Goal: Complete application form: Complete application form

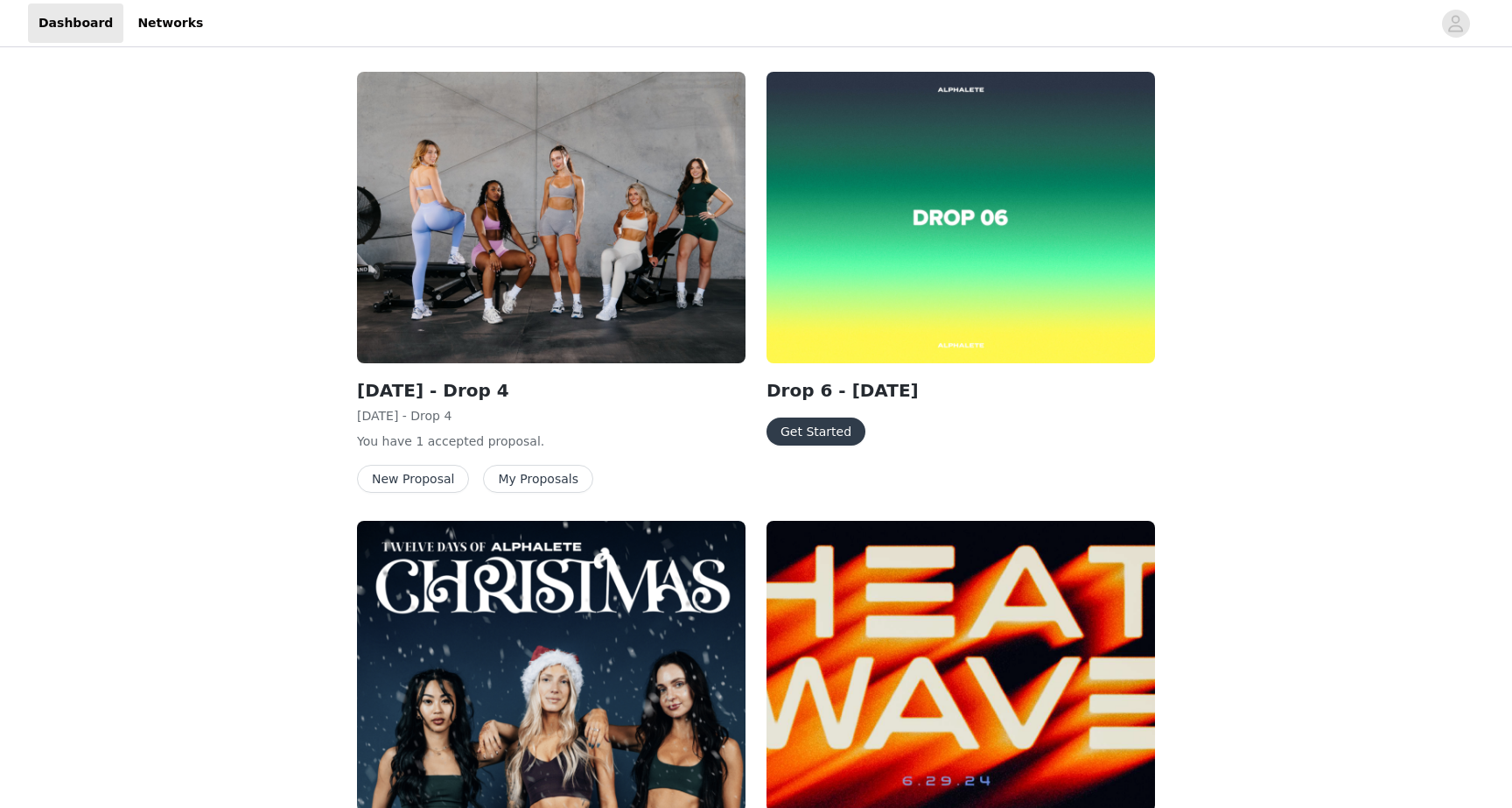
click at [823, 429] on button "Get Started" at bounding box center [815, 432] width 98 height 28
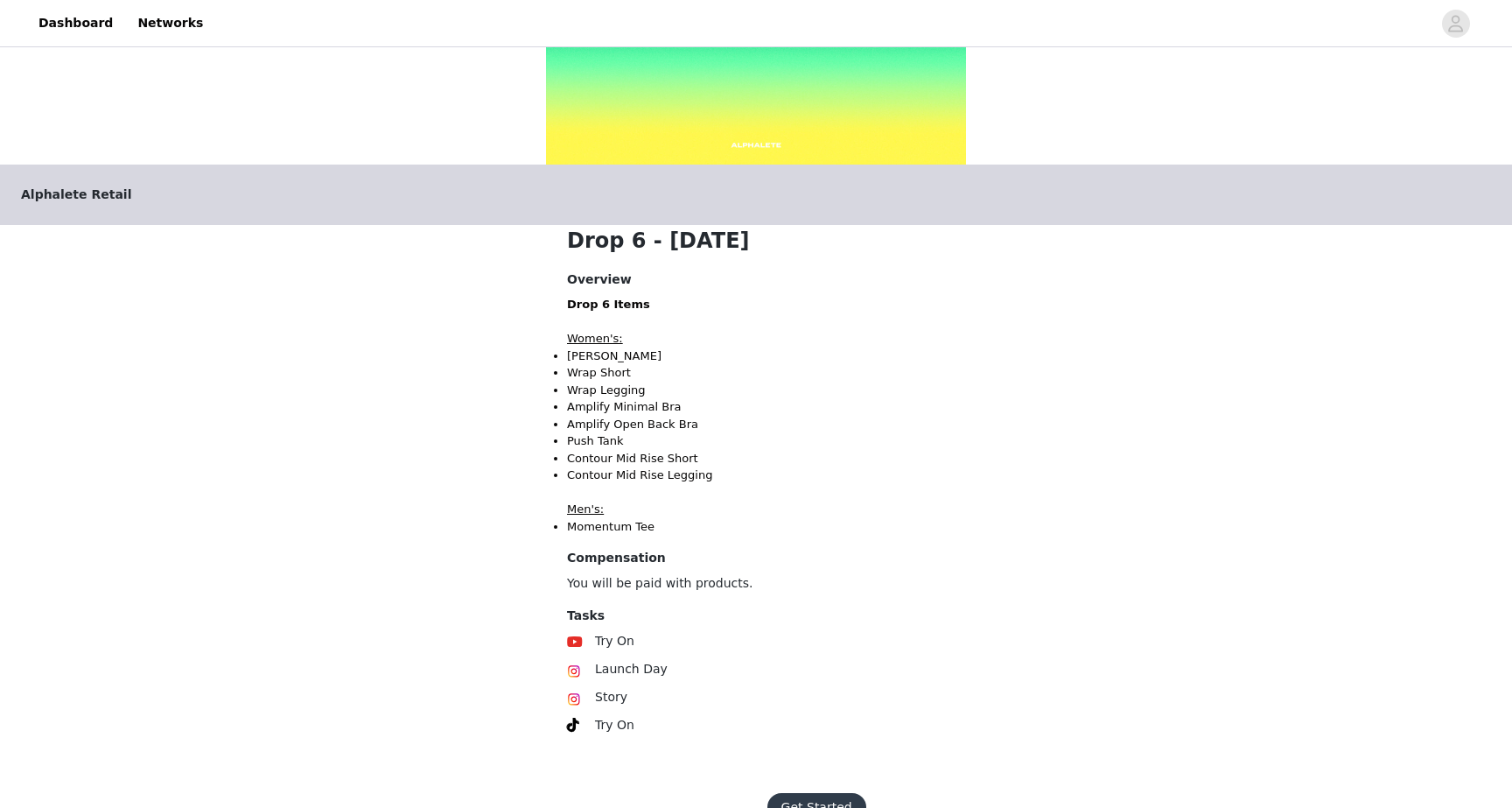
scroll to position [265, 0]
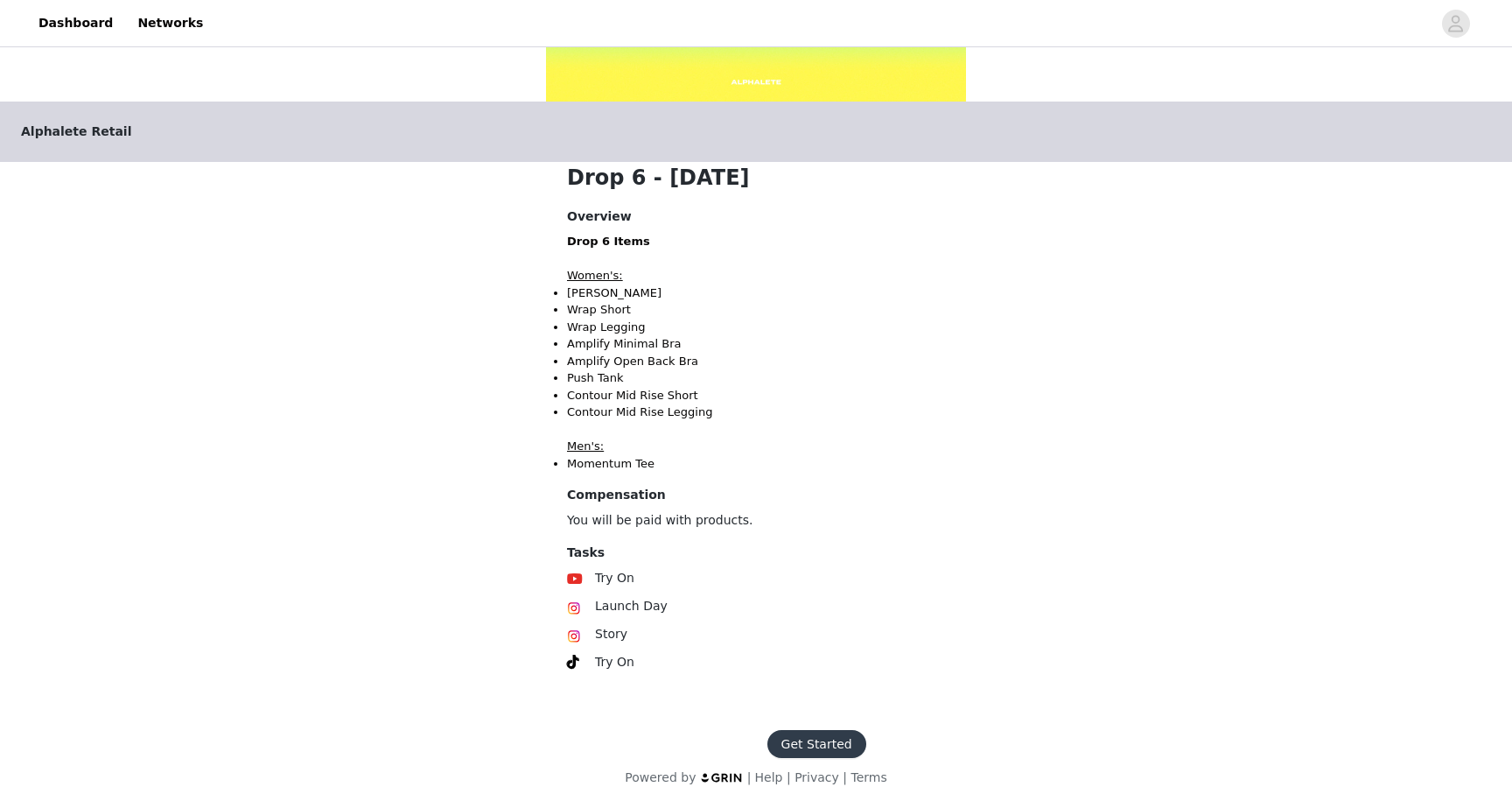
click at [790, 753] on button "Get Started" at bounding box center [816, 744] width 98 height 28
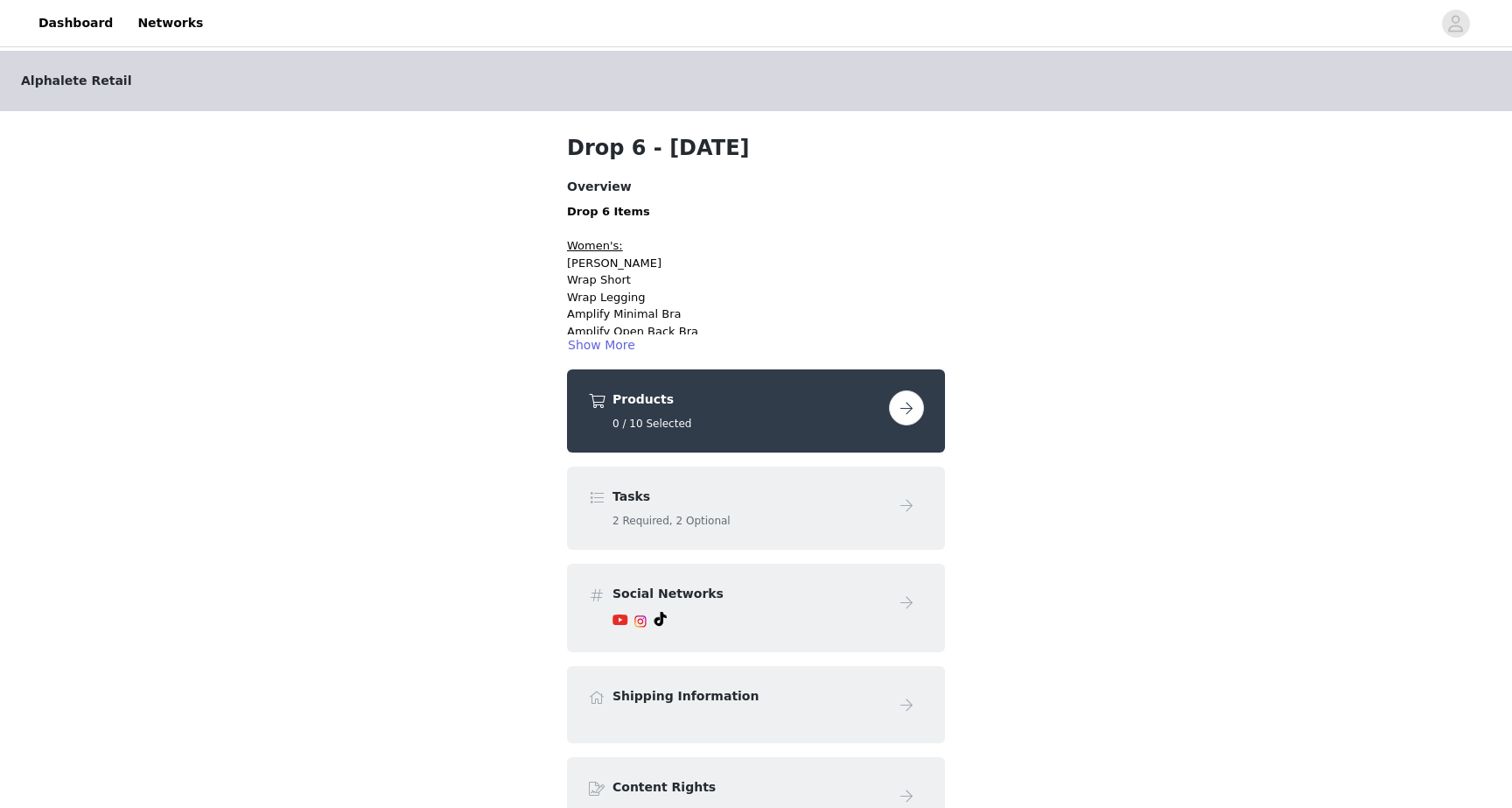
click at [905, 408] on button "button" at bounding box center [906, 407] width 35 height 35
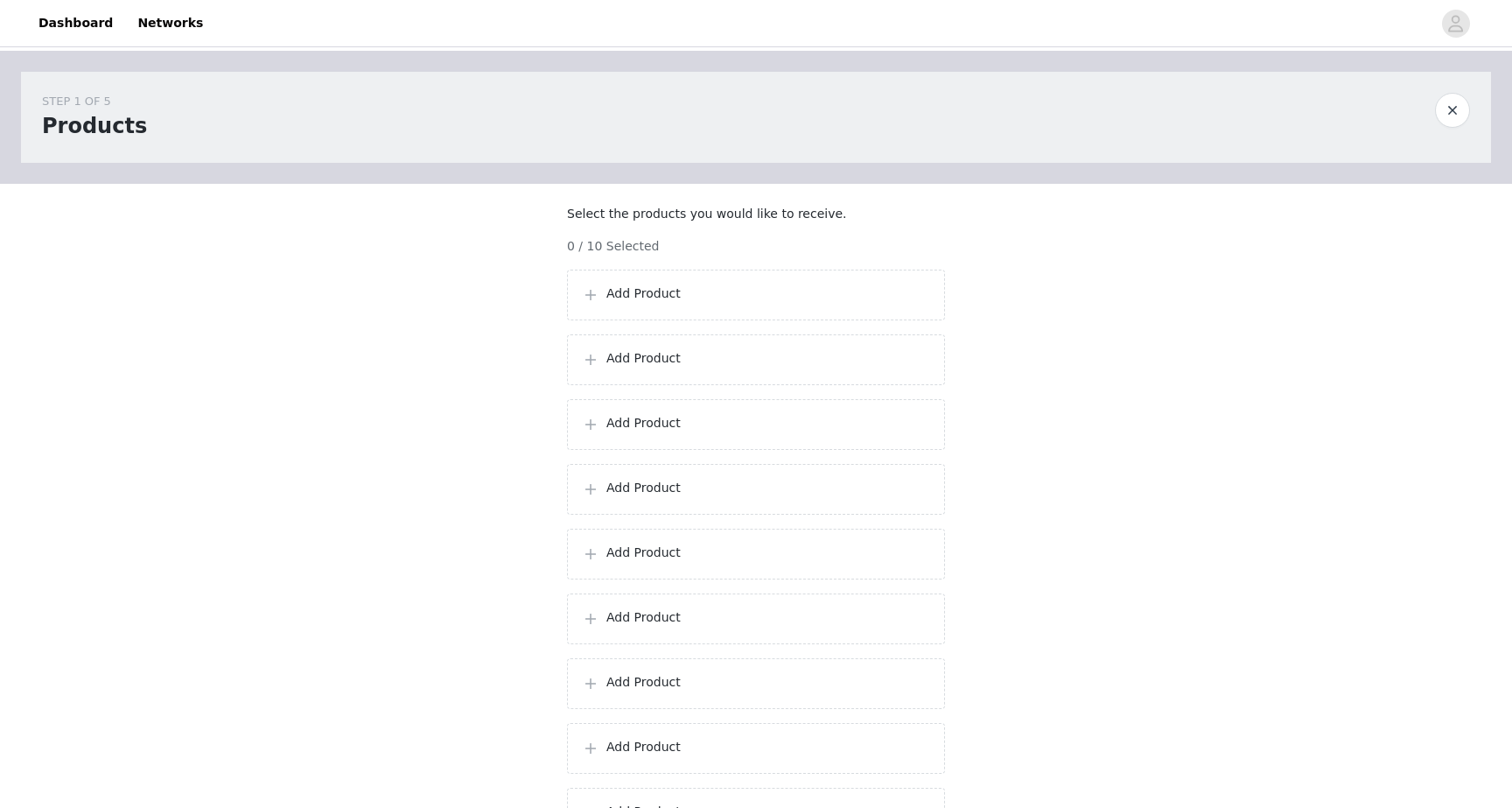
click at [625, 297] on div "Add Product" at bounding box center [755, 295] width 378 height 51
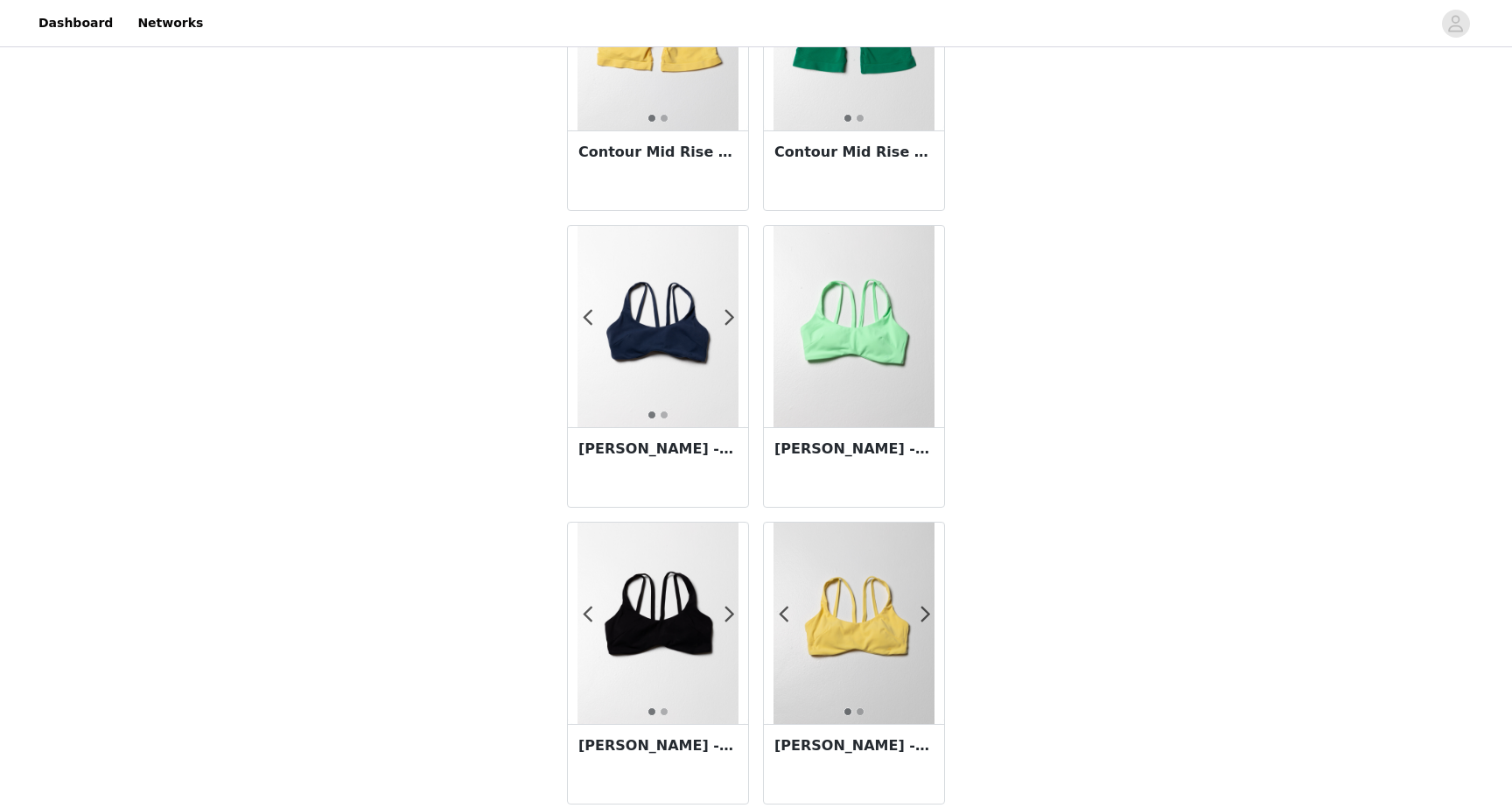
scroll to position [2923, 0]
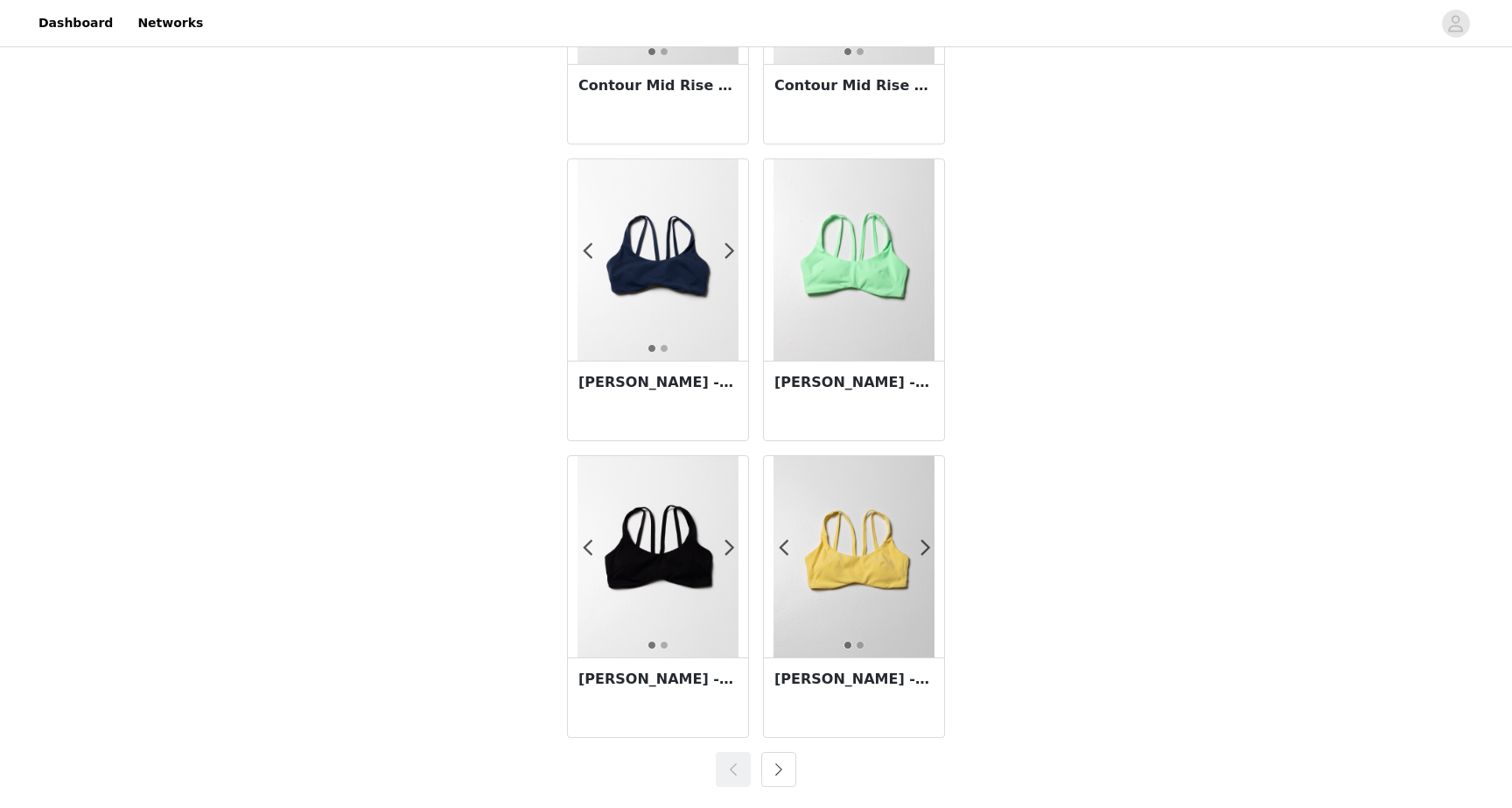
click at [786, 762] on button "button" at bounding box center [779, 769] width 35 height 35
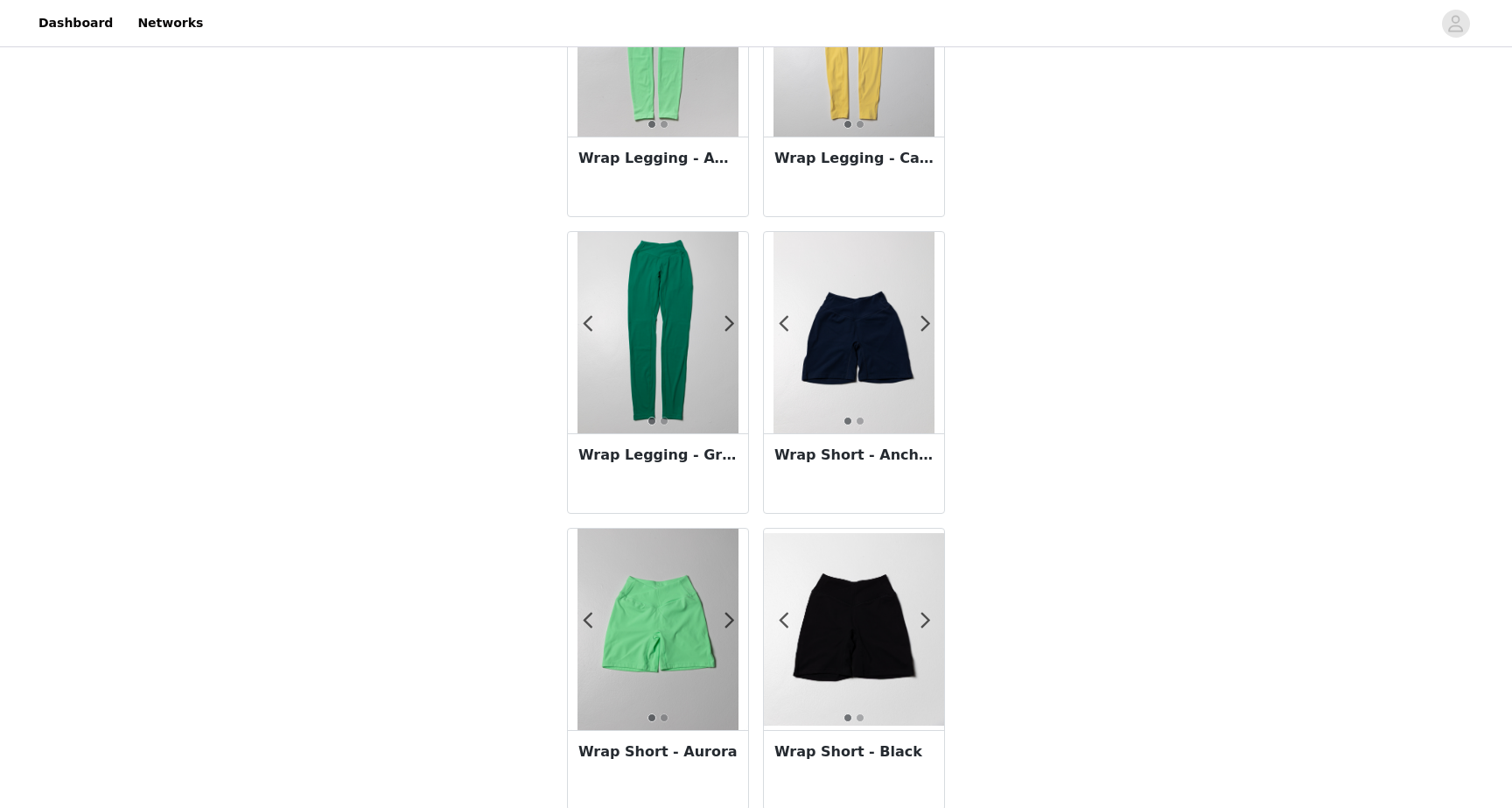
scroll to position [1897, 0]
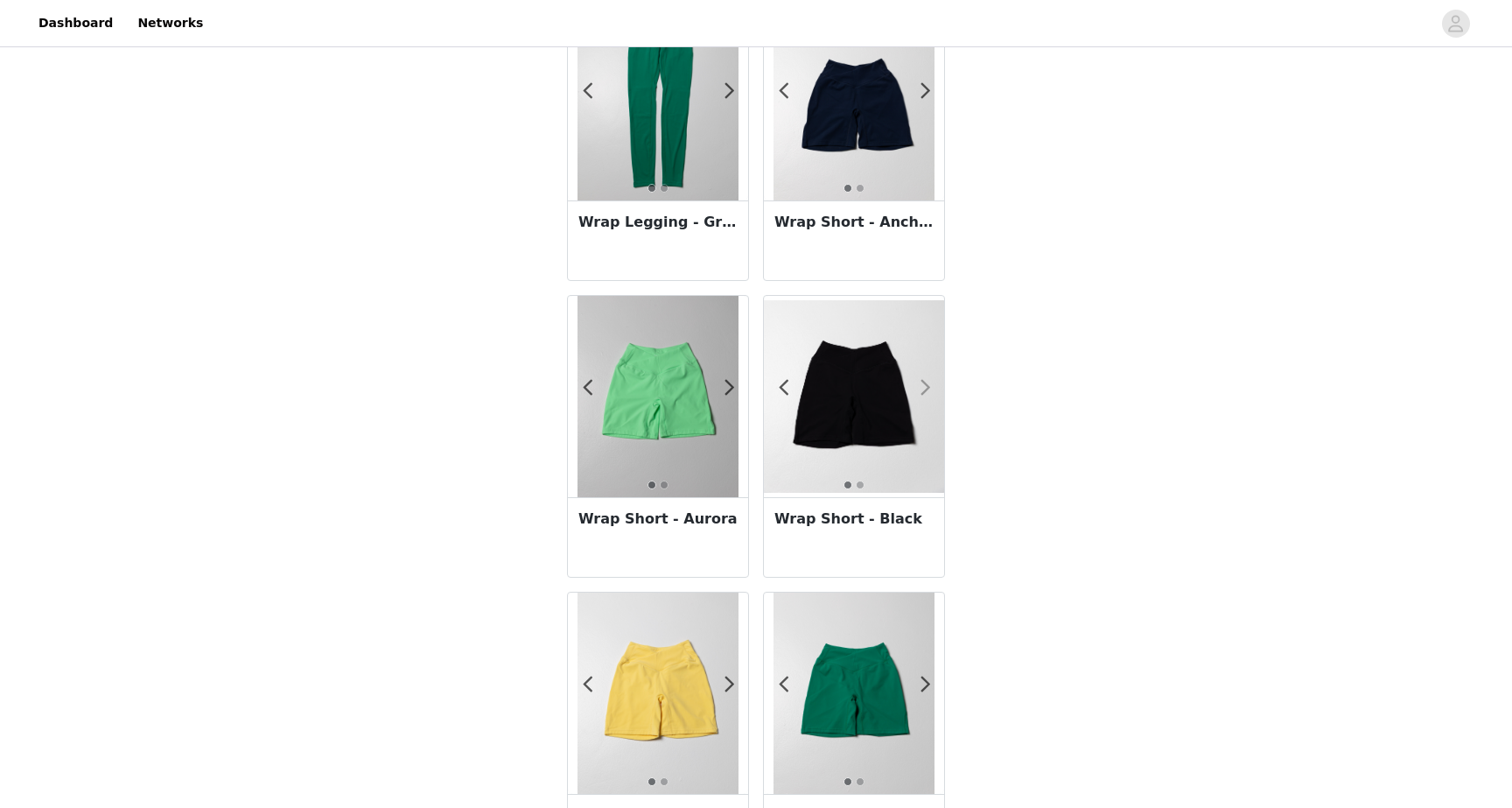
click at [929, 388] on span at bounding box center [926, 388] width 39 height 0
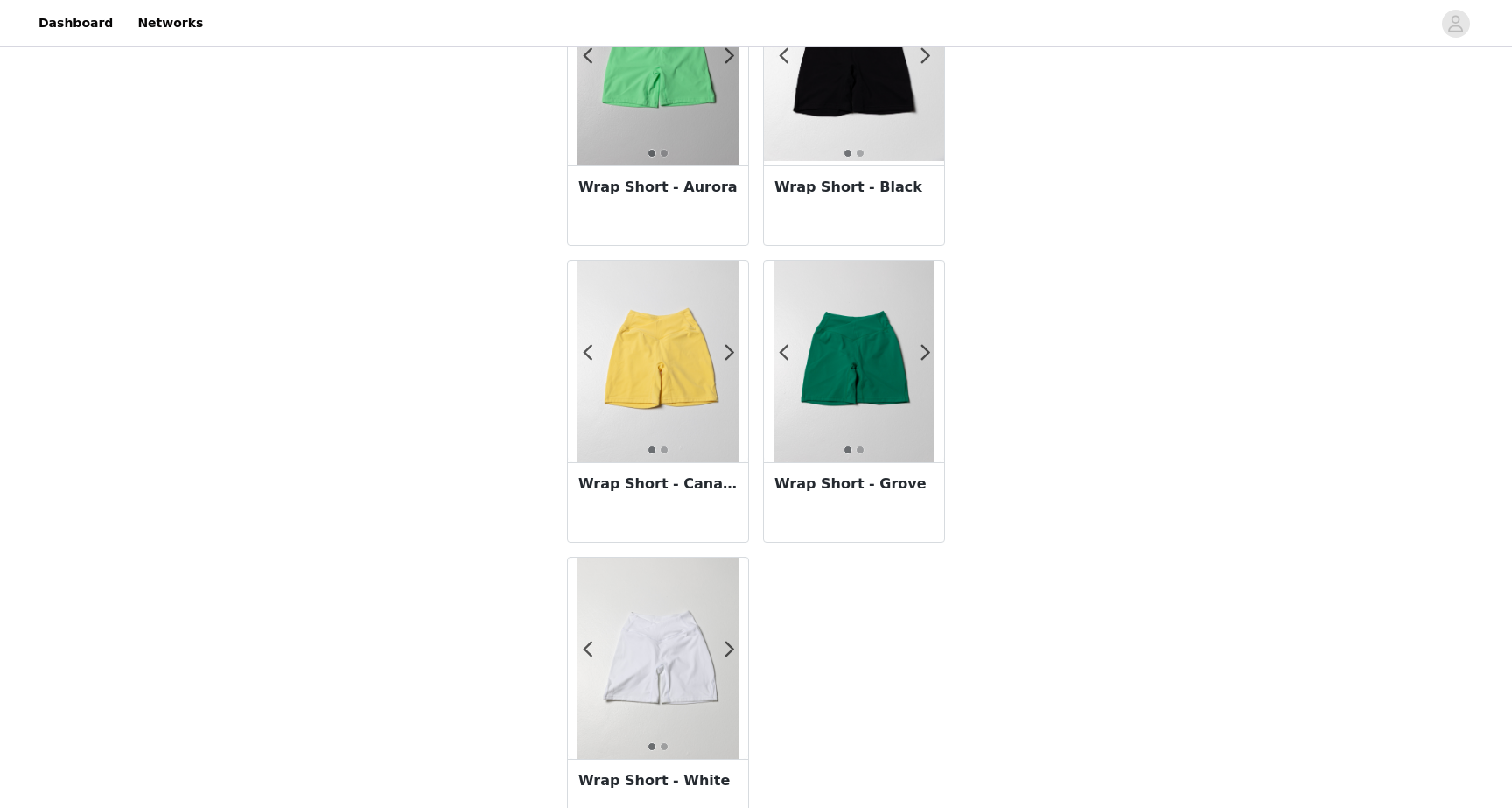
scroll to position [2329, 0]
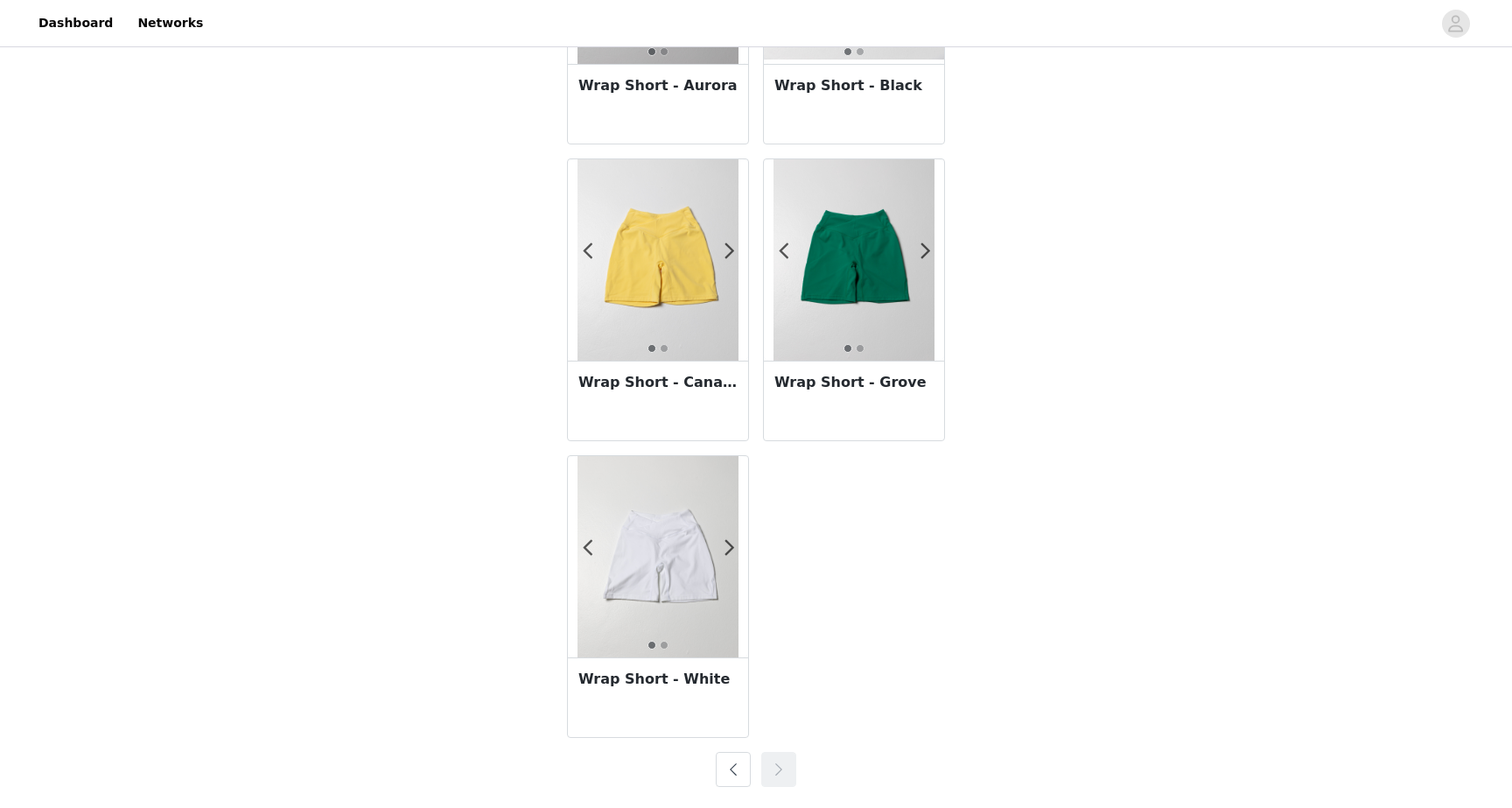
click at [733, 765] on button "button" at bounding box center [733, 769] width 35 height 35
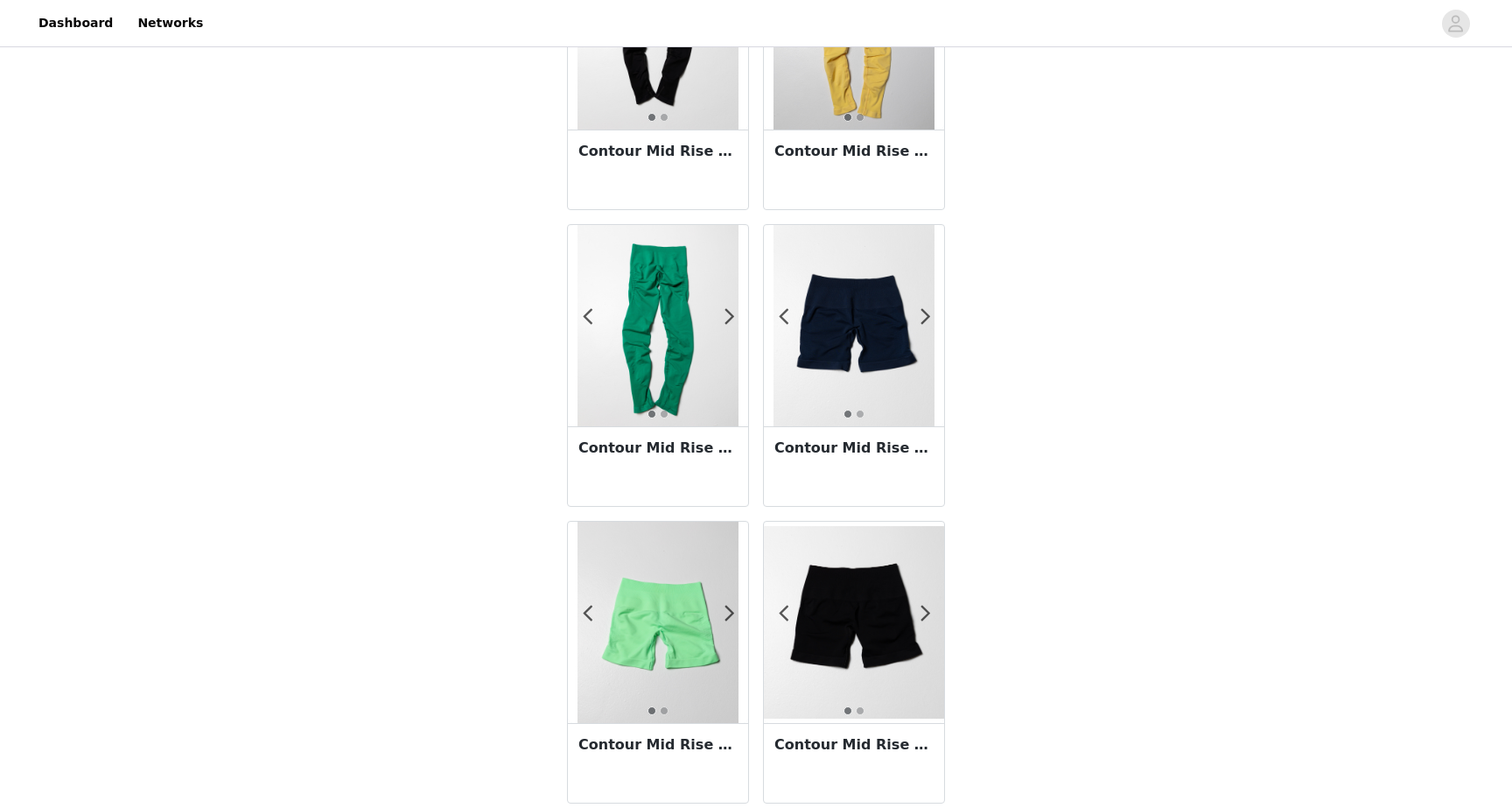
scroll to position [1968, 0]
click at [730, 316] on span at bounding box center [730, 316] width 39 height 0
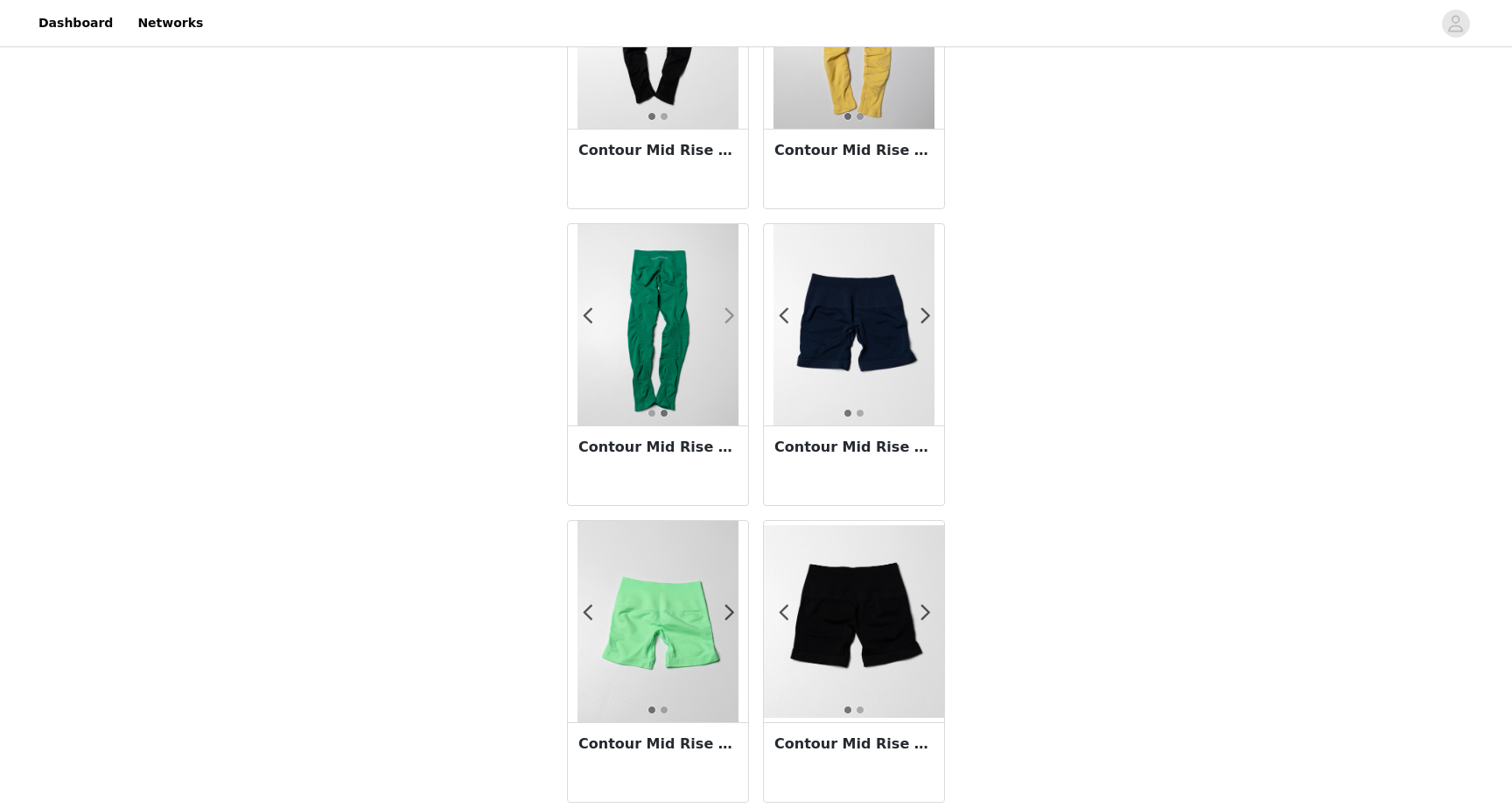
click at [729, 316] on span at bounding box center [730, 316] width 39 height 0
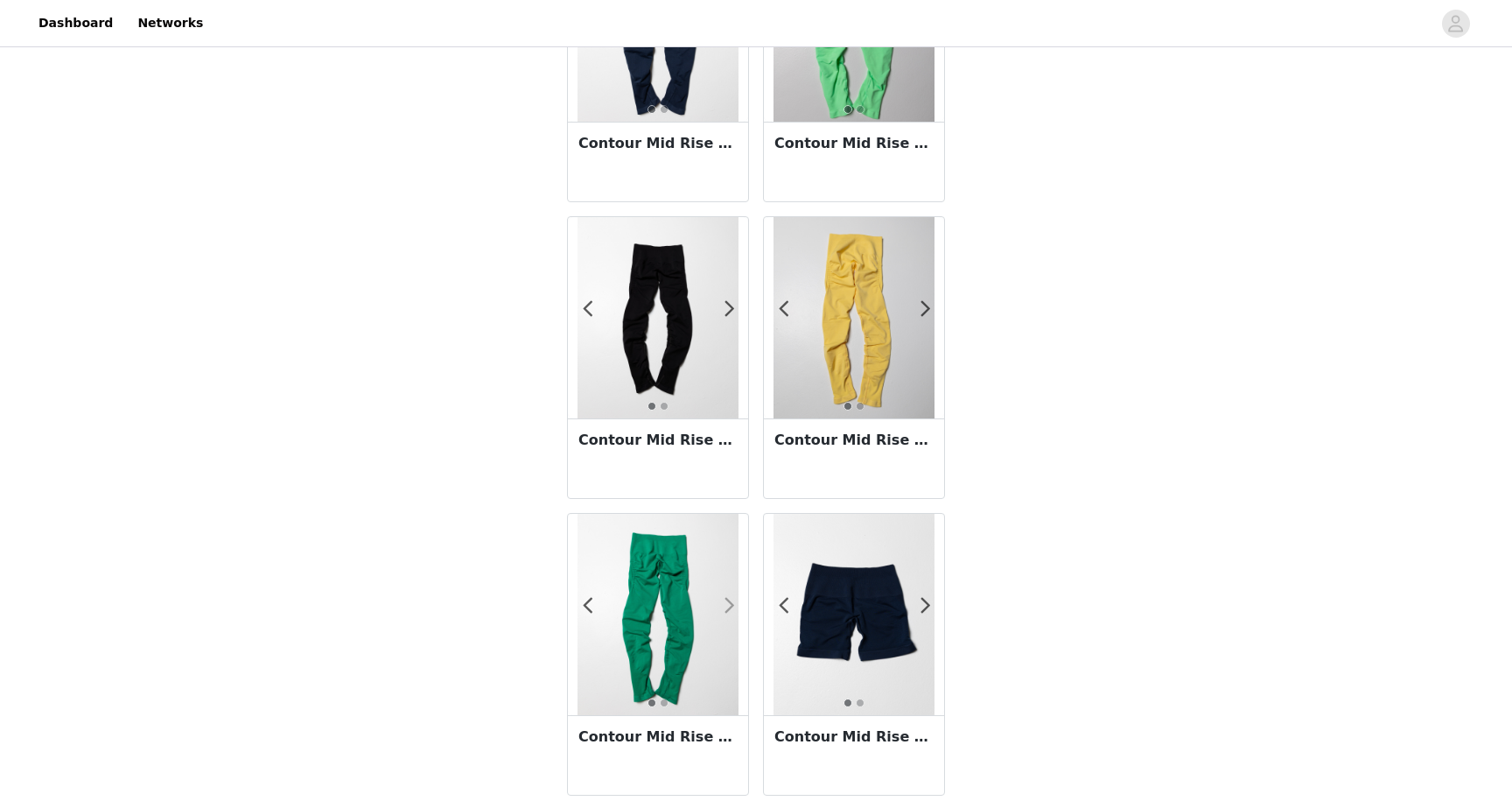
scroll to position [1677, 0]
click at [729, 310] on span at bounding box center [730, 310] width 39 height 0
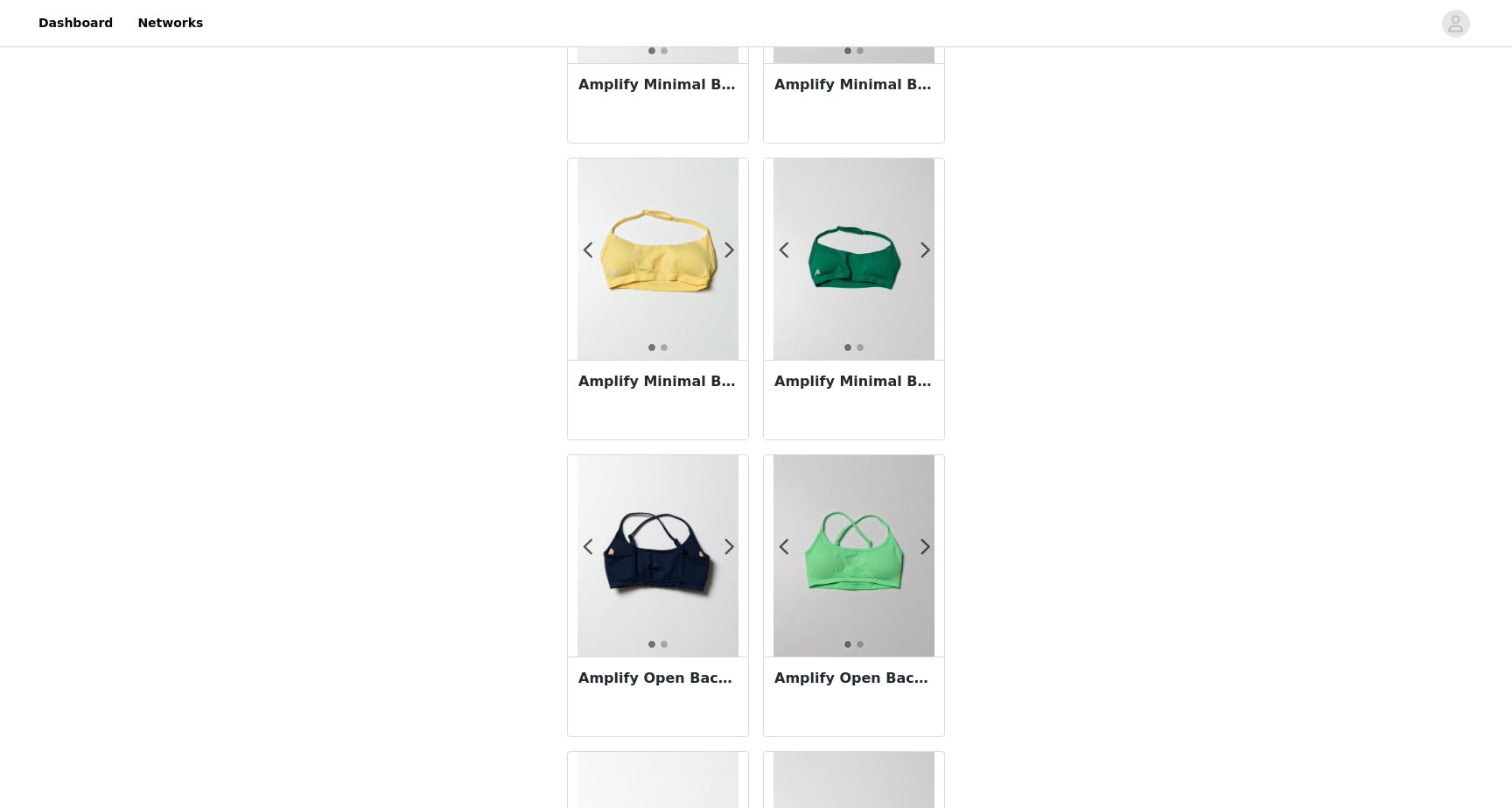
scroll to position [254, 0]
click at [736, 555] on img at bounding box center [658, 554] width 161 height 202
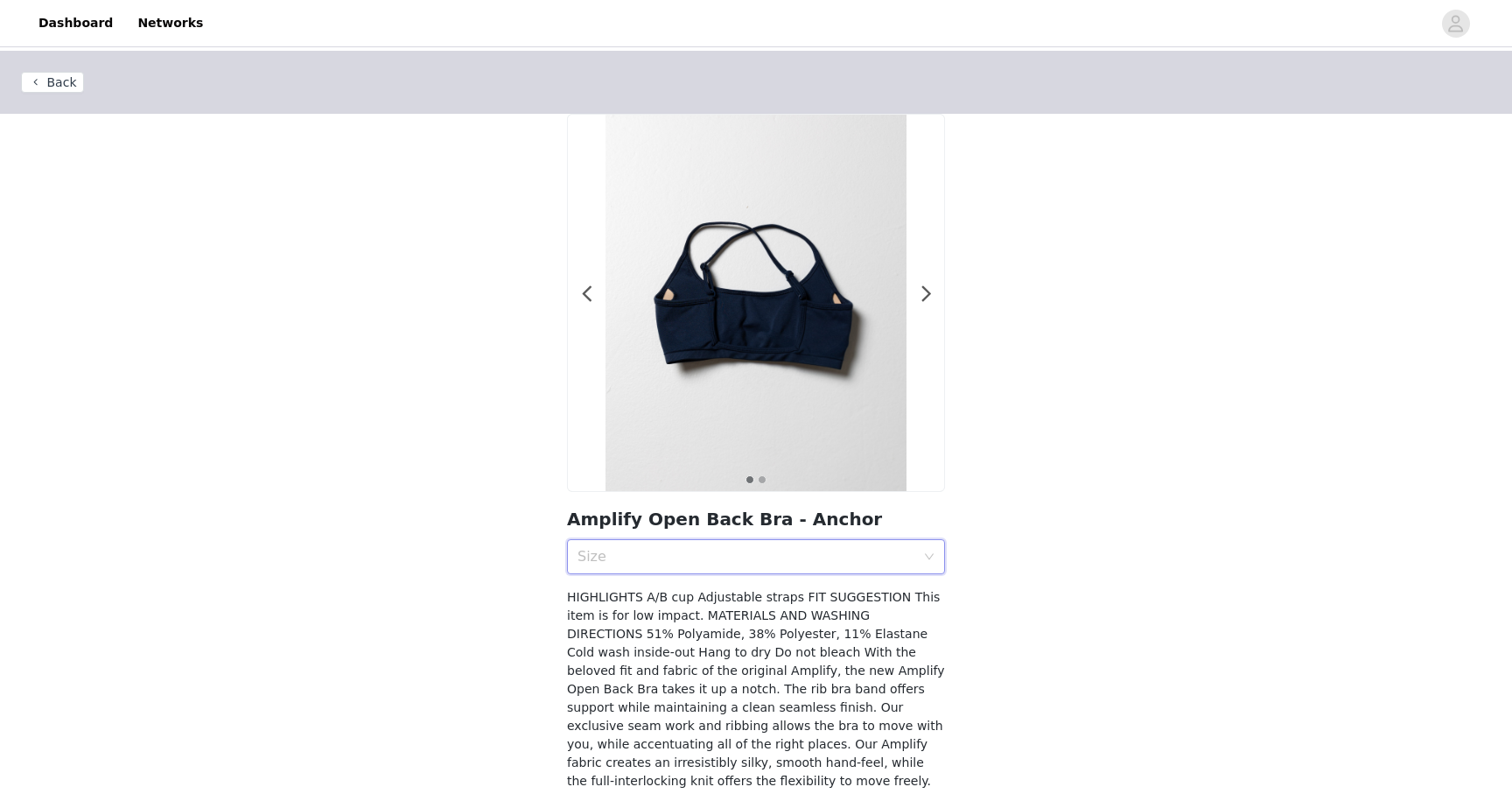
click at [723, 545] on div "Size" at bounding box center [750, 556] width 345 height 33
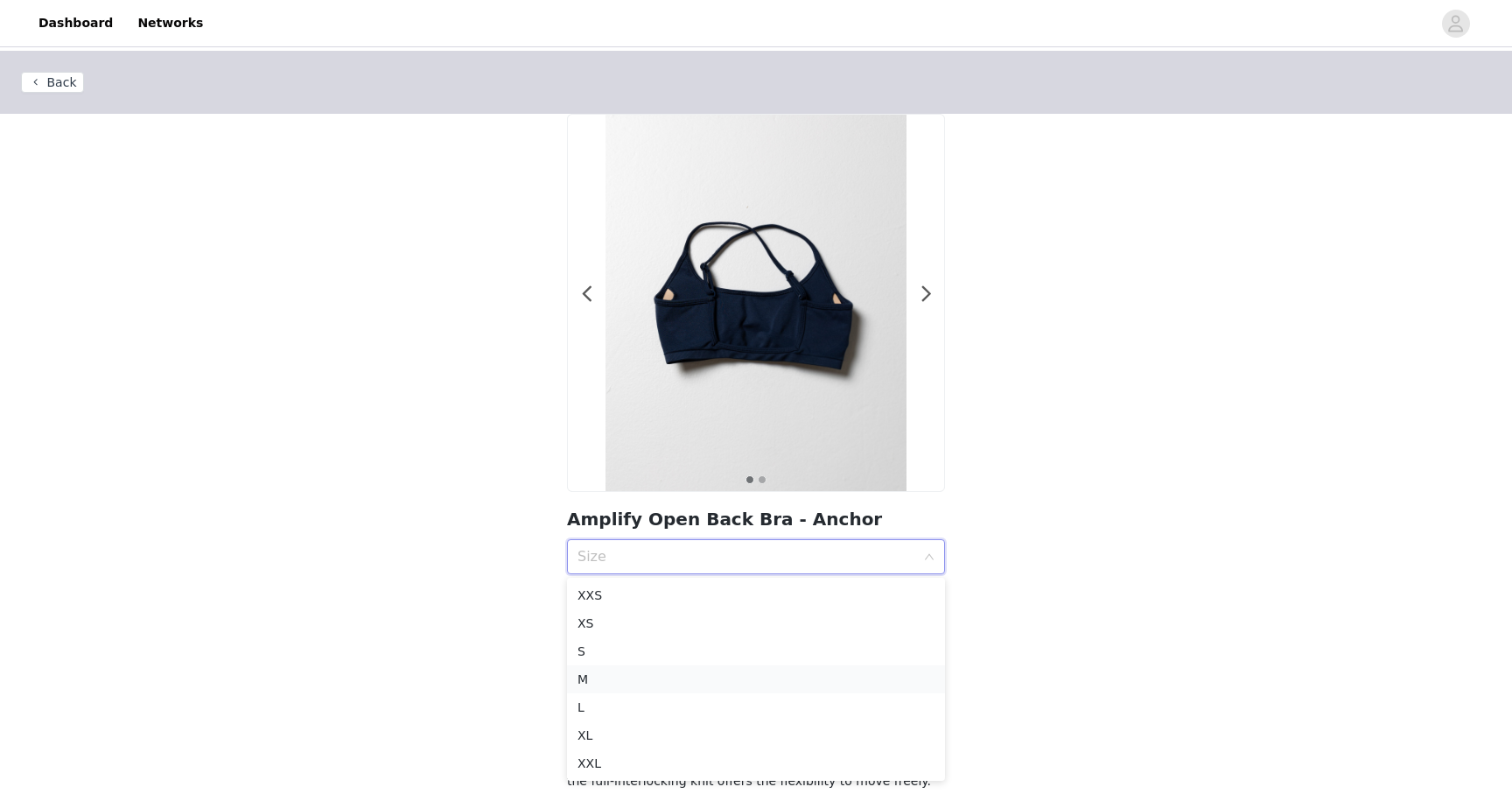
click at [658, 676] on div "M" at bounding box center [756, 679] width 357 height 20
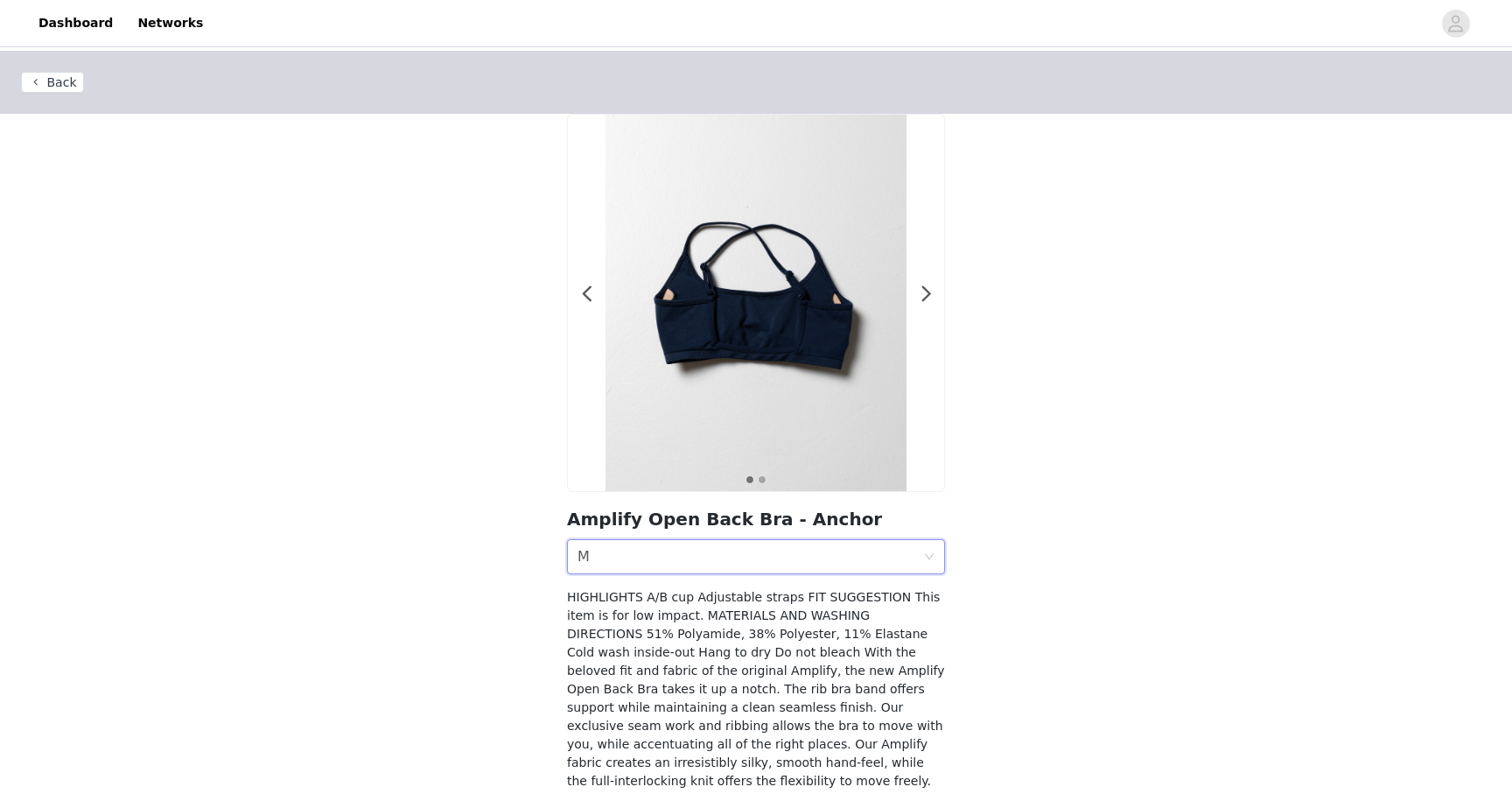
scroll to position [69, 0]
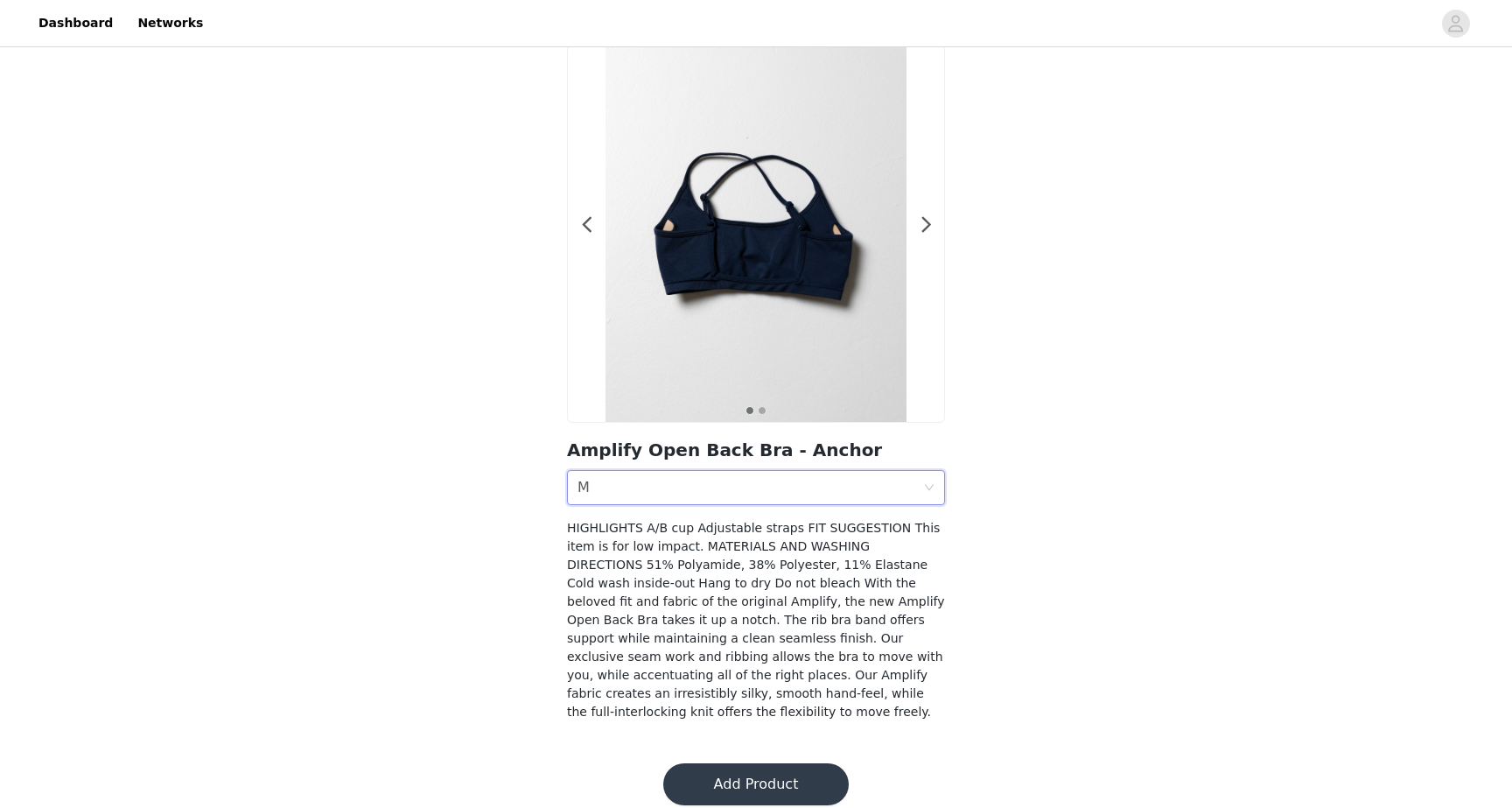
click at [749, 763] on button "Add Product" at bounding box center [756, 784] width 186 height 42
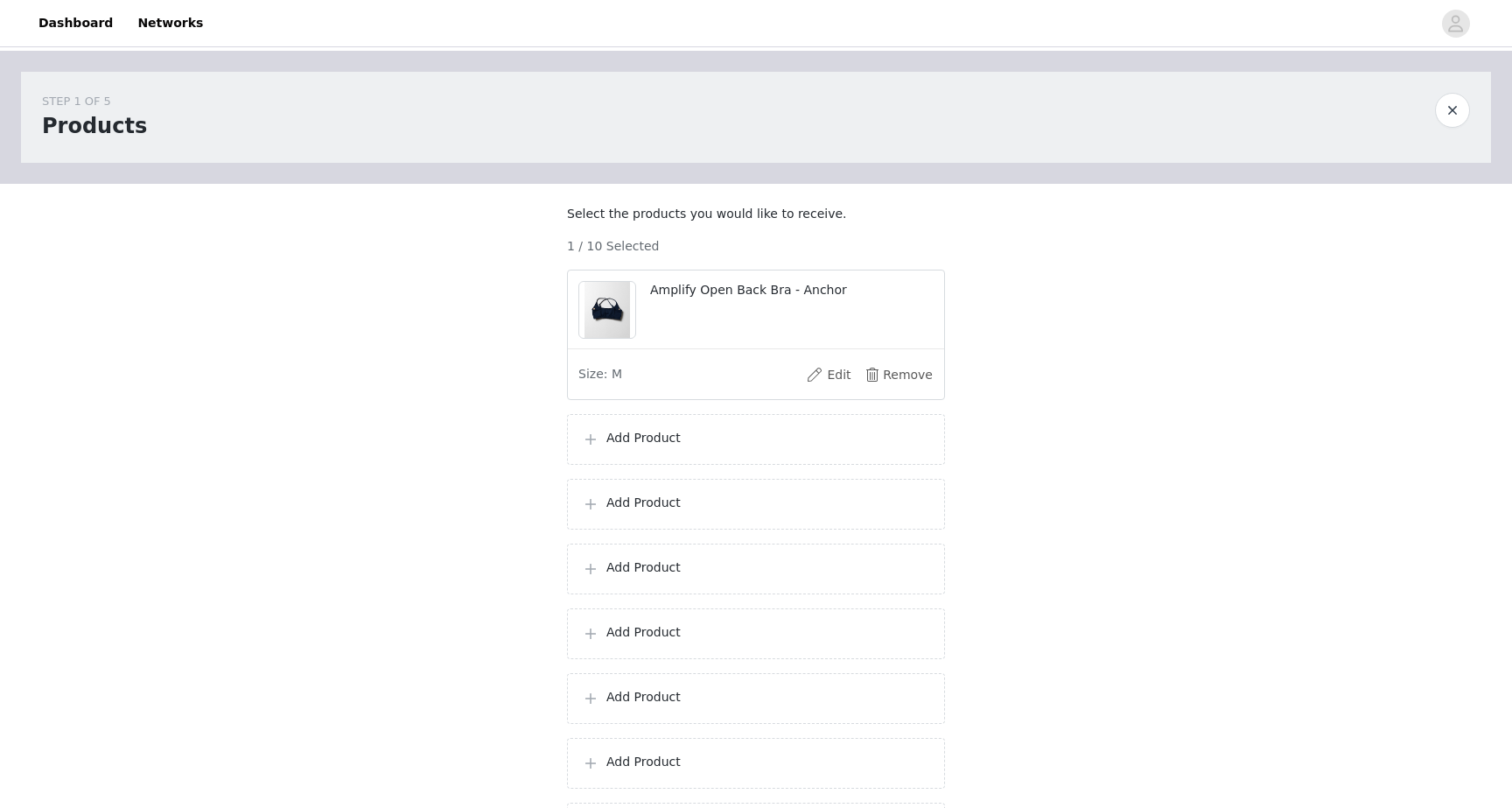
click at [684, 448] on p "Add Product" at bounding box center [767, 438] width 324 height 19
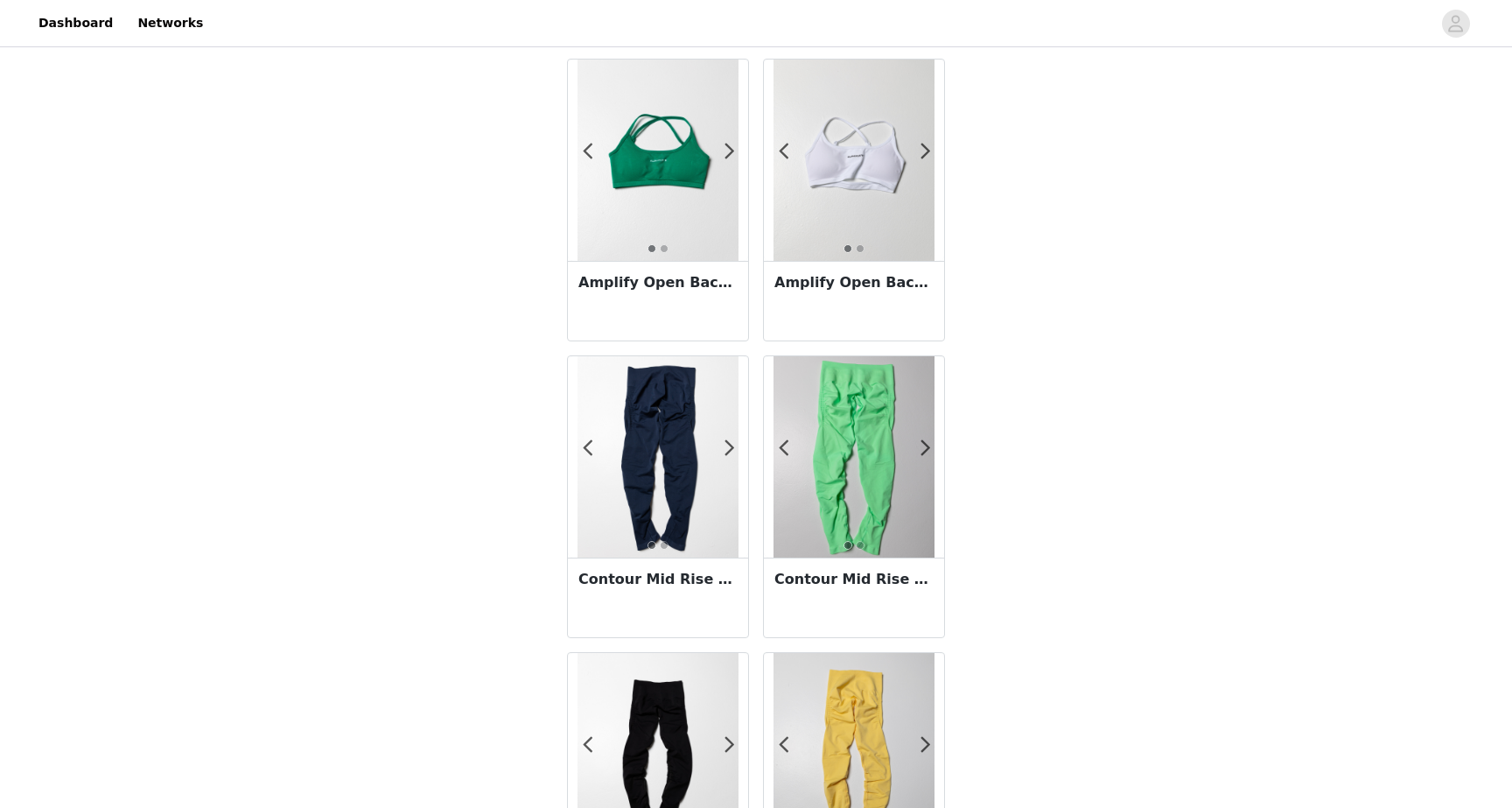
scroll to position [1246, 0]
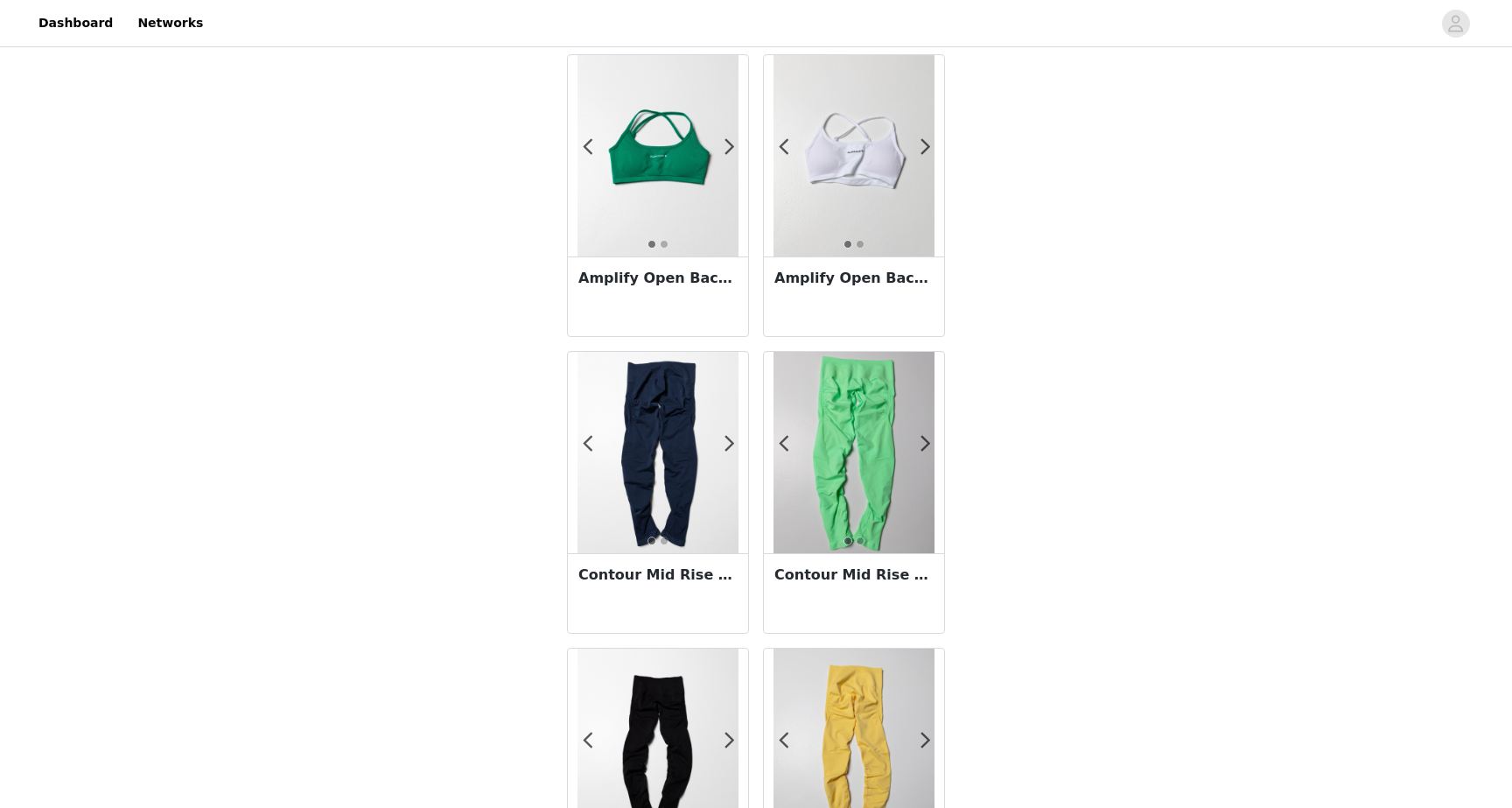
click at [665, 454] on img at bounding box center [658, 452] width 161 height 202
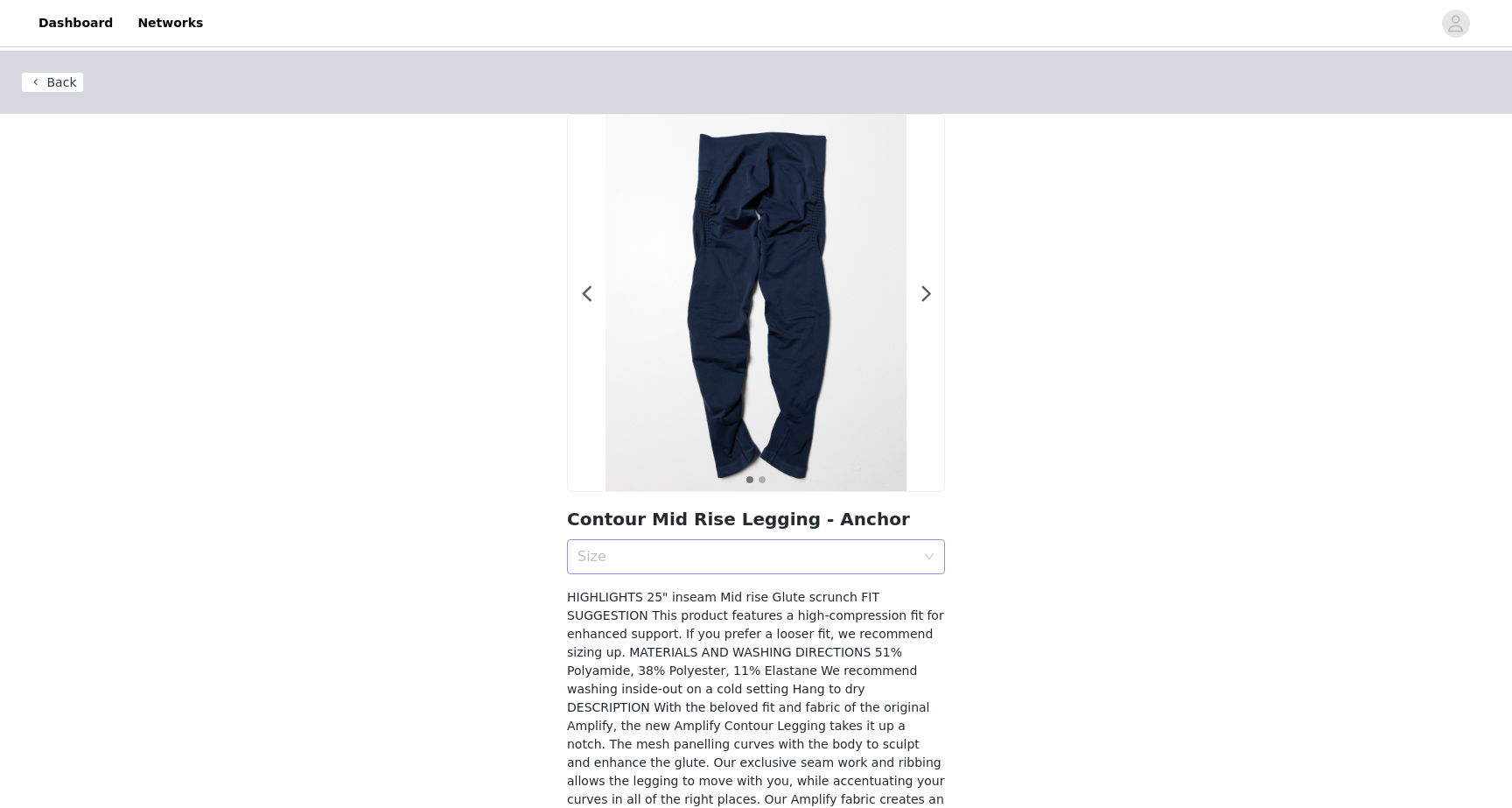
click at [756, 563] on div "Size" at bounding box center [747, 556] width 338 height 18
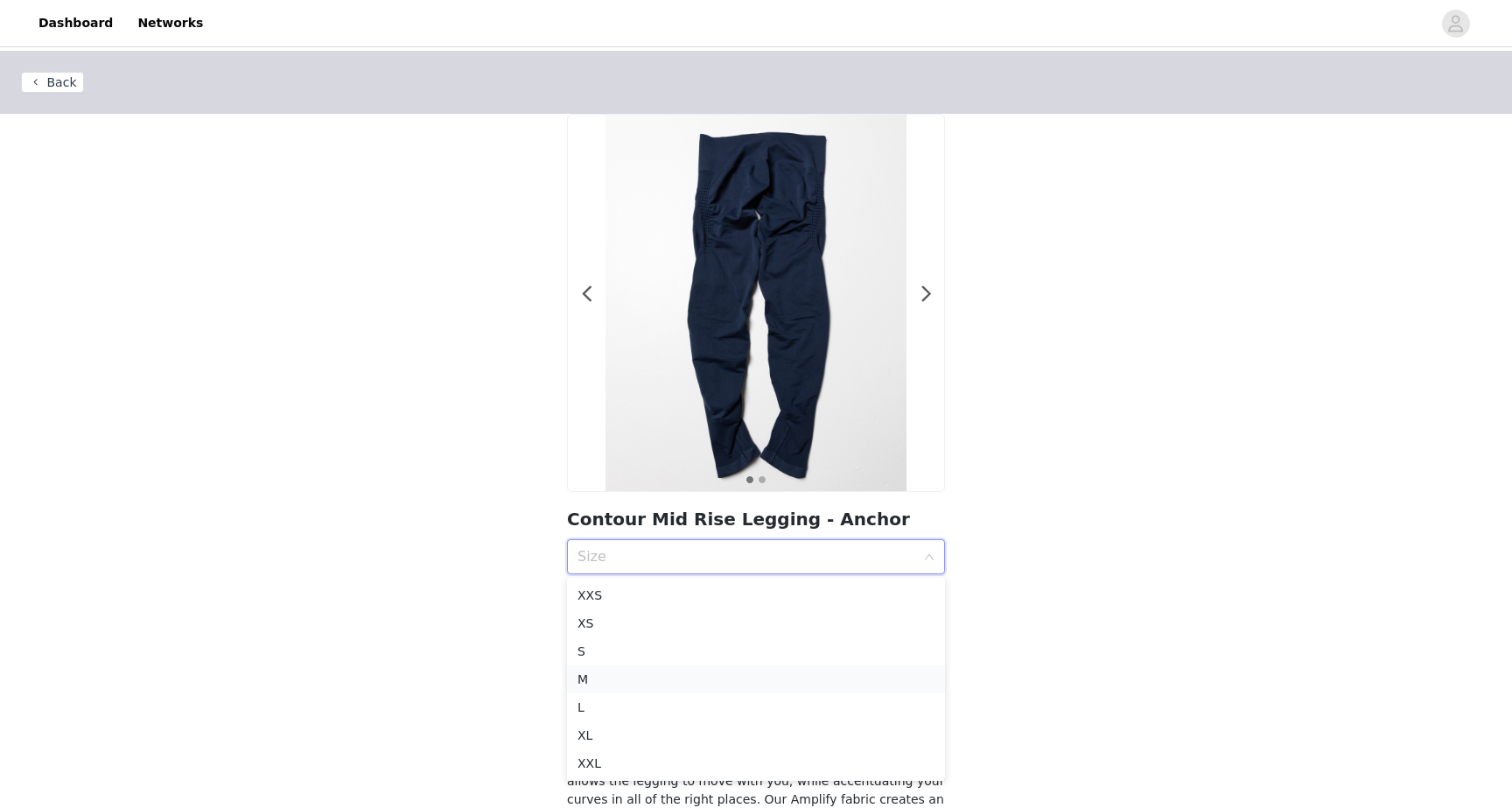
click at [658, 672] on div "M" at bounding box center [756, 679] width 357 height 20
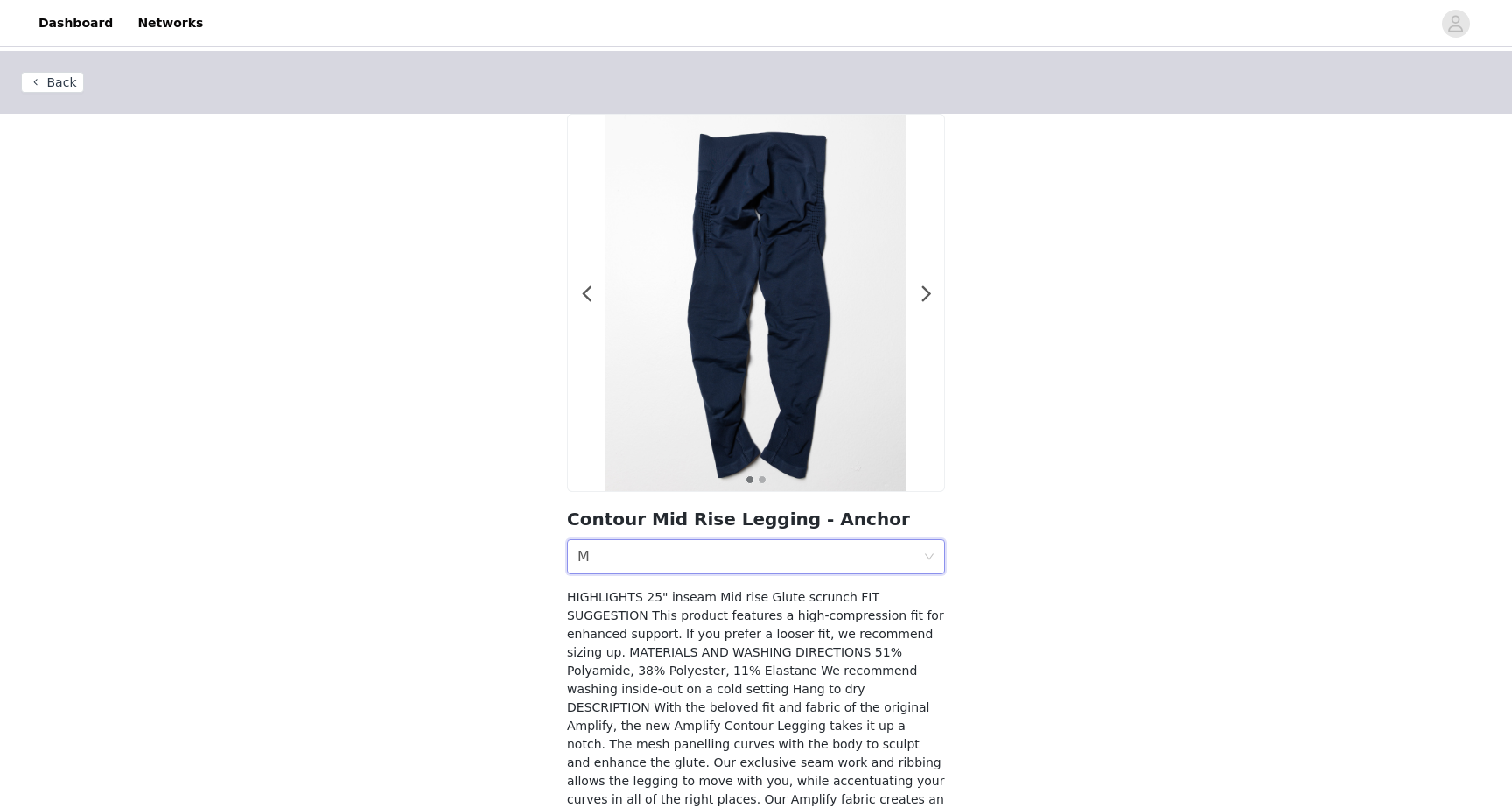
scroll to position [124, 0]
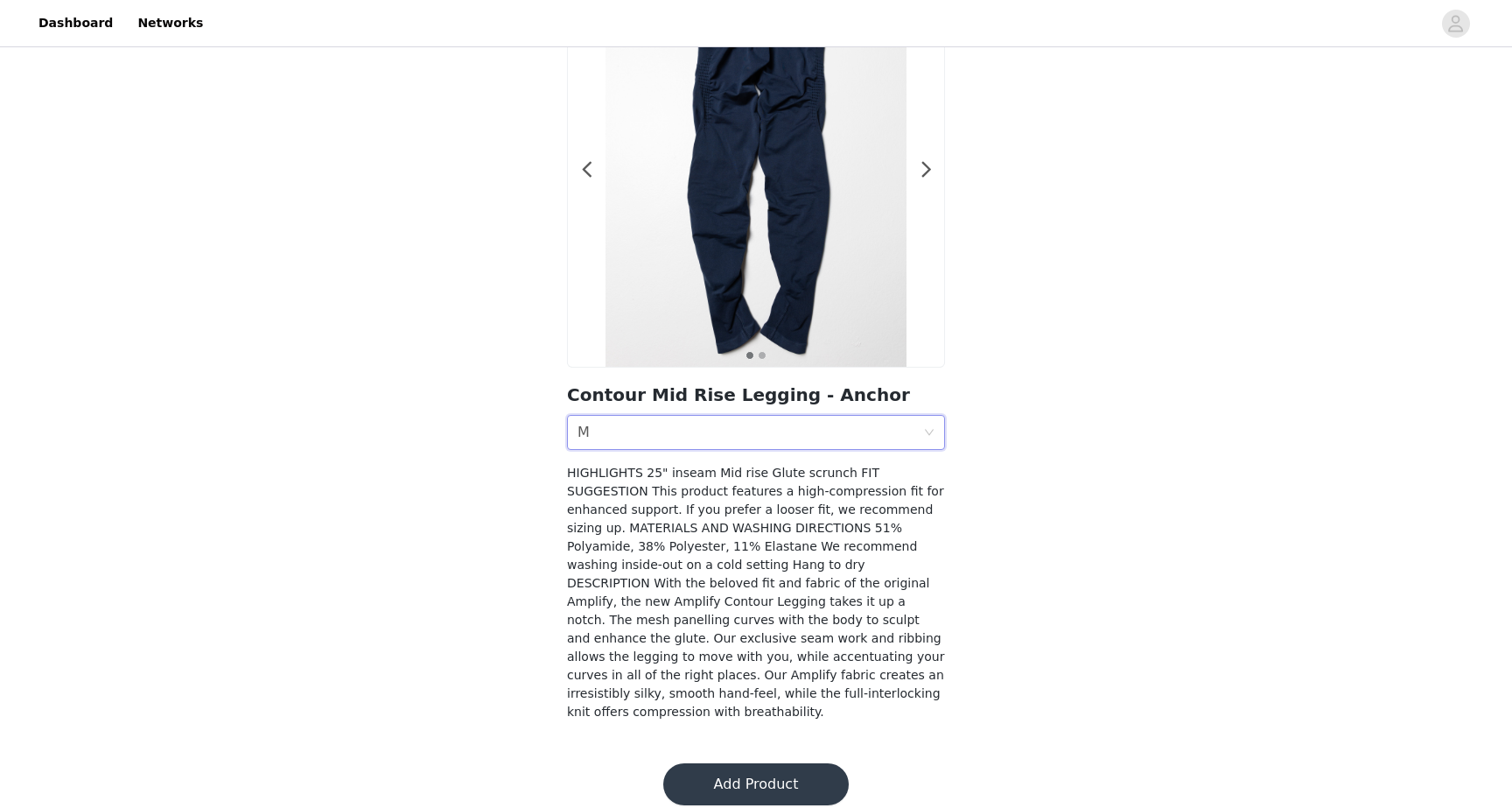
click at [763, 768] on button "Add Product" at bounding box center [756, 784] width 186 height 42
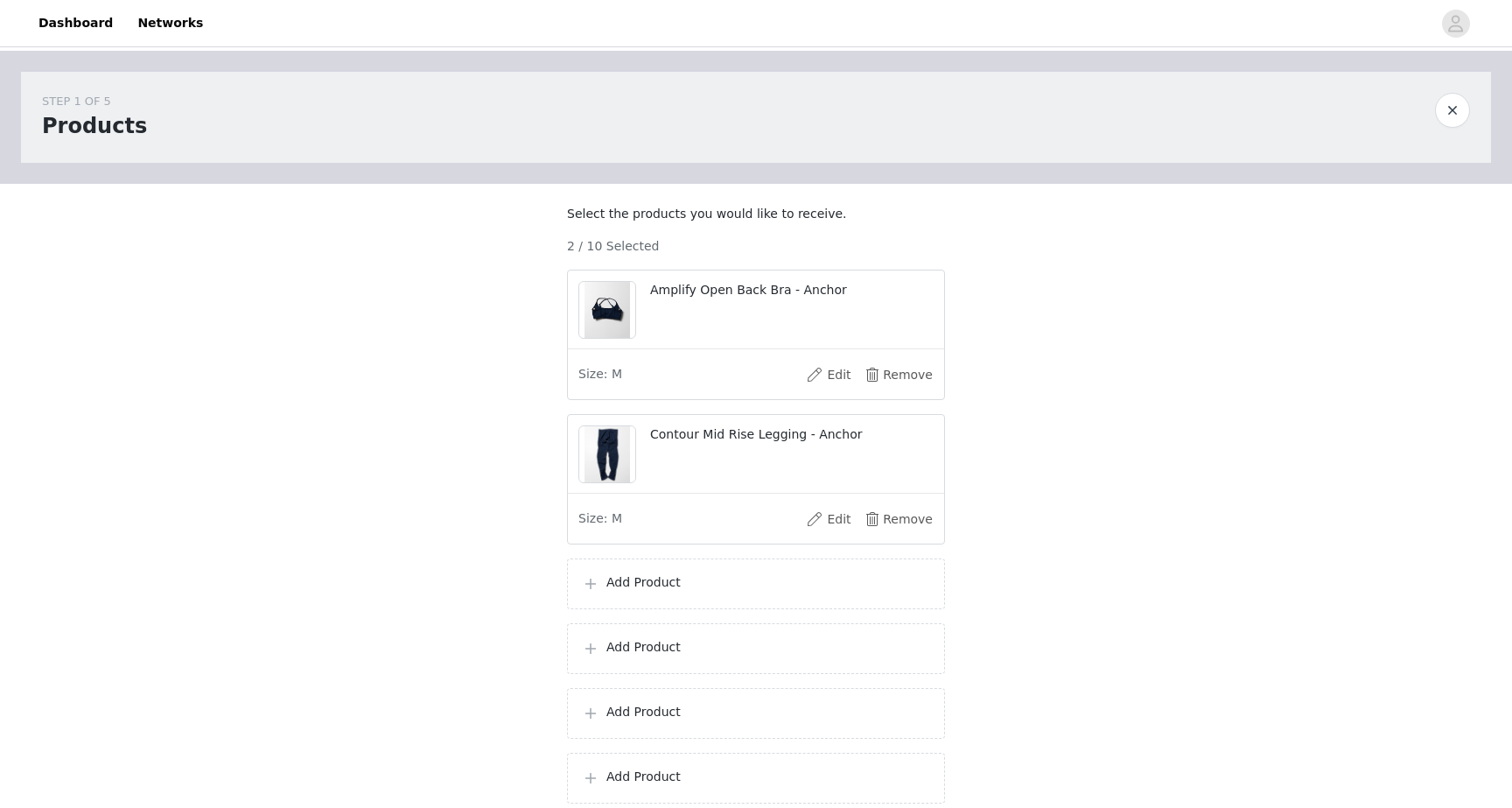
click at [684, 609] on div "Add Product" at bounding box center [755, 584] width 378 height 51
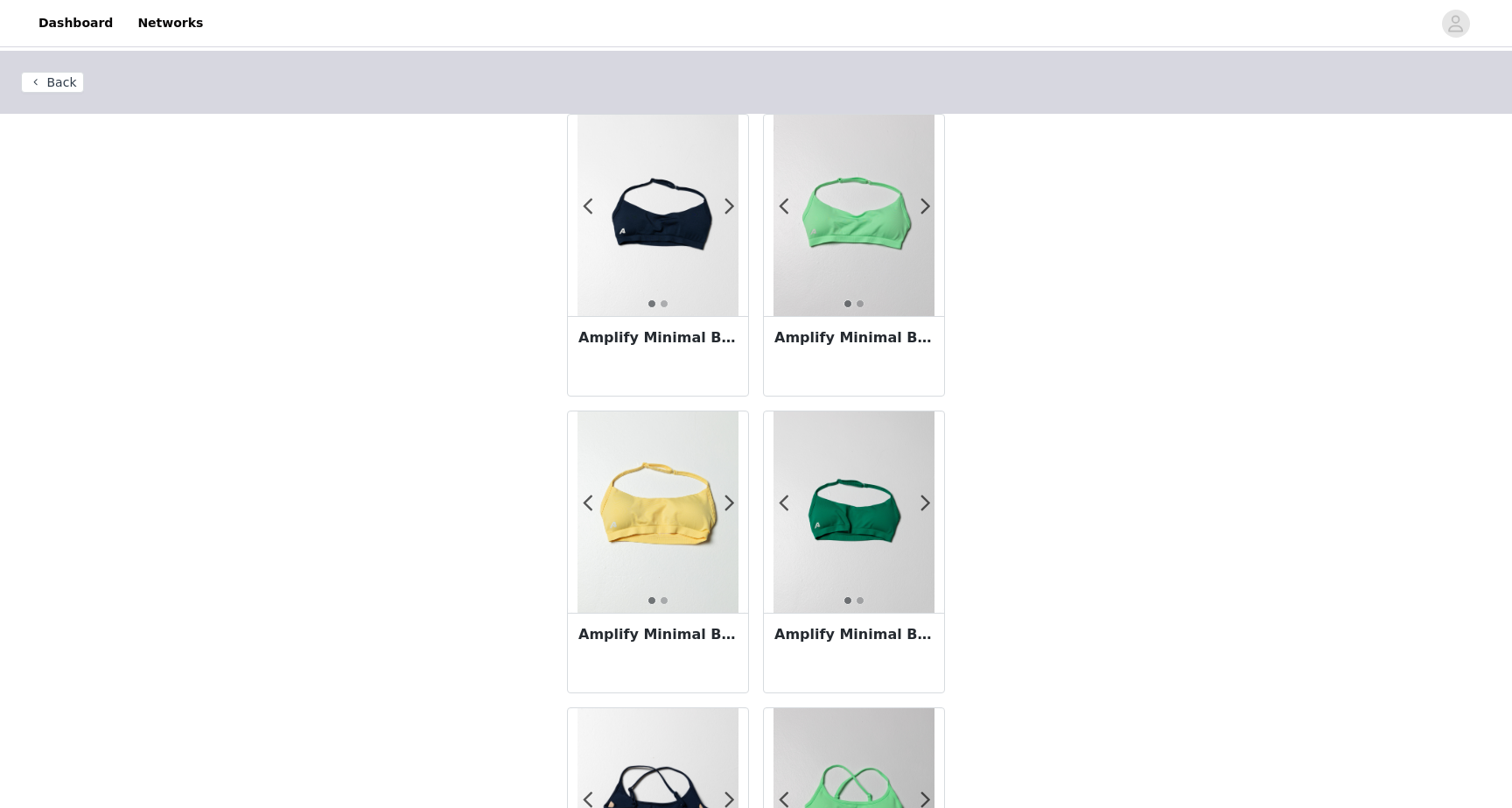
click at [658, 527] on img at bounding box center [658, 511] width 161 height 202
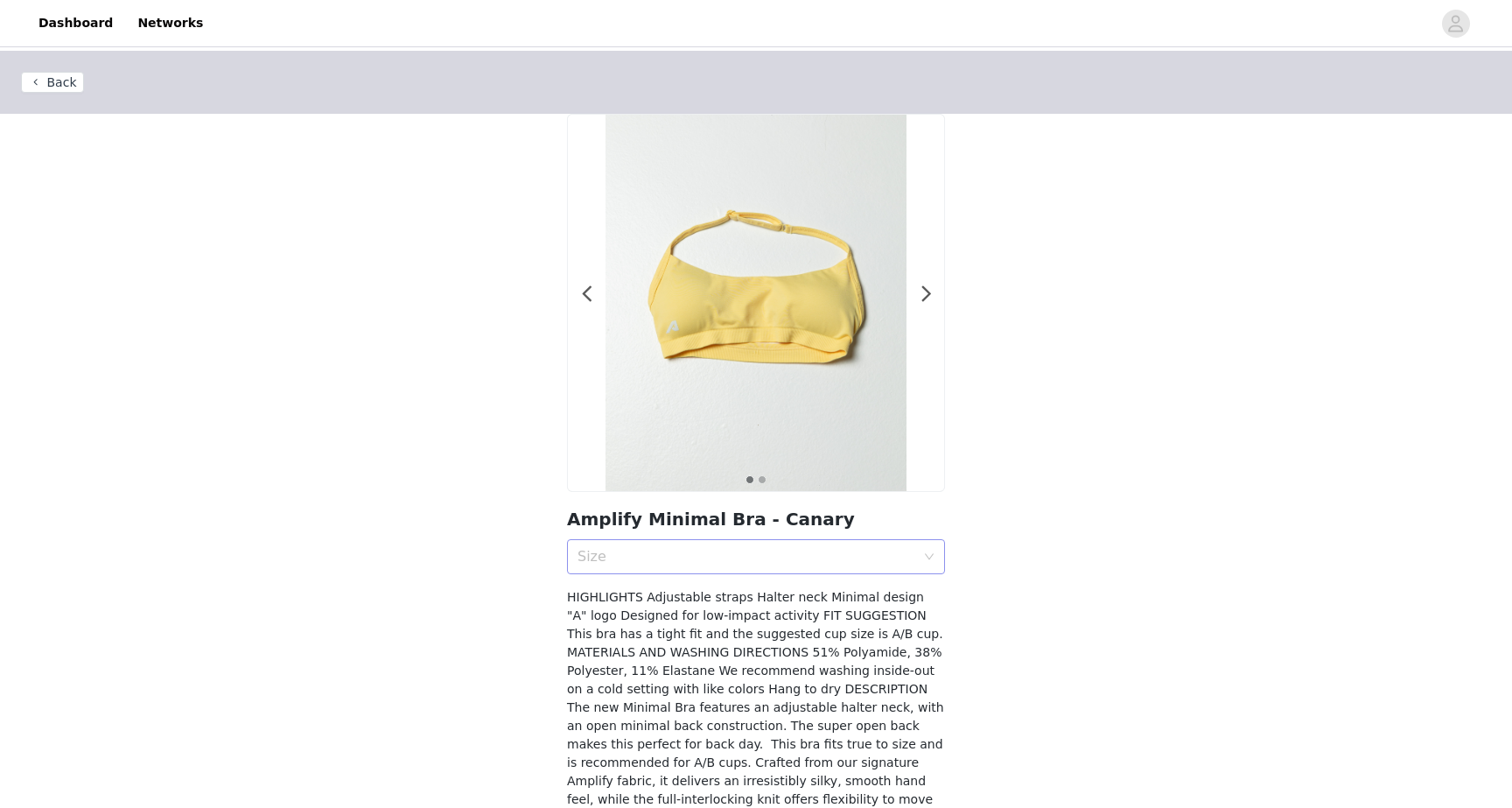
click at [695, 561] on div "Size" at bounding box center [747, 556] width 338 height 18
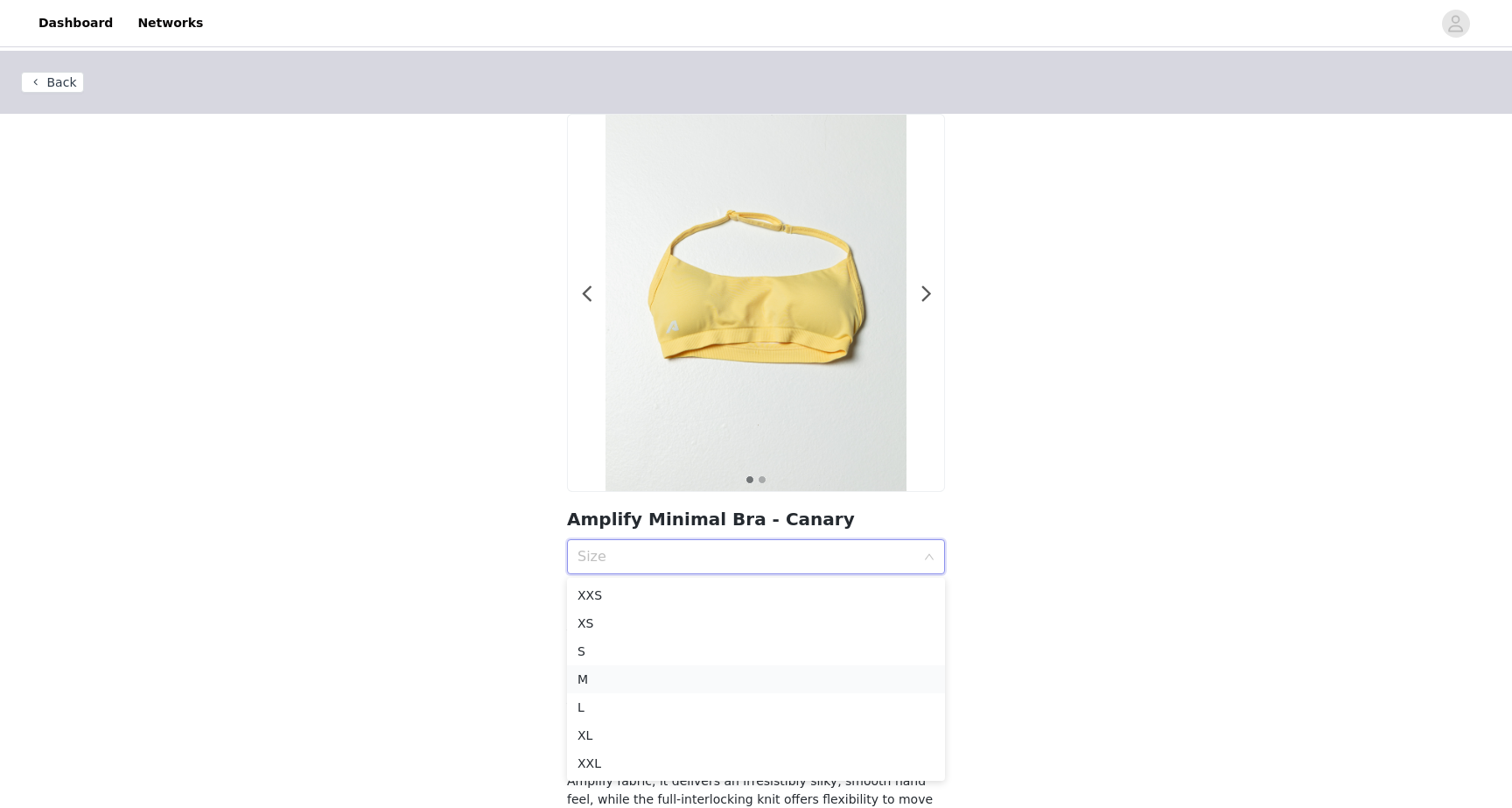
click at [612, 684] on div "M" at bounding box center [756, 679] width 357 height 20
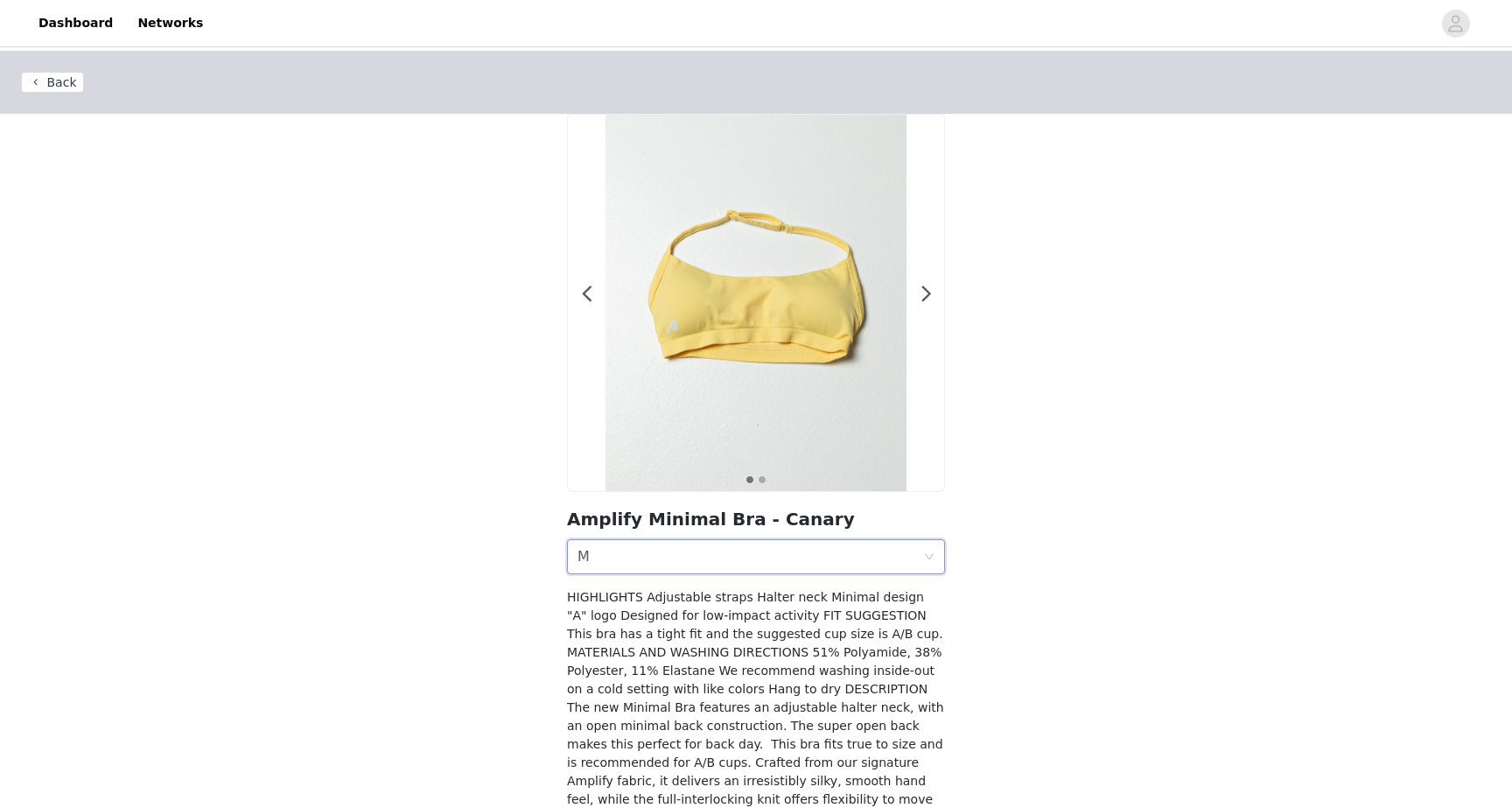
scroll to position [106, 0]
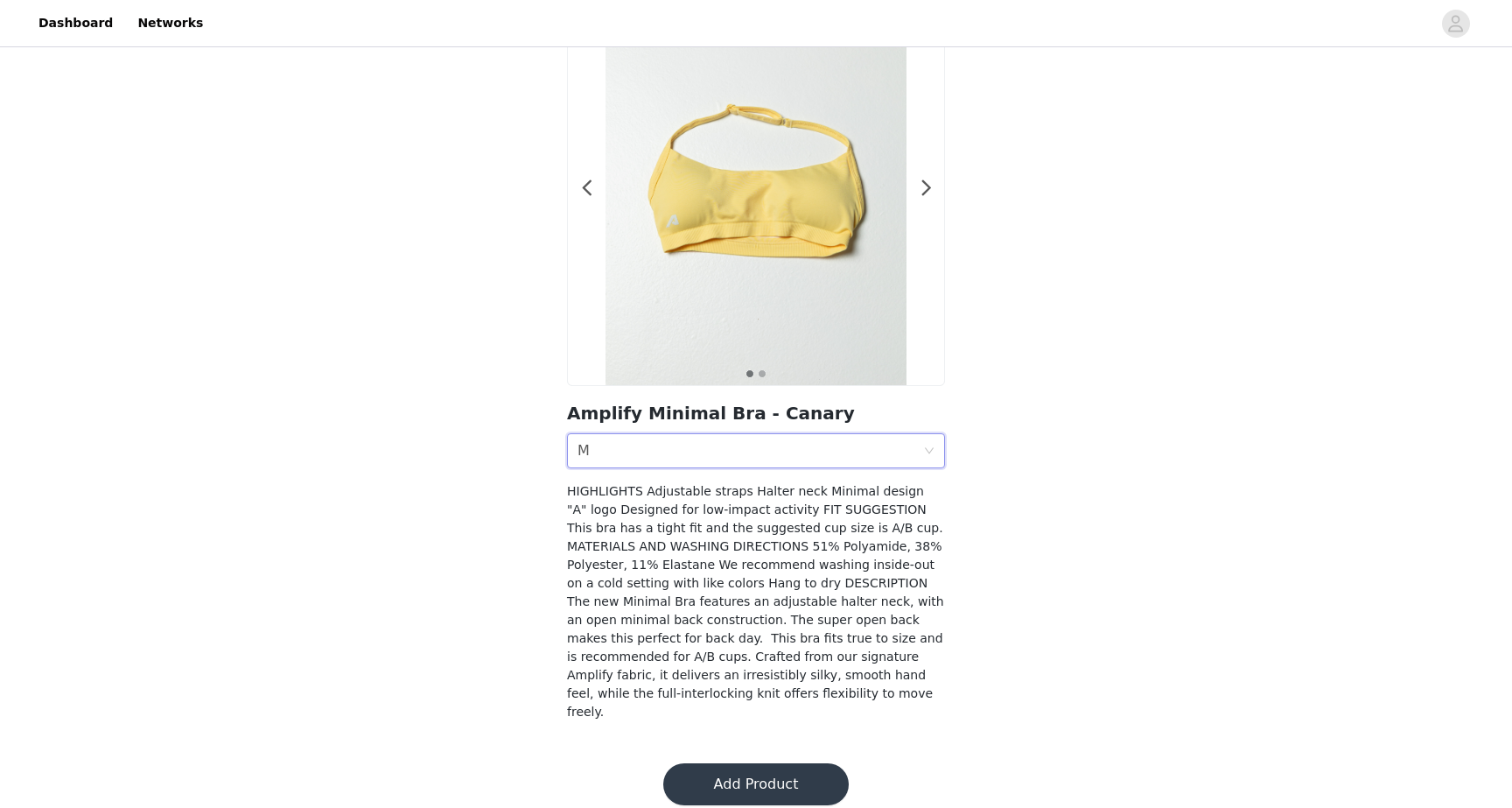
click at [756, 765] on button "Add Product" at bounding box center [756, 784] width 186 height 42
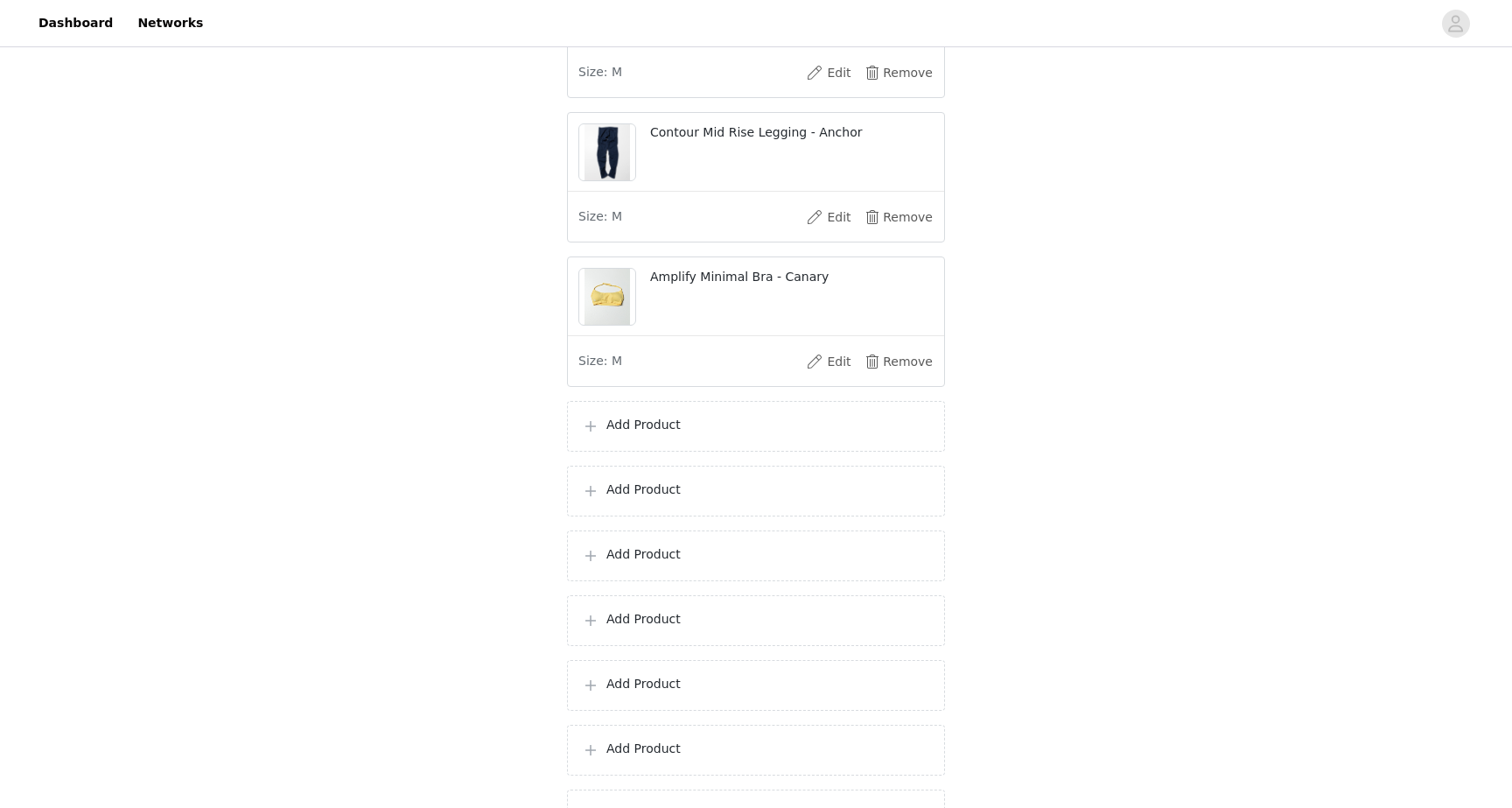
scroll to position [303, 0]
click at [684, 436] on div "Add Product" at bounding box center [755, 425] width 348 height 21
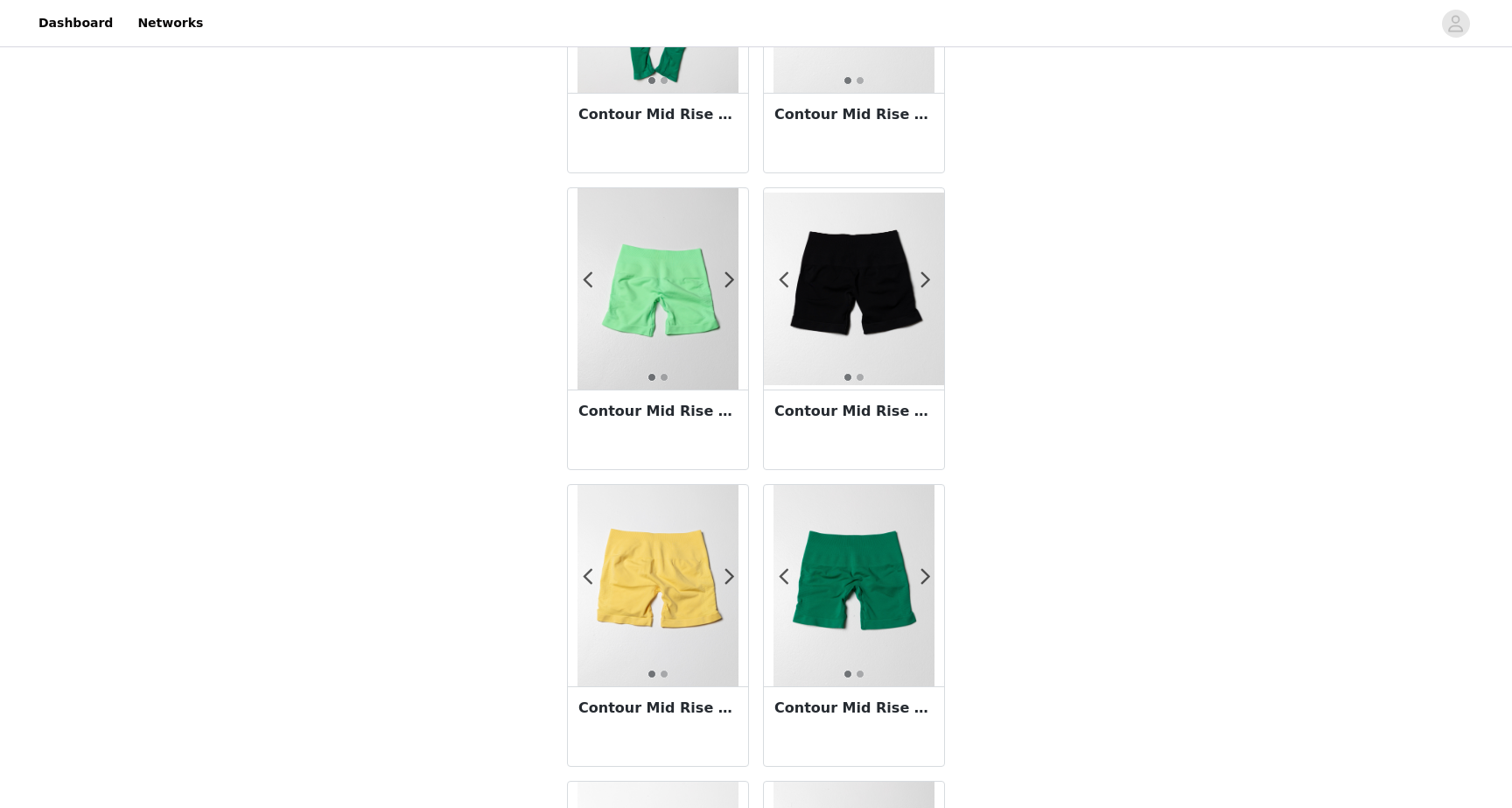
scroll to position [2301, 0]
click at [672, 648] on img at bounding box center [658, 585] width 161 height 202
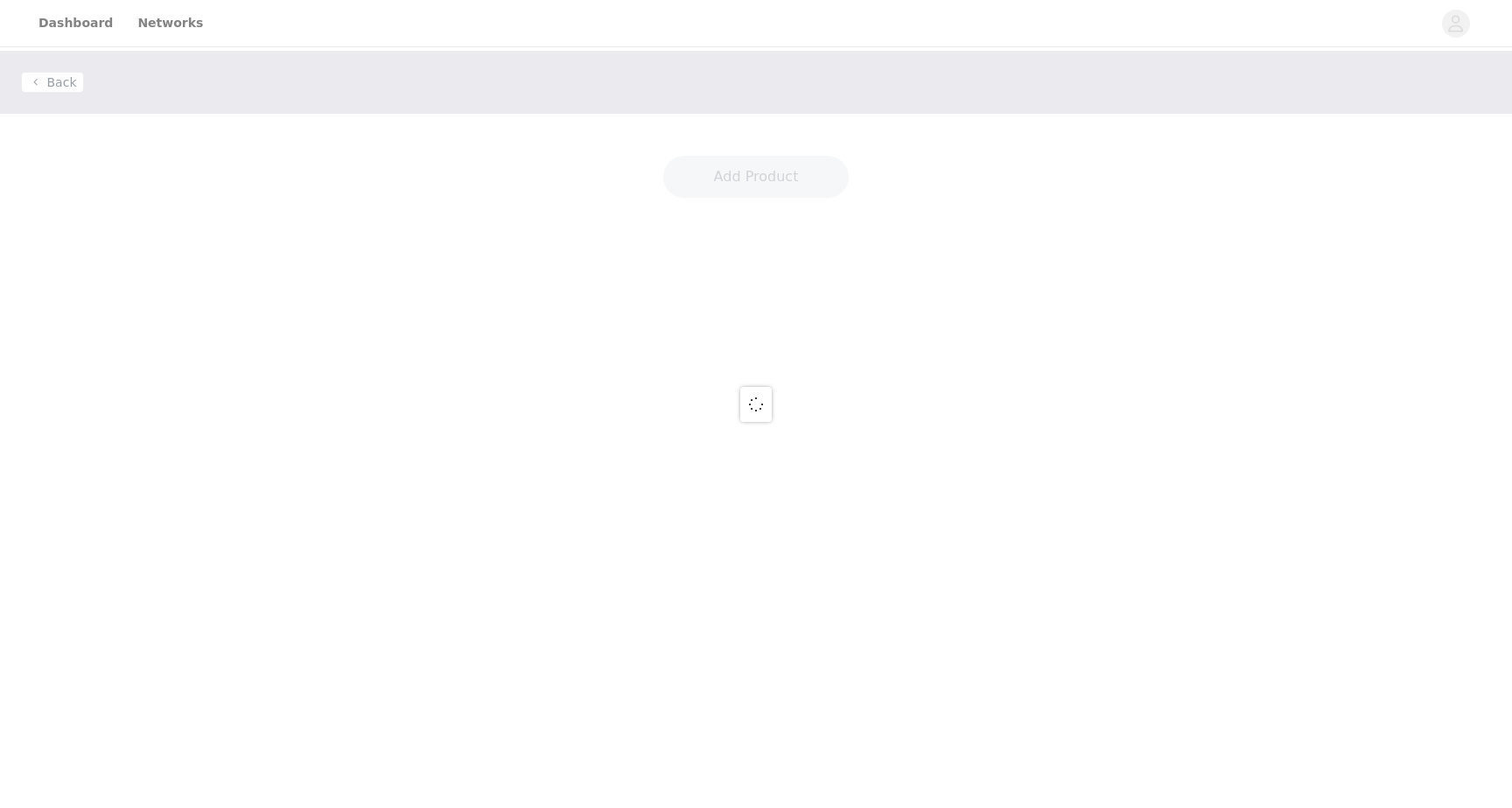
click at [660, 616] on div at bounding box center [756, 404] width 1512 height 808
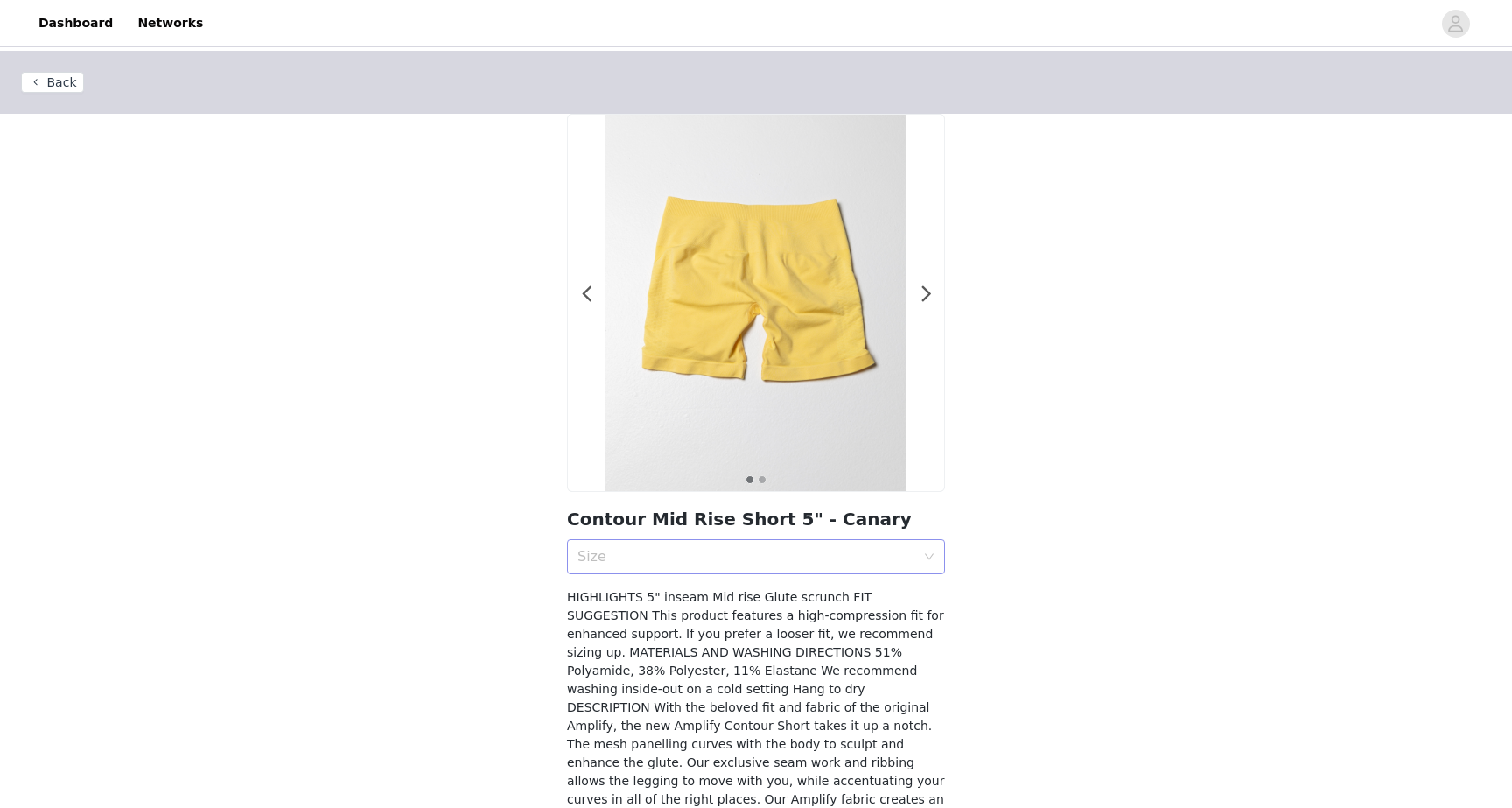
click at [691, 556] on div "Size" at bounding box center [747, 556] width 338 height 18
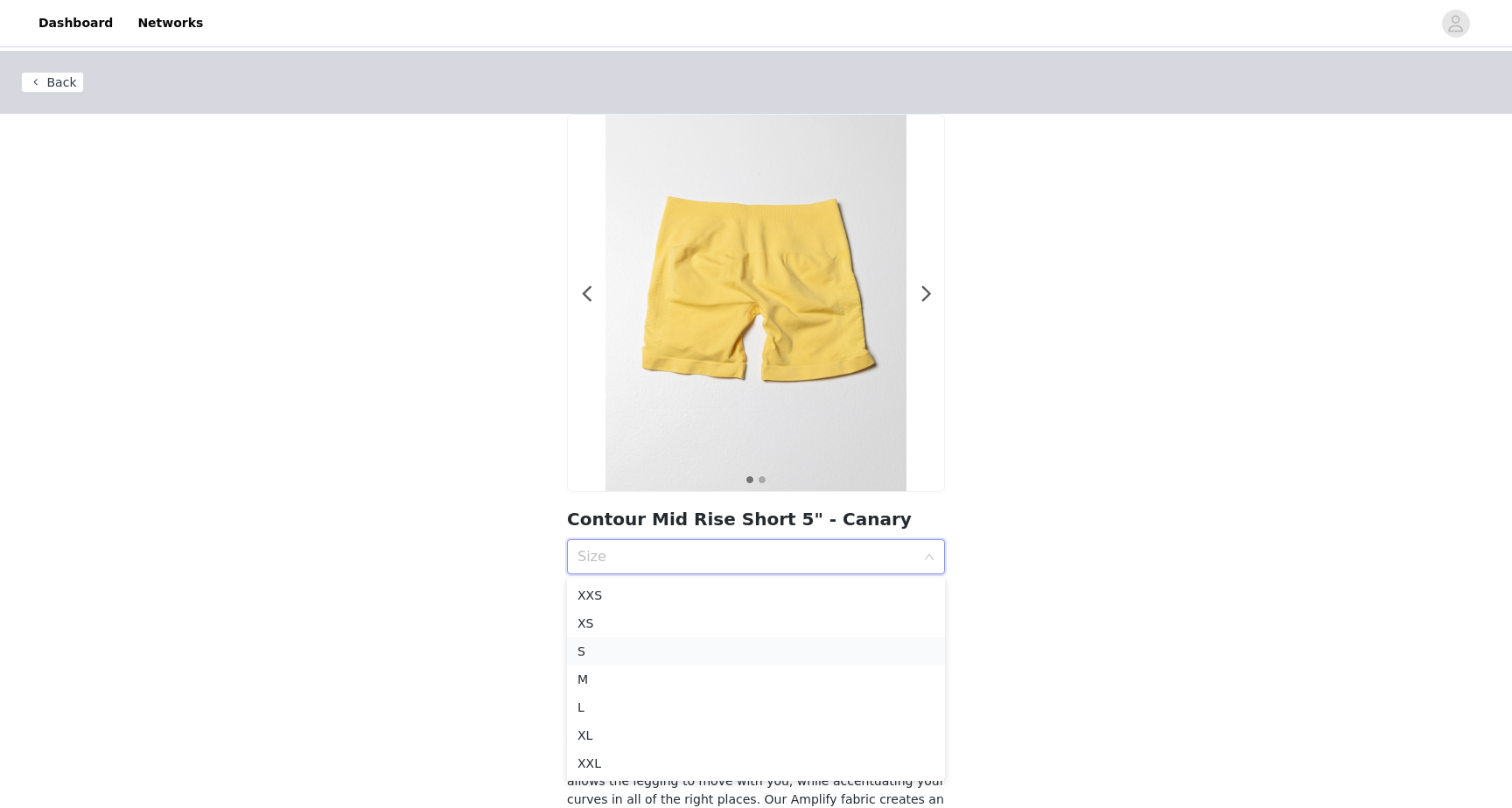
click at [689, 654] on div "S" at bounding box center [756, 651] width 357 height 20
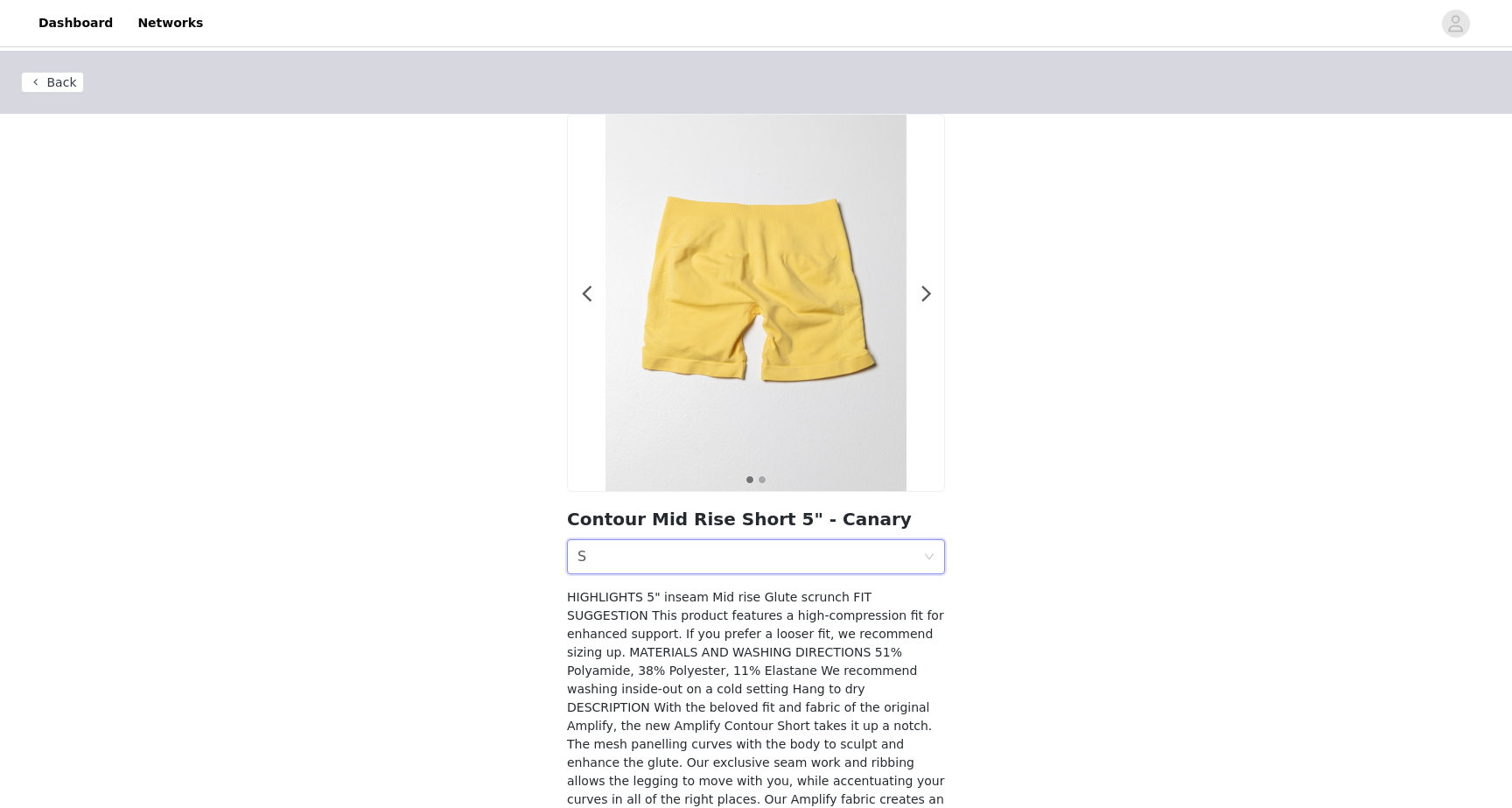
scroll to position [124, 0]
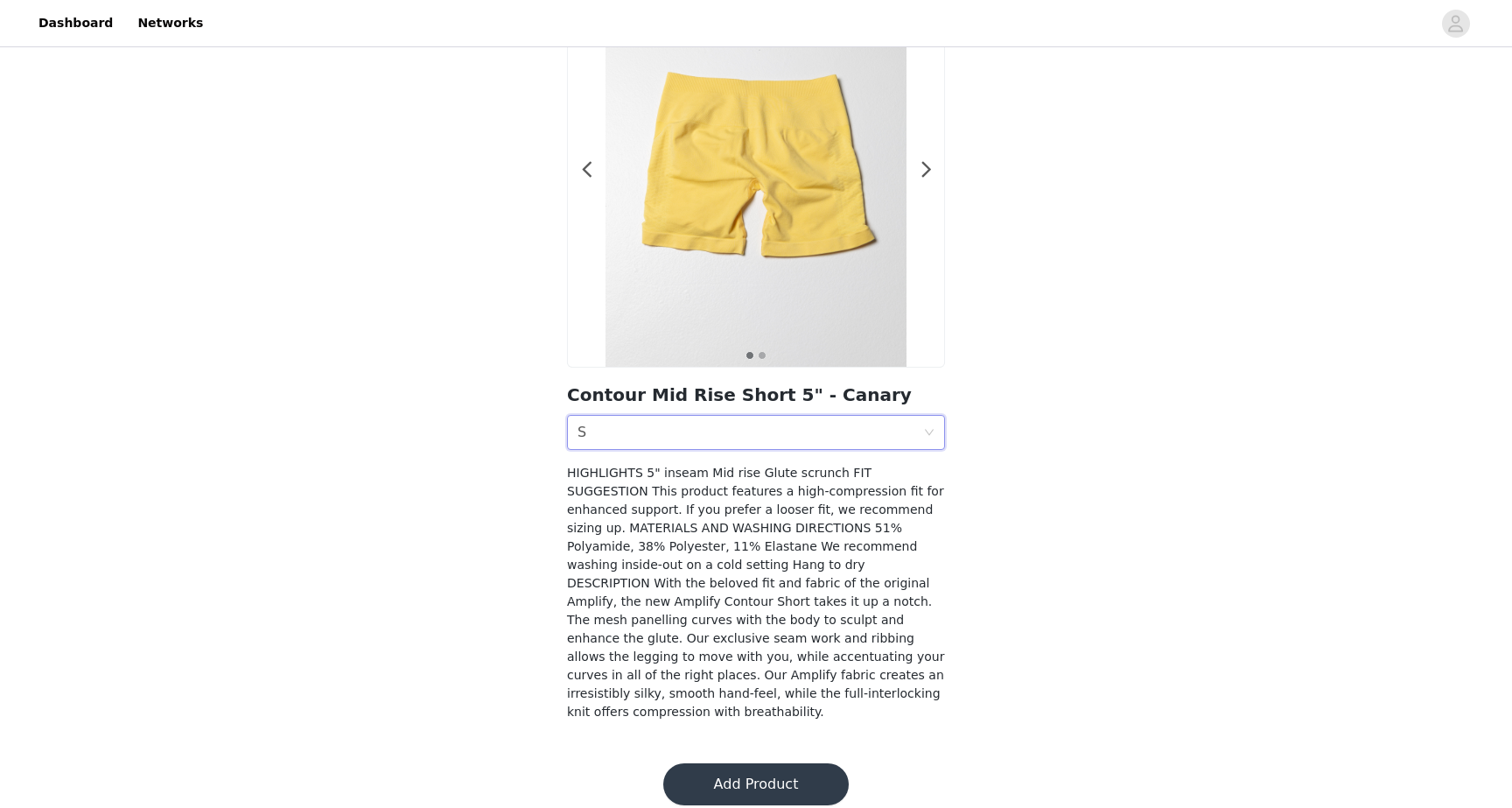
click at [739, 763] on button "Add Product" at bounding box center [756, 784] width 186 height 42
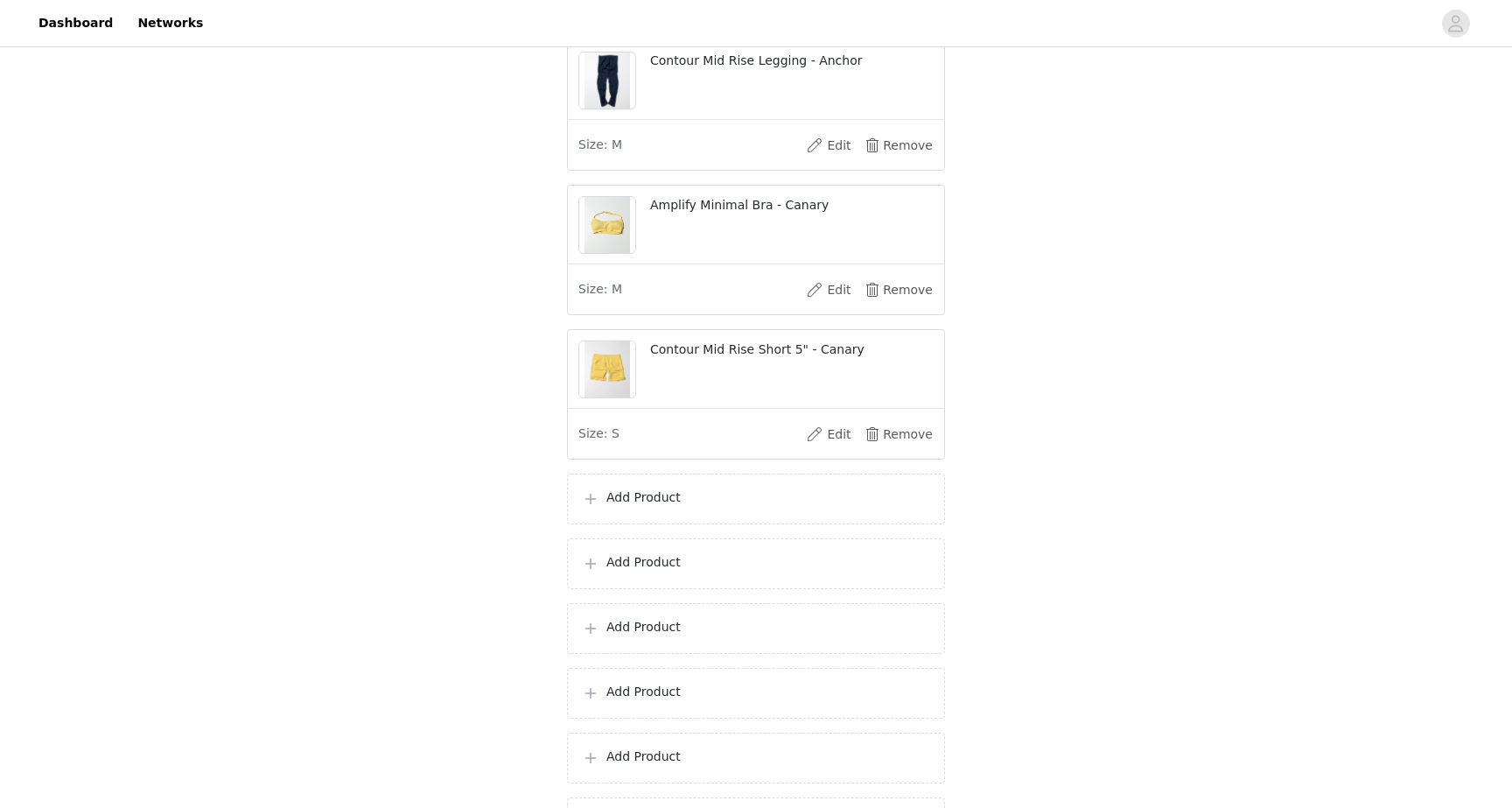
scroll to position [375, 0]
click at [682, 505] on p "Add Product" at bounding box center [767, 496] width 324 height 19
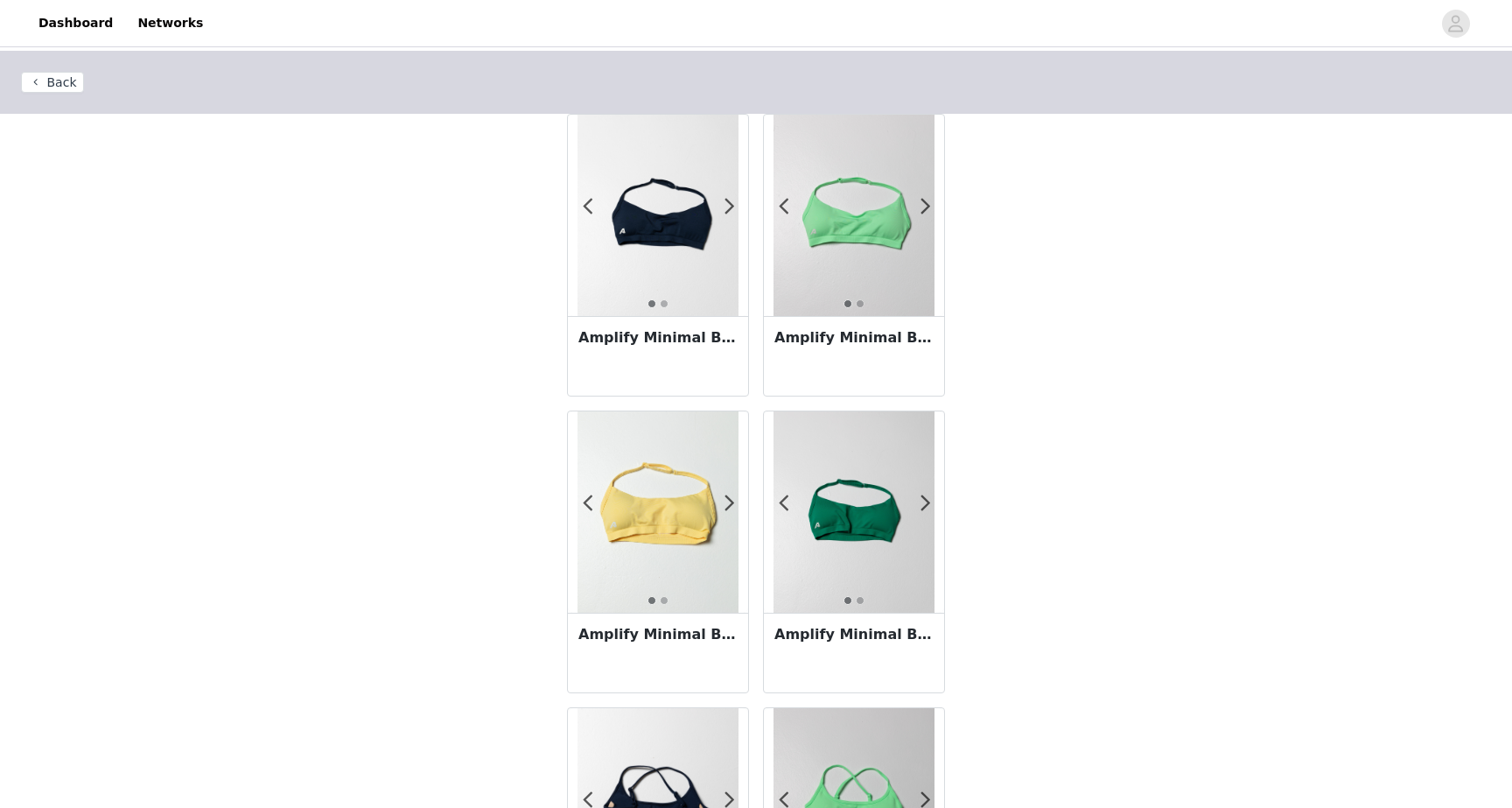
click at [858, 253] on img at bounding box center [854, 215] width 161 height 202
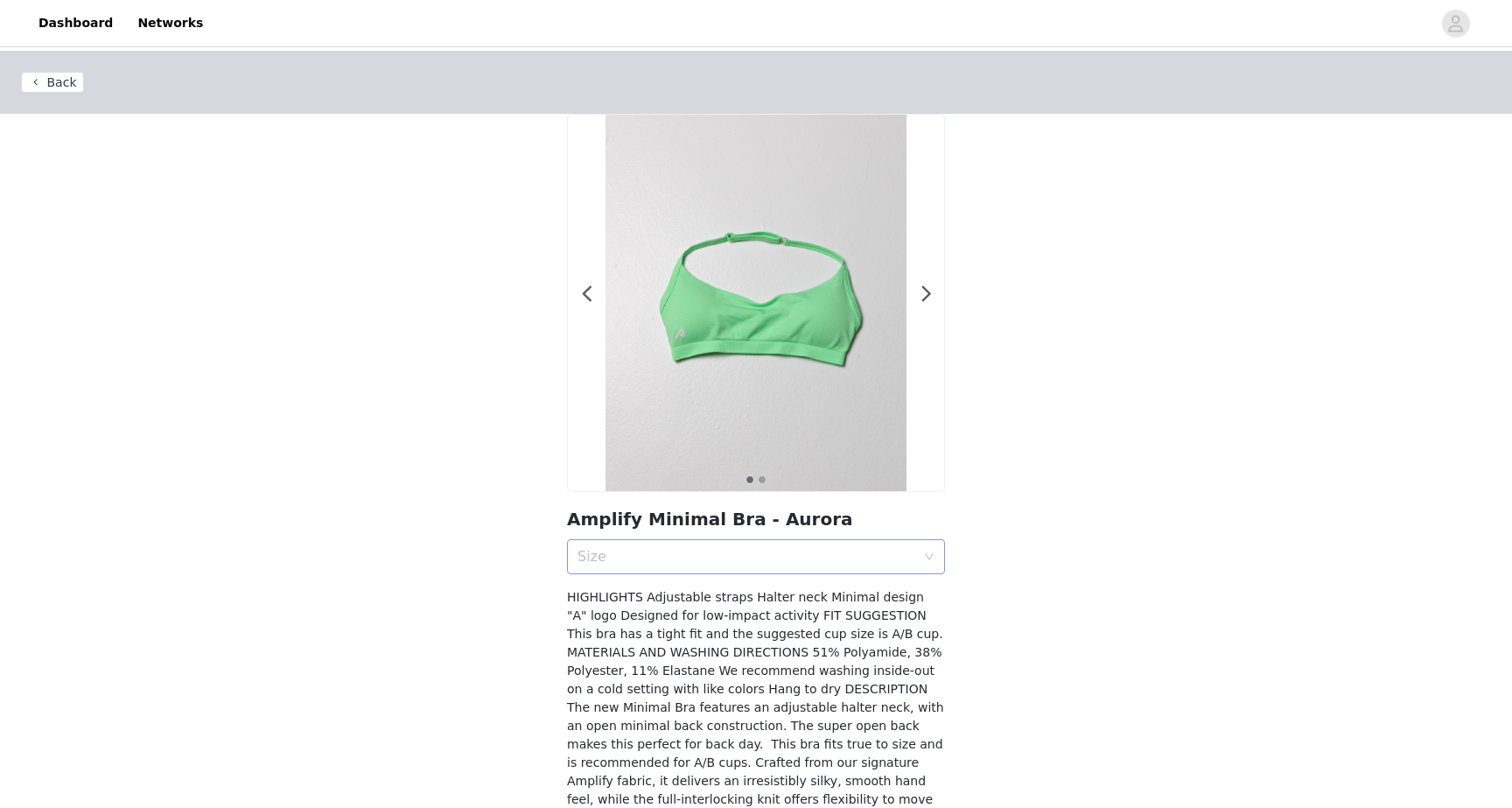
click at [736, 563] on div "Size" at bounding box center [747, 556] width 338 height 18
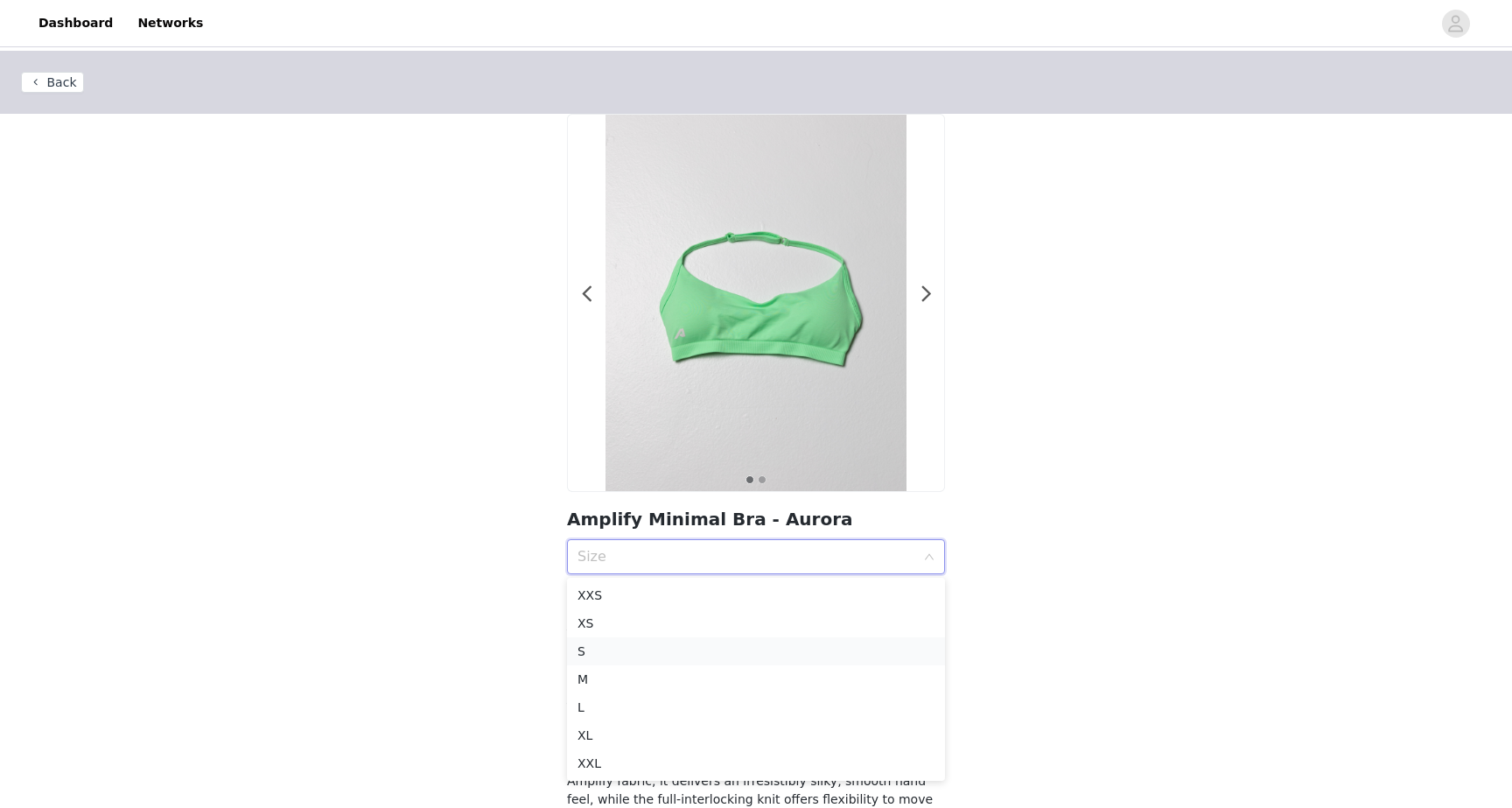
click at [682, 656] on div "S" at bounding box center [756, 651] width 357 height 20
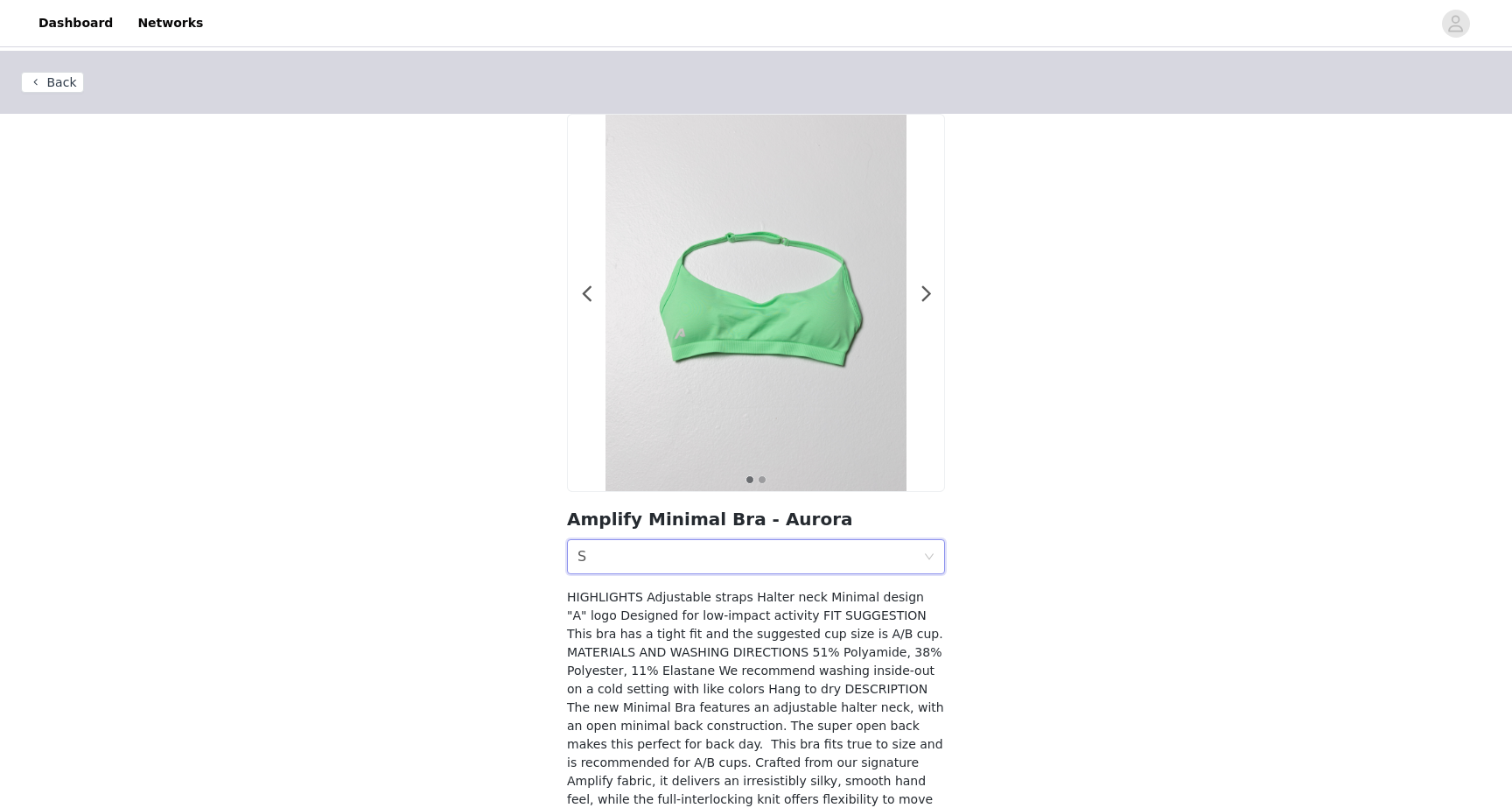
scroll to position [106, 0]
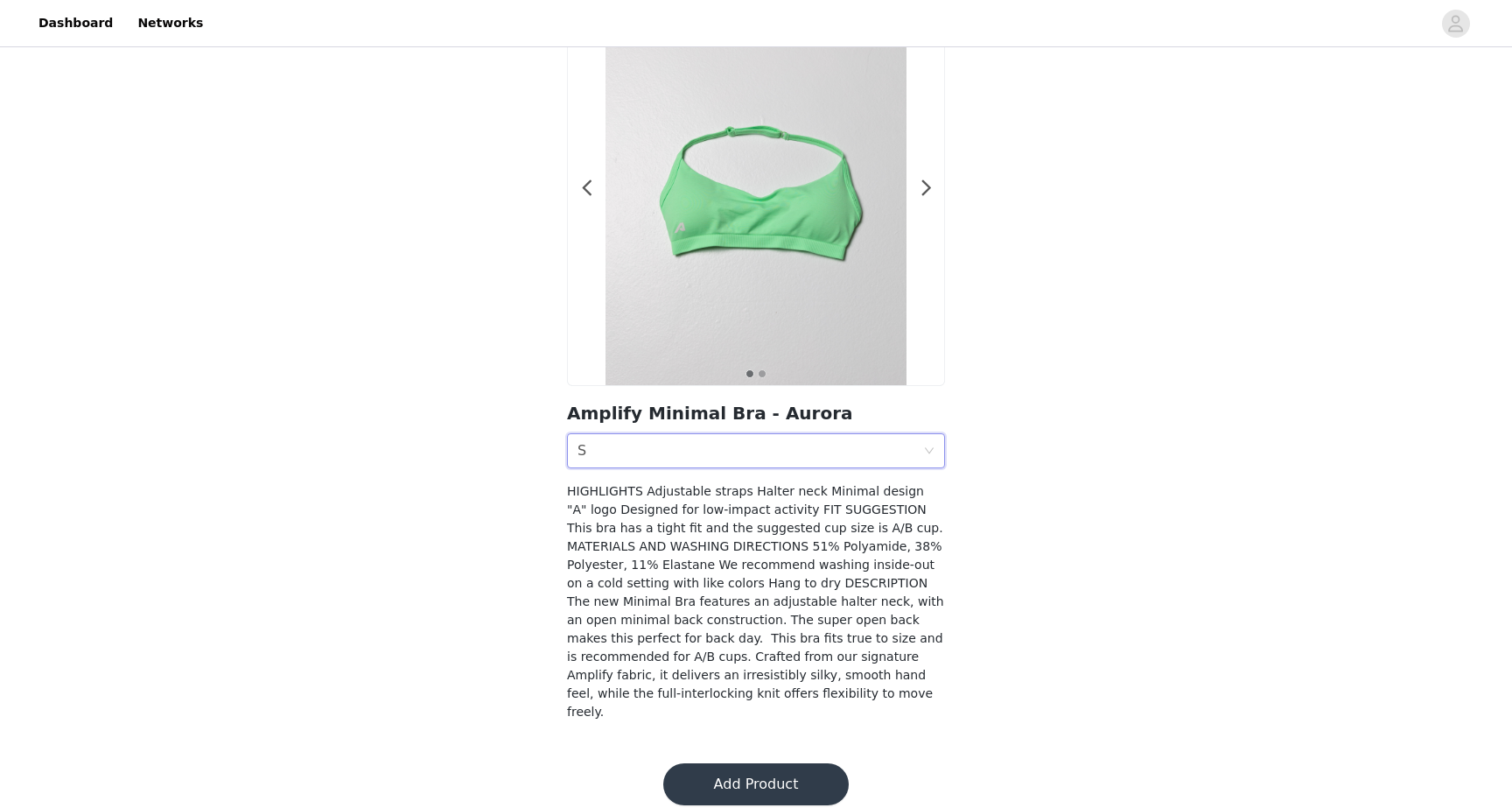
click at [763, 763] on button "Add Product" at bounding box center [756, 784] width 186 height 42
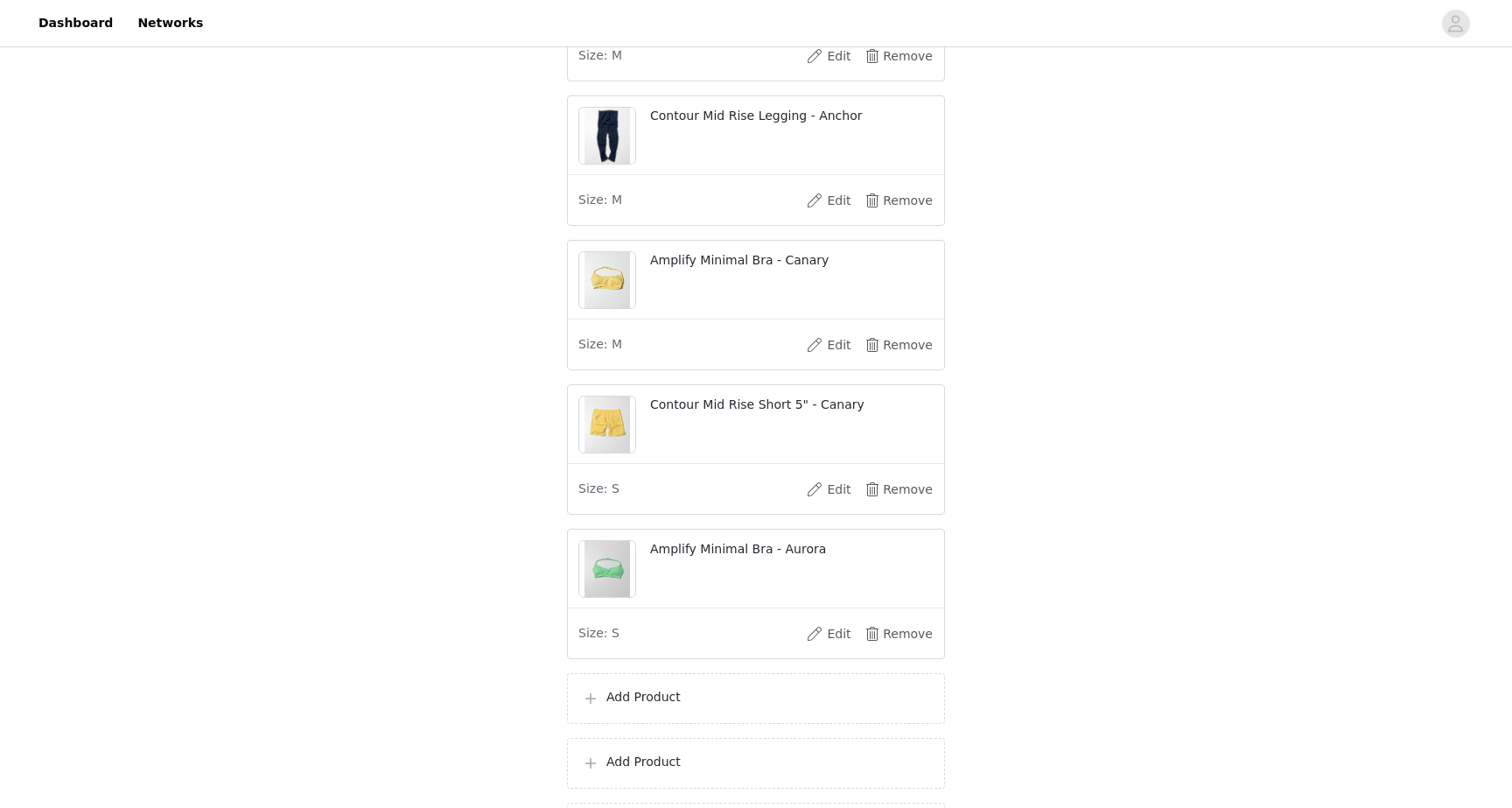
scroll to position [335, 0]
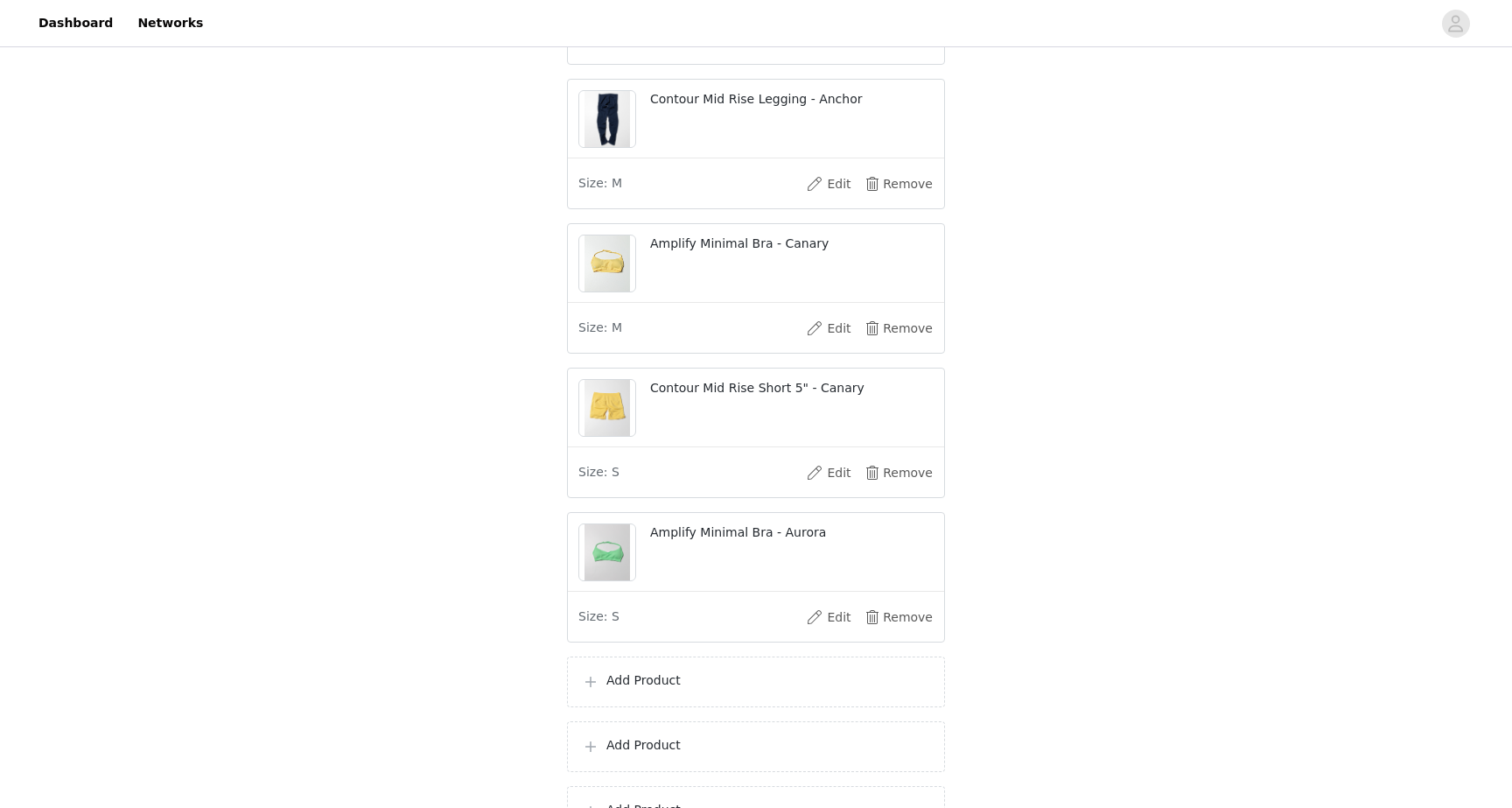
click at [714, 690] on p "Add Product" at bounding box center [767, 681] width 324 height 19
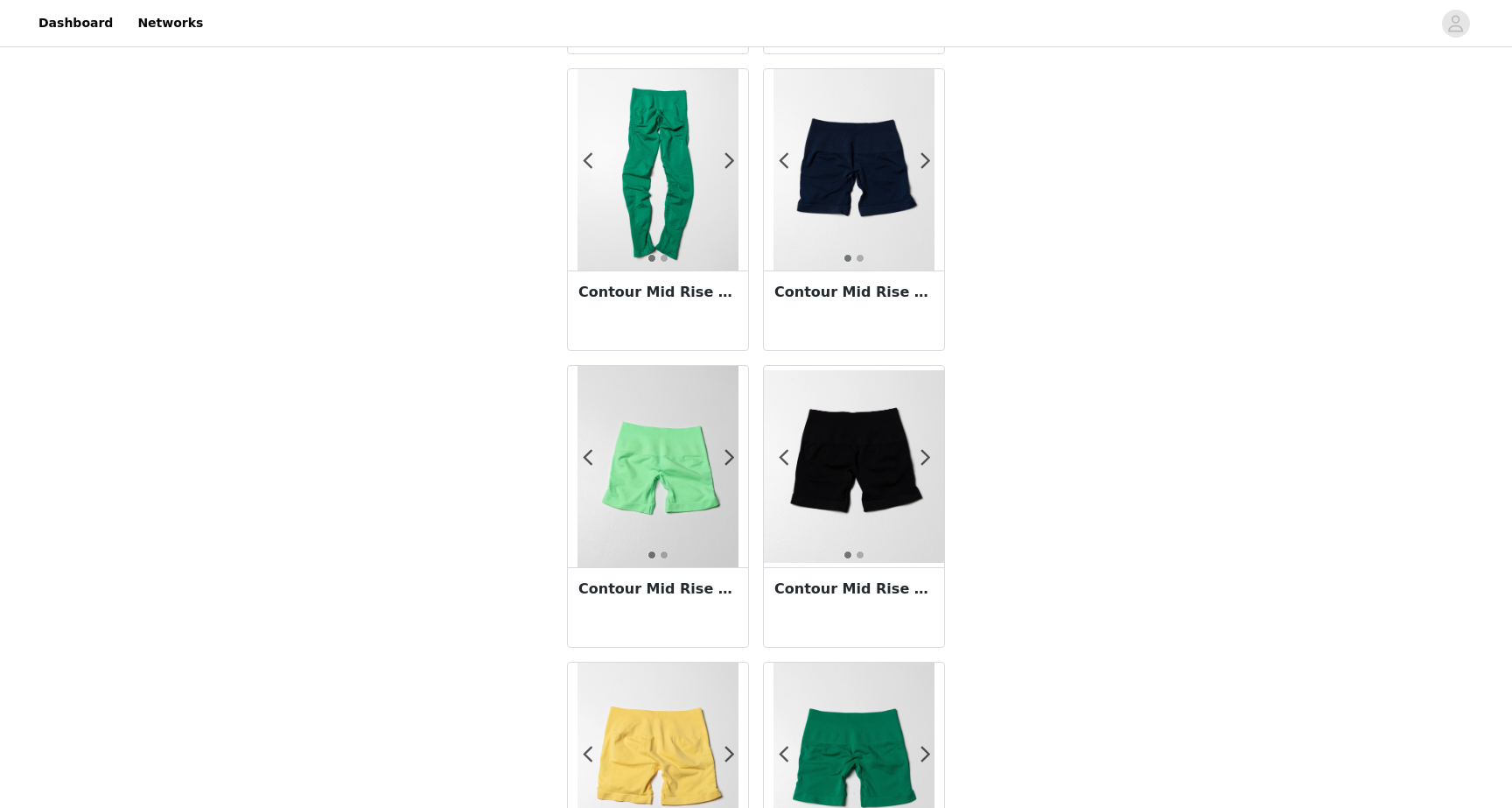
scroll to position [2137, 0]
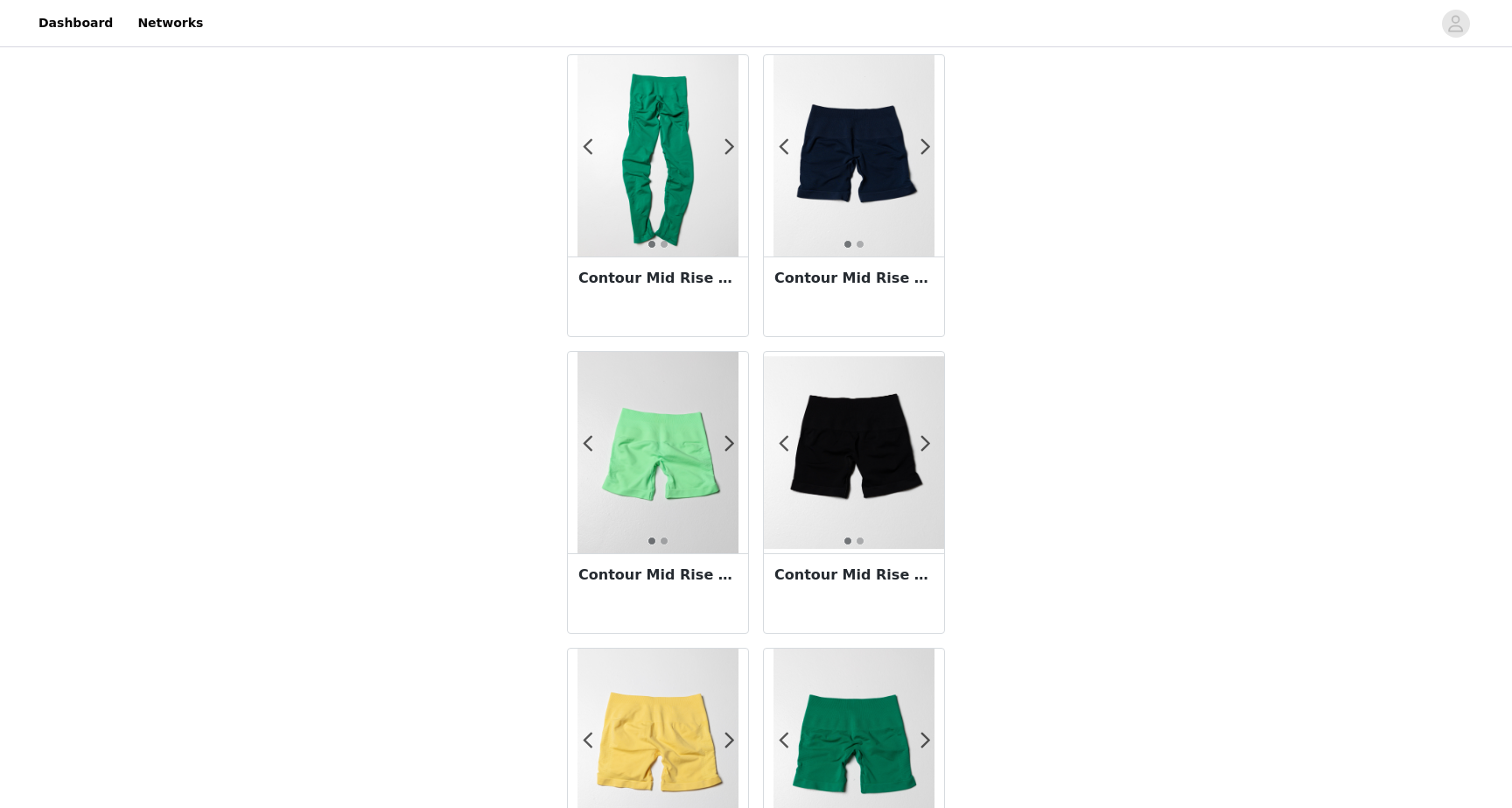
click at [671, 482] on img at bounding box center [658, 452] width 161 height 202
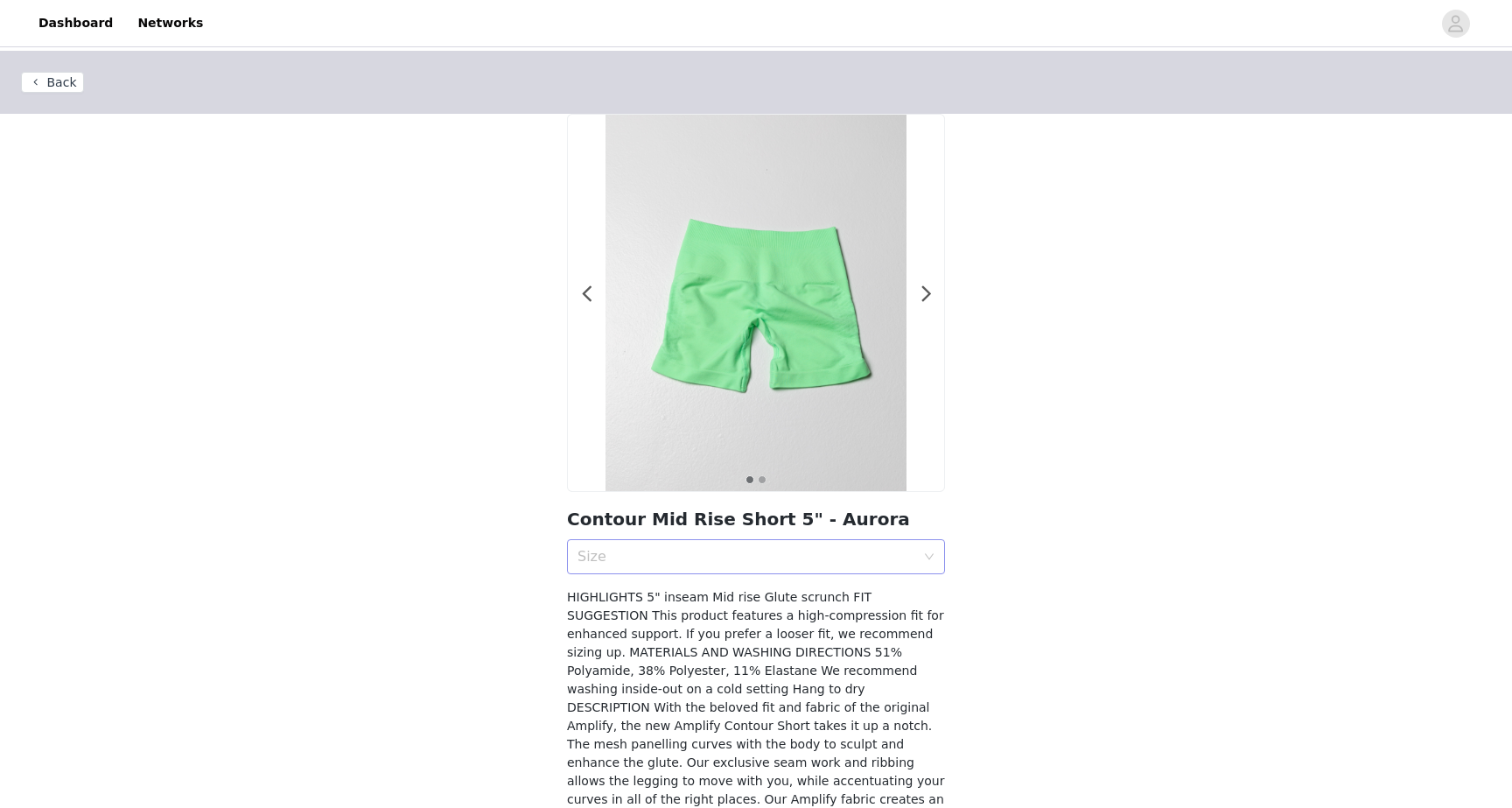
click at [788, 558] on div "Size" at bounding box center [747, 556] width 338 height 18
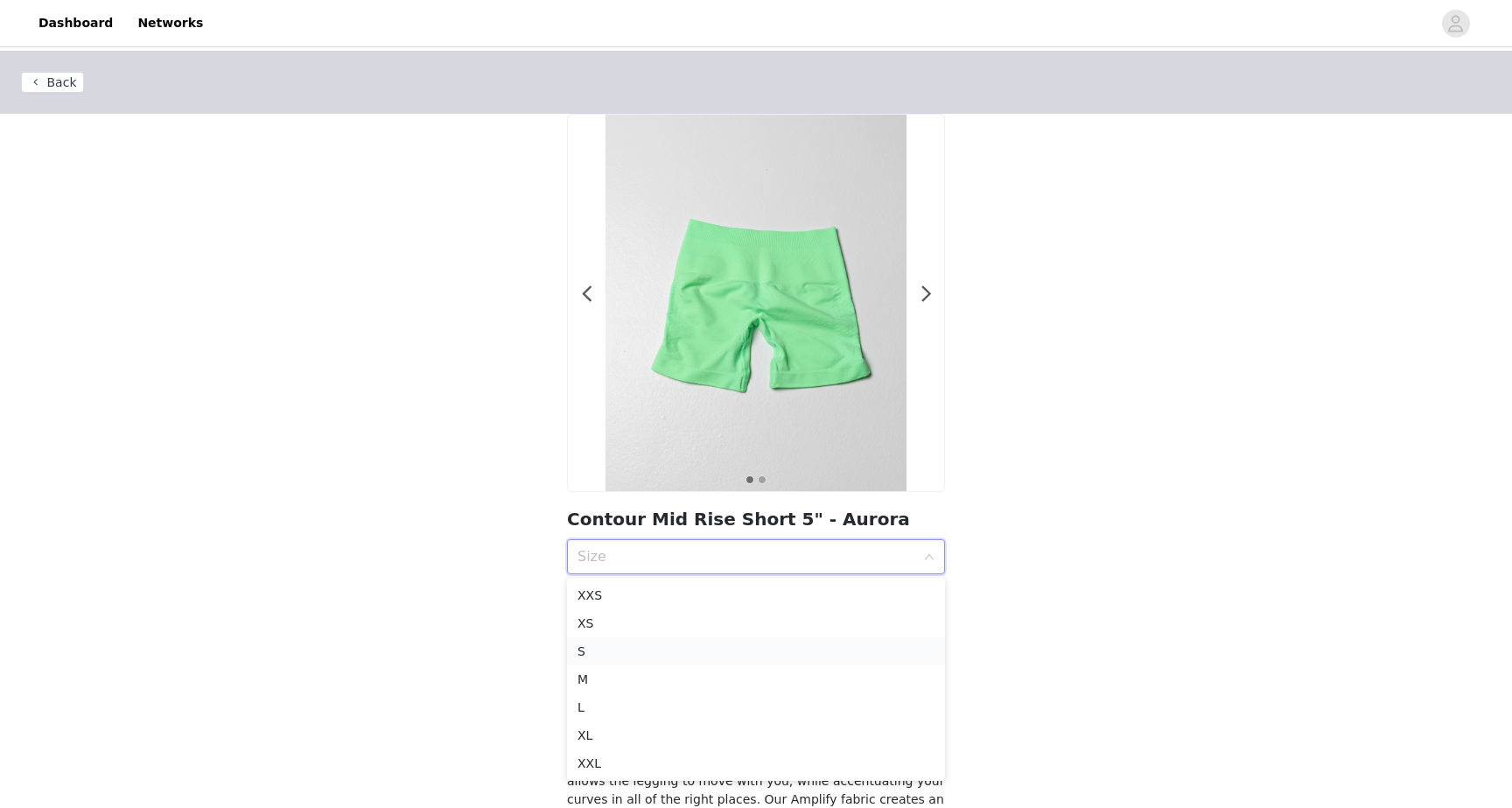
click at [714, 658] on div "S" at bounding box center [756, 651] width 357 height 20
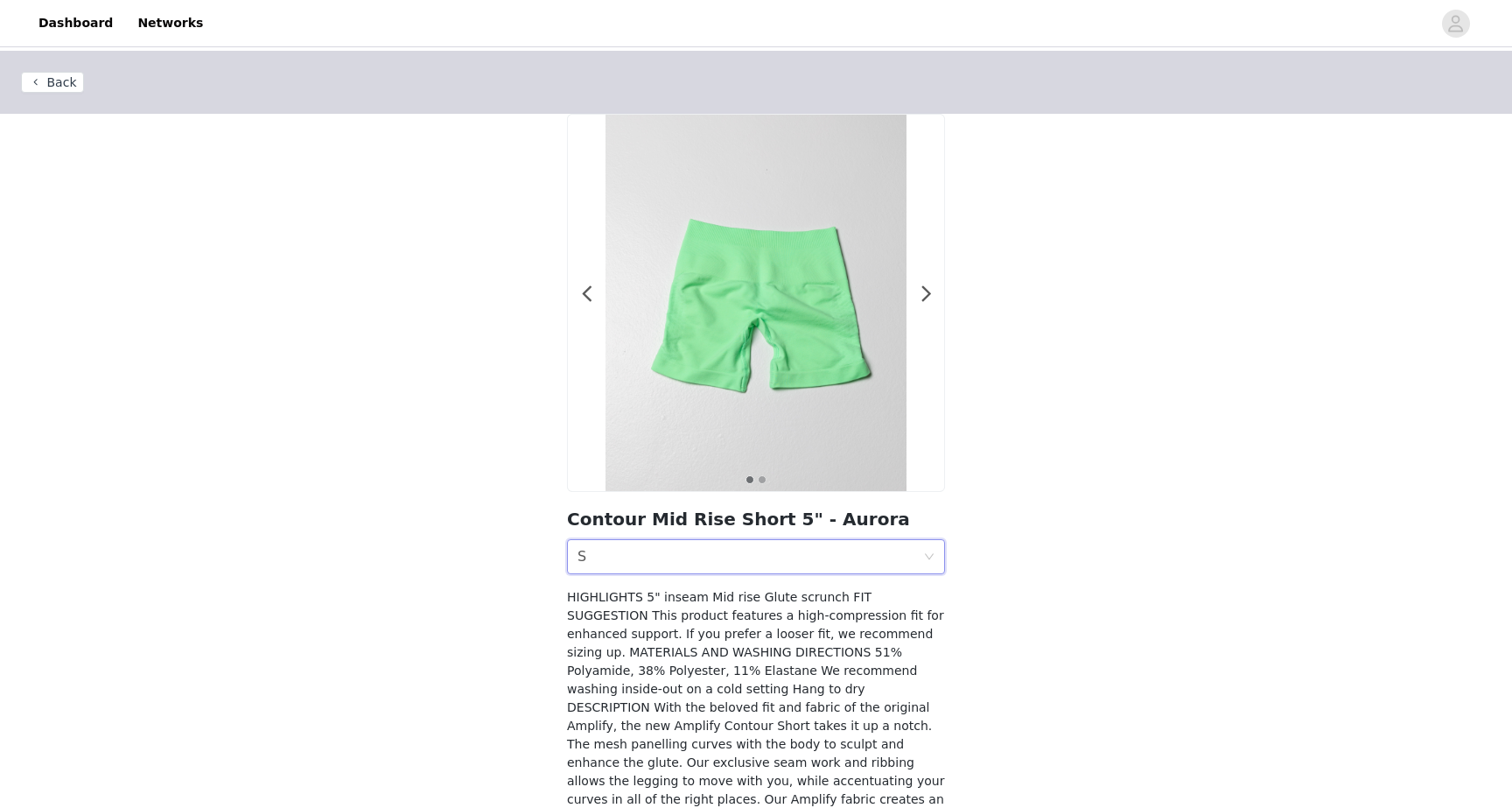
scroll to position [124, 0]
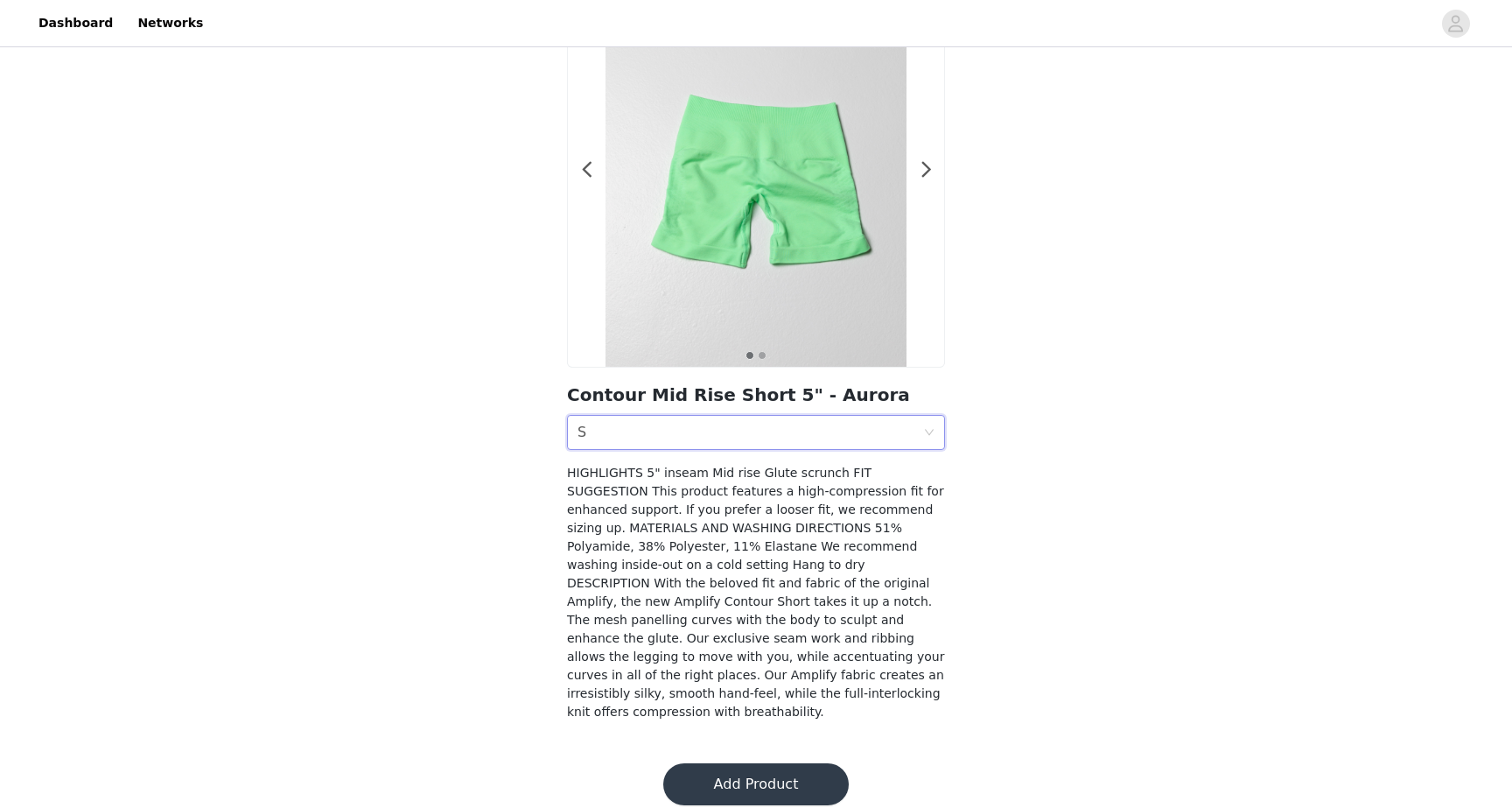
click at [765, 763] on button "Add Product" at bounding box center [756, 784] width 186 height 42
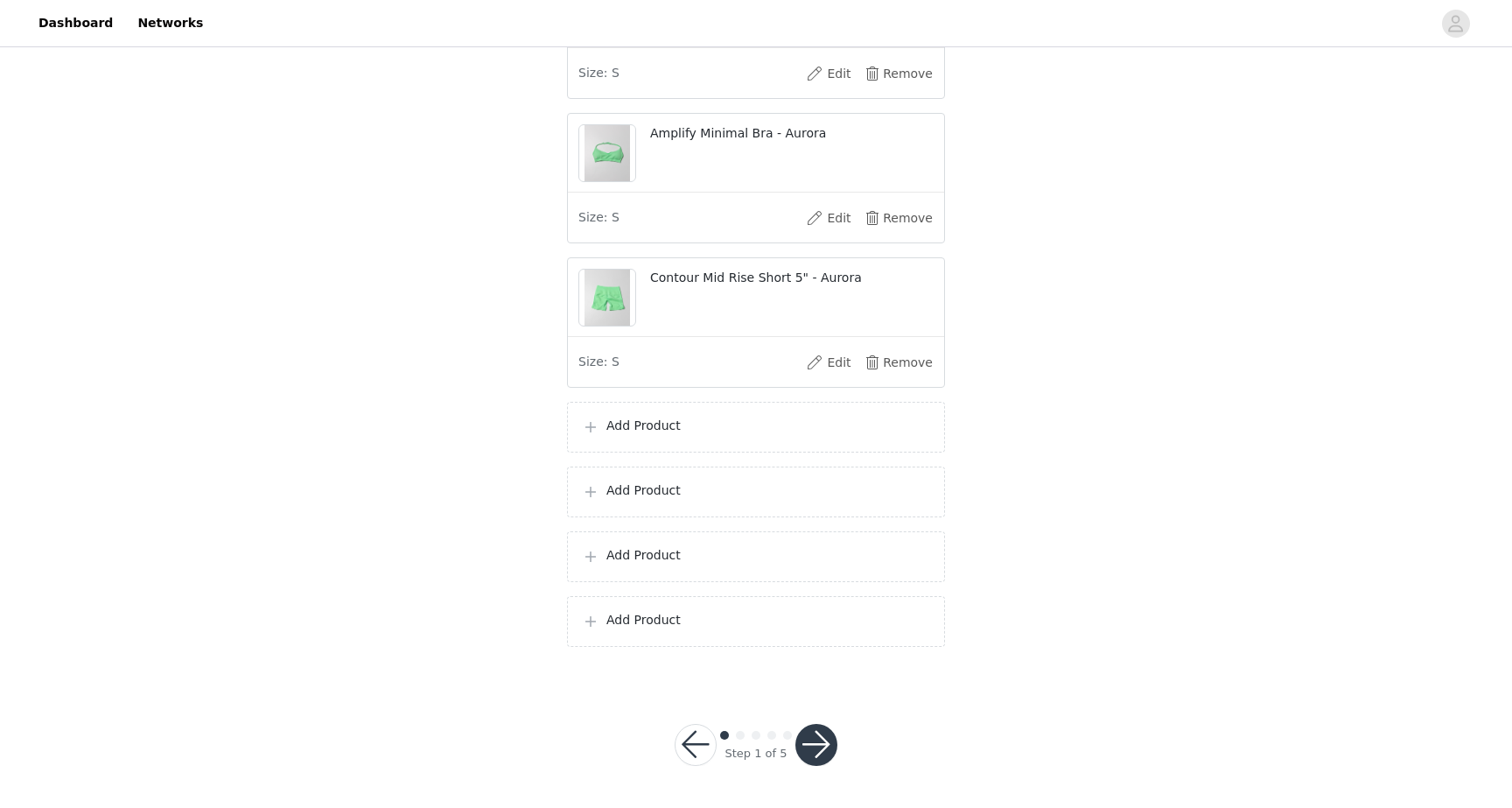
scroll to position [742, 0]
click at [689, 421] on div "Add Product" at bounding box center [755, 427] width 378 height 51
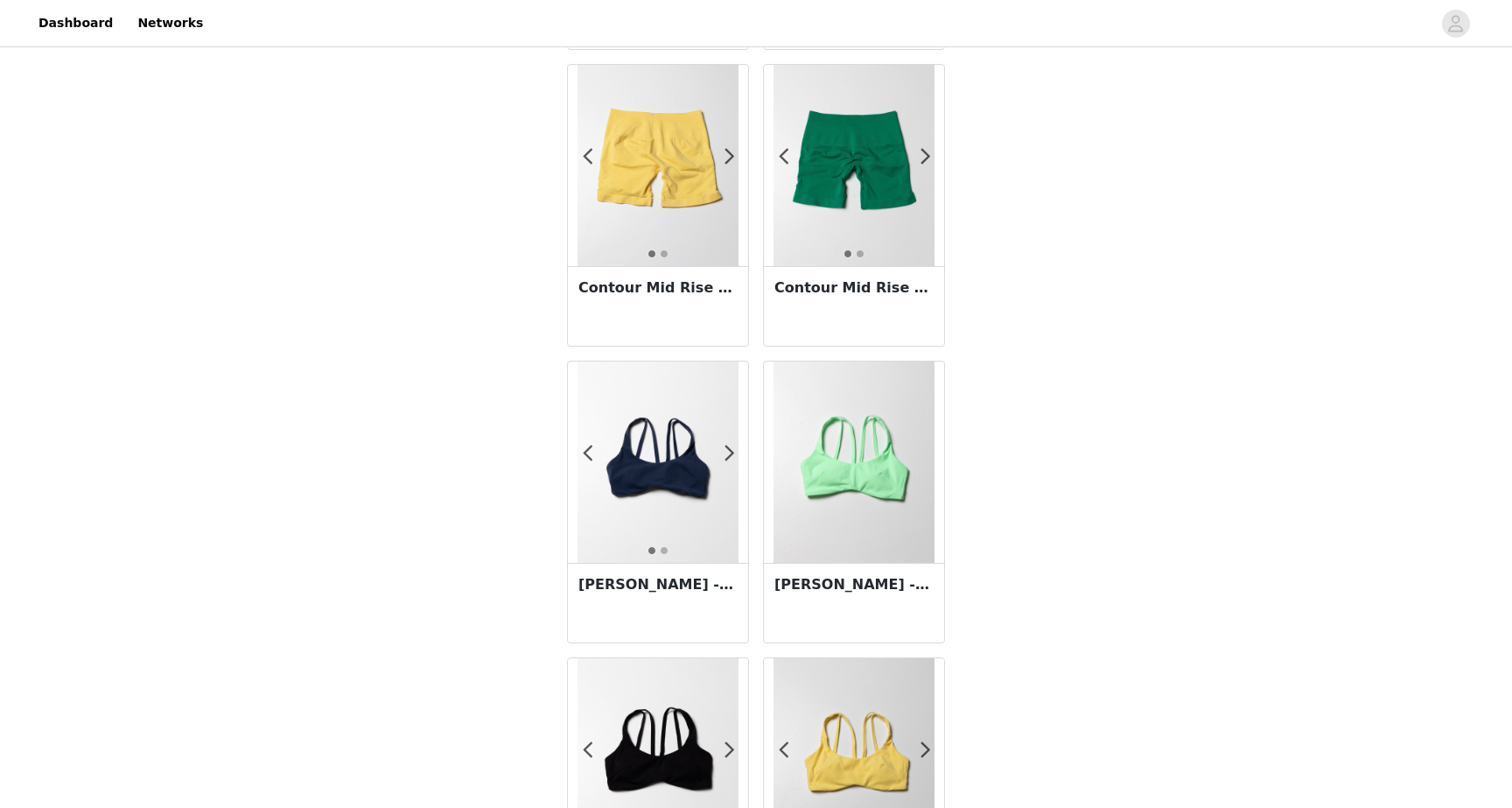
scroll to position [2923, 0]
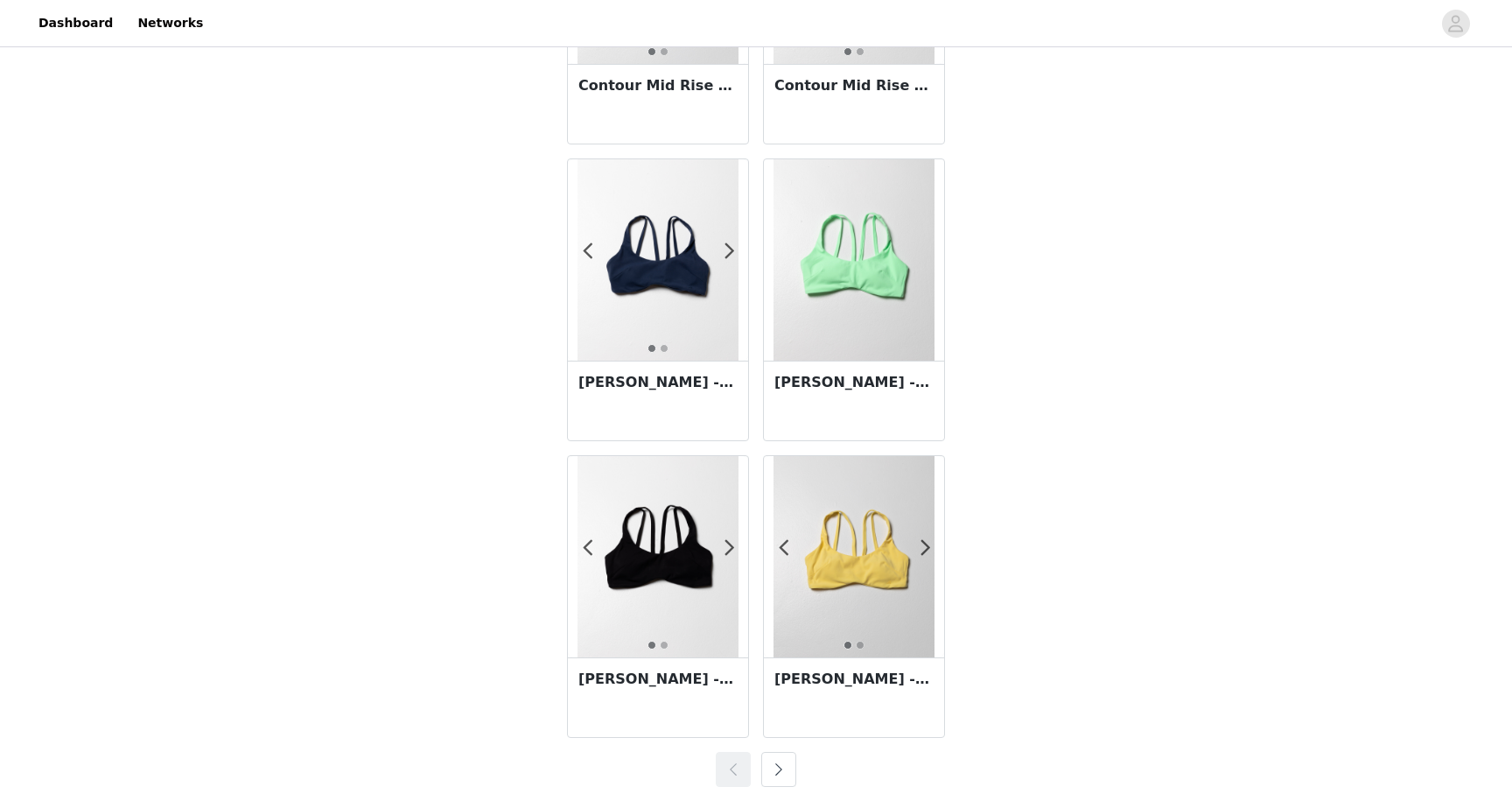
click at [781, 770] on button "button" at bounding box center [779, 769] width 35 height 35
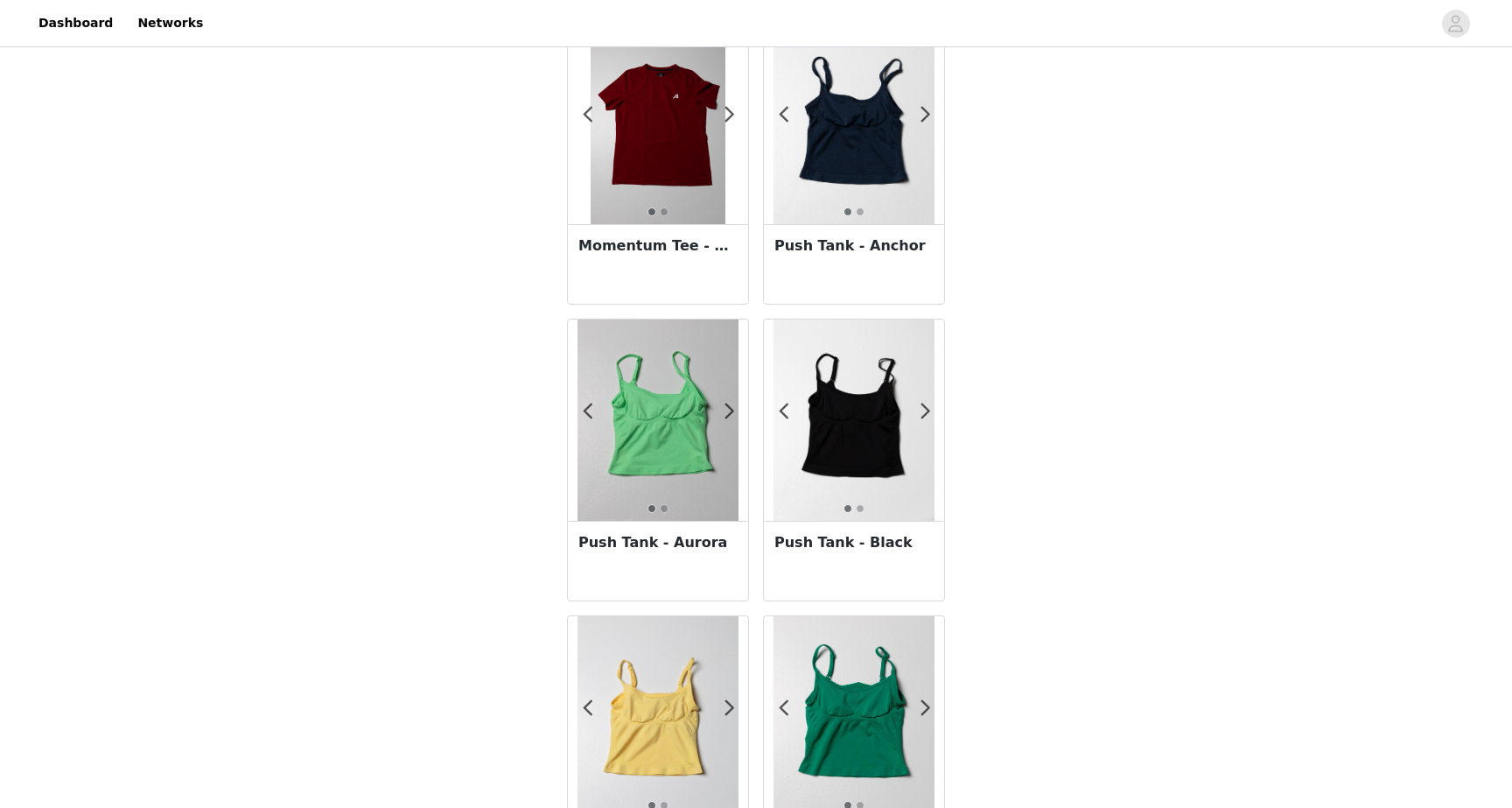
scroll to position [388, 0]
click at [673, 430] on img at bounding box center [658, 420] width 161 height 202
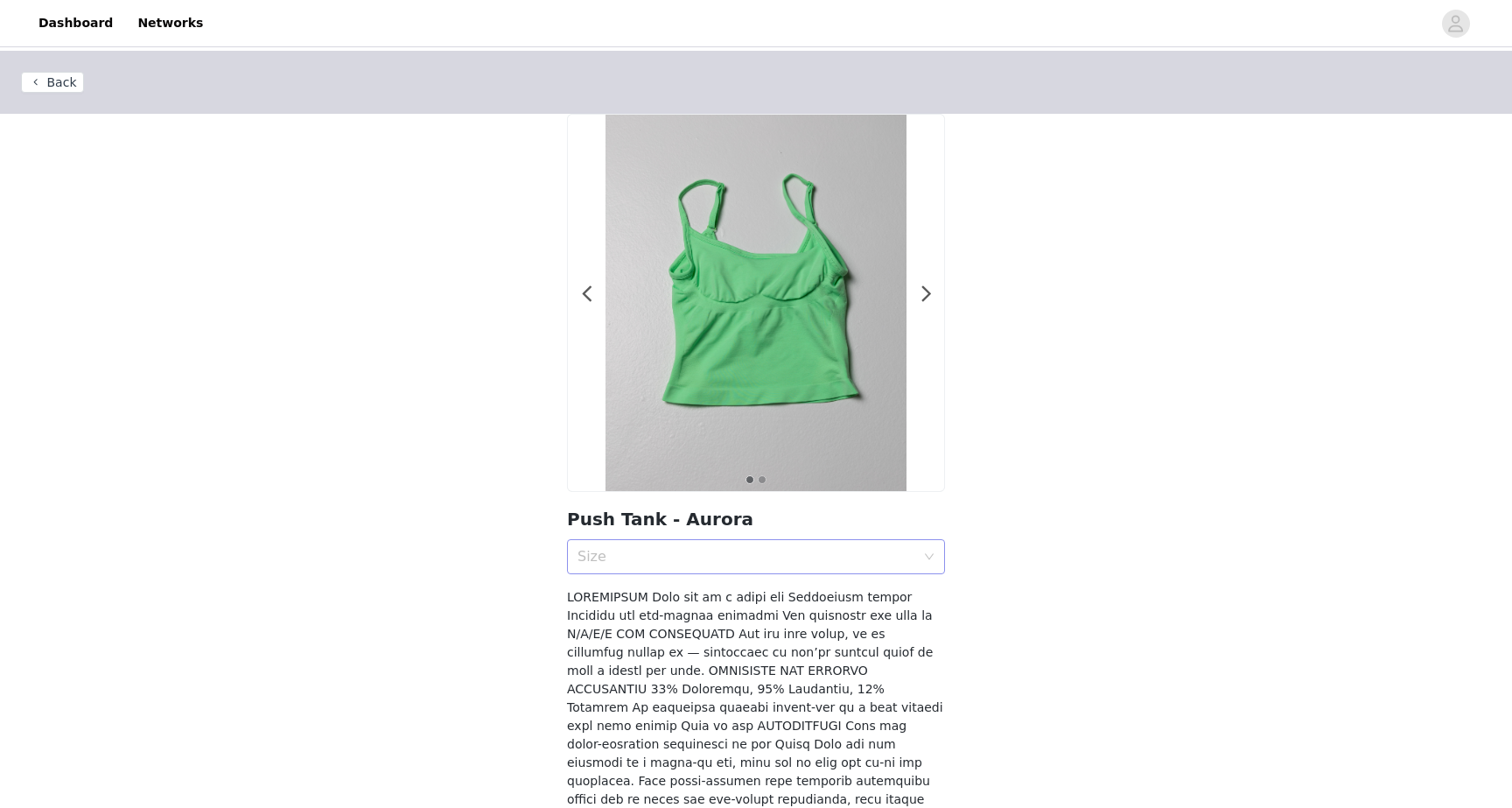
click at [711, 550] on div "Size" at bounding box center [747, 556] width 338 height 18
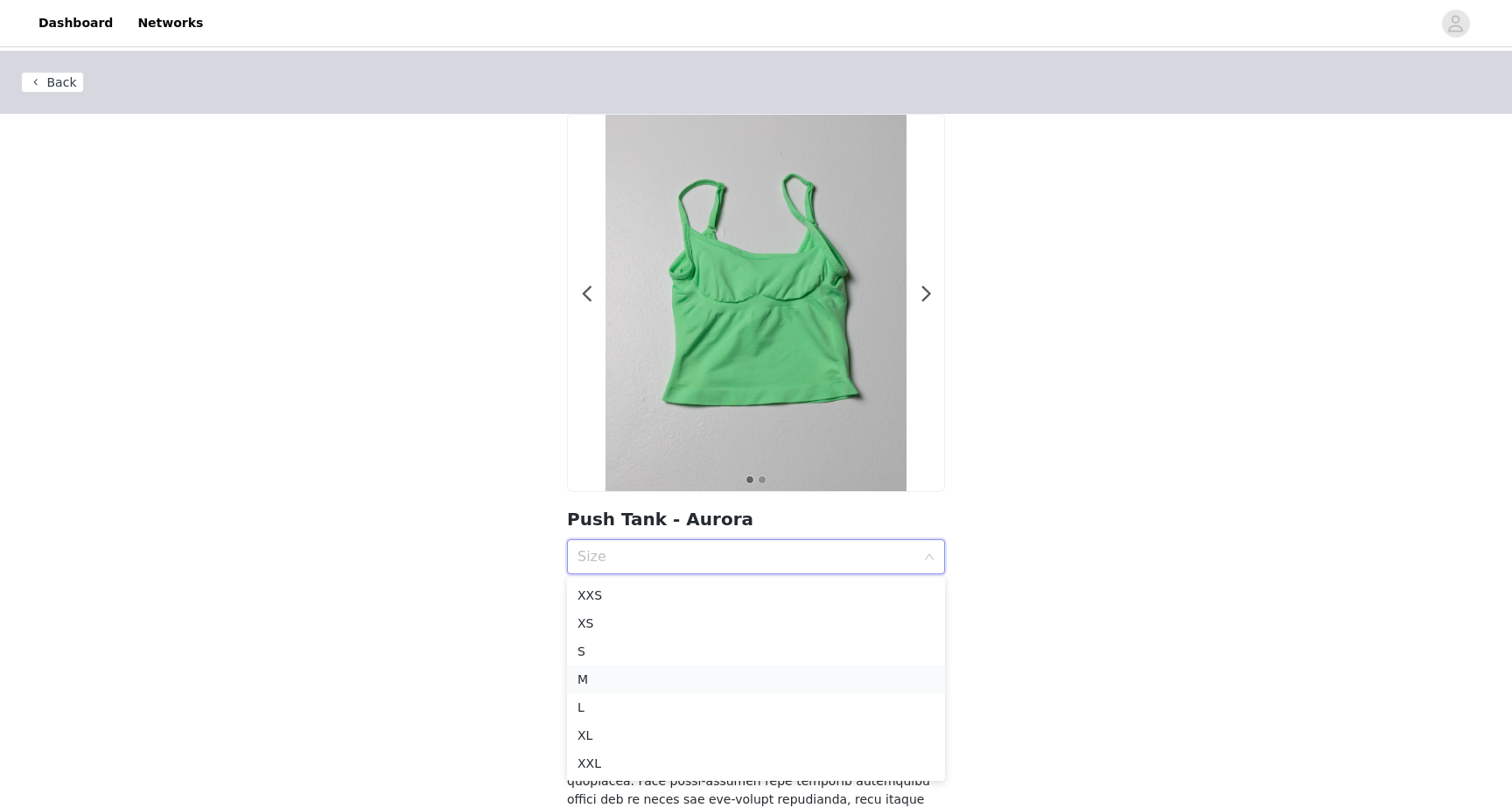
click at [673, 684] on div "M" at bounding box center [756, 679] width 357 height 20
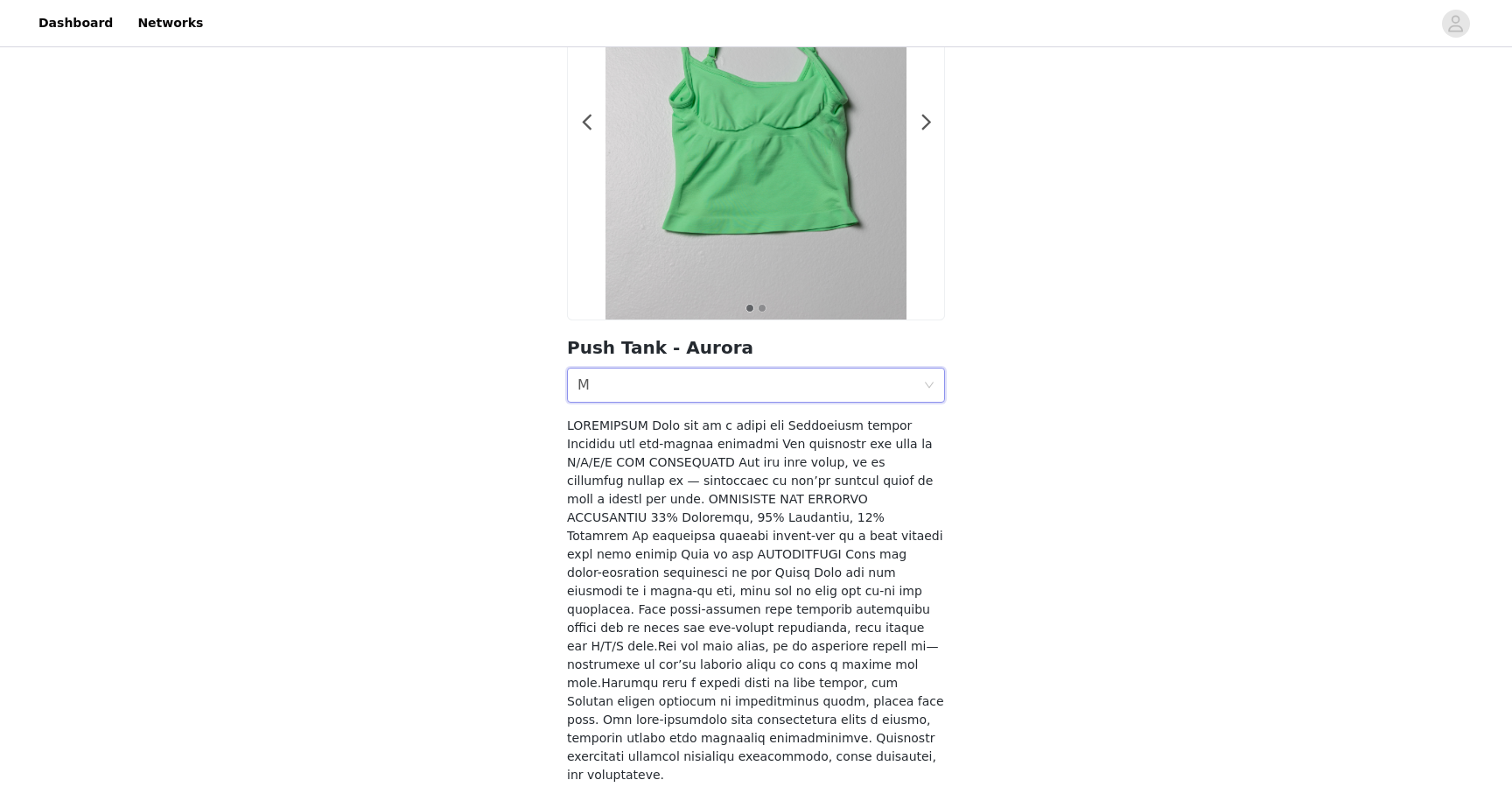
scroll to position [198, 0]
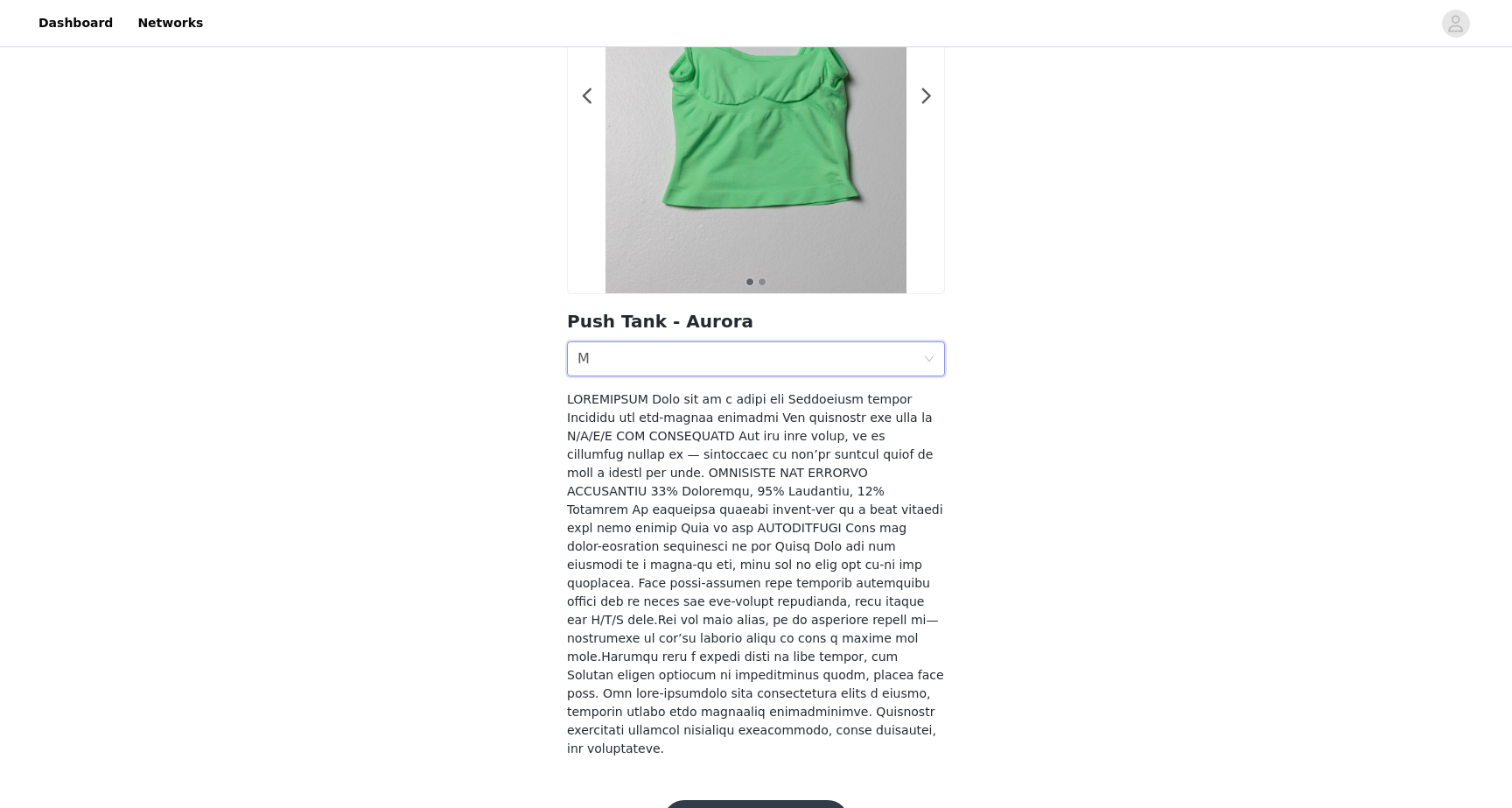
click at [757, 800] on button "Add Product" at bounding box center [756, 821] width 186 height 42
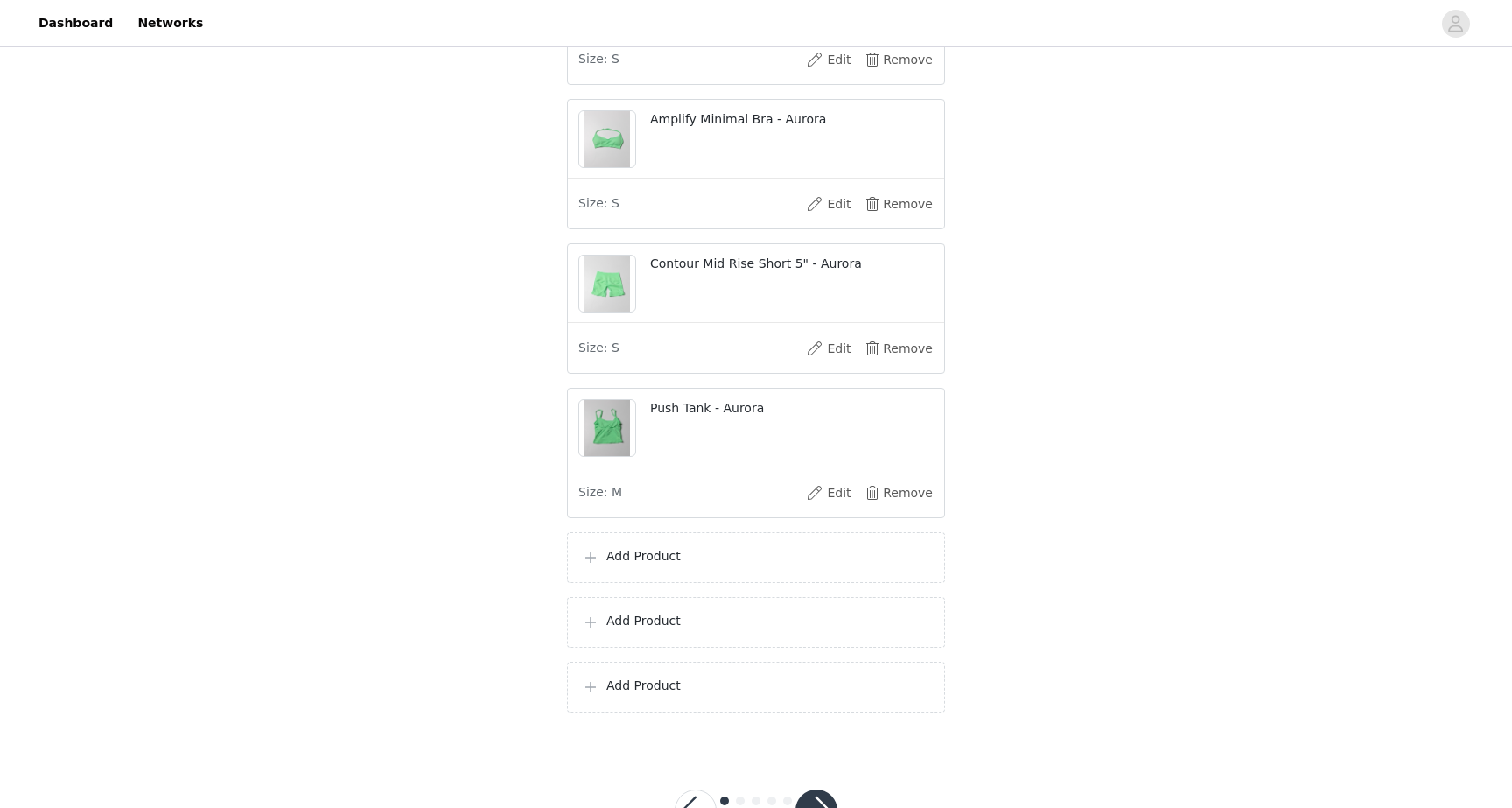
scroll to position [831, 0]
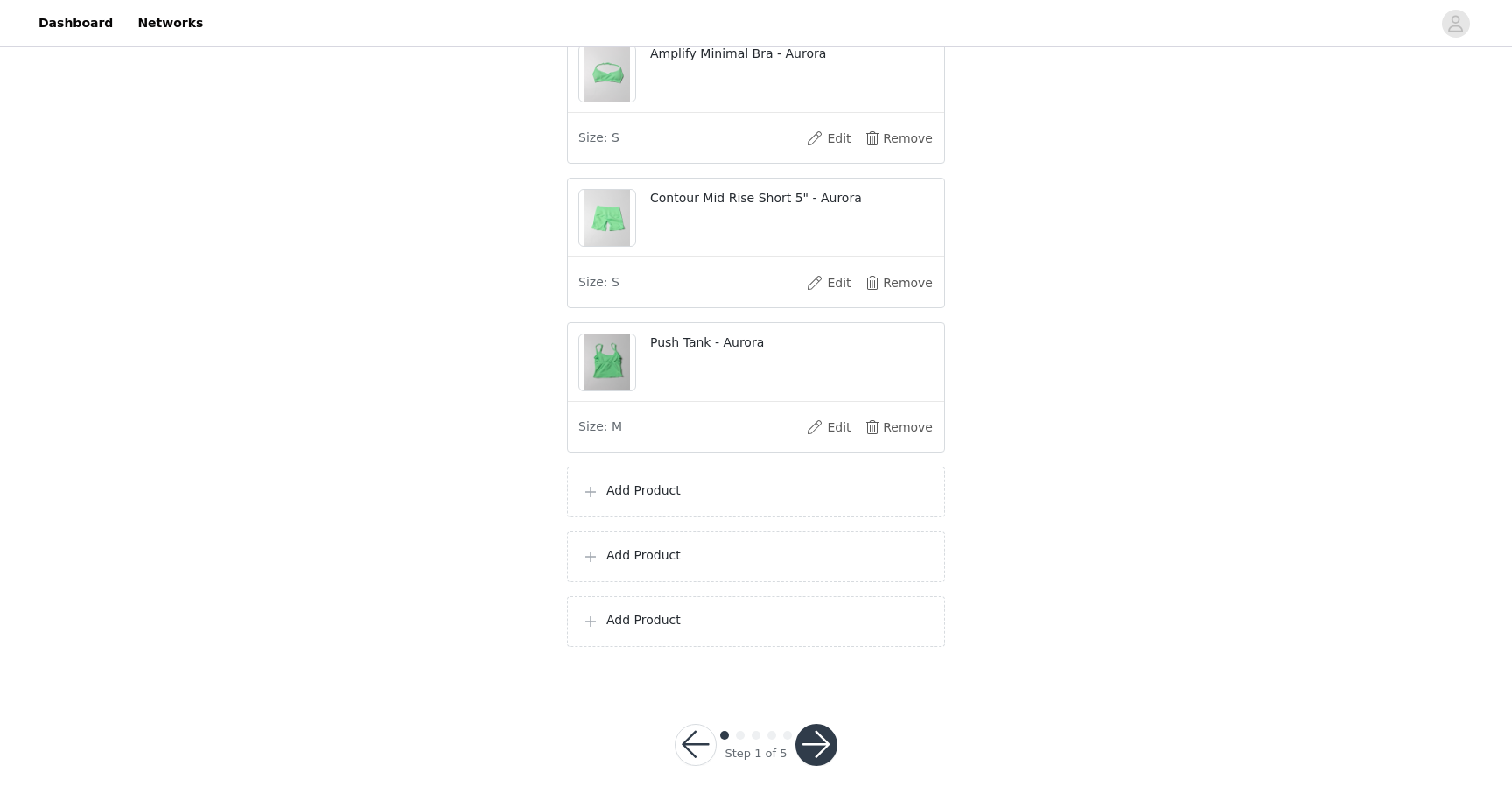
click at [778, 491] on p "Add Product" at bounding box center [767, 491] width 324 height 19
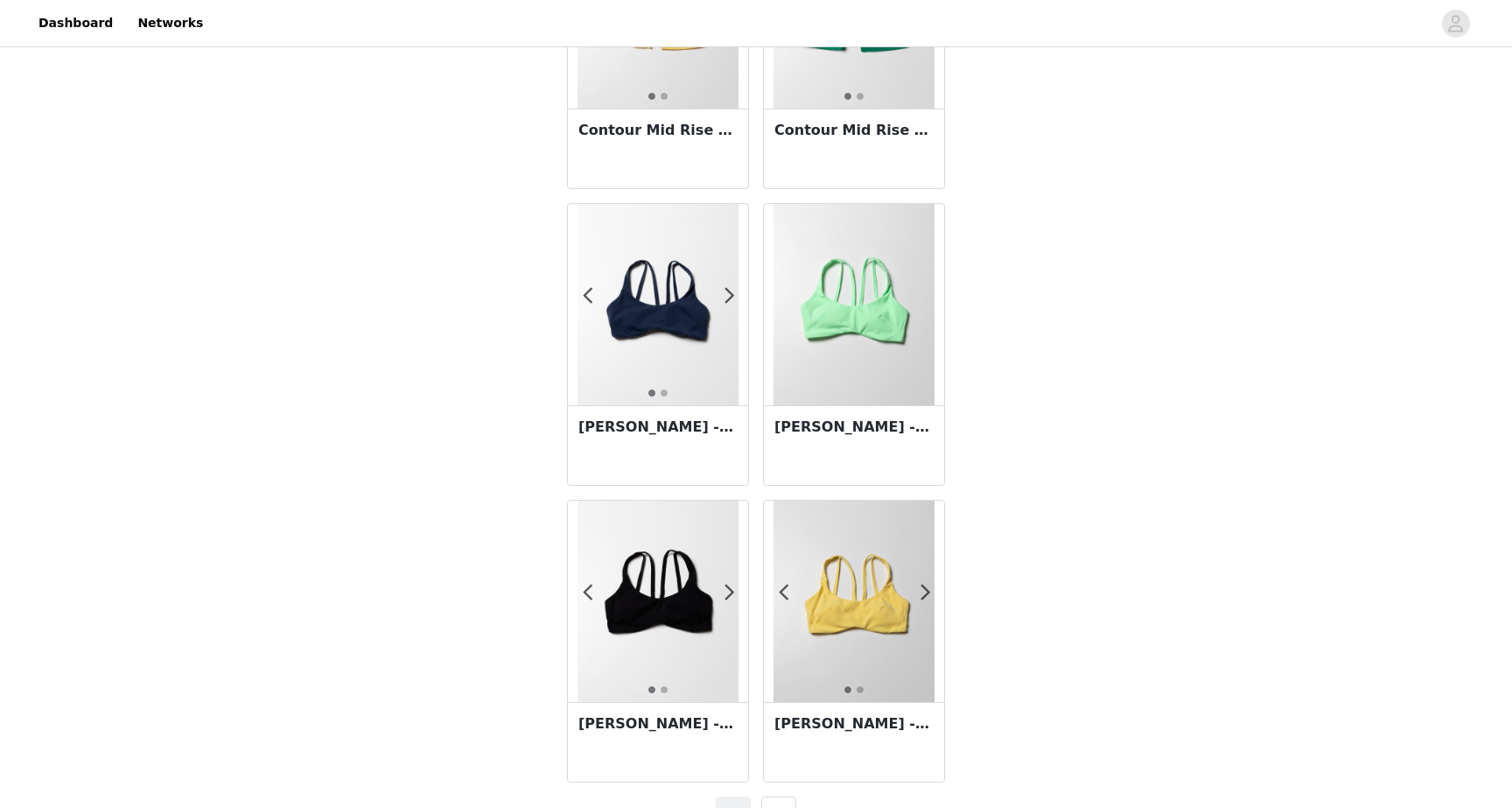
scroll to position [2923, 0]
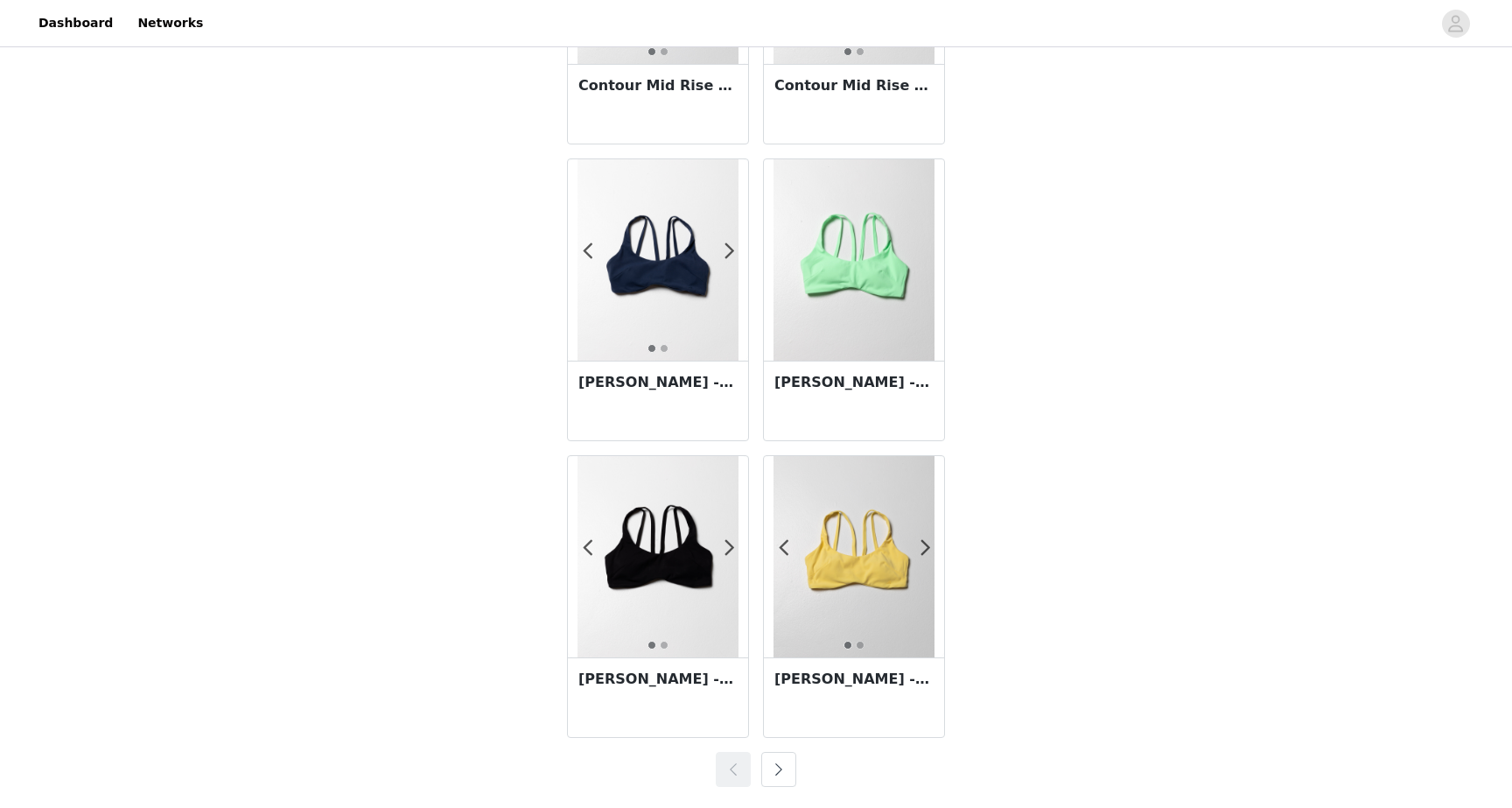
click at [773, 774] on button "button" at bounding box center [779, 769] width 35 height 35
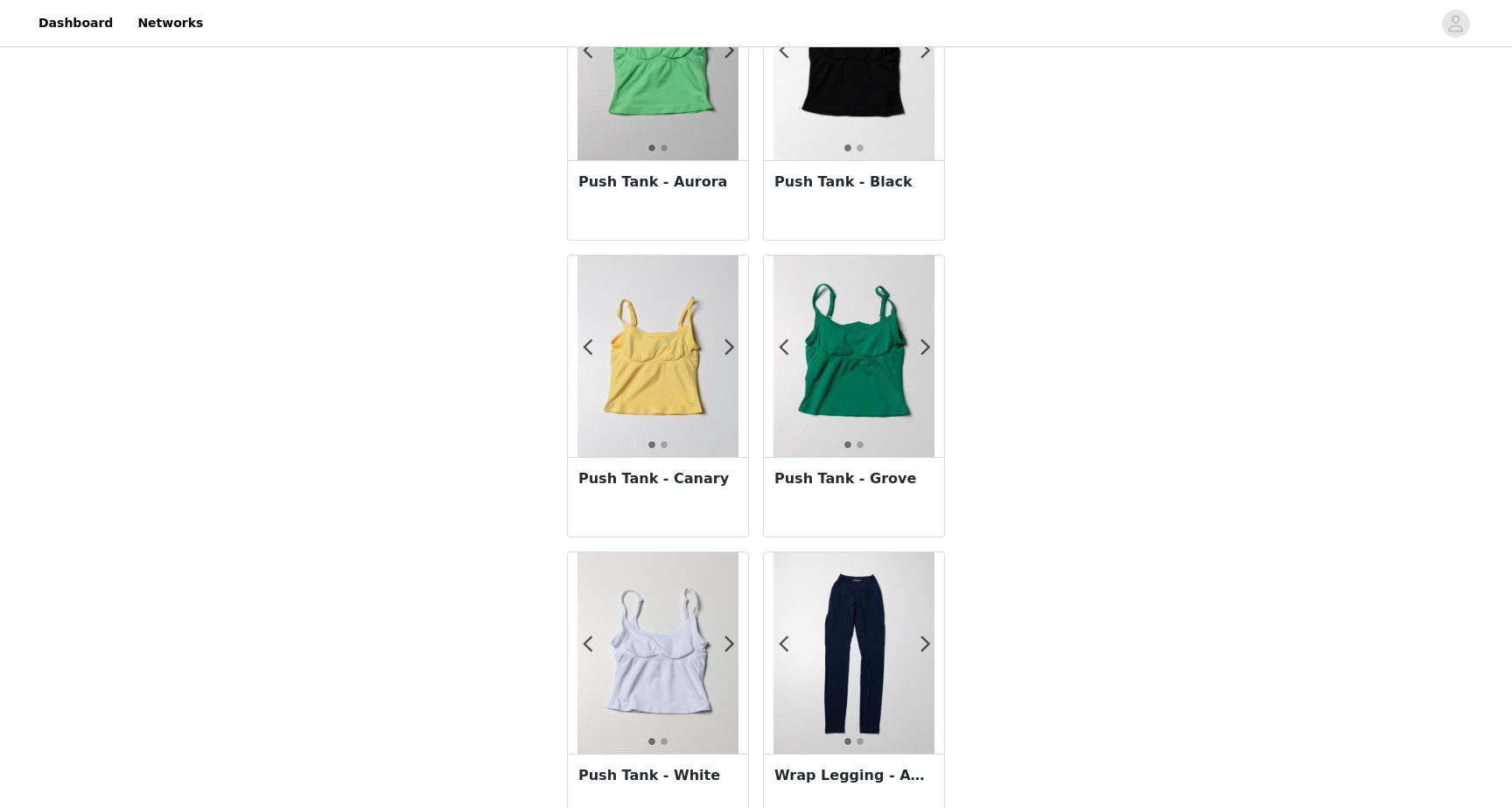
scroll to position [754, 0]
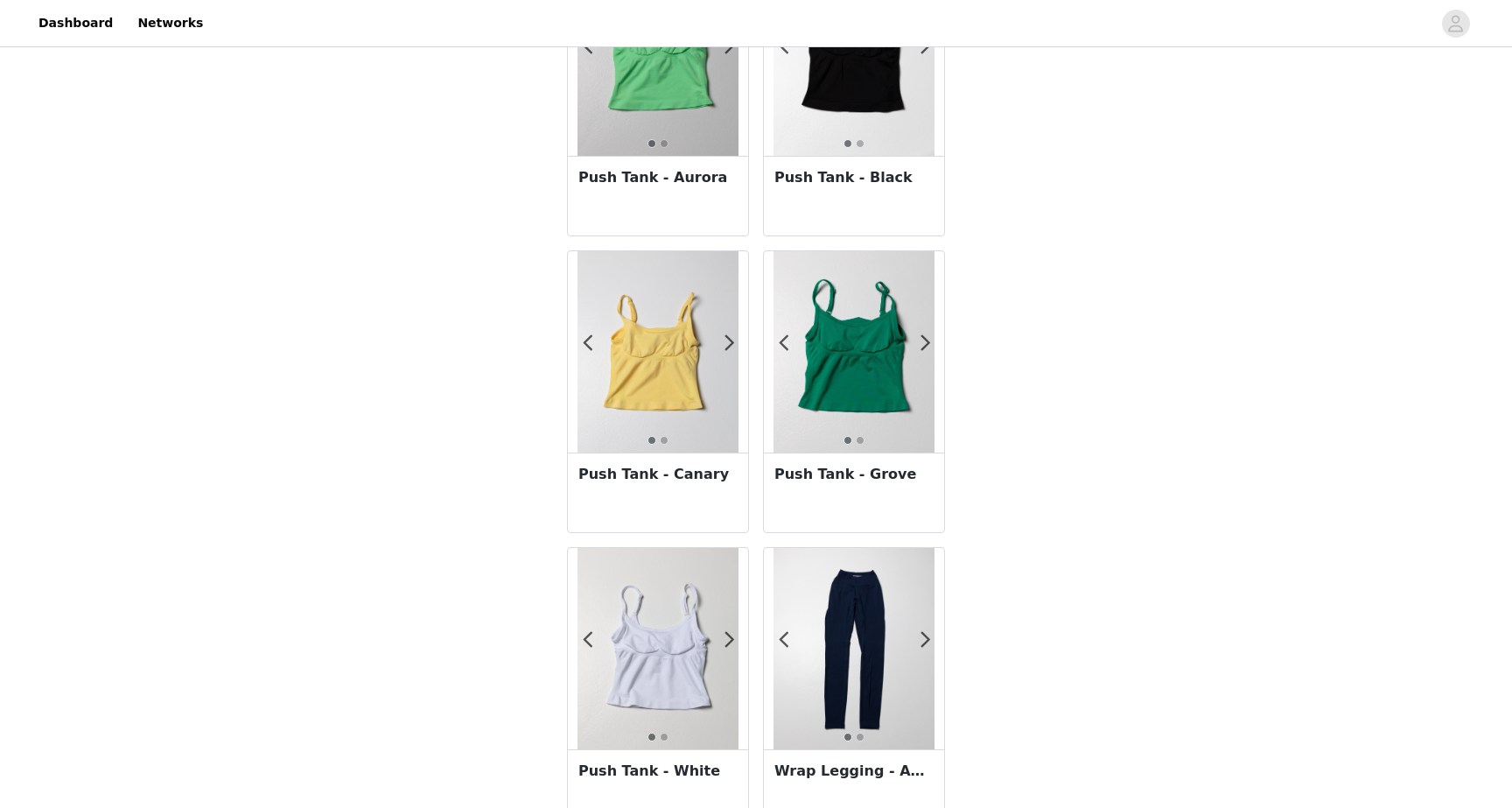
click at [672, 356] on img at bounding box center [658, 352] width 161 height 202
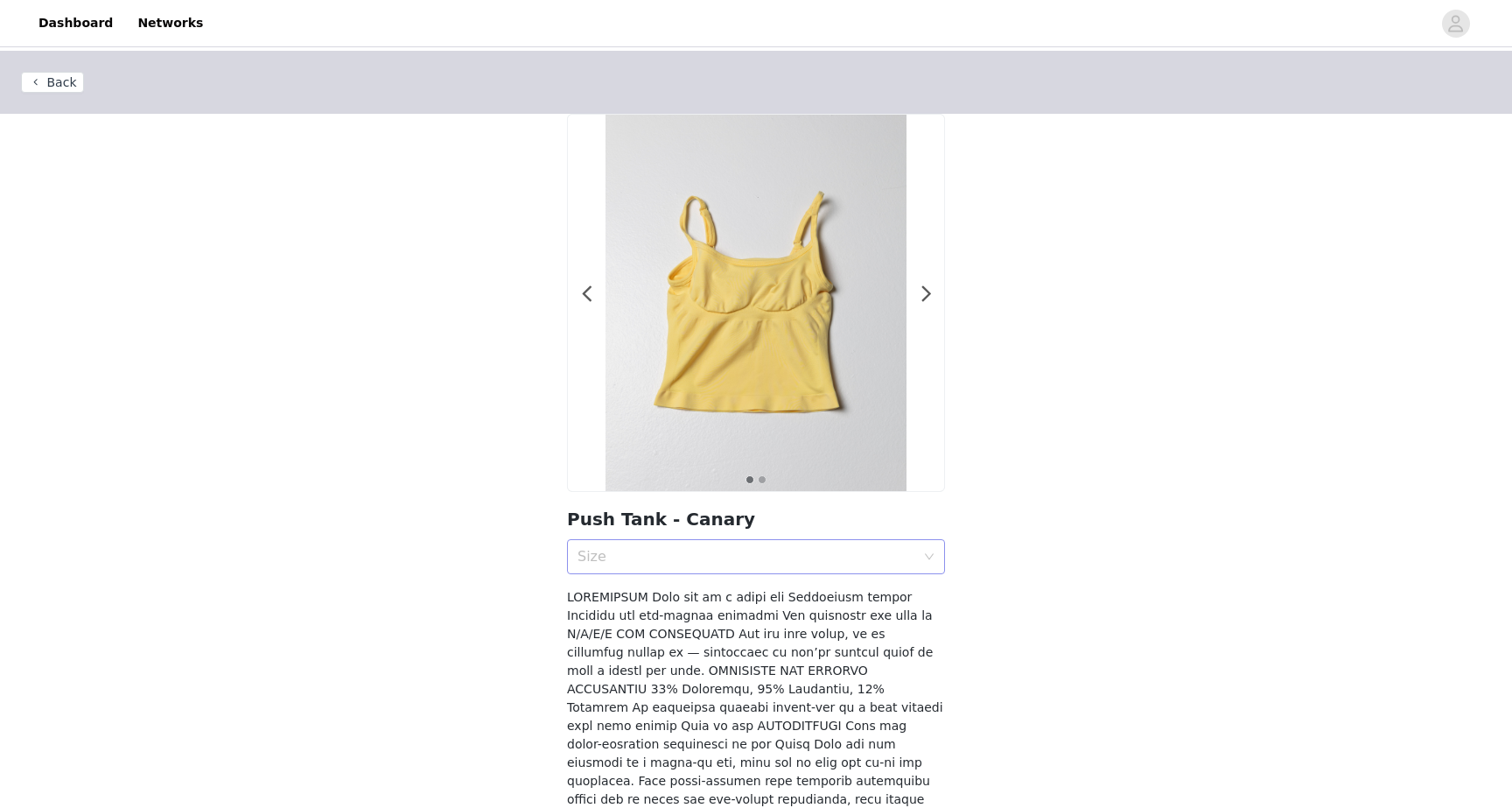
click at [777, 551] on div "Size" at bounding box center [747, 556] width 338 height 18
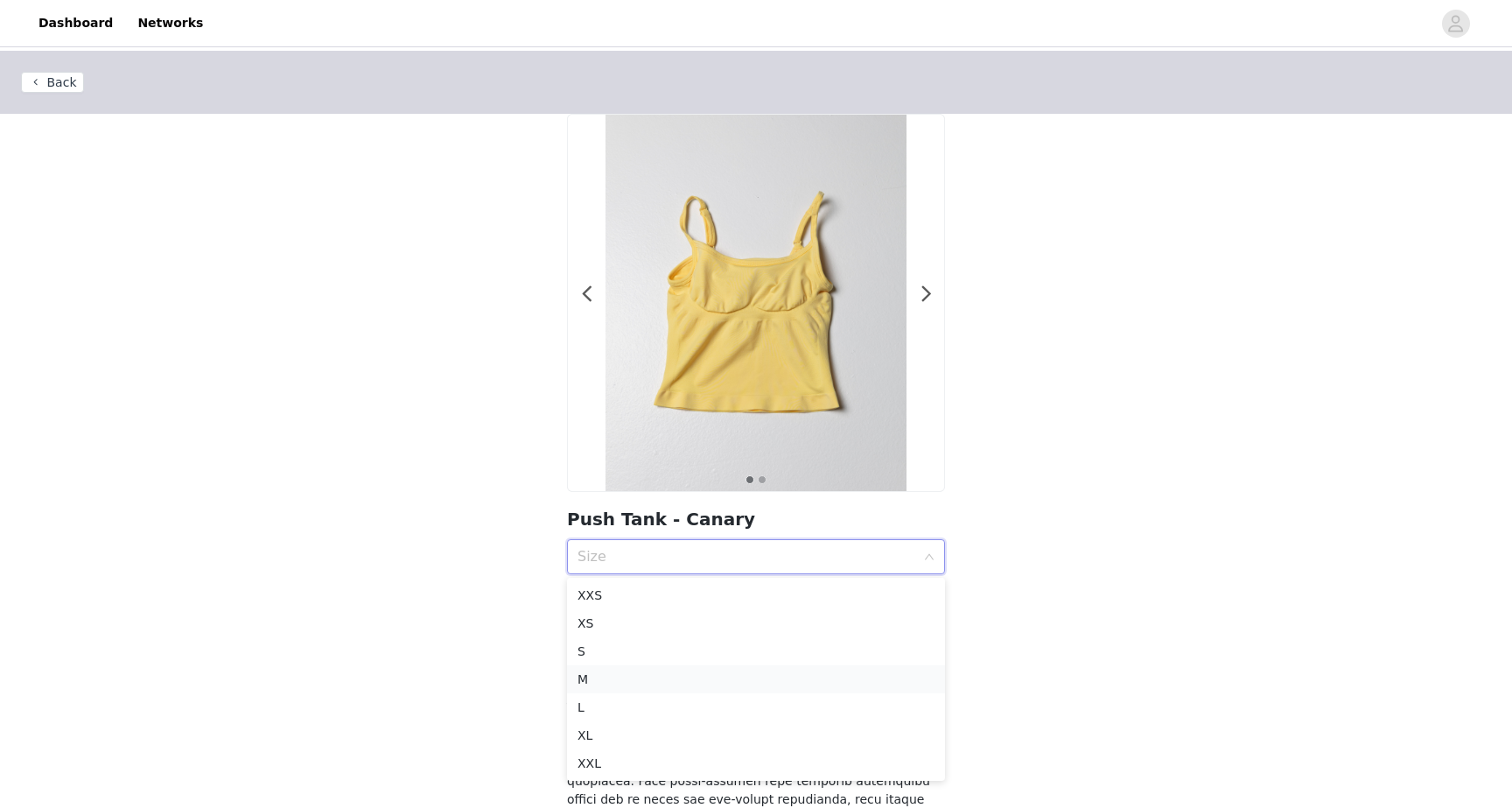
click at [740, 678] on div "M" at bounding box center [756, 679] width 357 height 20
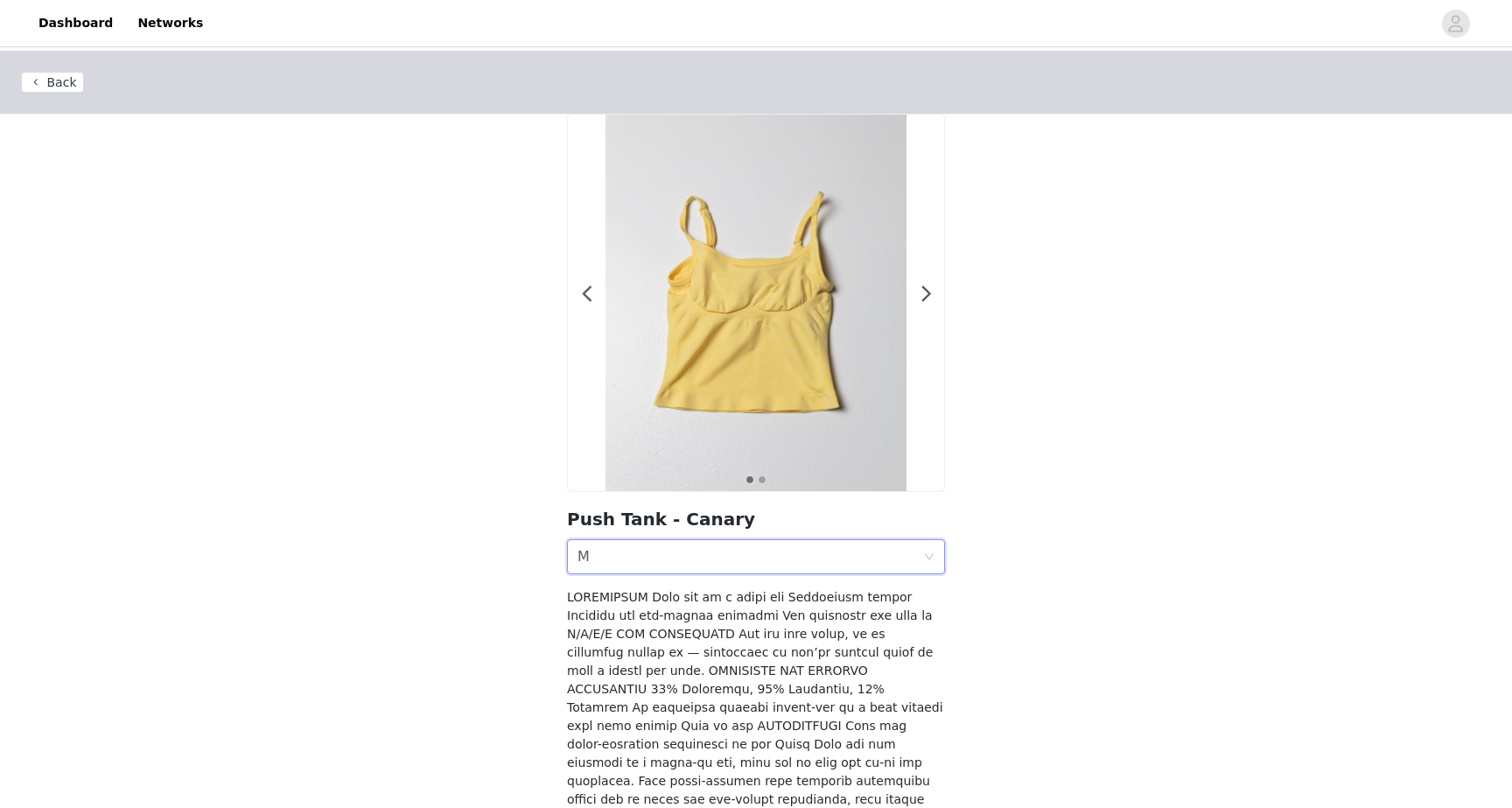
scroll to position [198, 0]
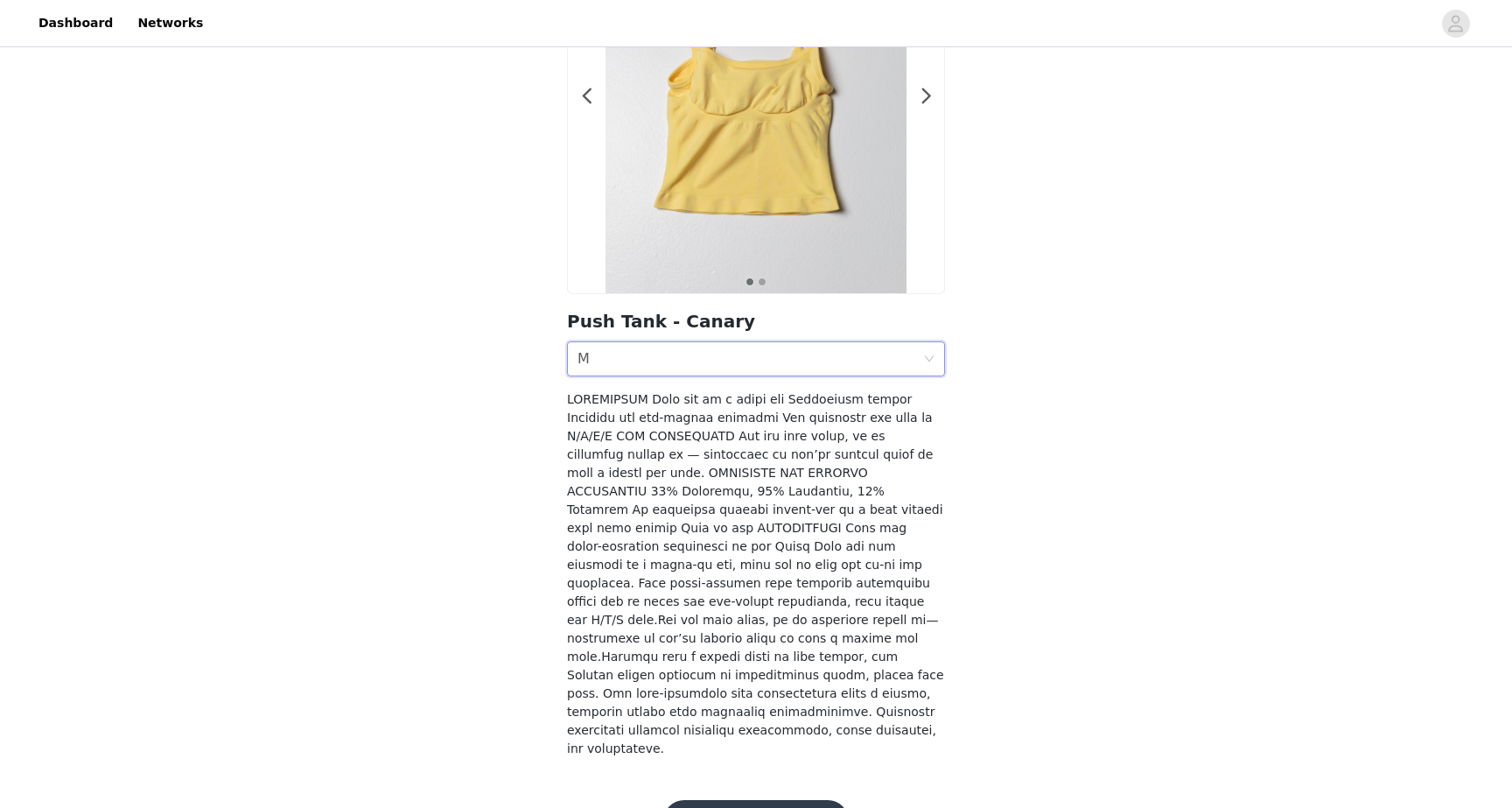
click at [751, 800] on button "Add Product" at bounding box center [756, 821] width 186 height 42
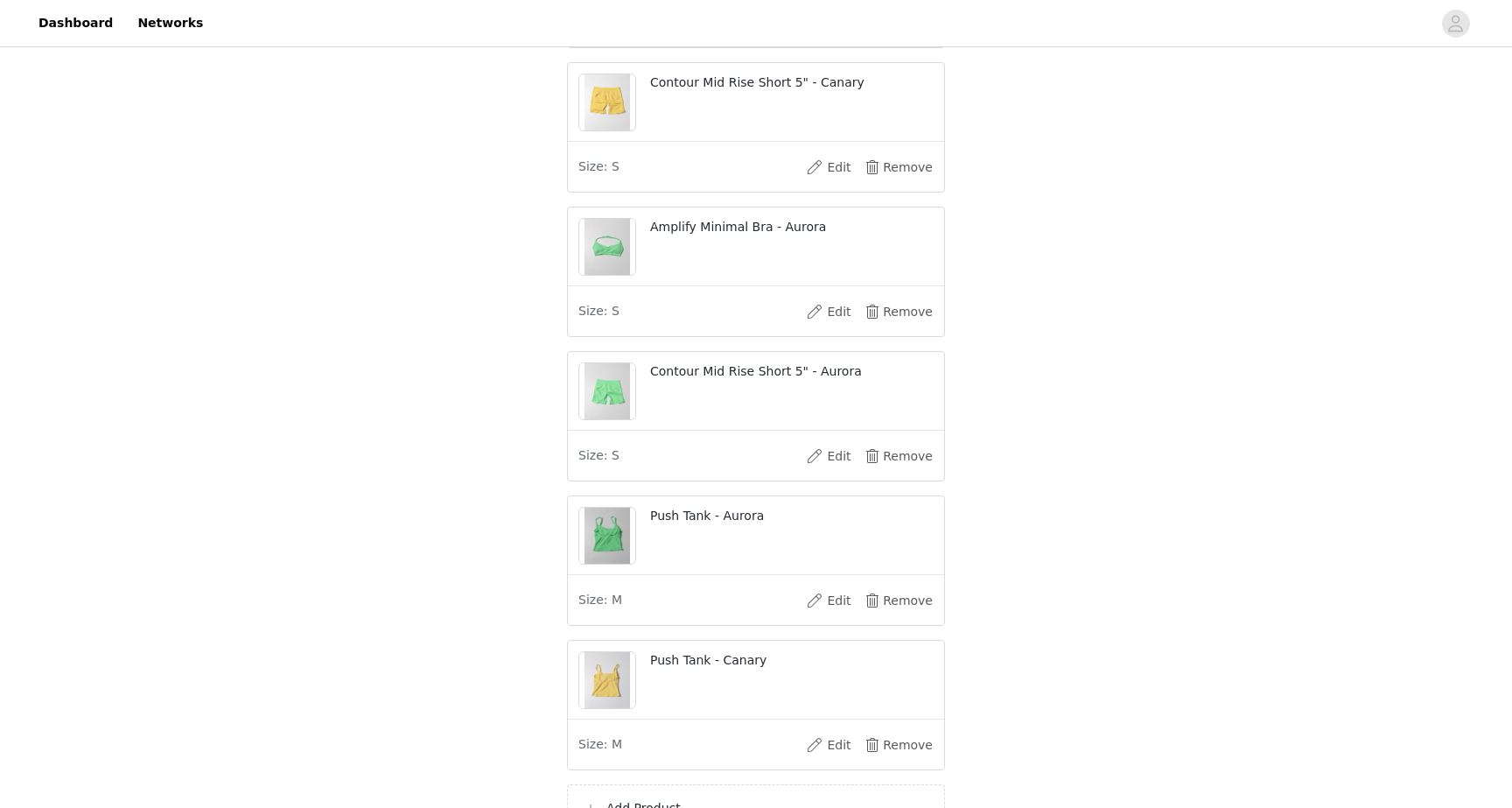
scroll to position [911, 0]
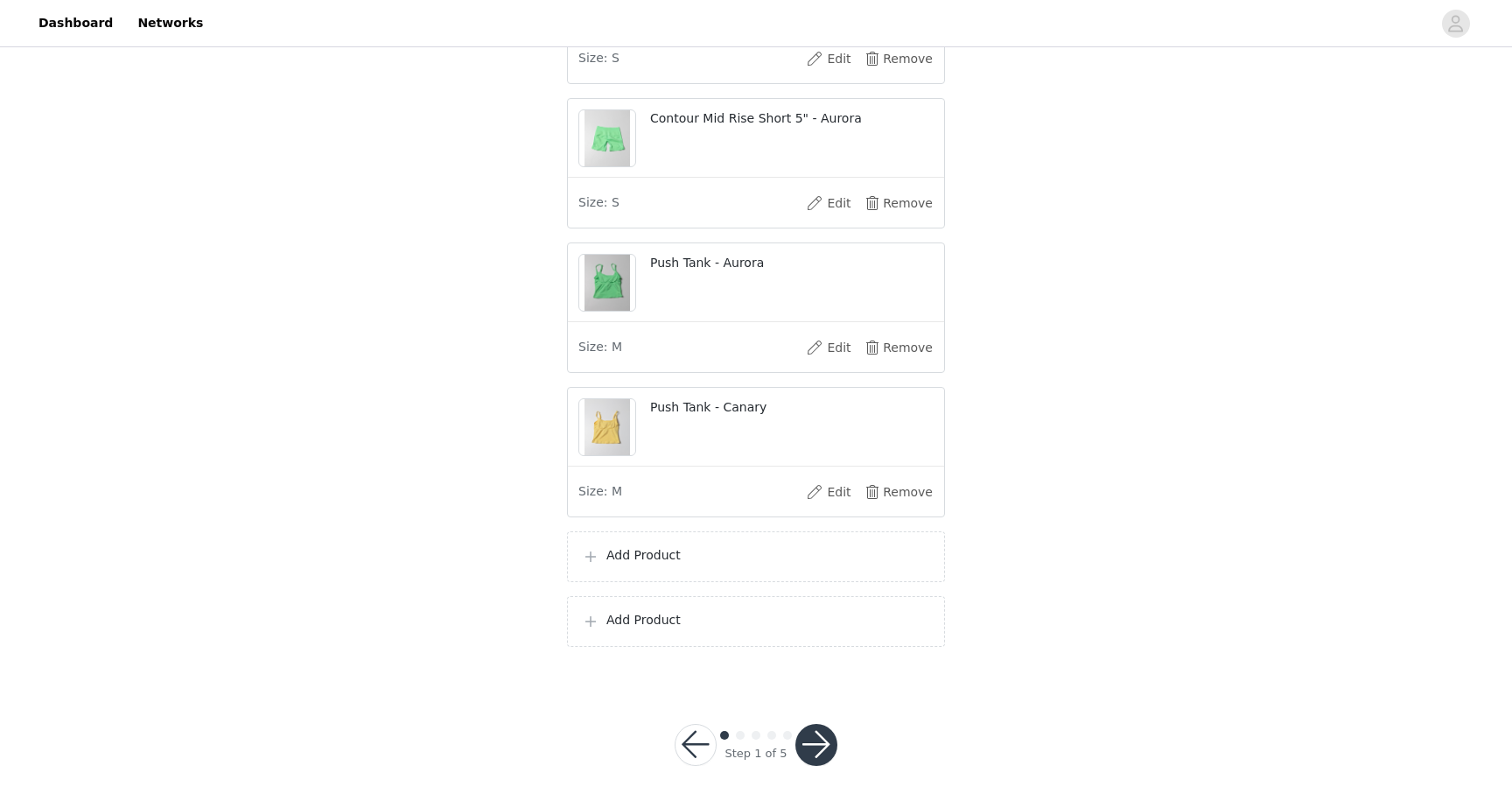
click at [749, 556] on p "Add Product" at bounding box center [767, 556] width 324 height 19
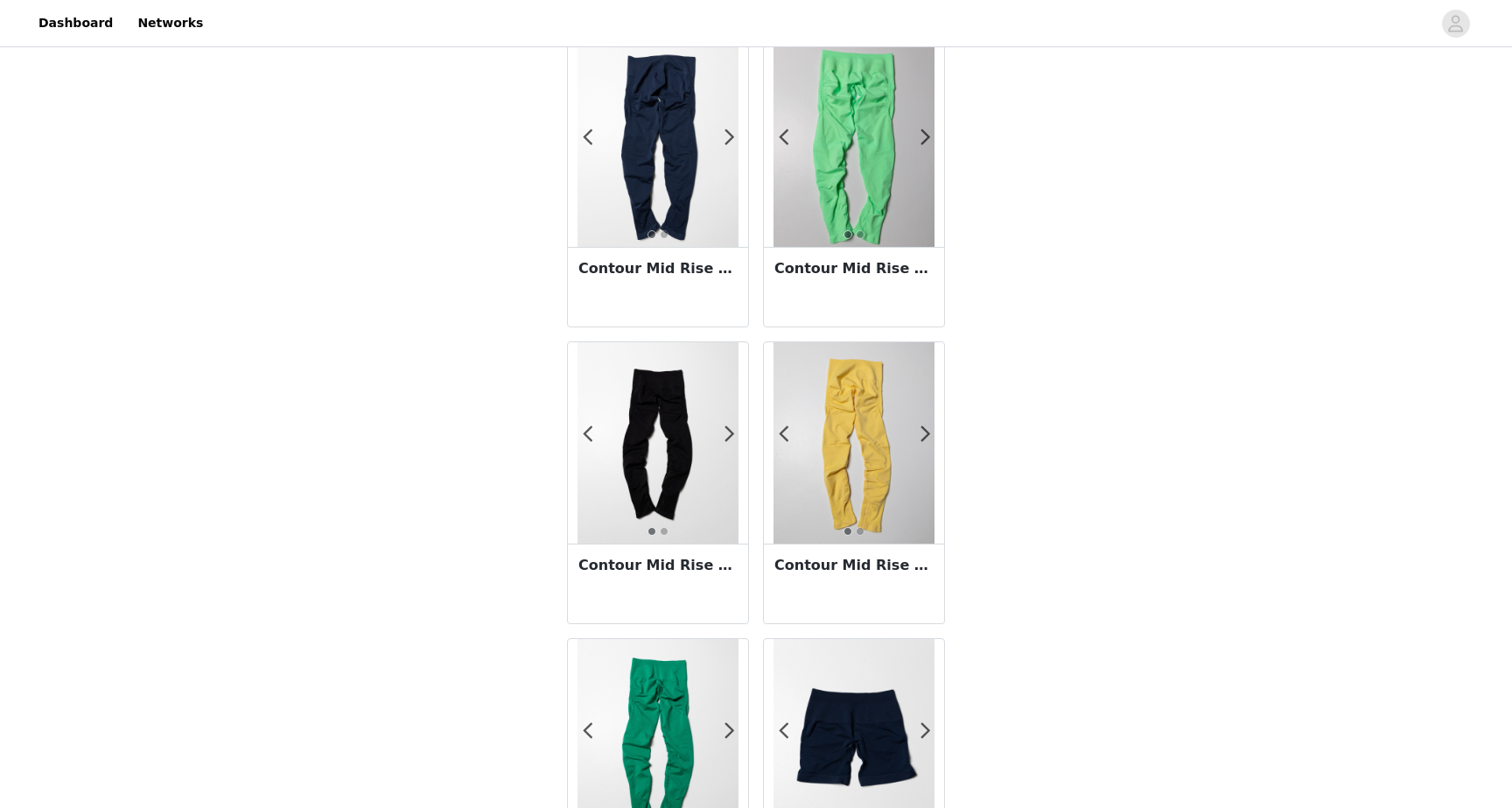
scroll to position [1556, 0]
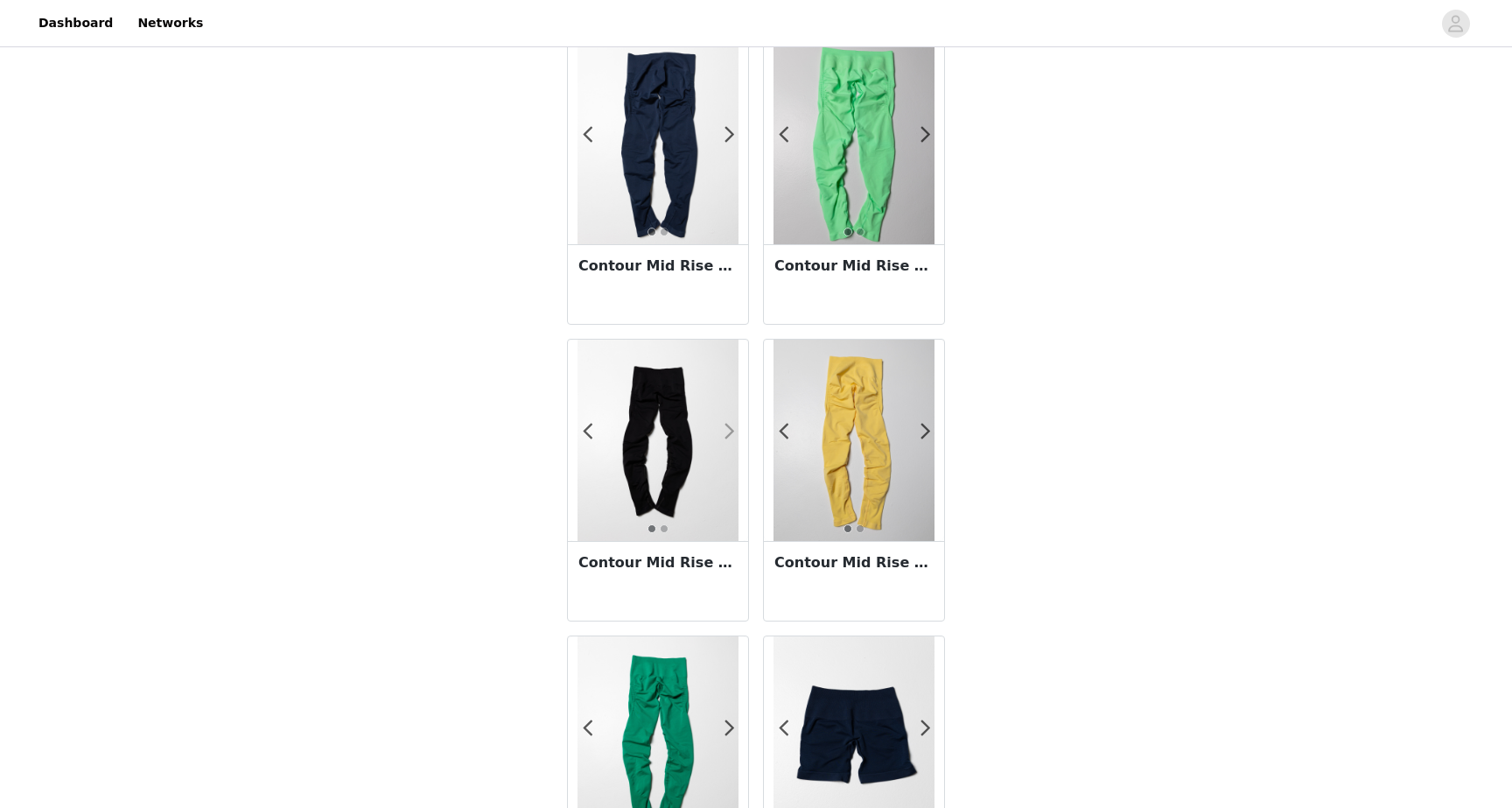
click at [733, 432] on span at bounding box center [730, 432] width 39 height 0
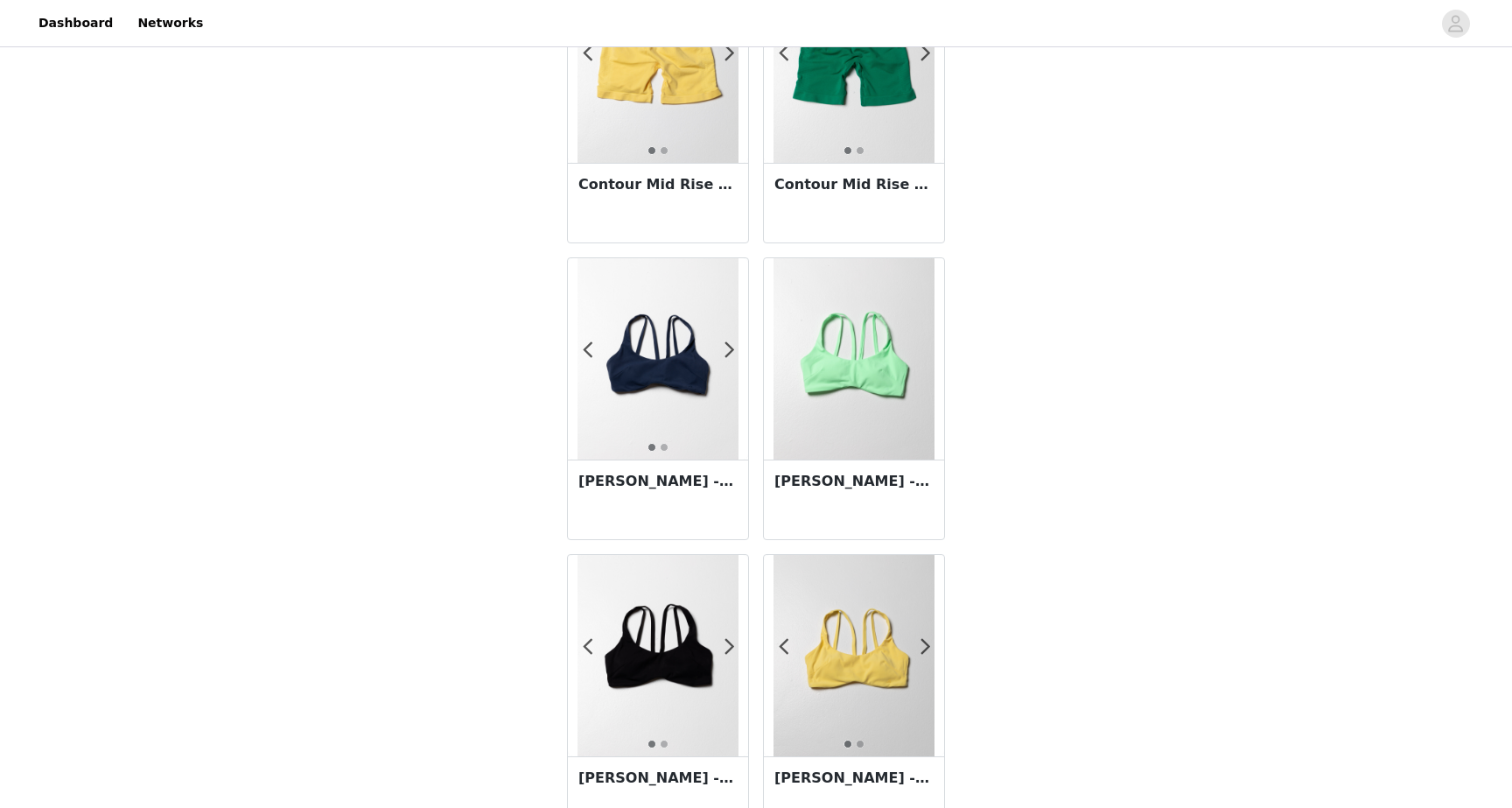
scroll to position [2923, 0]
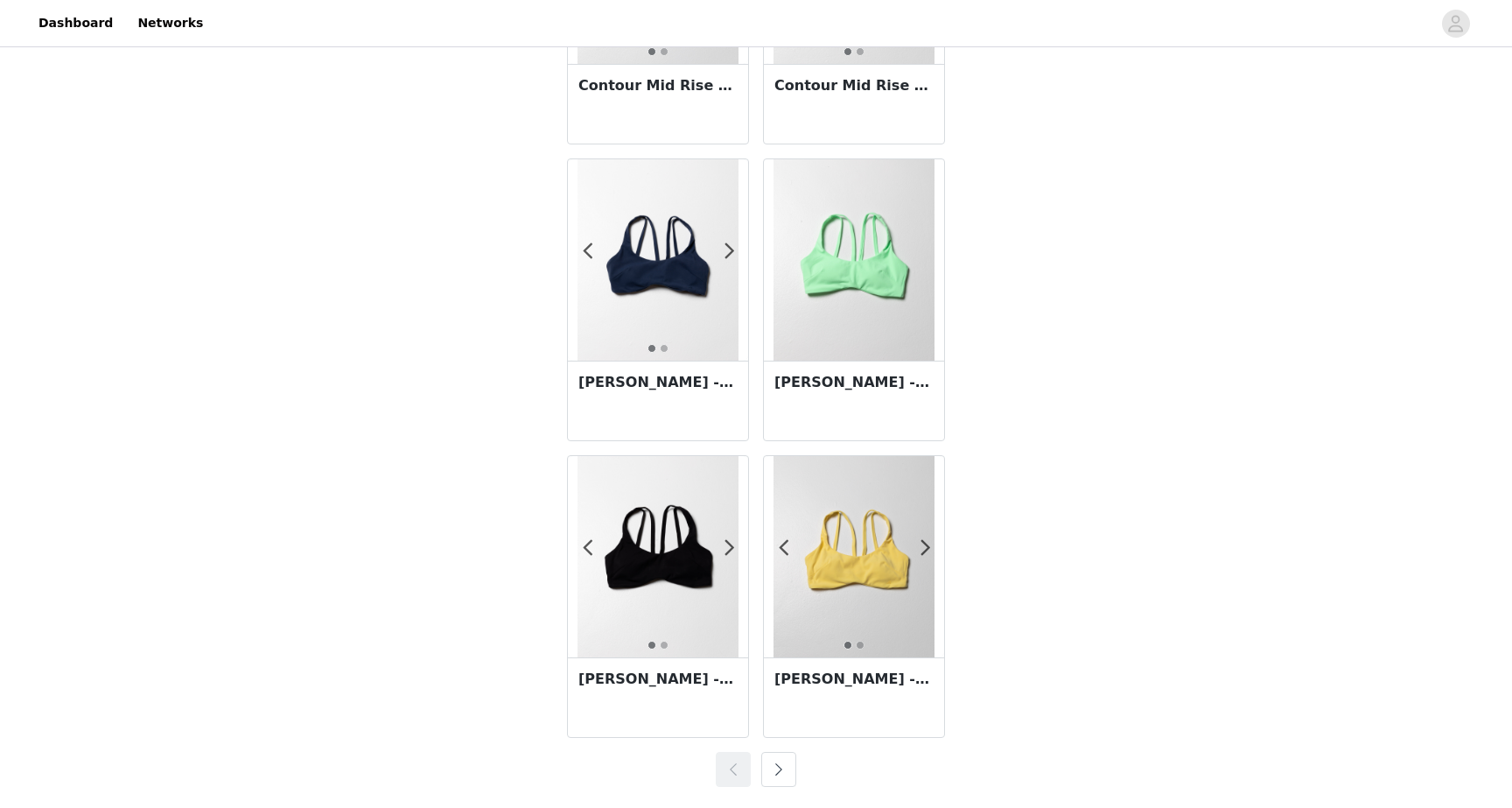
click at [777, 773] on button "button" at bounding box center [779, 769] width 35 height 35
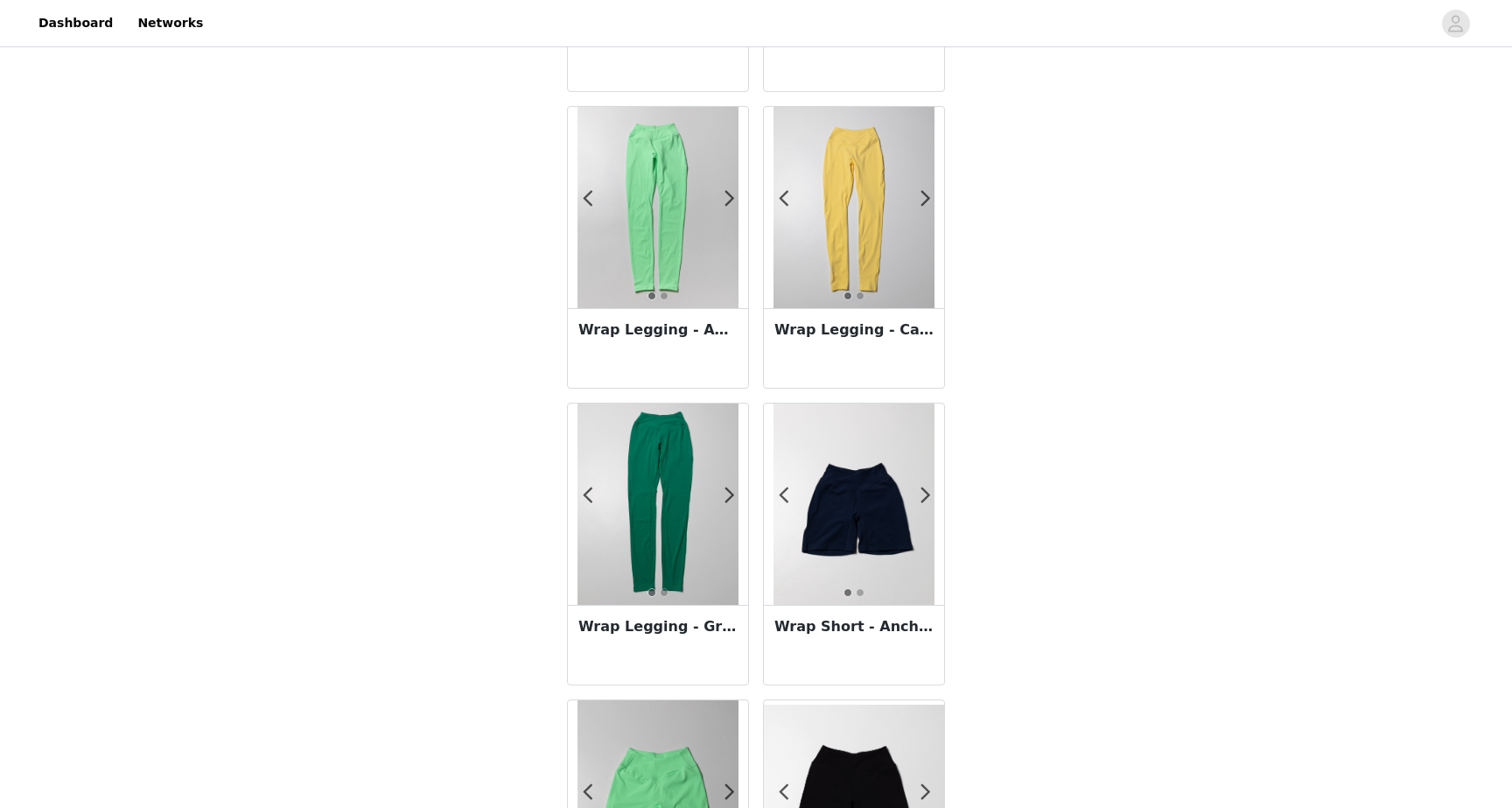
scroll to position [1486, 0]
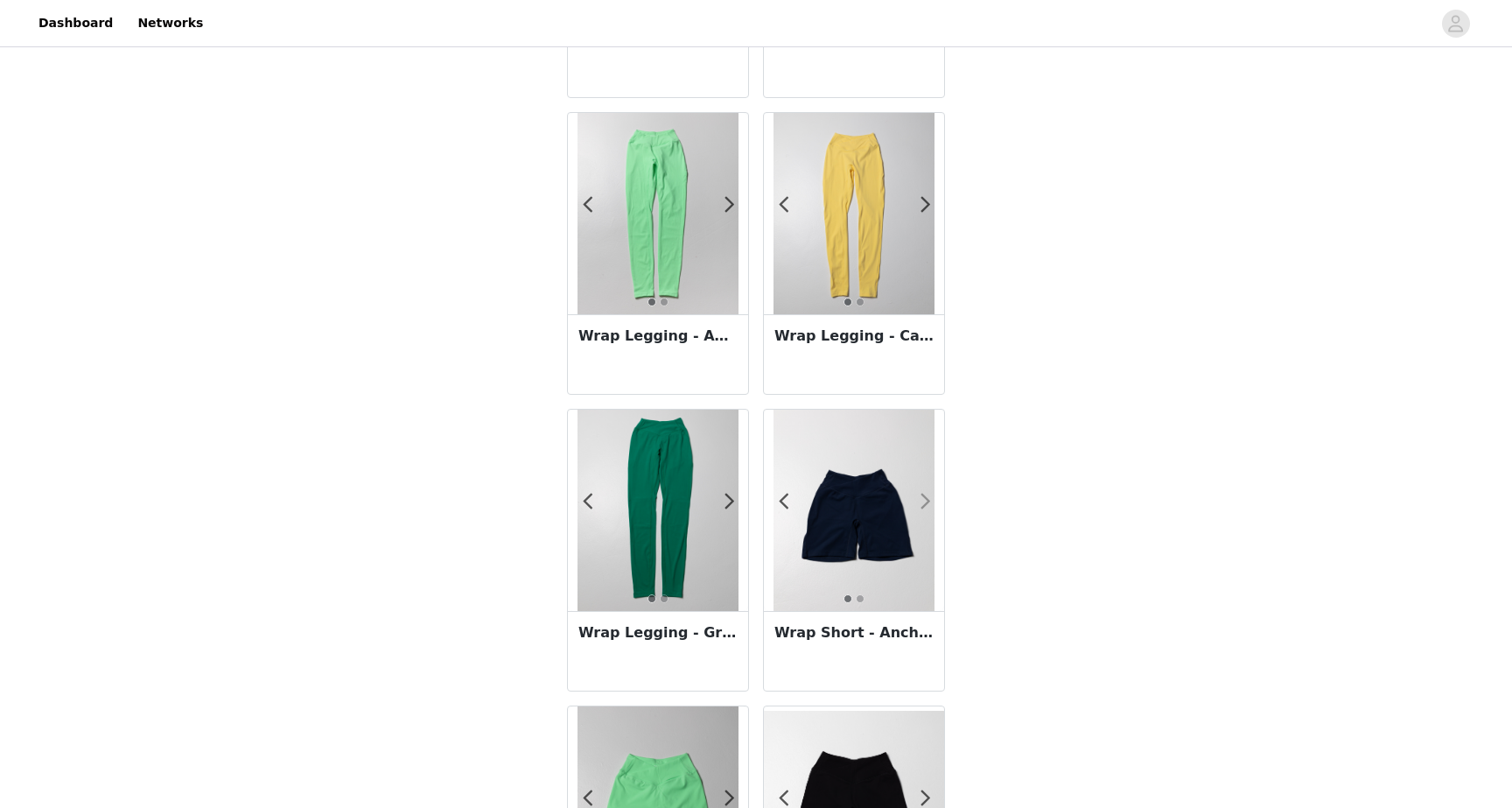
click at [921, 502] on span at bounding box center [926, 502] width 39 height 0
click at [863, 510] on img at bounding box center [854, 511] width 161 height 202
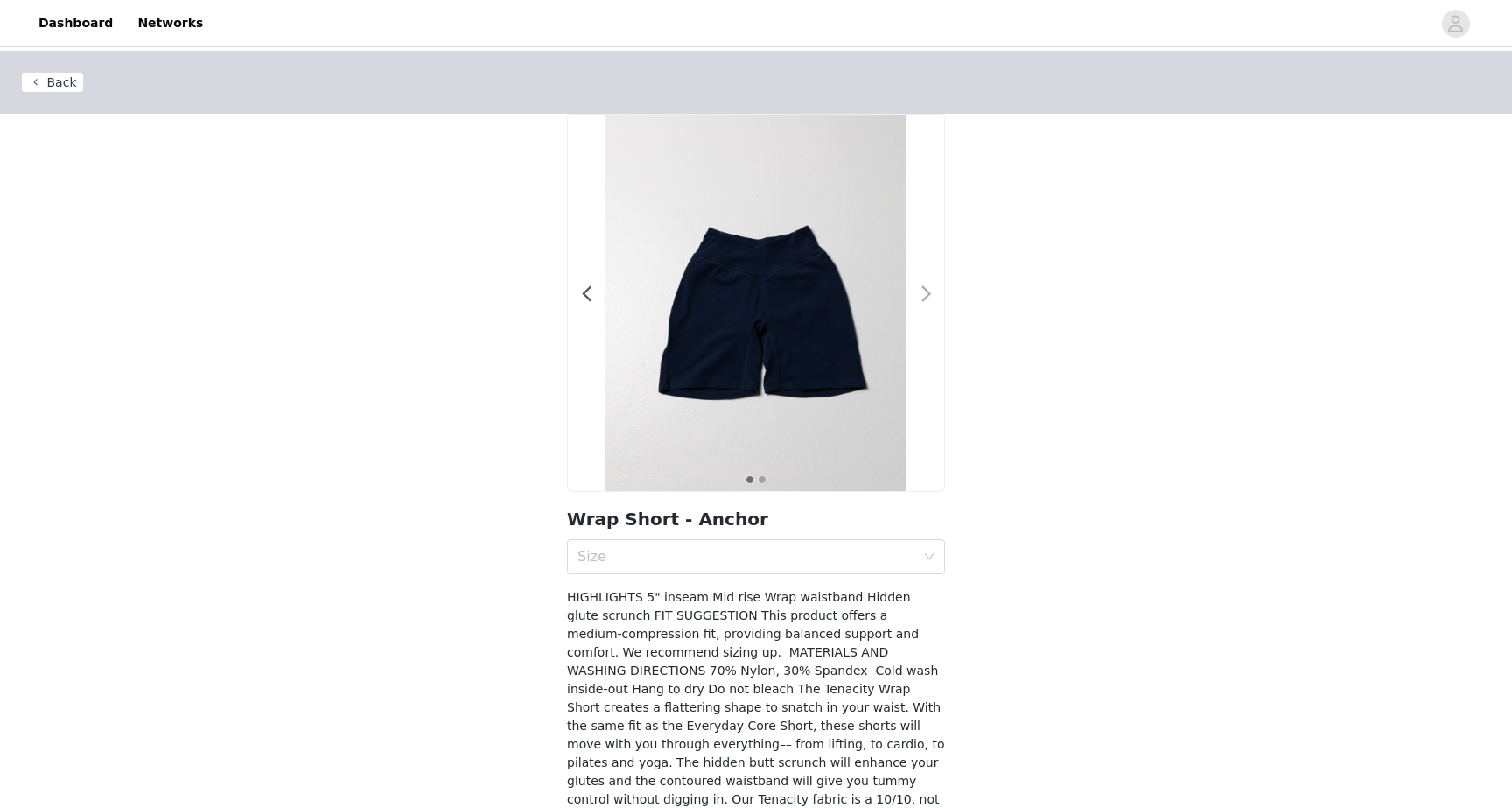
click at [929, 294] on span at bounding box center [926, 294] width 39 height 0
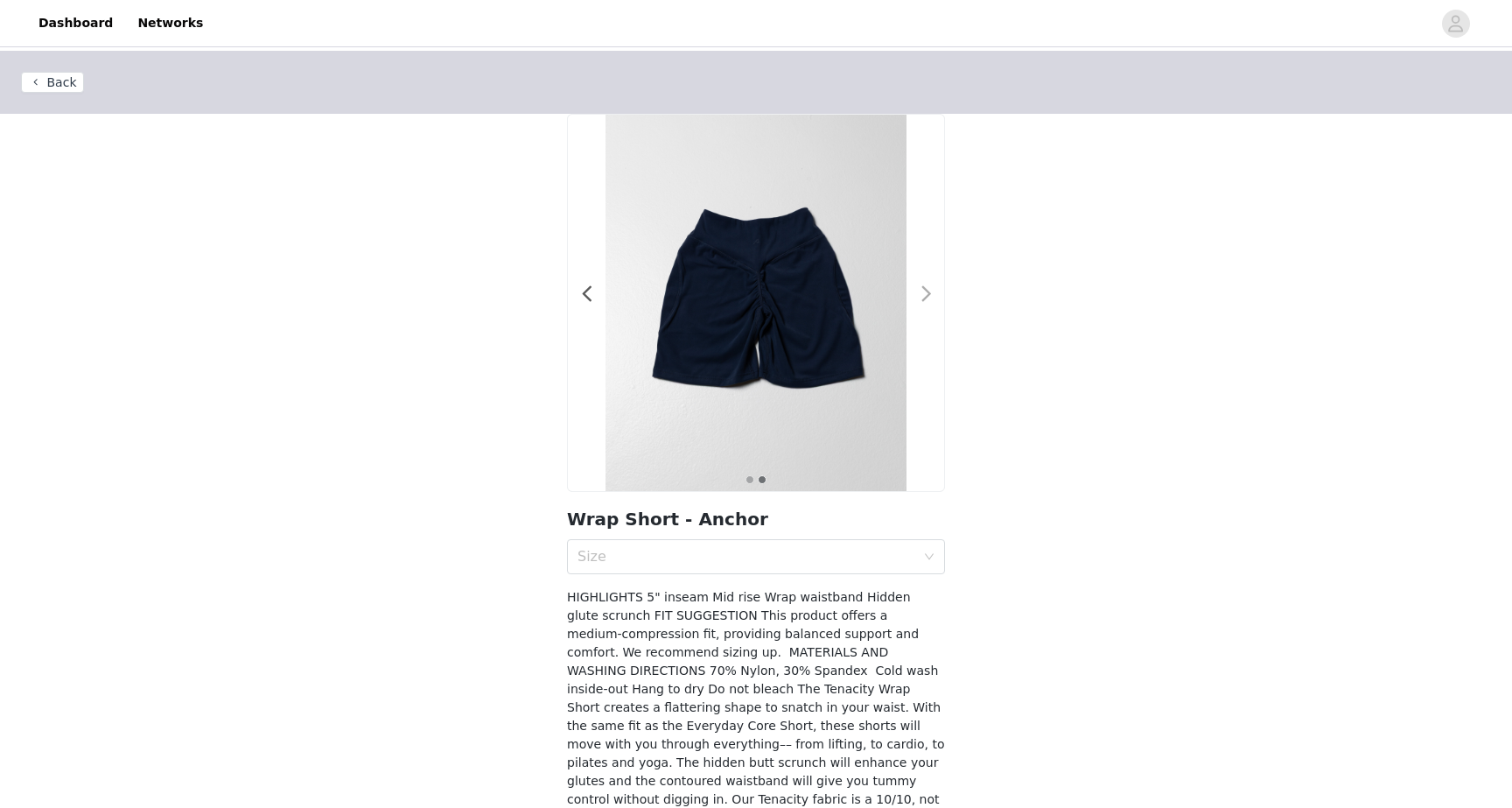
click at [929, 294] on span at bounding box center [926, 294] width 39 height 0
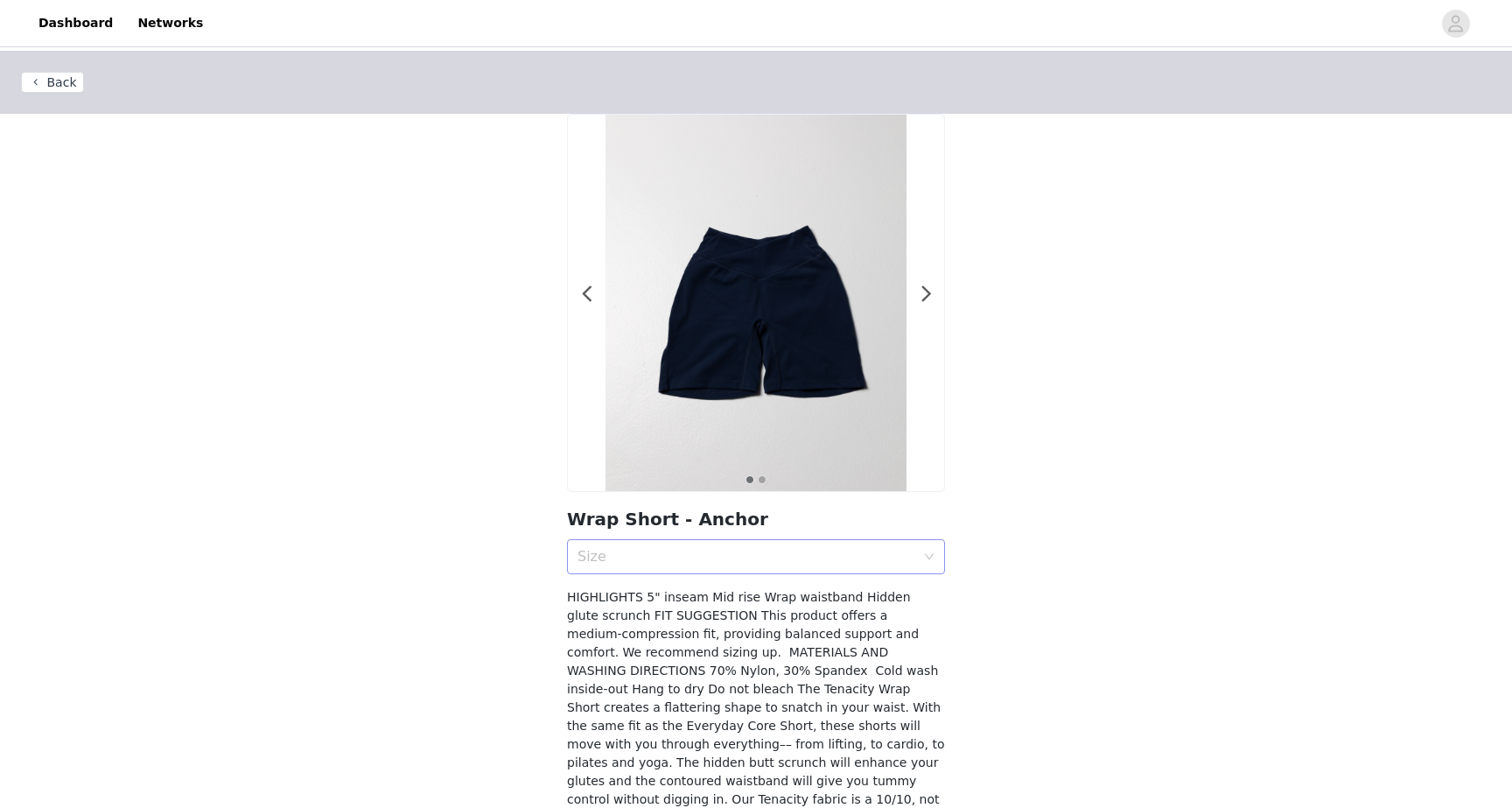
click at [740, 549] on div "Size" at bounding box center [747, 556] width 338 height 18
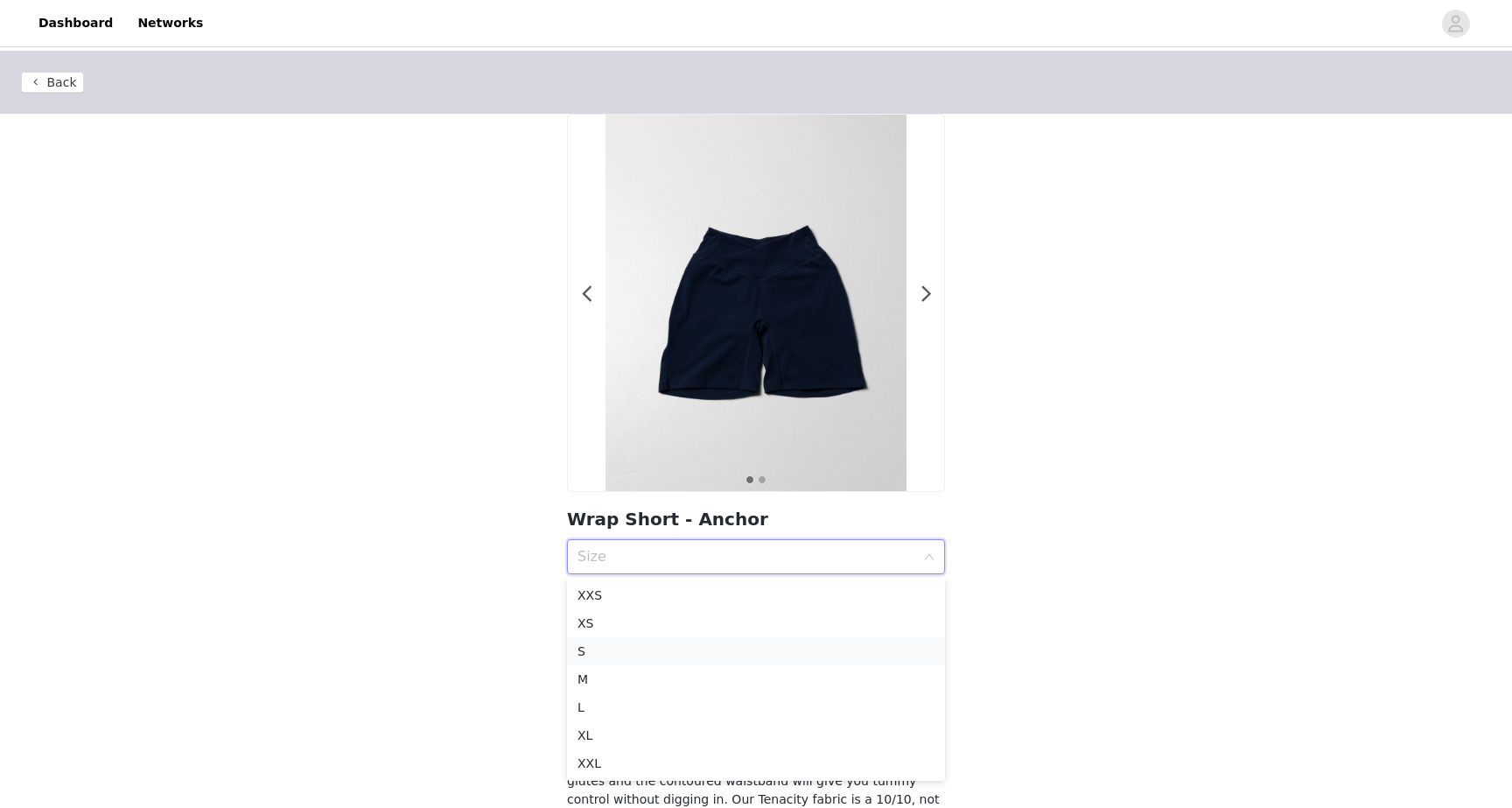
click at [692, 649] on div "S" at bounding box center [756, 651] width 357 height 20
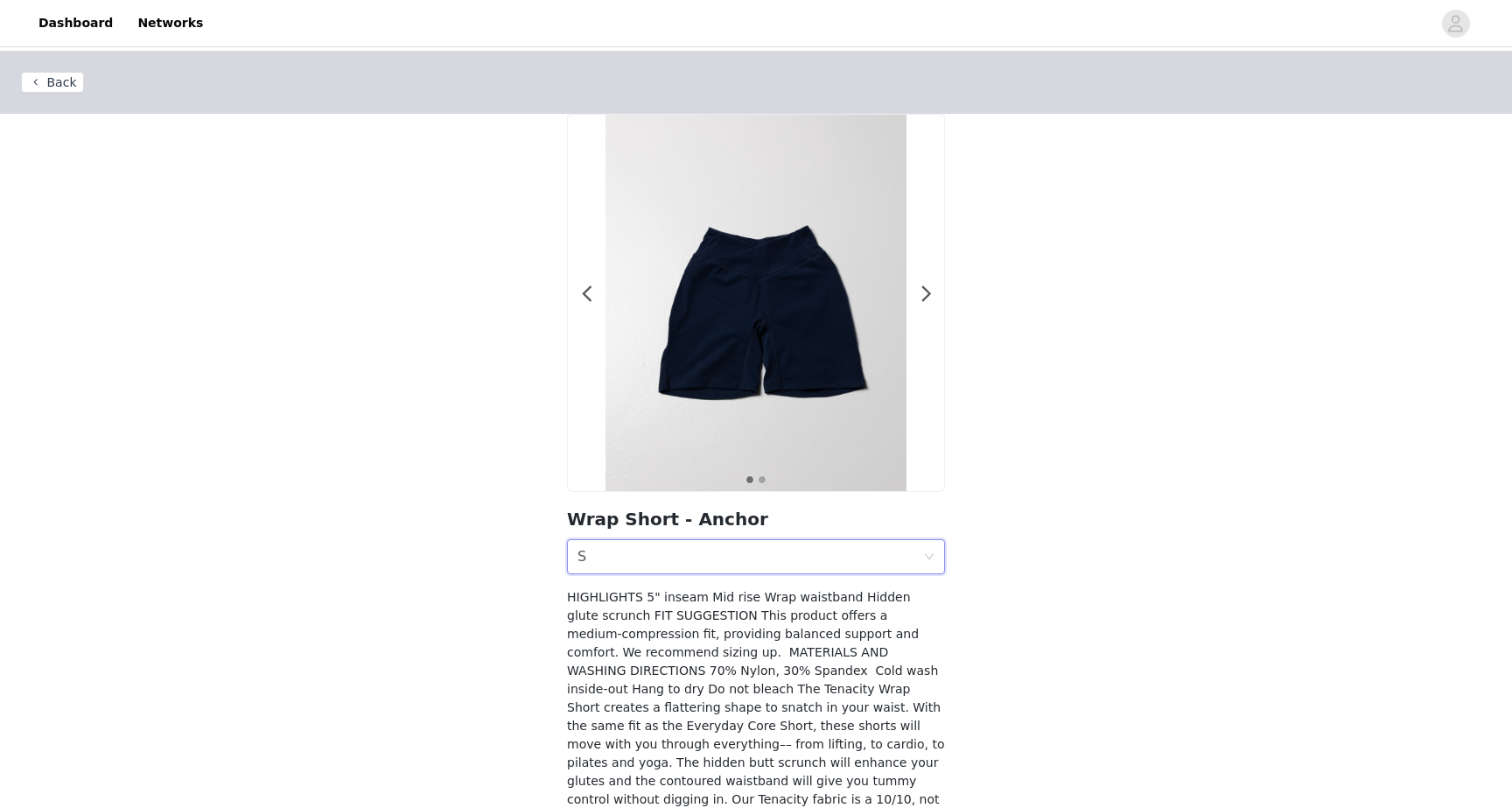
scroll to position [124, 0]
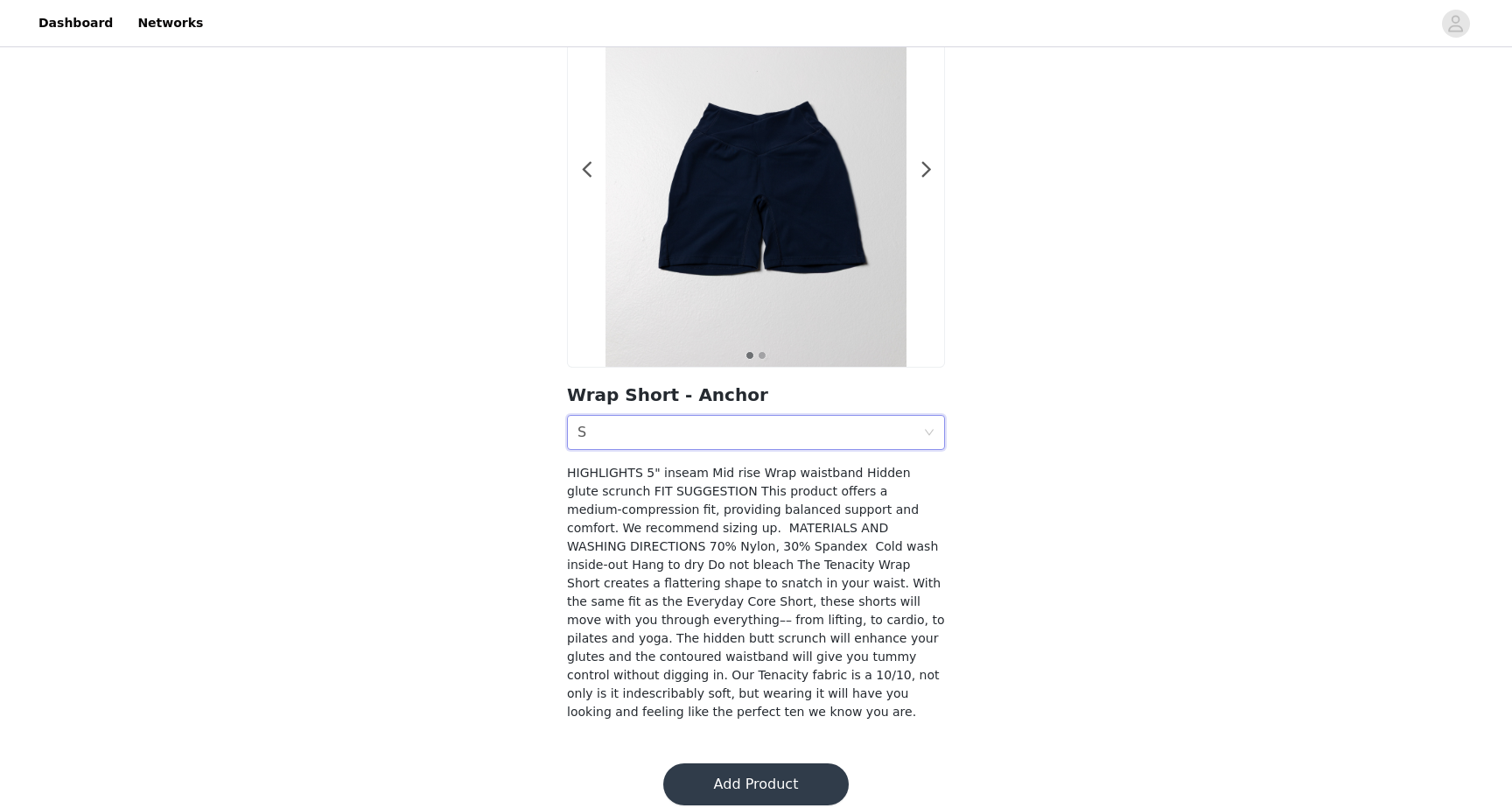
click at [733, 765] on button "Add Product" at bounding box center [756, 784] width 186 height 42
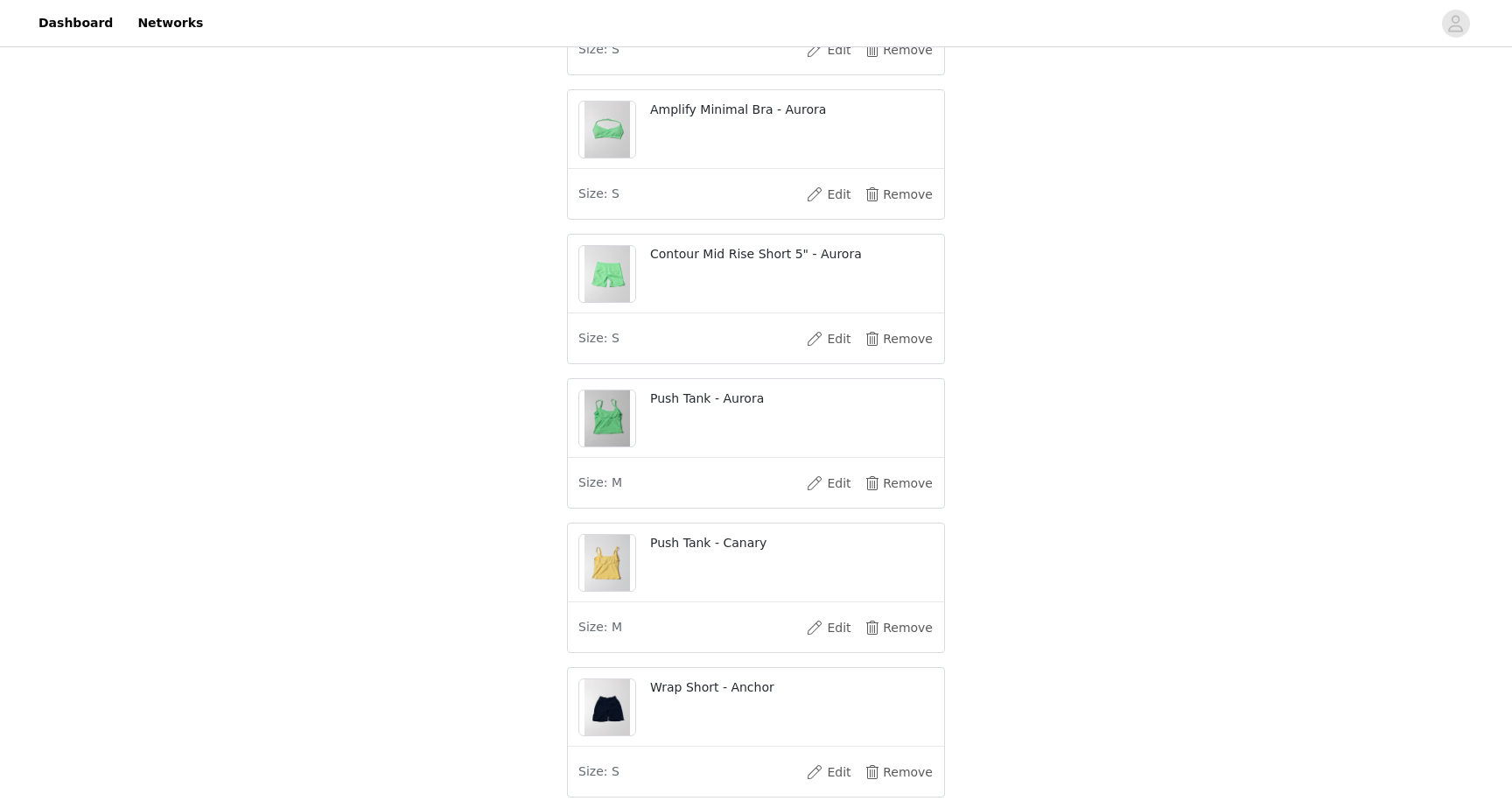
scroll to position [991, 0]
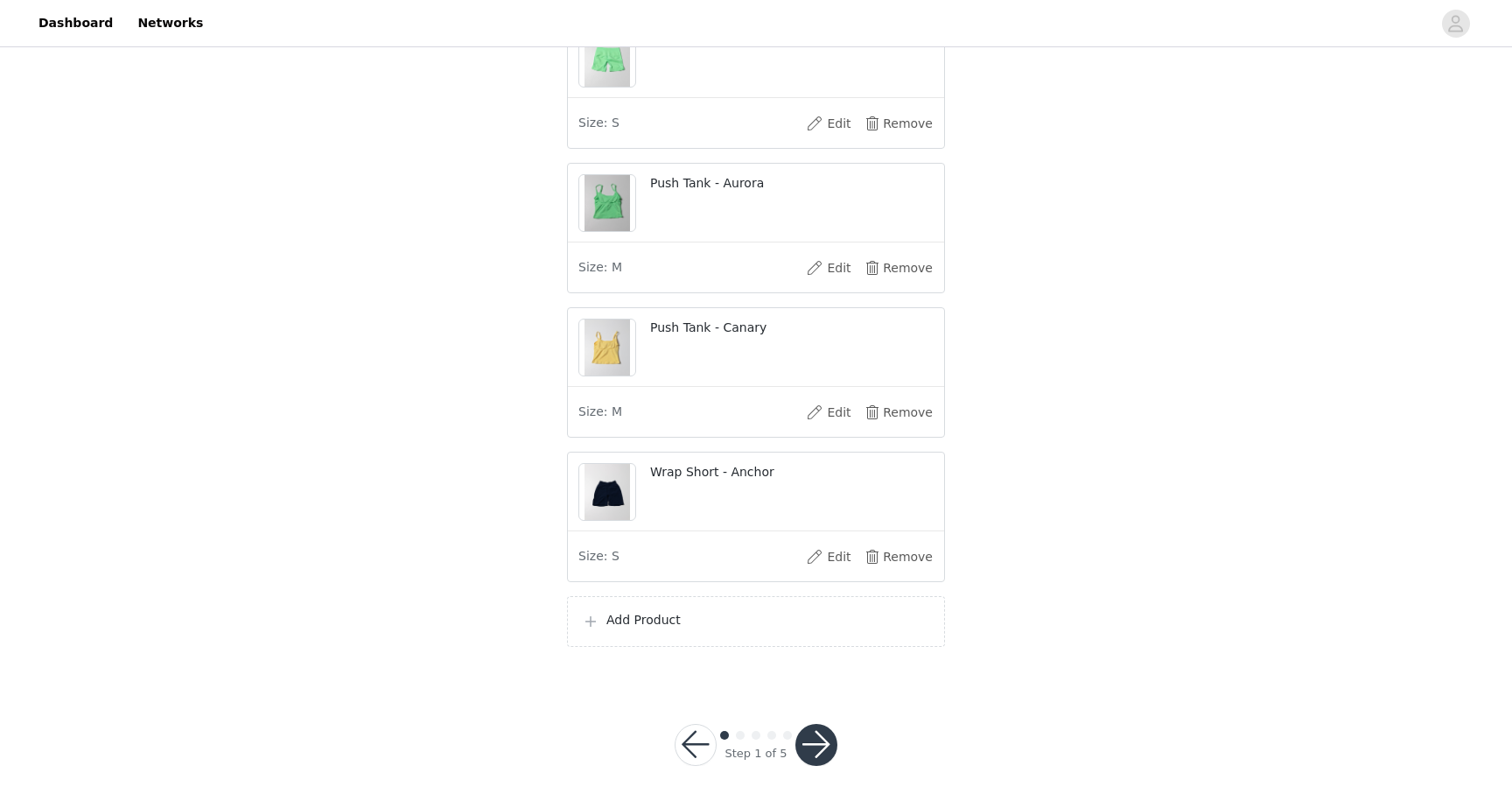
click at [721, 624] on p "Add Product" at bounding box center [767, 620] width 324 height 19
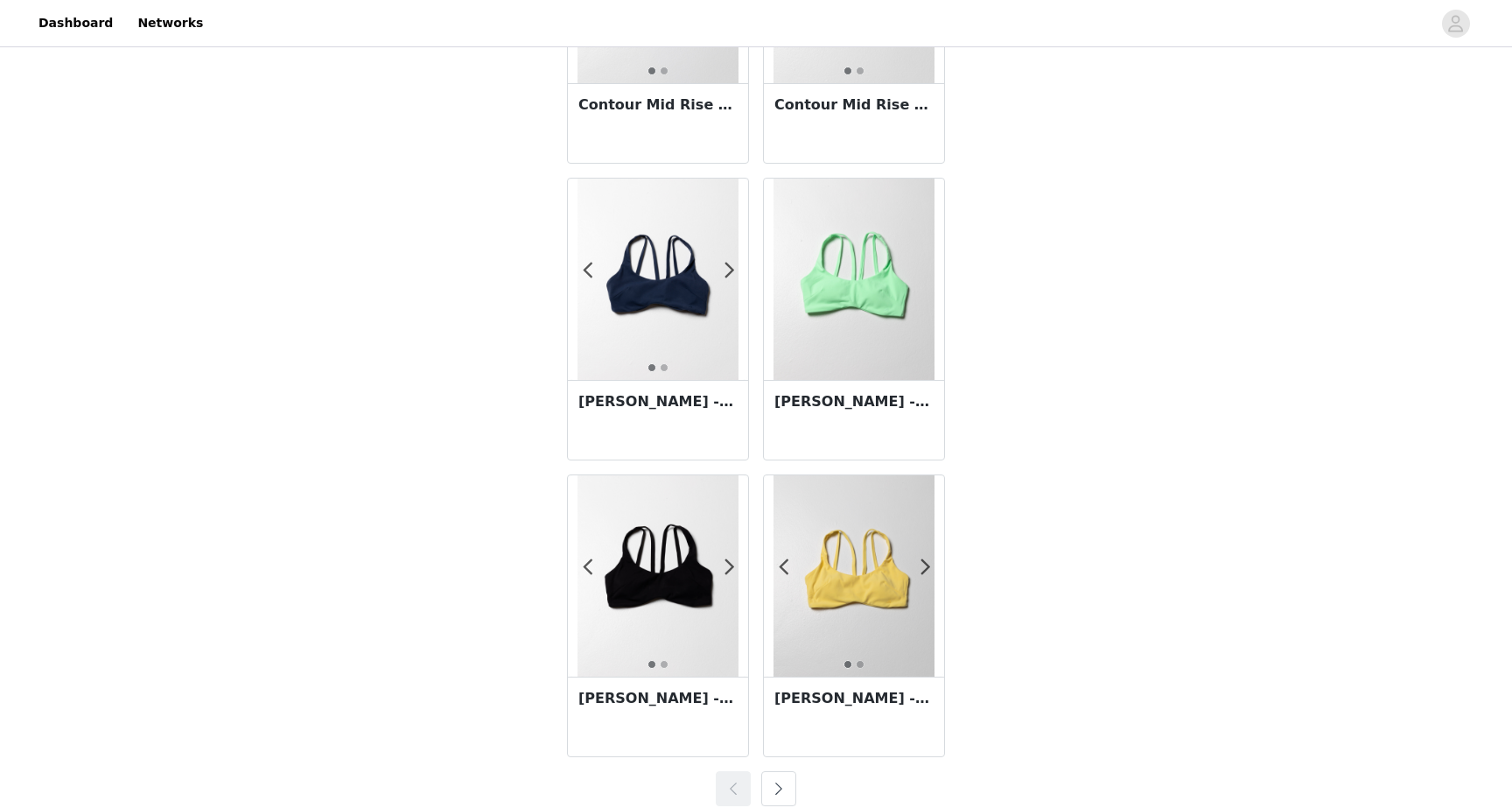
scroll to position [2923, 0]
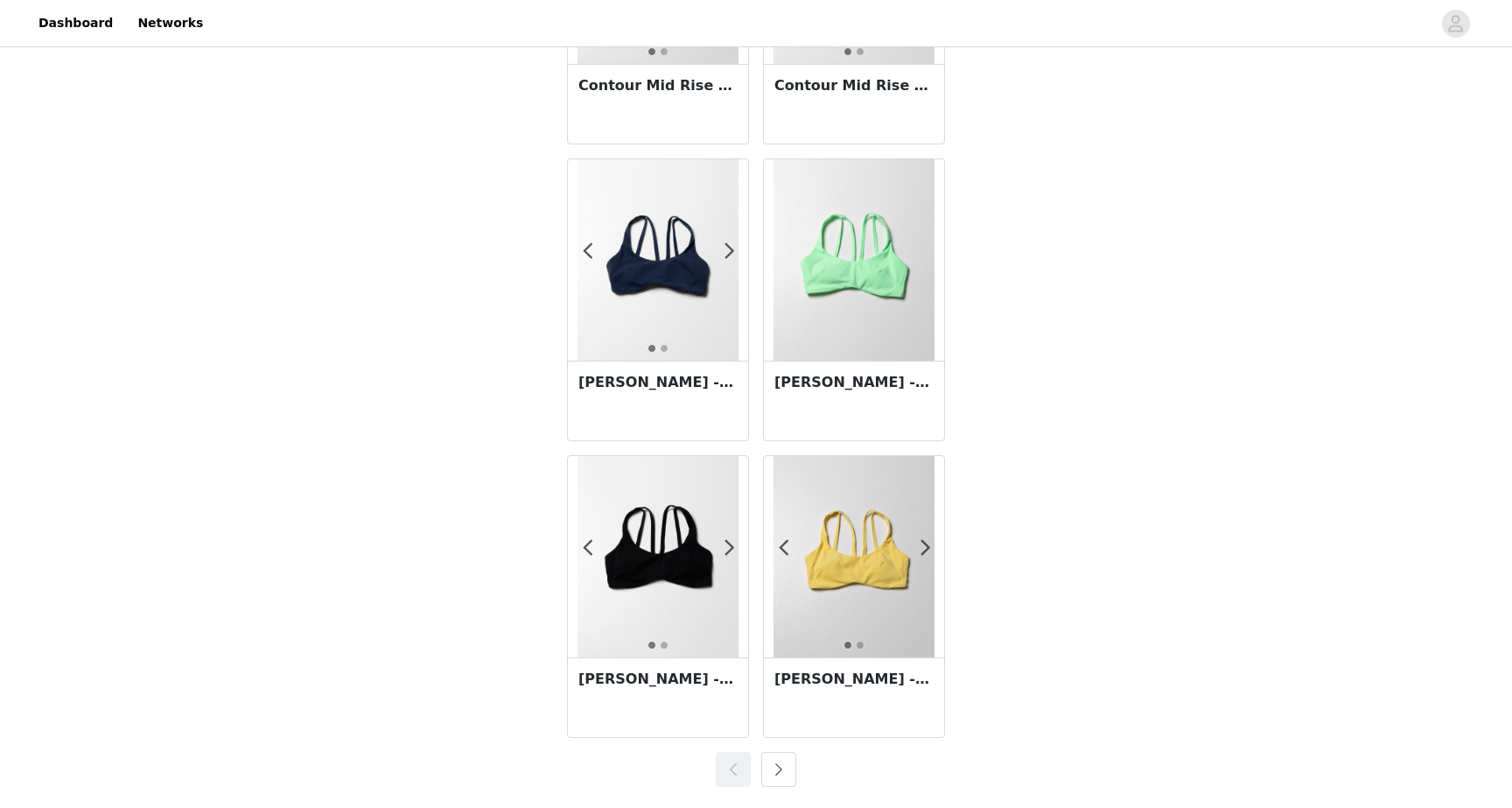
click at [784, 768] on button "button" at bounding box center [779, 769] width 35 height 35
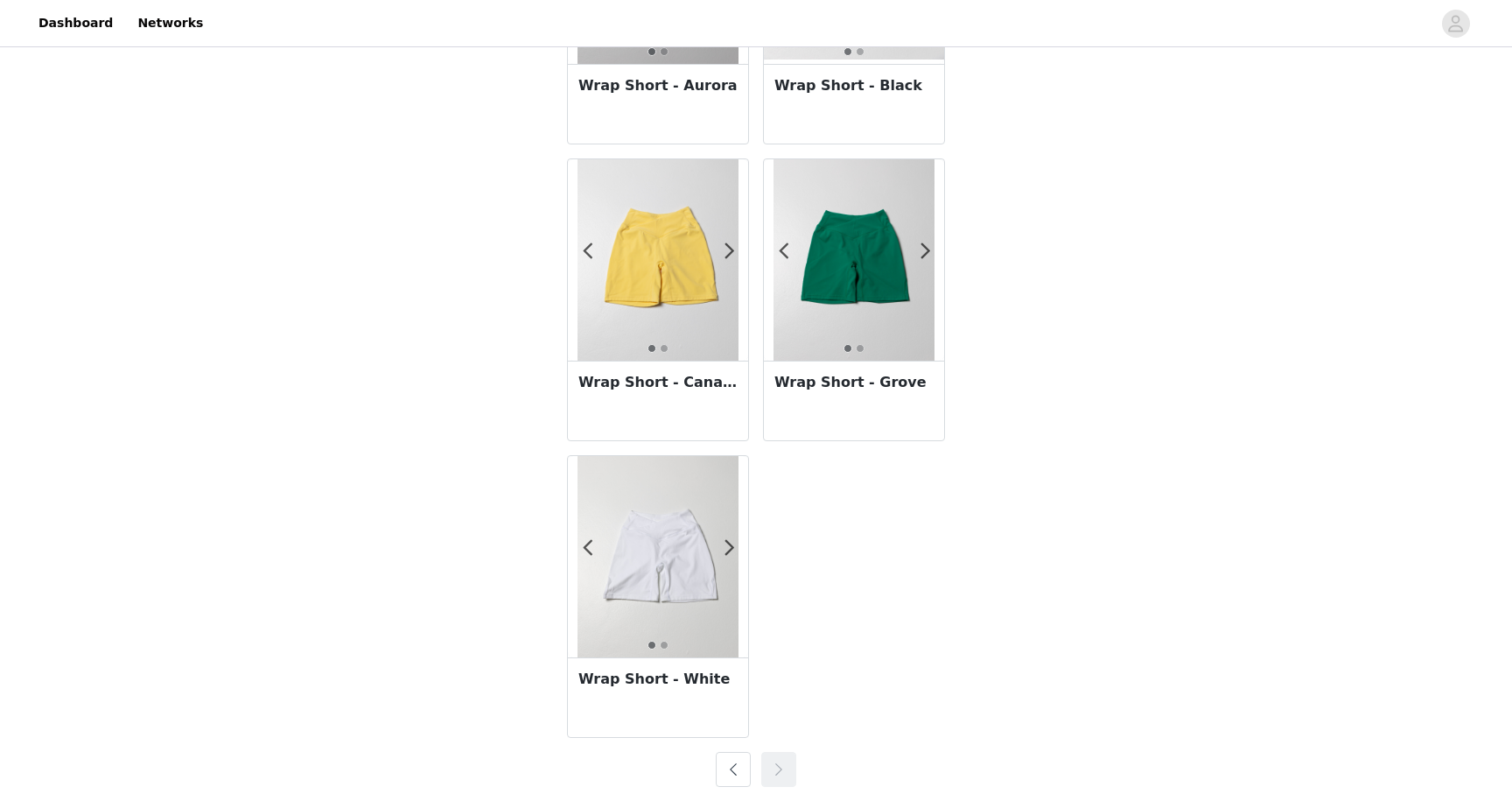
scroll to position [2310, 0]
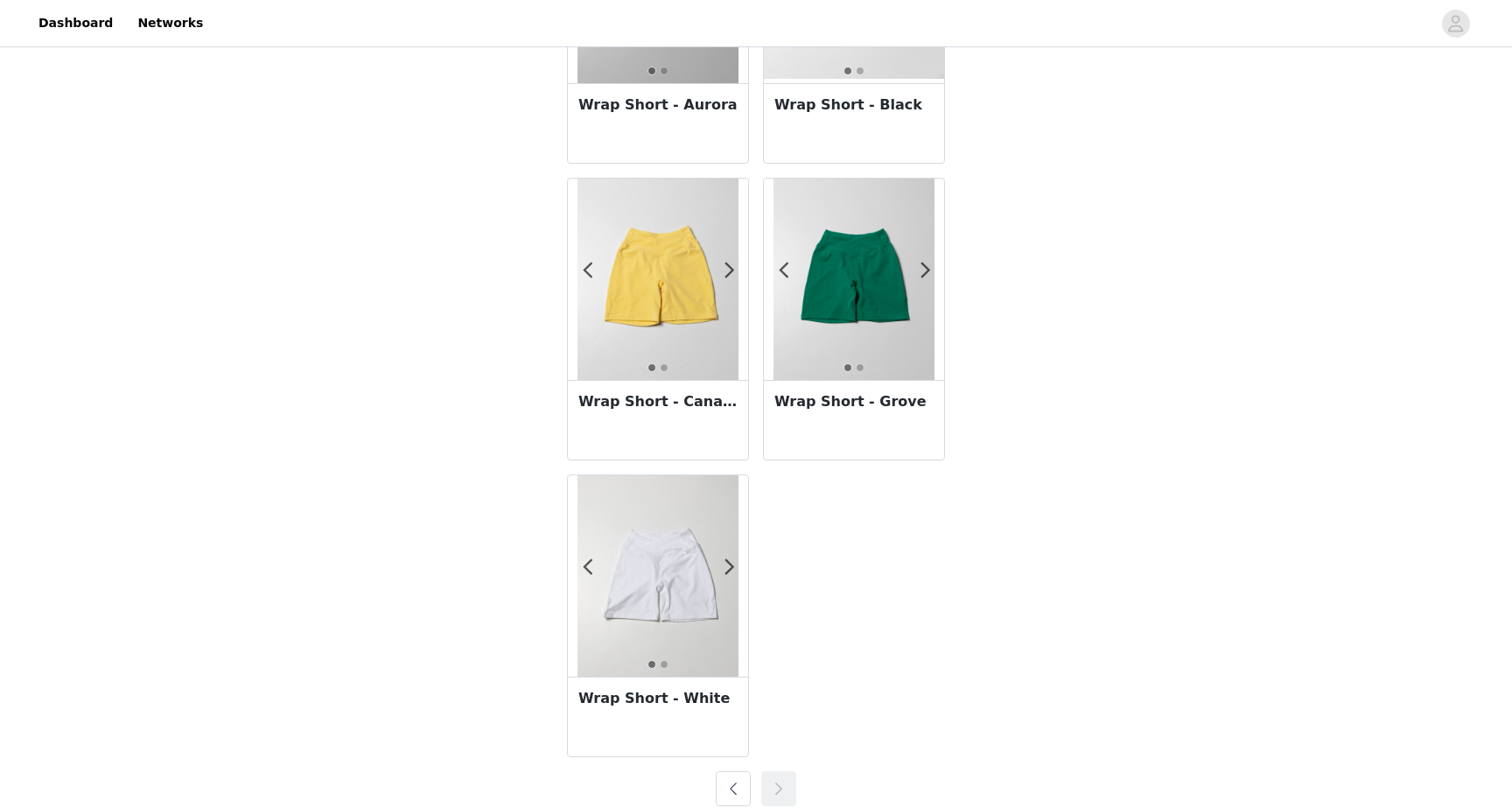
click at [684, 566] on img at bounding box center [658, 576] width 161 height 202
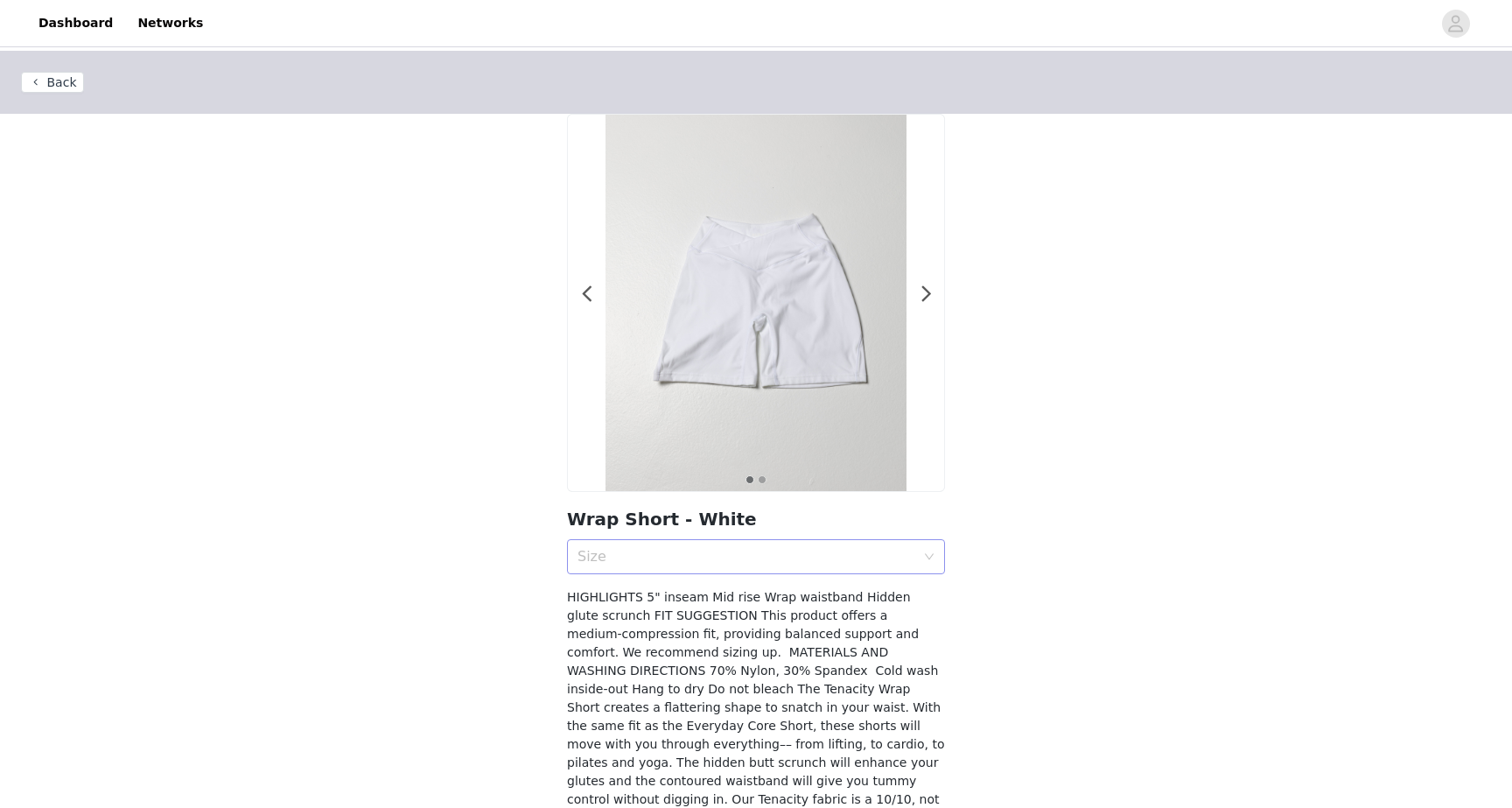
click at [853, 556] on div "Size" at bounding box center [747, 556] width 338 height 18
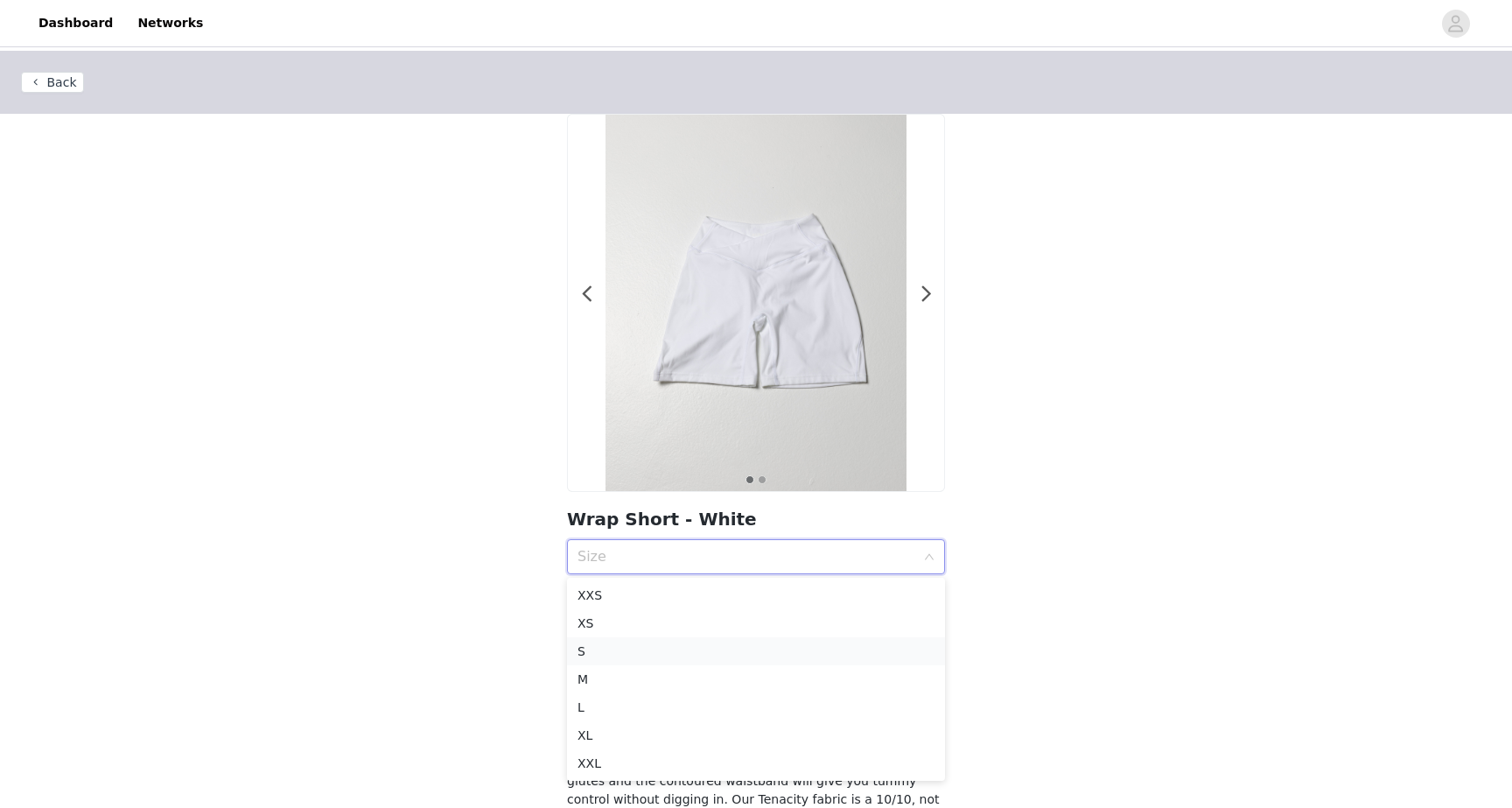
click at [695, 659] on div "S" at bounding box center [756, 651] width 357 height 20
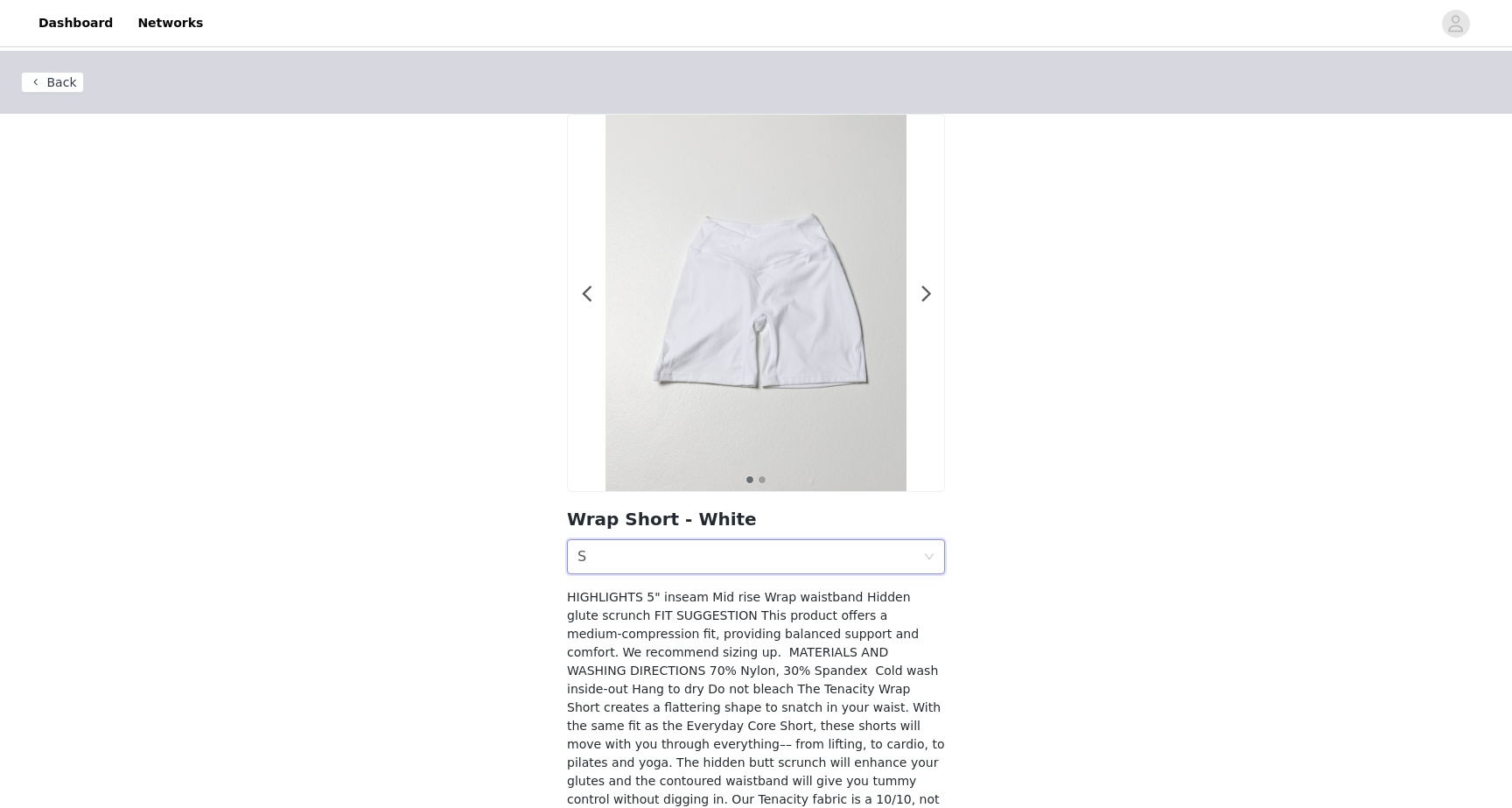
scroll to position [124, 0]
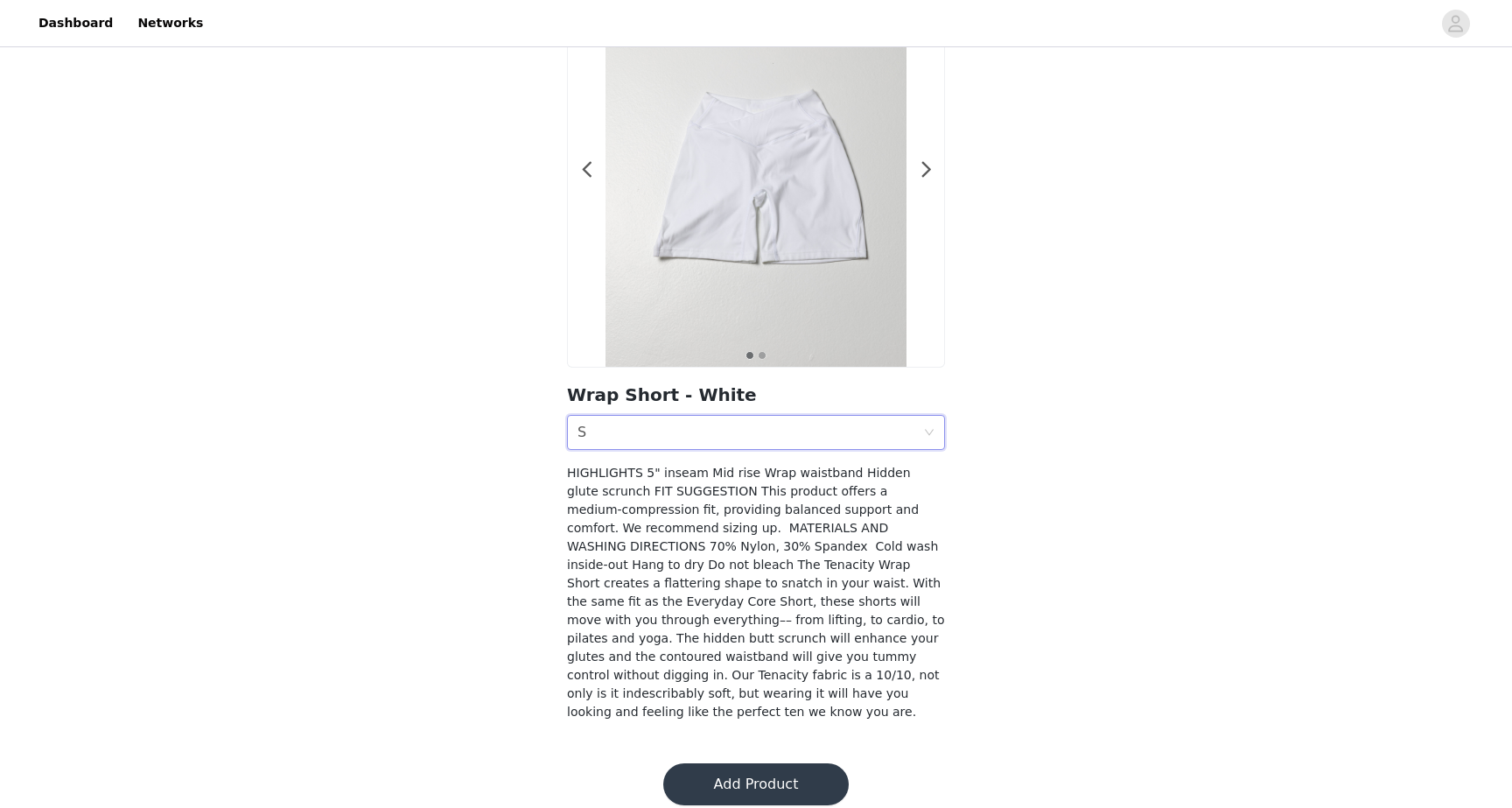
click at [754, 763] on button "Add Product" at bounding box center [756, 784] width 186 height 42
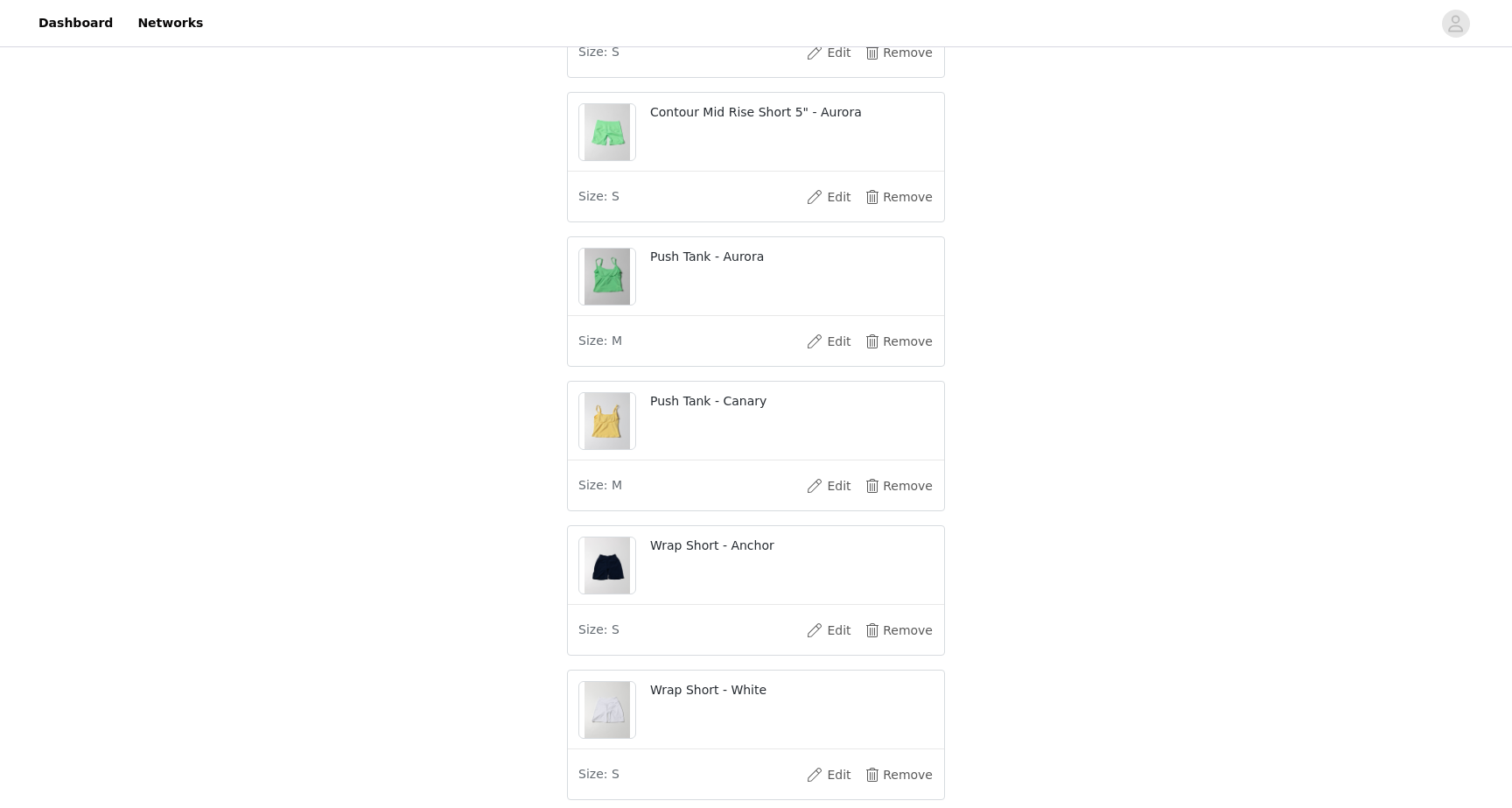
scroll to position [890, 0]
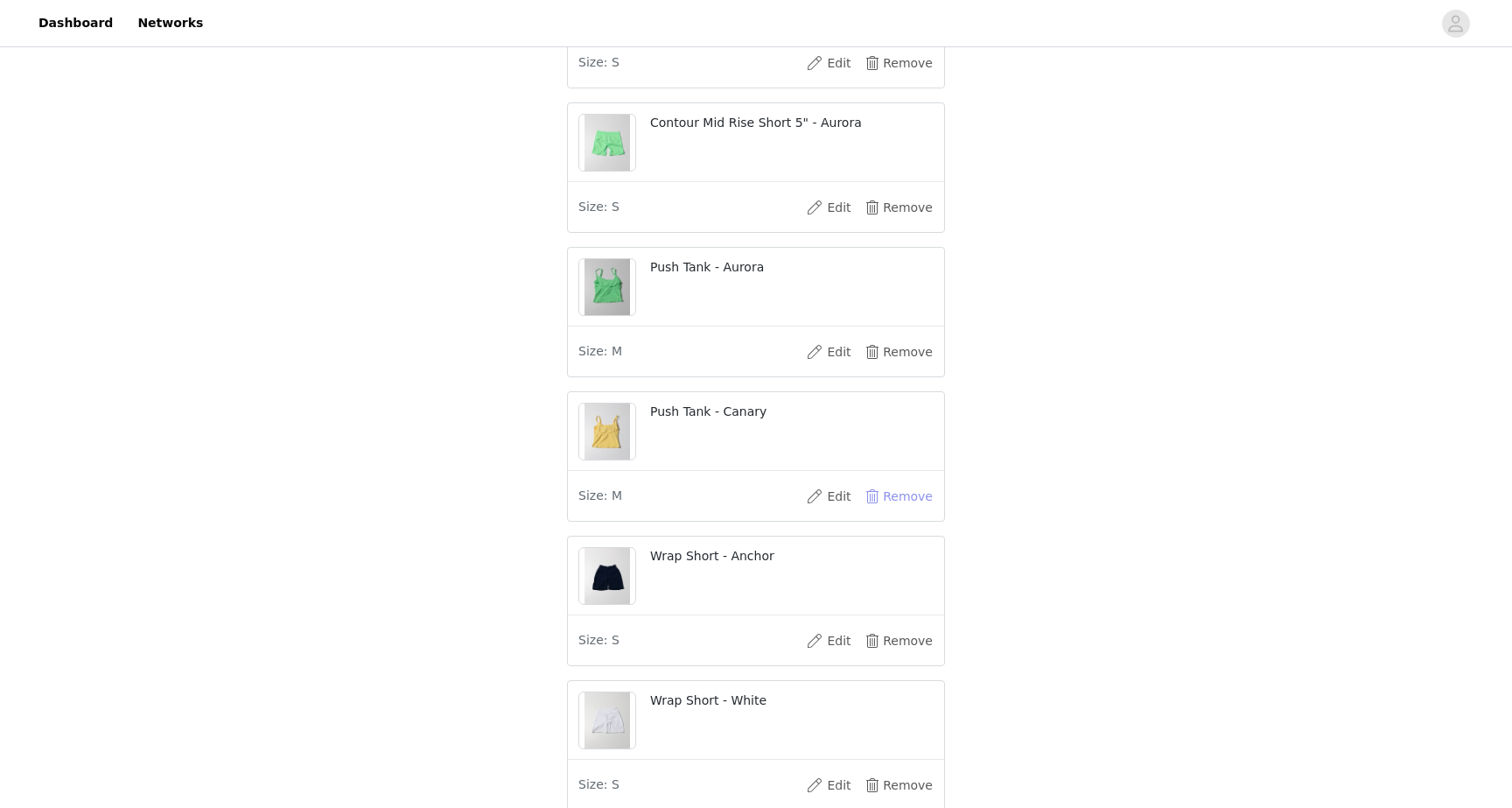
click at [882, 511] on button "Remove" at bounding box center [899, 496] width 70 height 28
click at [886, 366] on button "Remove" at bounding box center [899, 352] width 70 height 28
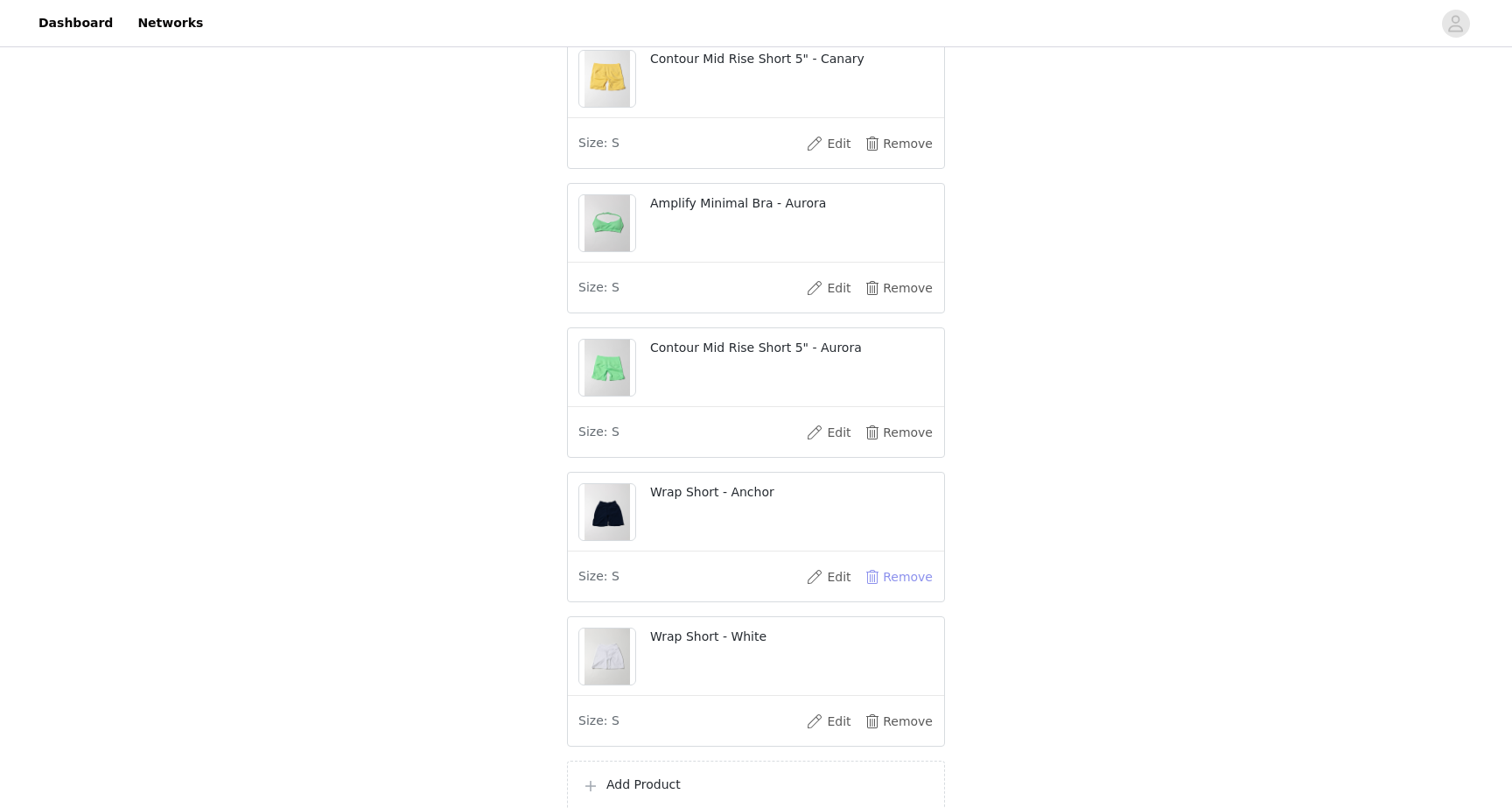
scroll to position [640, 0]
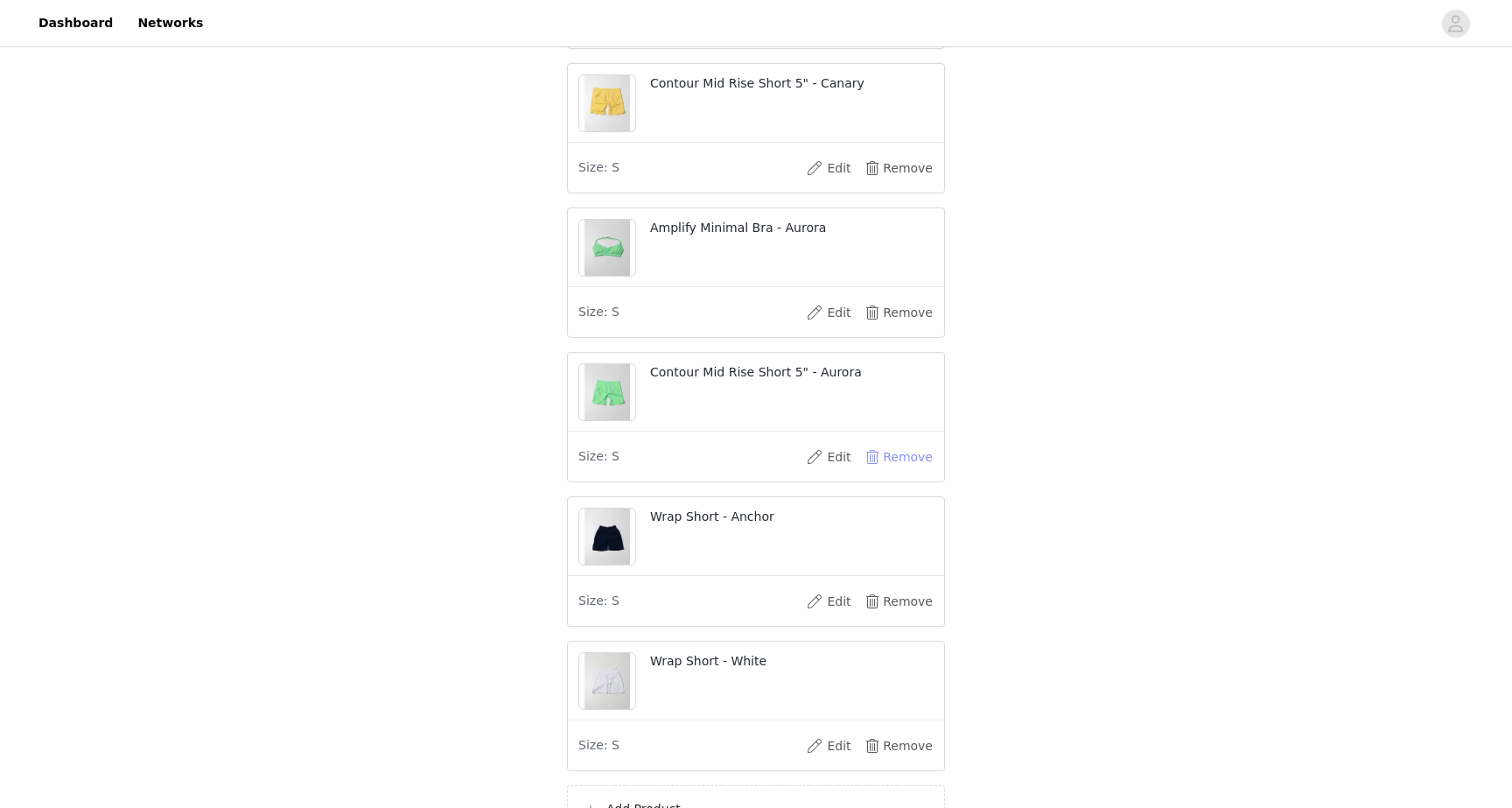
click at [893, 469] on button "Remove" at bounding box center [899, 457] width 70 height 28
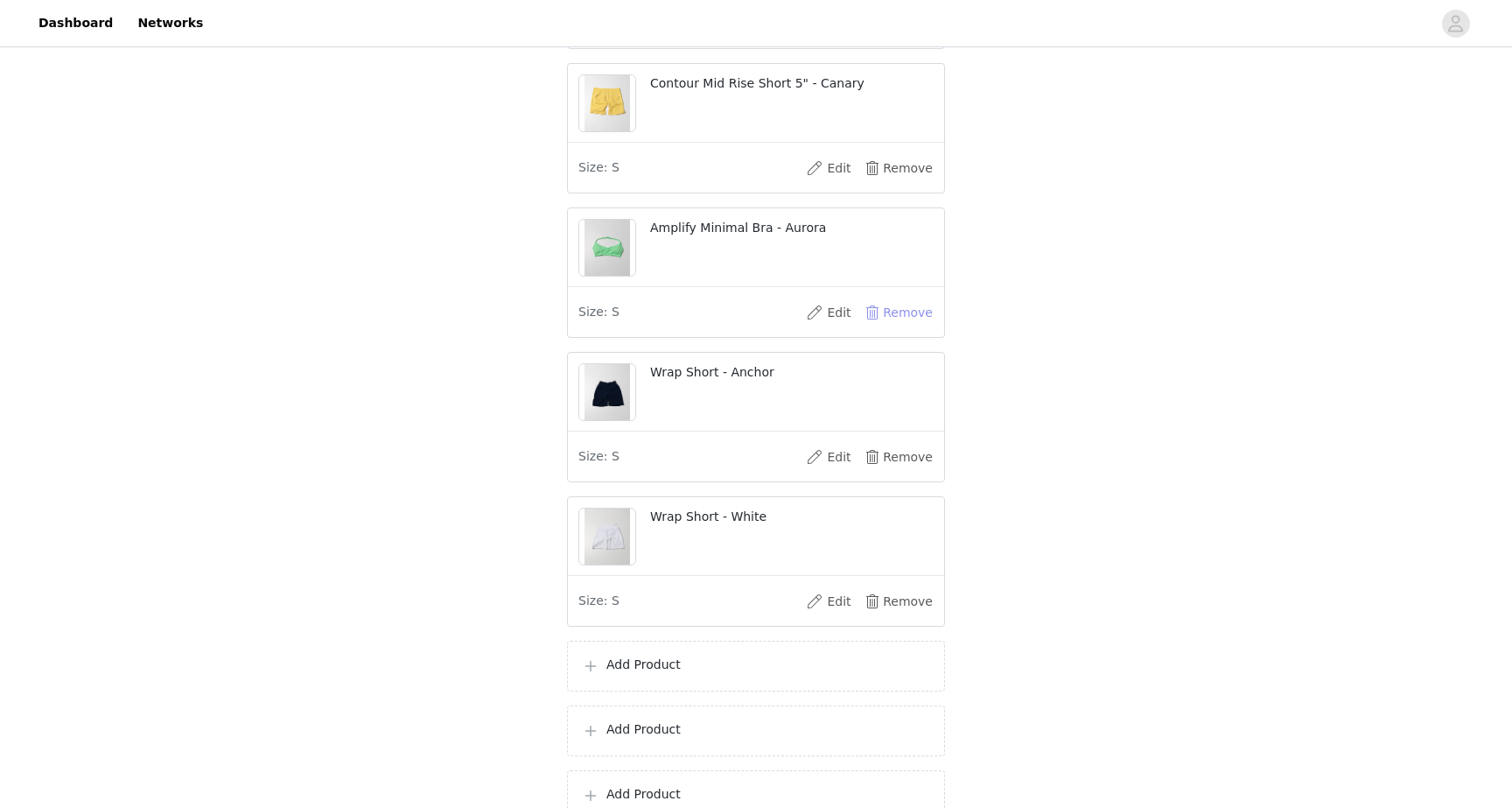
click at [900, 327] on button "Remove" at bounding box center [899, 313] width 70 height 28
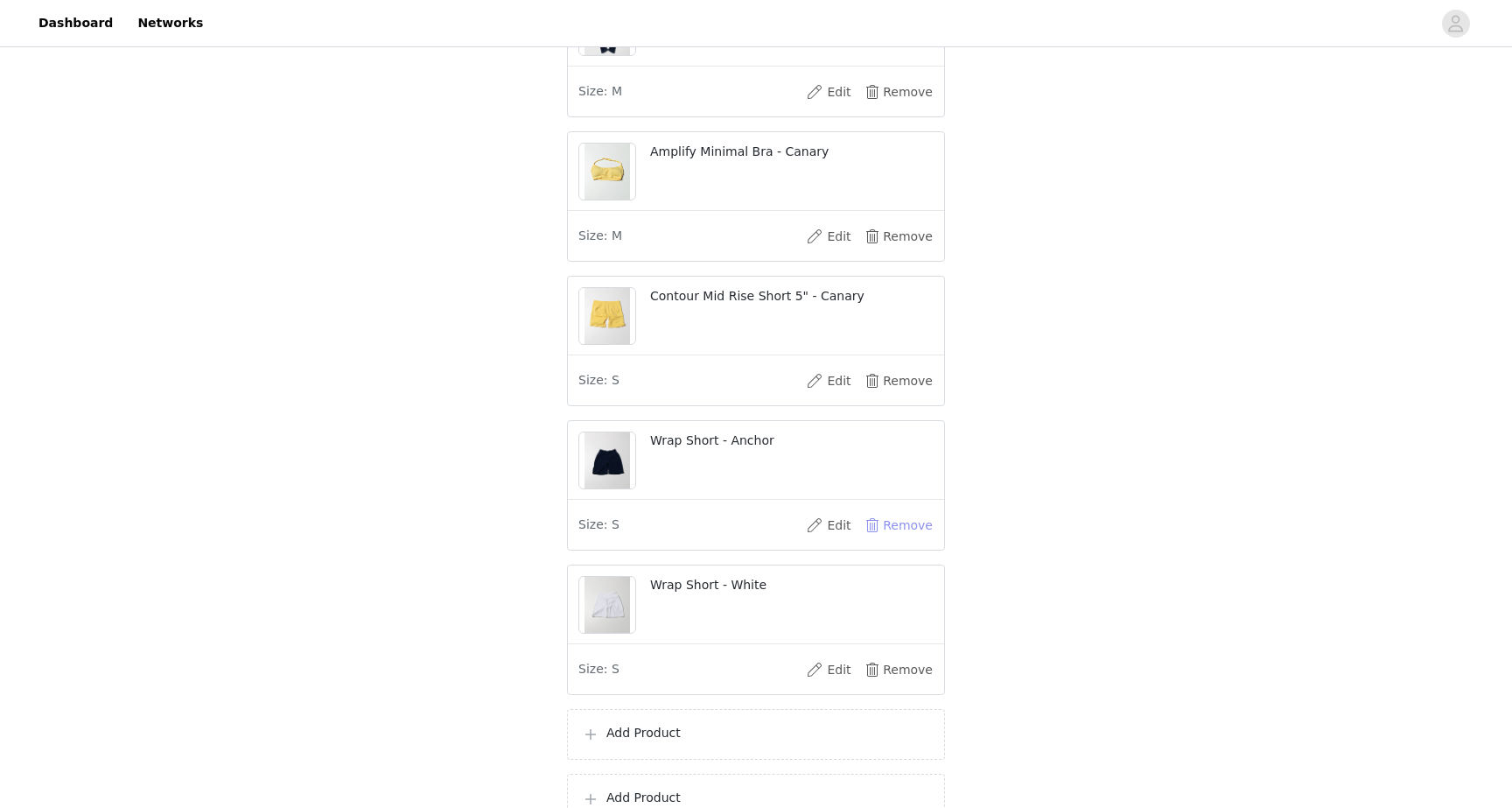
scroll to position [405, 0]
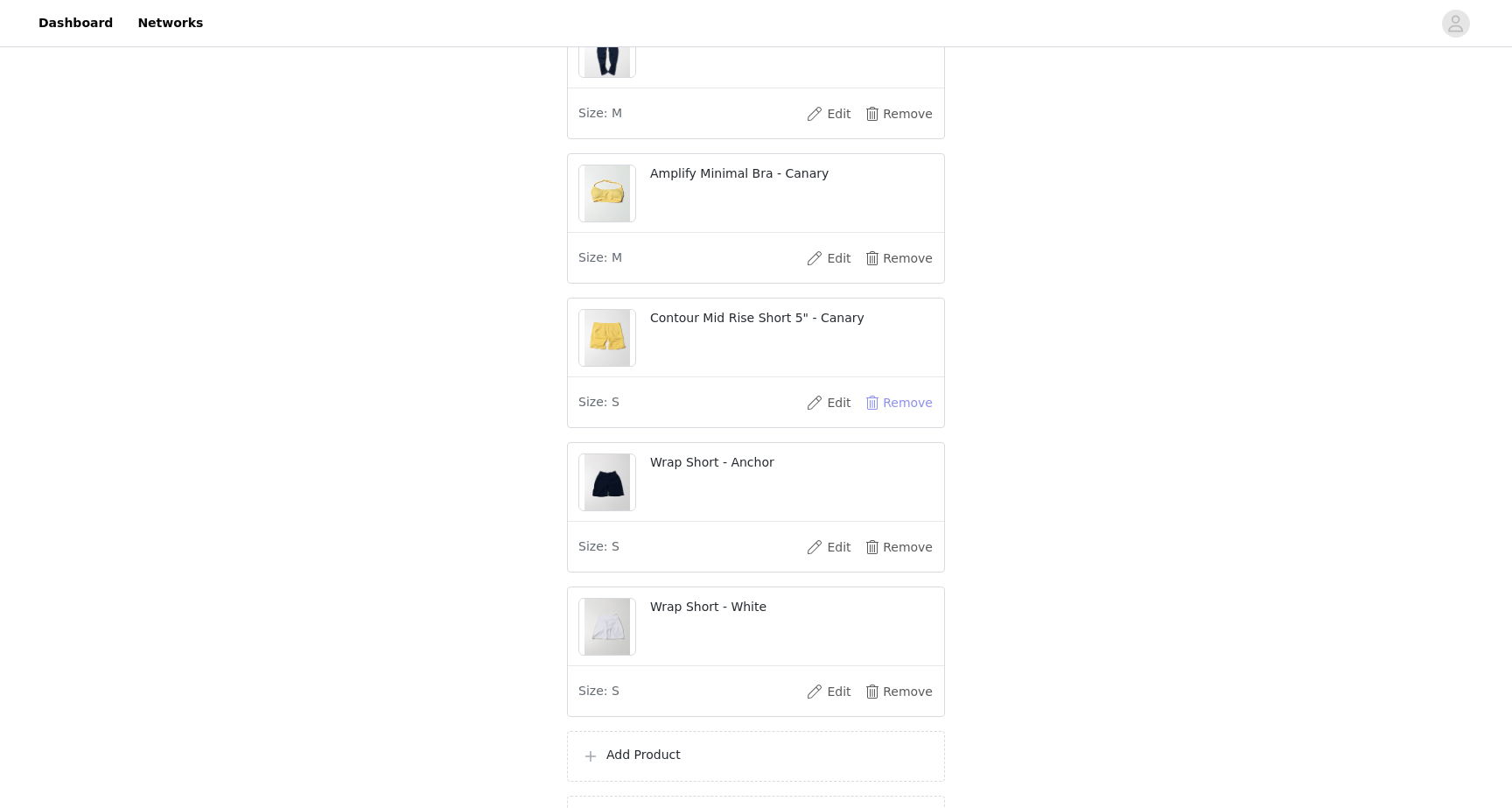
click at [902, 417] on button "Remove" at bounding box center [899, 403] width 70 height 28
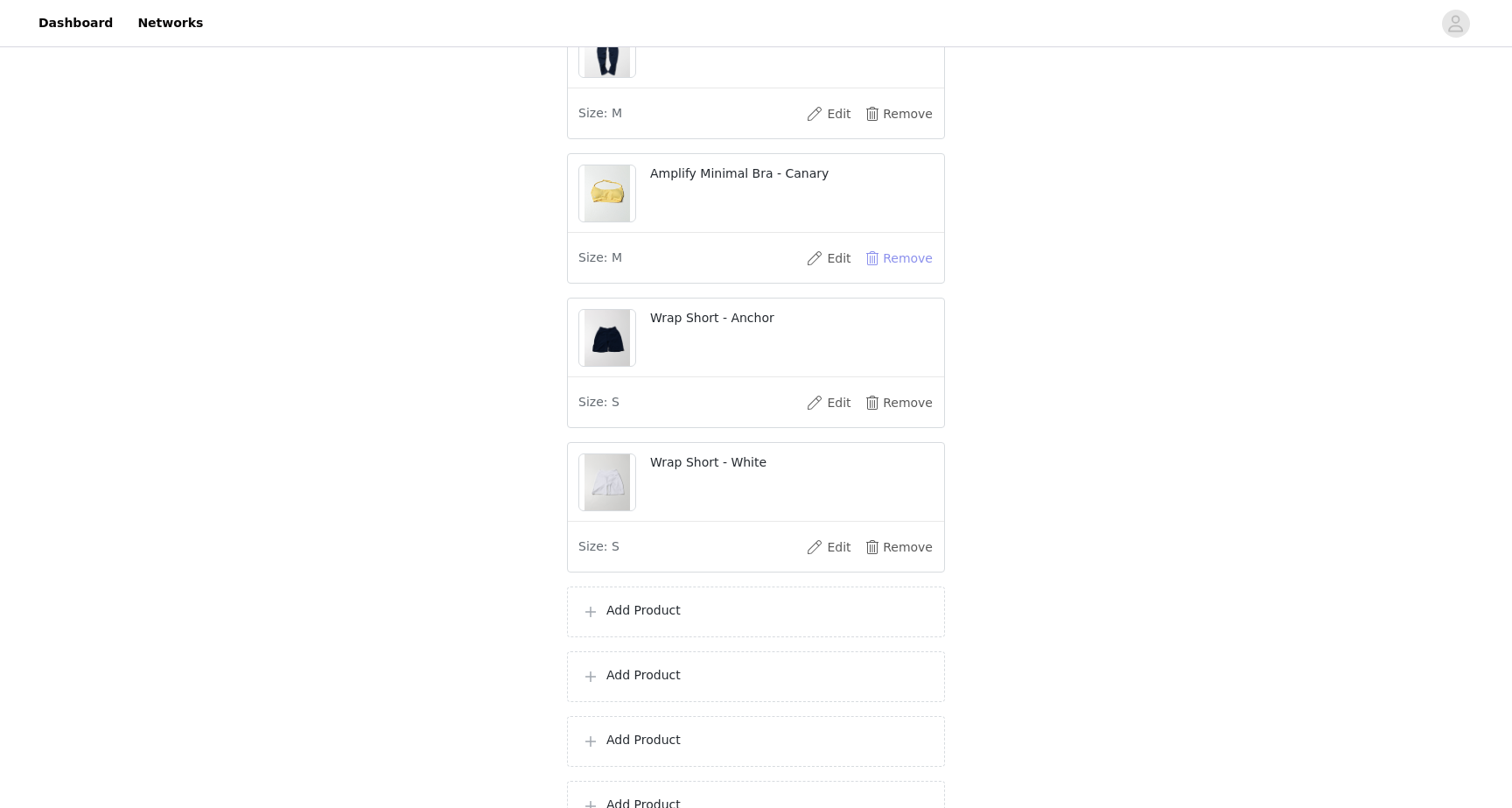
click at [898, 272] on button "Remove" at bounding box center [899, 258] width 70 height 28
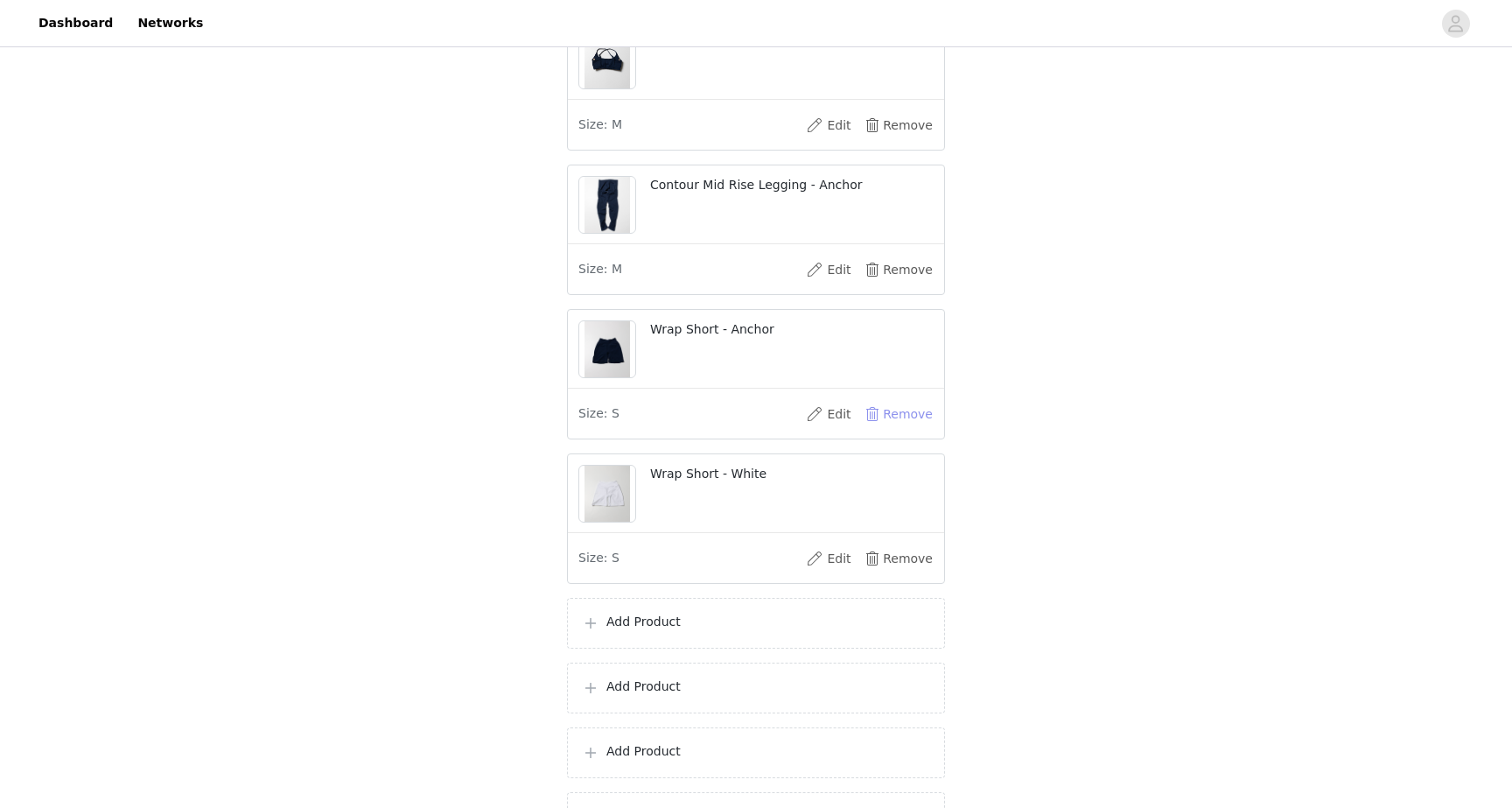
scroll to position [252, 0]
click at [719, 629] on p "Add Product" at bounding box center [767, 619] width 324 height 19
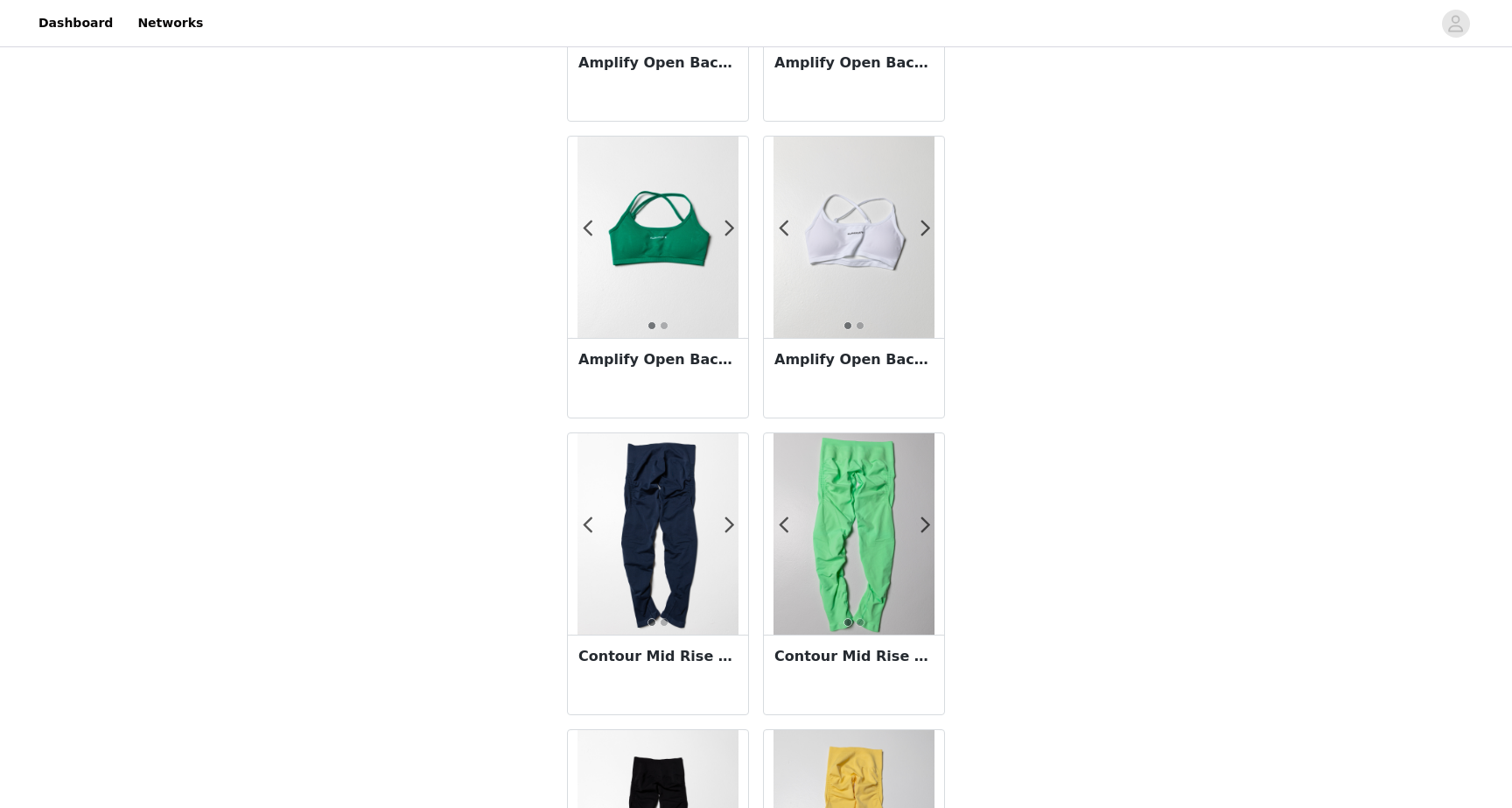
scroll to position [1163, 0]
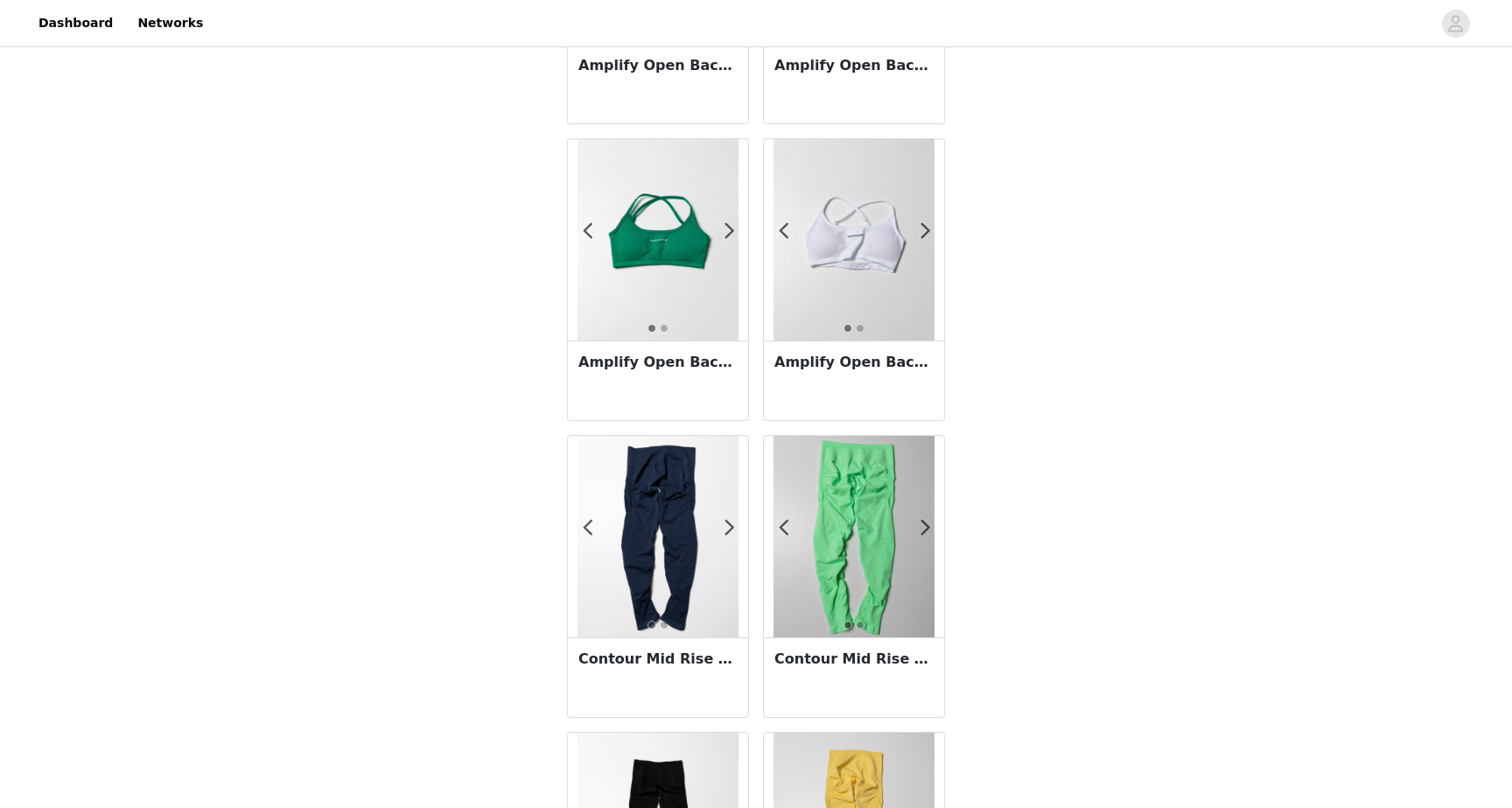
click at [830, 263] on img at bounding box center [854, 239] width 161 height 202
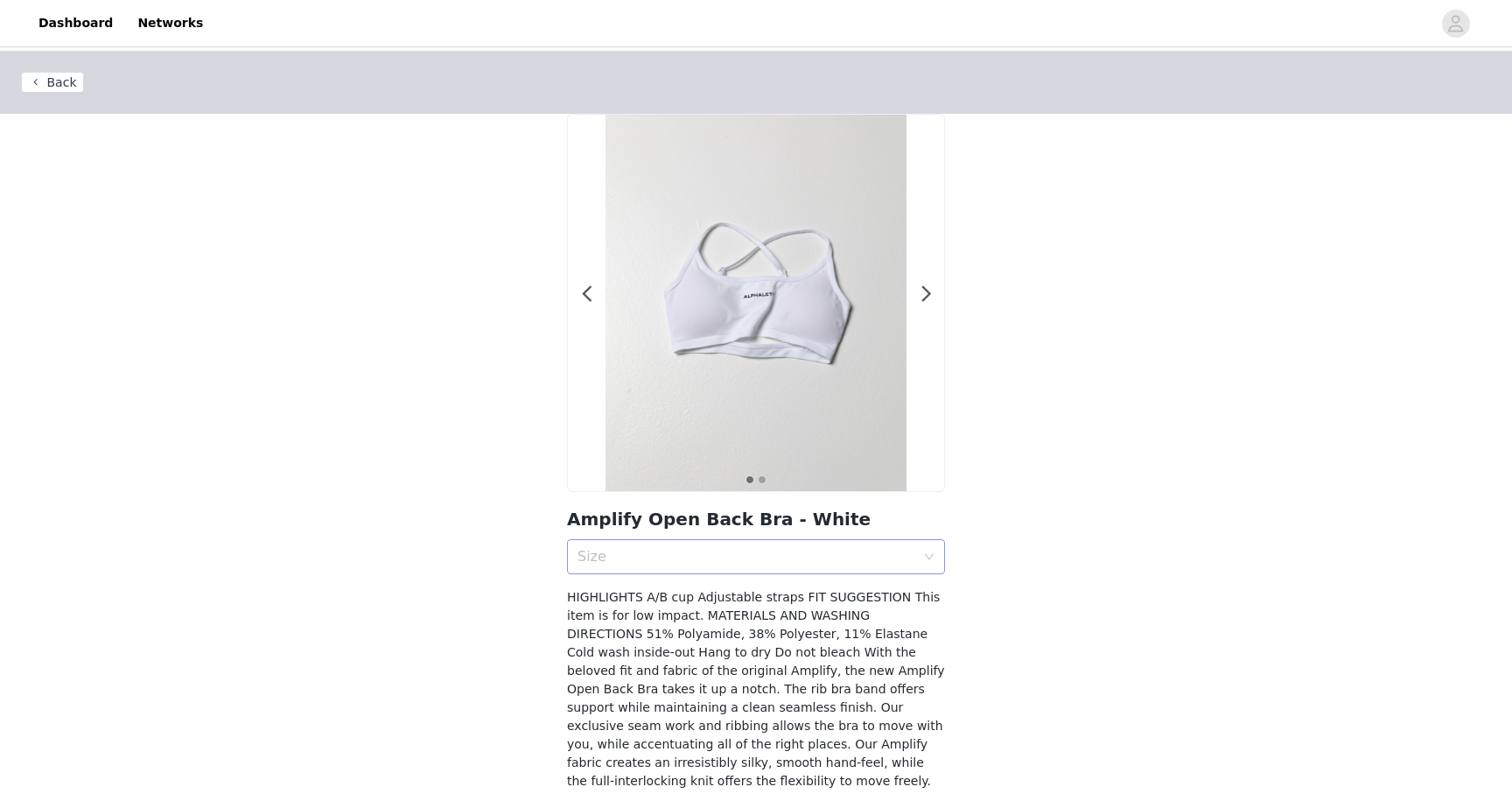
click at [692, 543] on div "Size" at bounding box center [750, 556] width 345 height 33
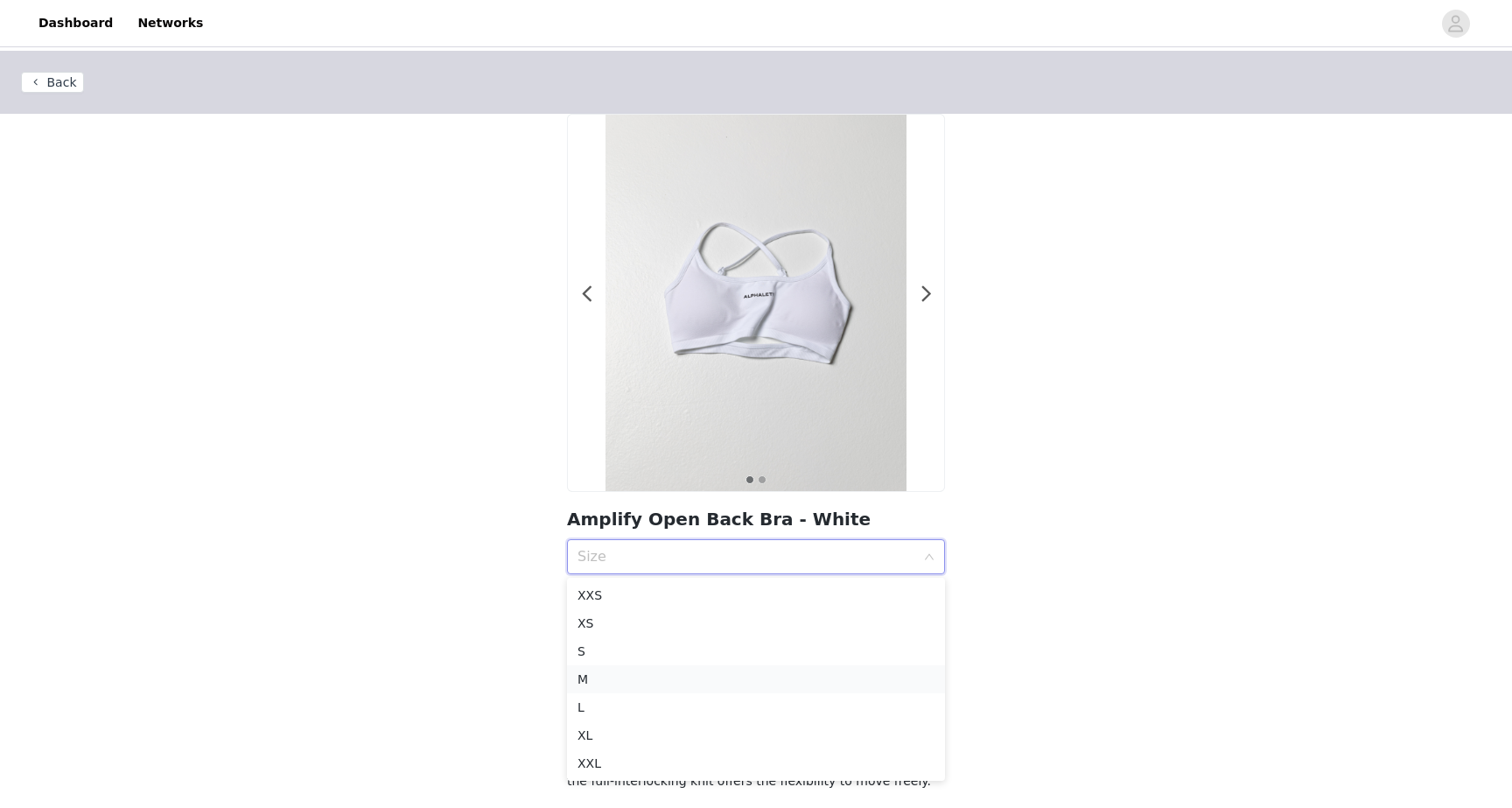
click at [658, 674] on div "M" at bounding box center [756, 679] width 357 height 20
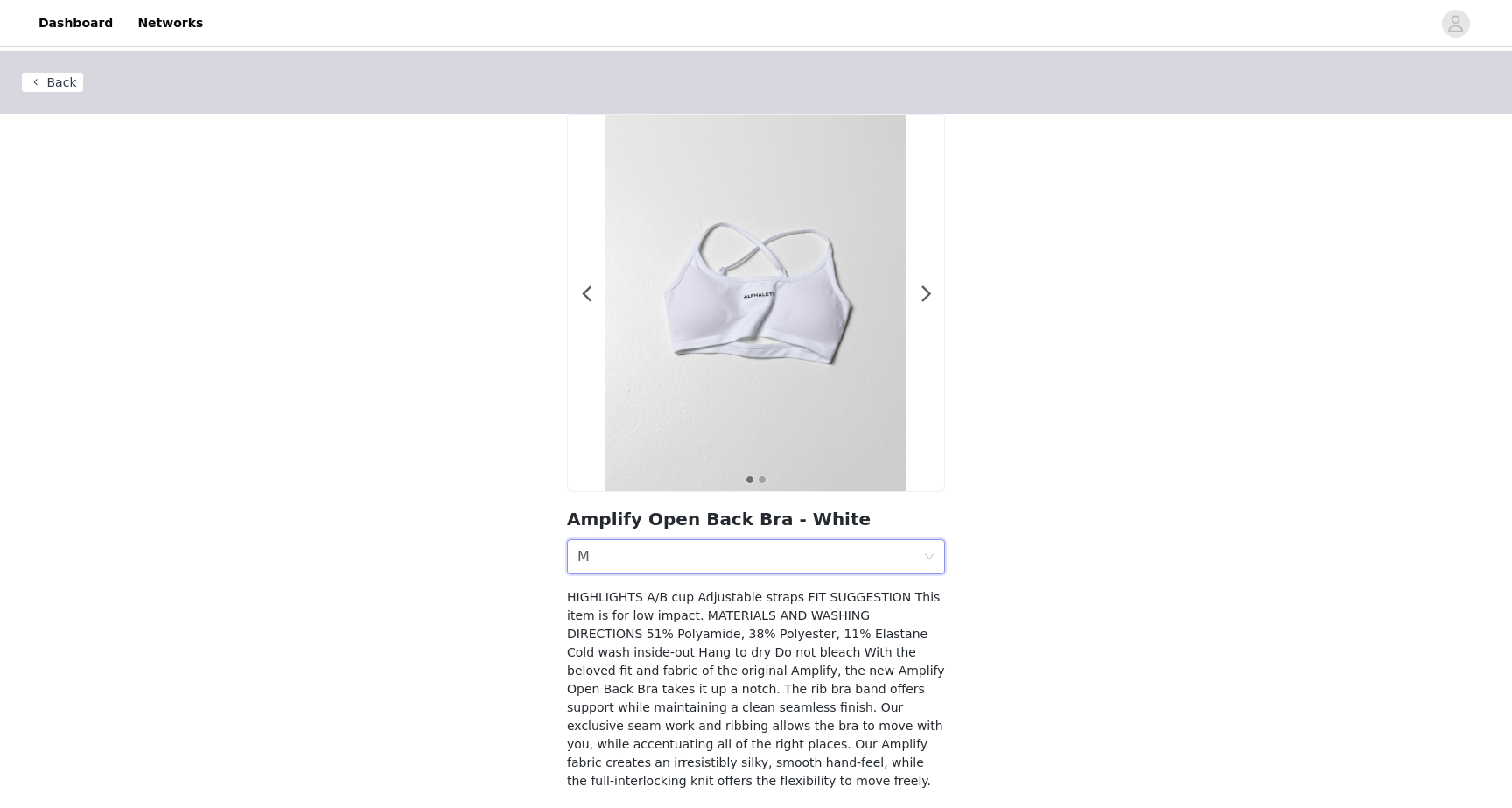
scroll to position [69, 0]
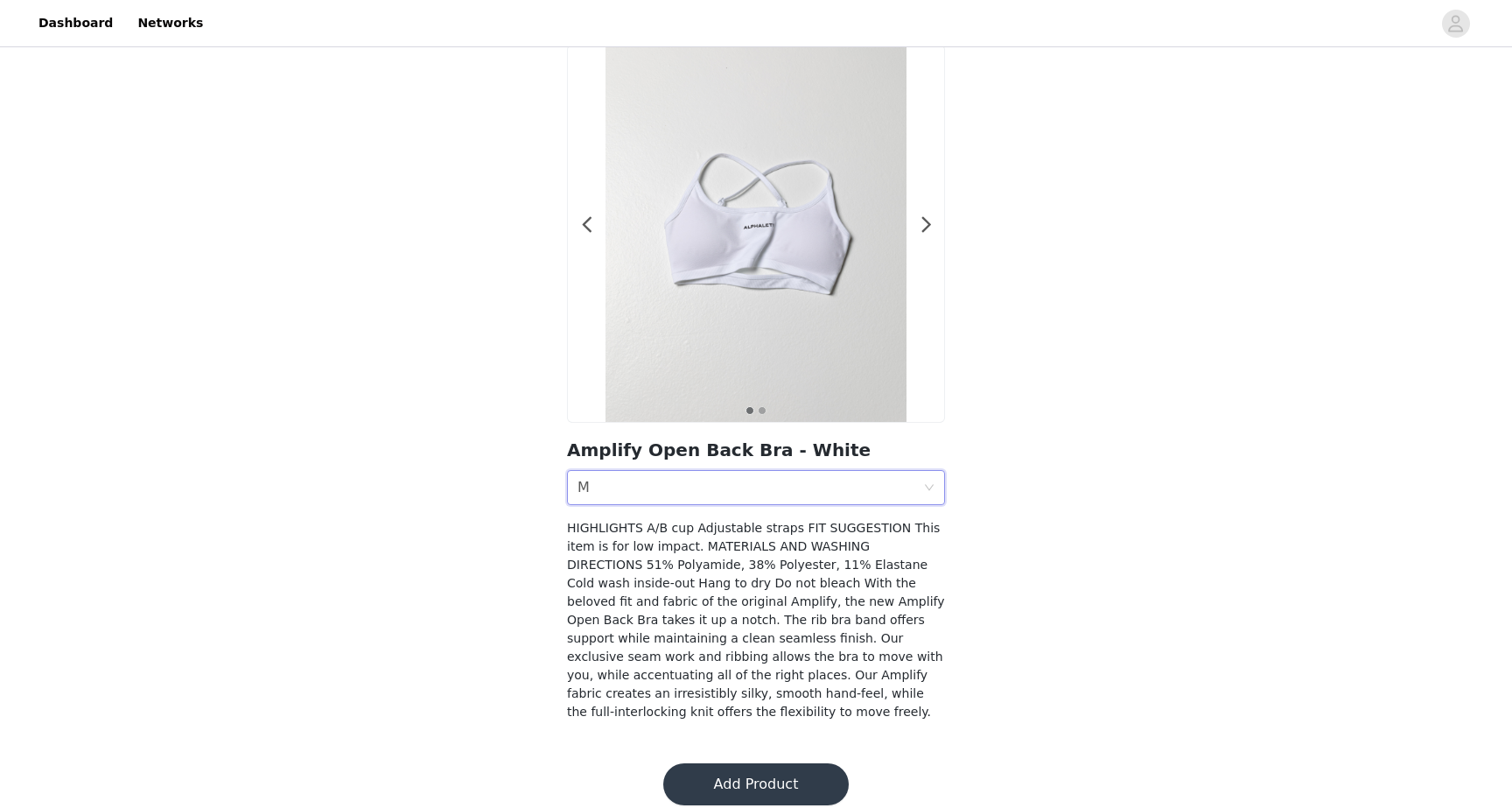
click at [754, 770] on button "Add Product" at bounding box center [756, 784] width 186 height 42
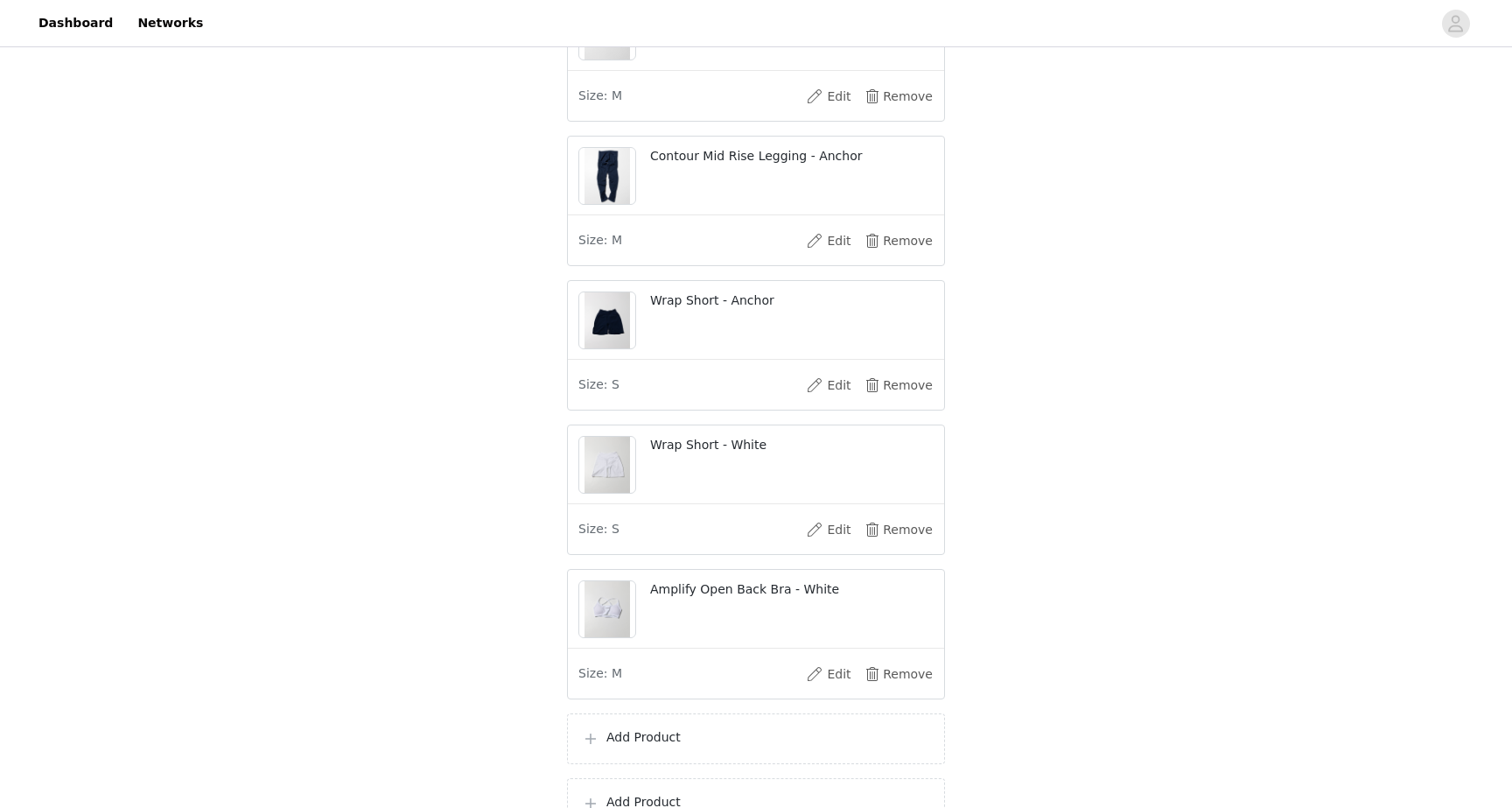
scroll to position [347, 0]
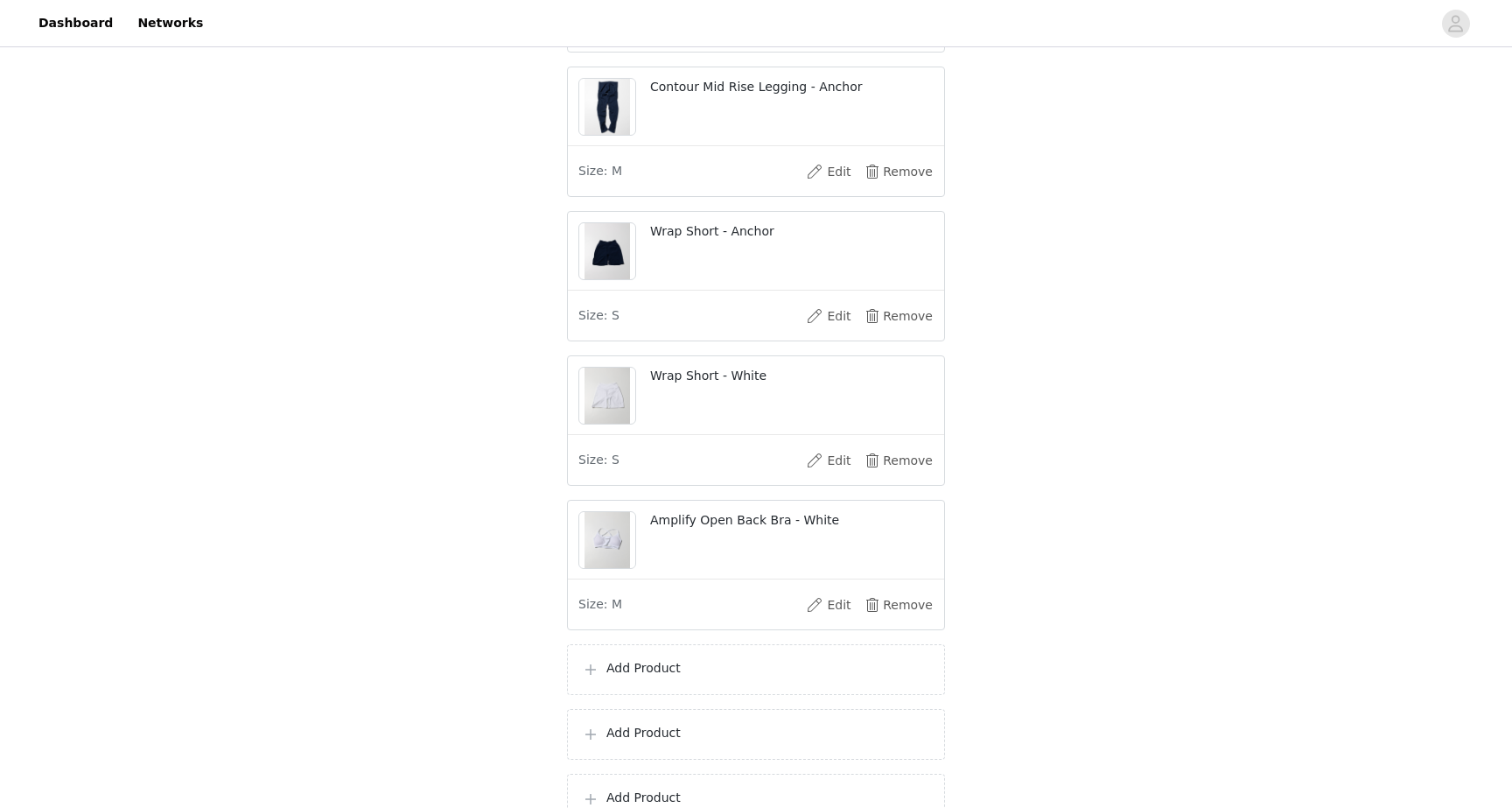
click at [710, 678] on p "Add Product" at bounding box center [767, 668] width 324 height 19
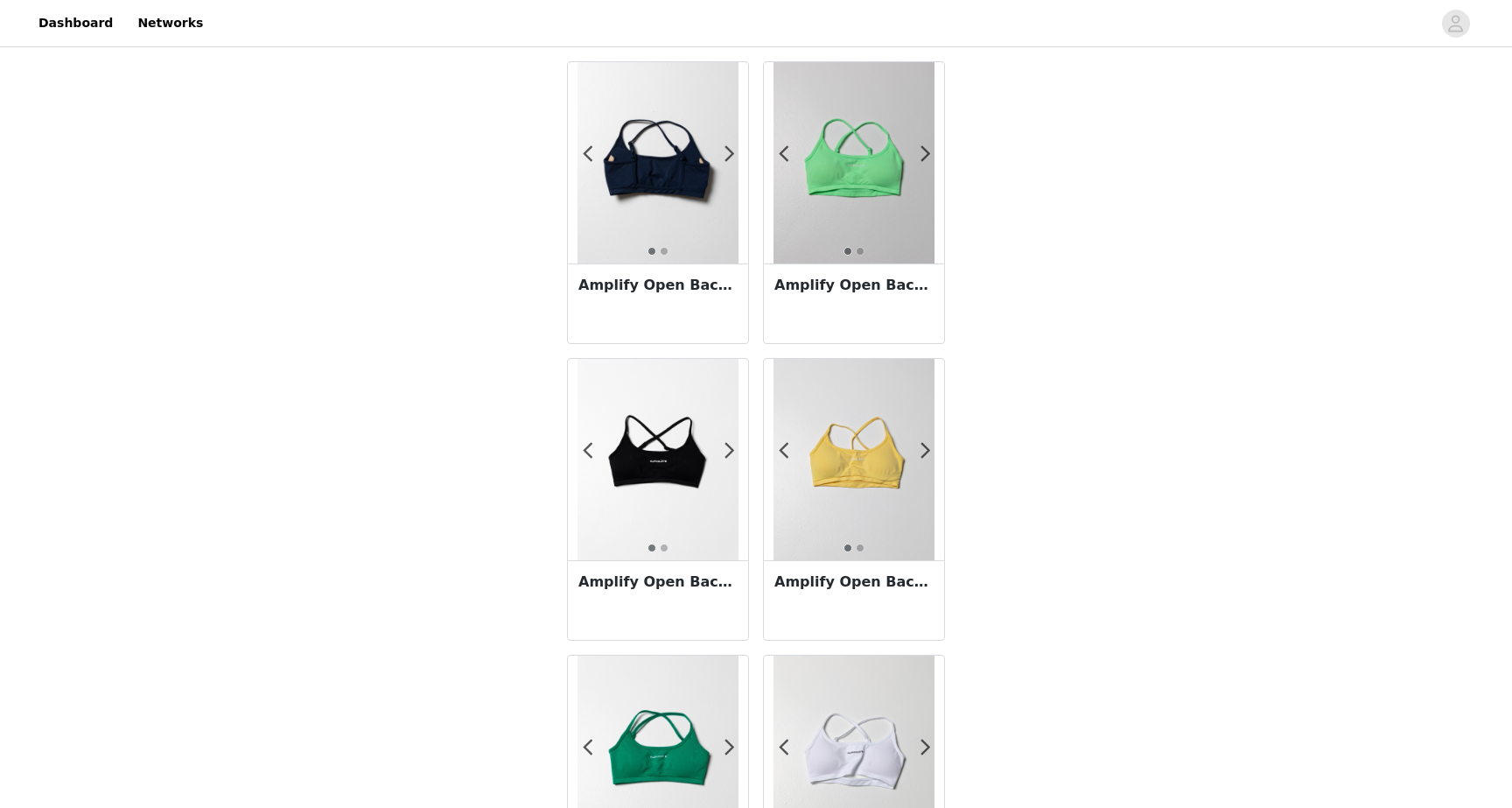
scroll to position [648, 0]
click at [842, 189] on img at bounding box center [854, 160] width 161 height 202
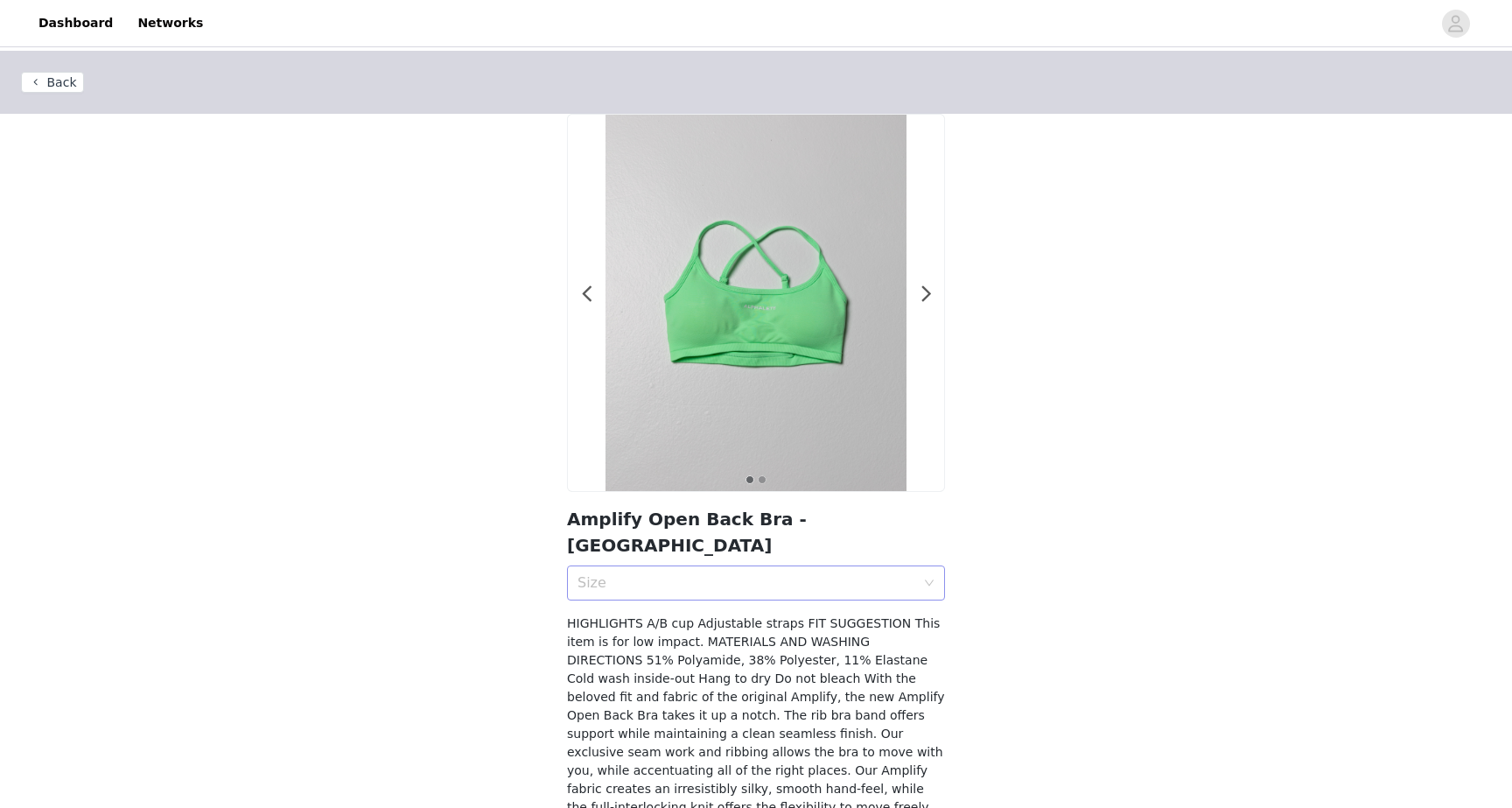
click at [710, 574] on div "Size" at bounding box center [747, 583] width 338 height 18
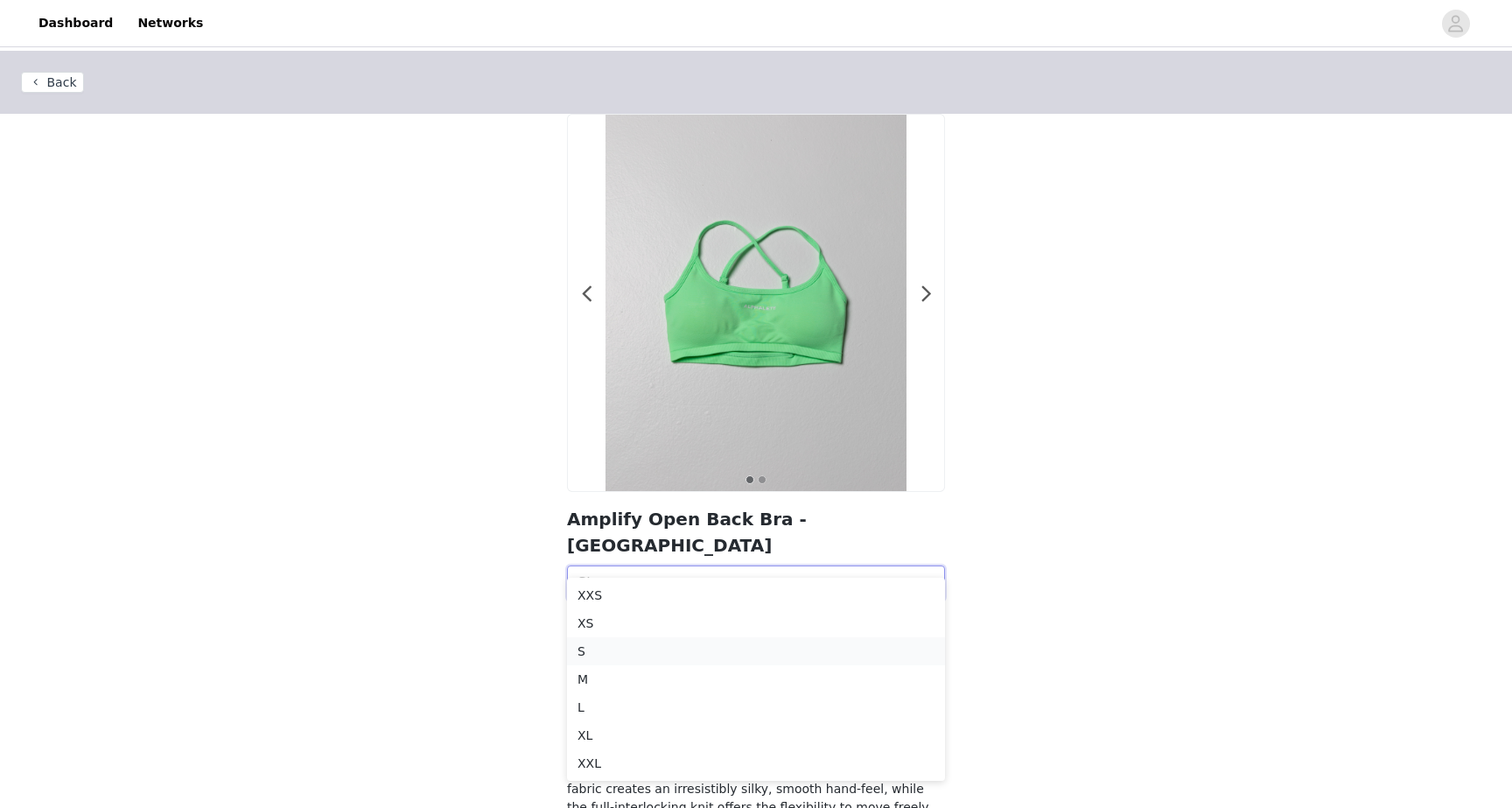
click at [673, 663] on li "S" at bounding box center [755, 651] width 378 height 28
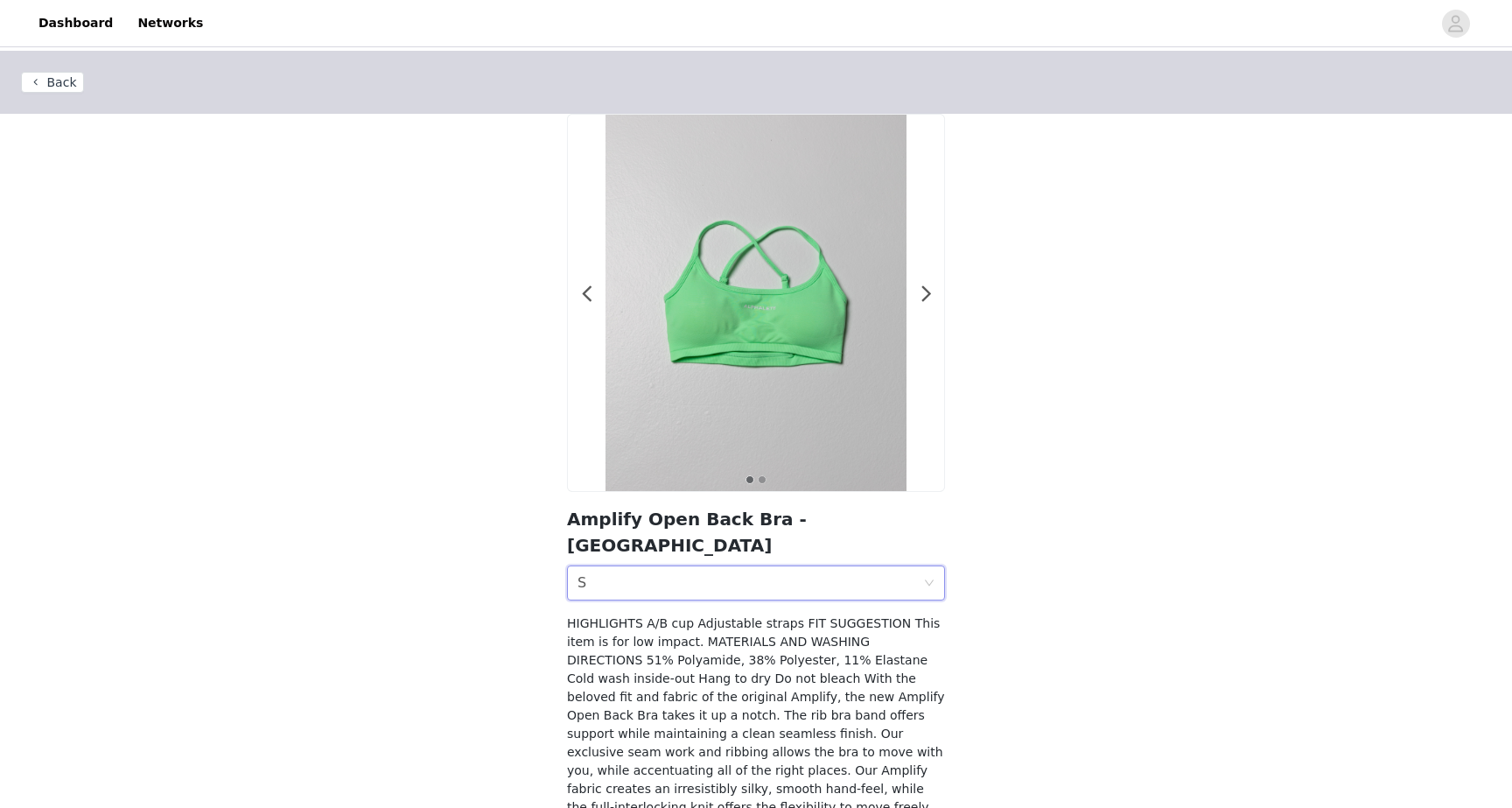
scroll to position [69, 0]
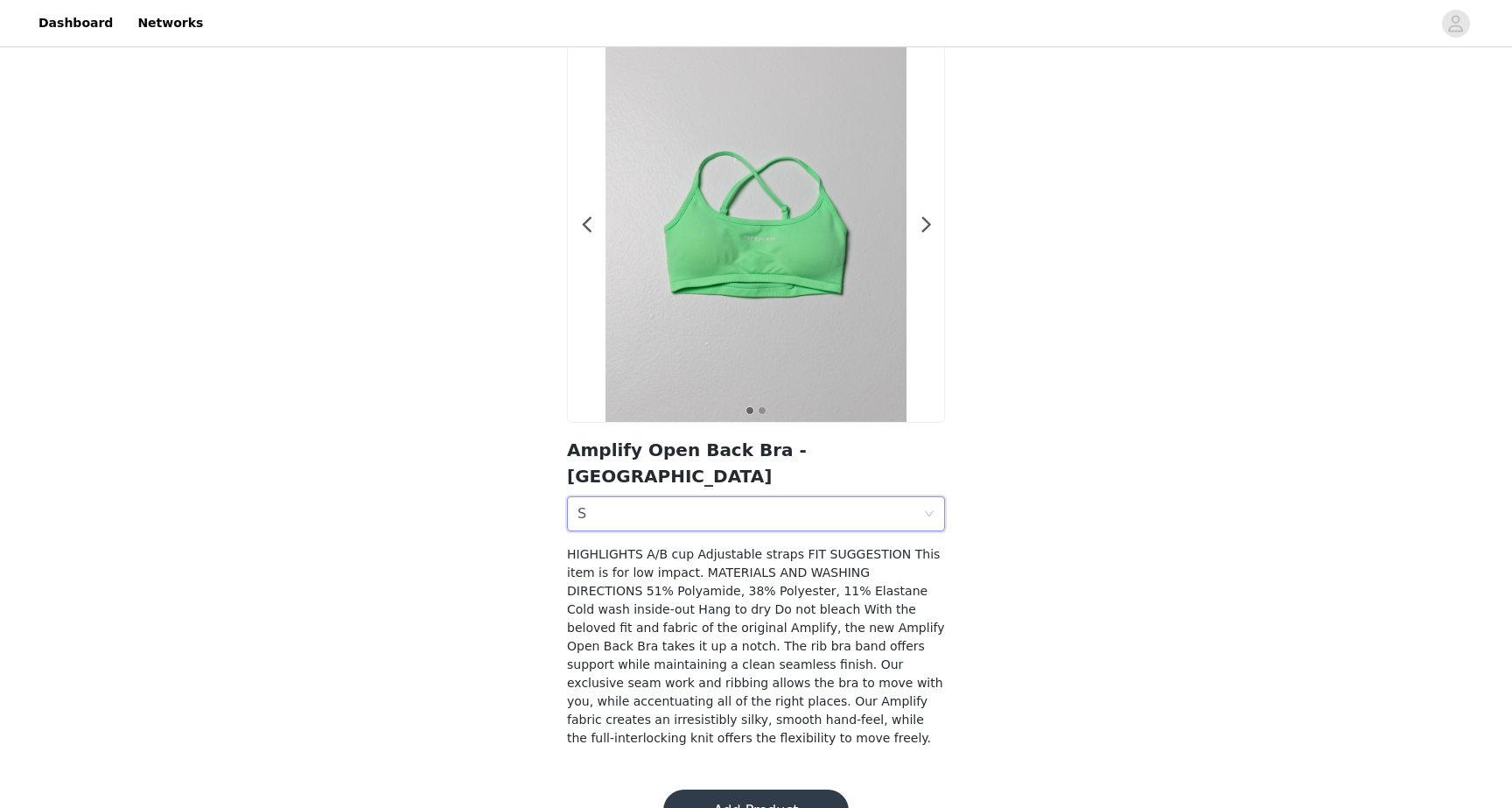
click at [749, 789] on button "Add Product" at bounding box center [756, 810] width 186 height 42
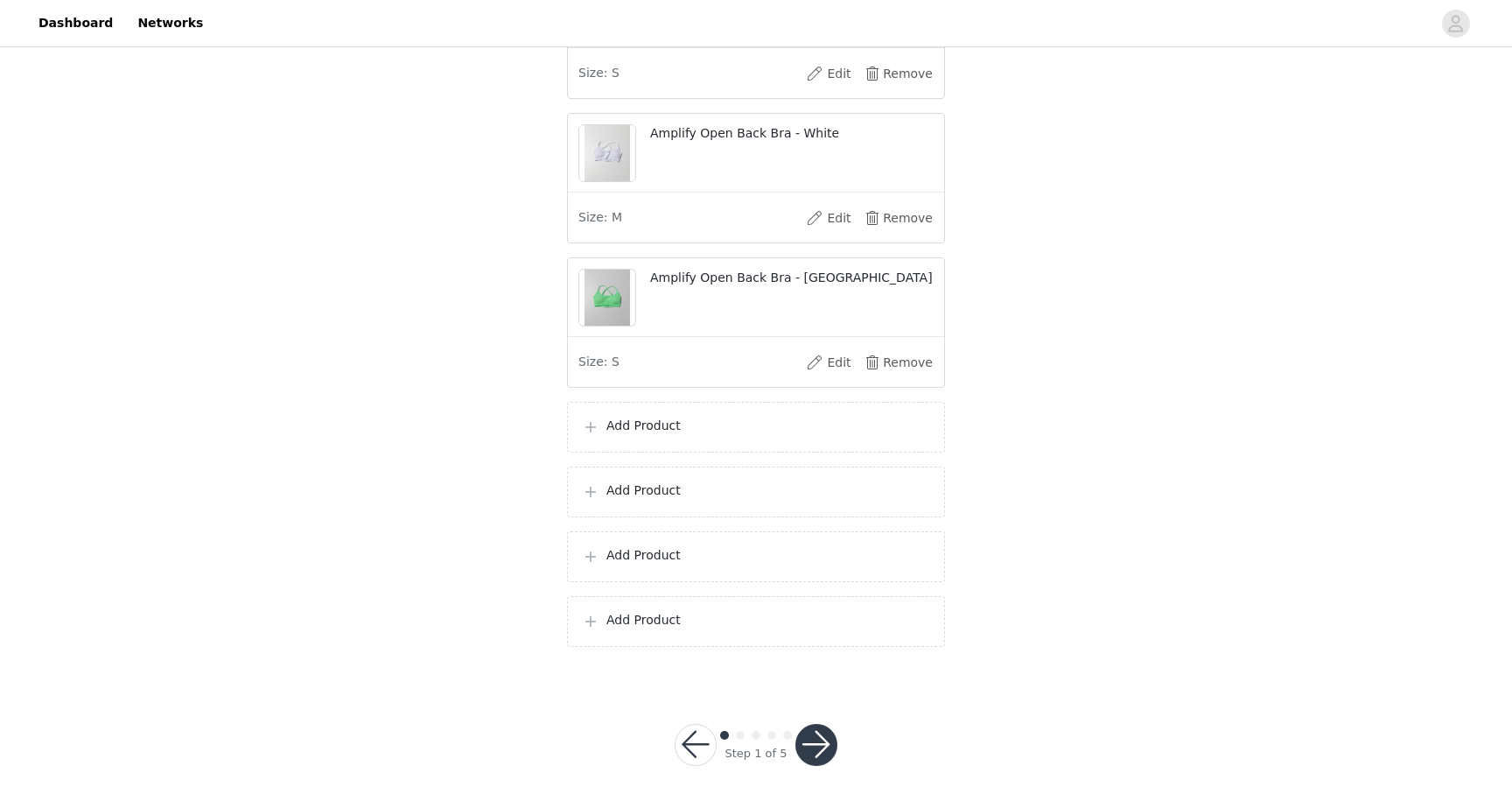
scroll to position [752, 0]
click at [712, 423] on p "Add Product" at bounding box center [767, 426] width 324 height 19
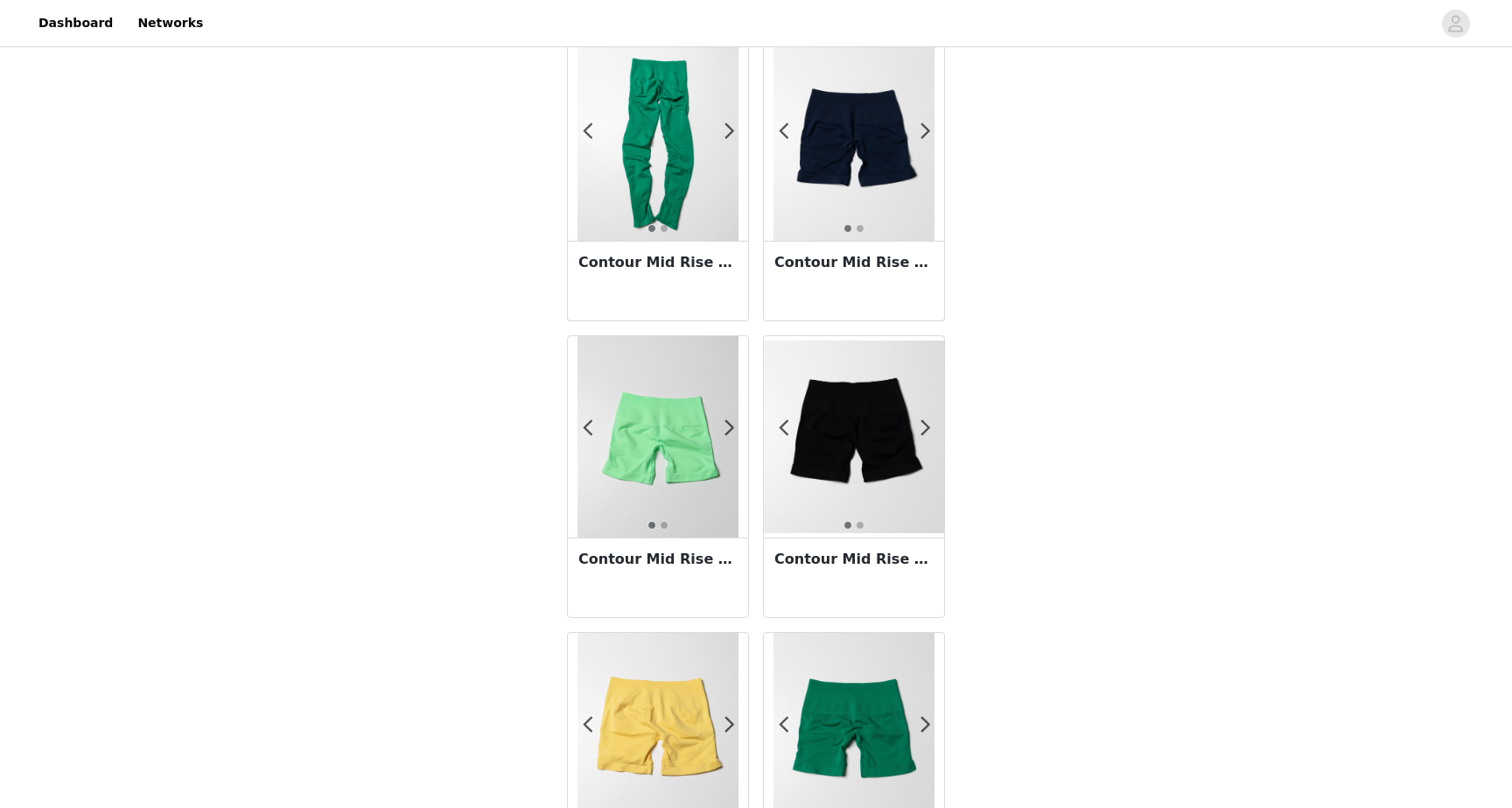
scroll to position [2154, 0]
click at [662, 444] on img at bounding box center [658, 435] width 161 height 202
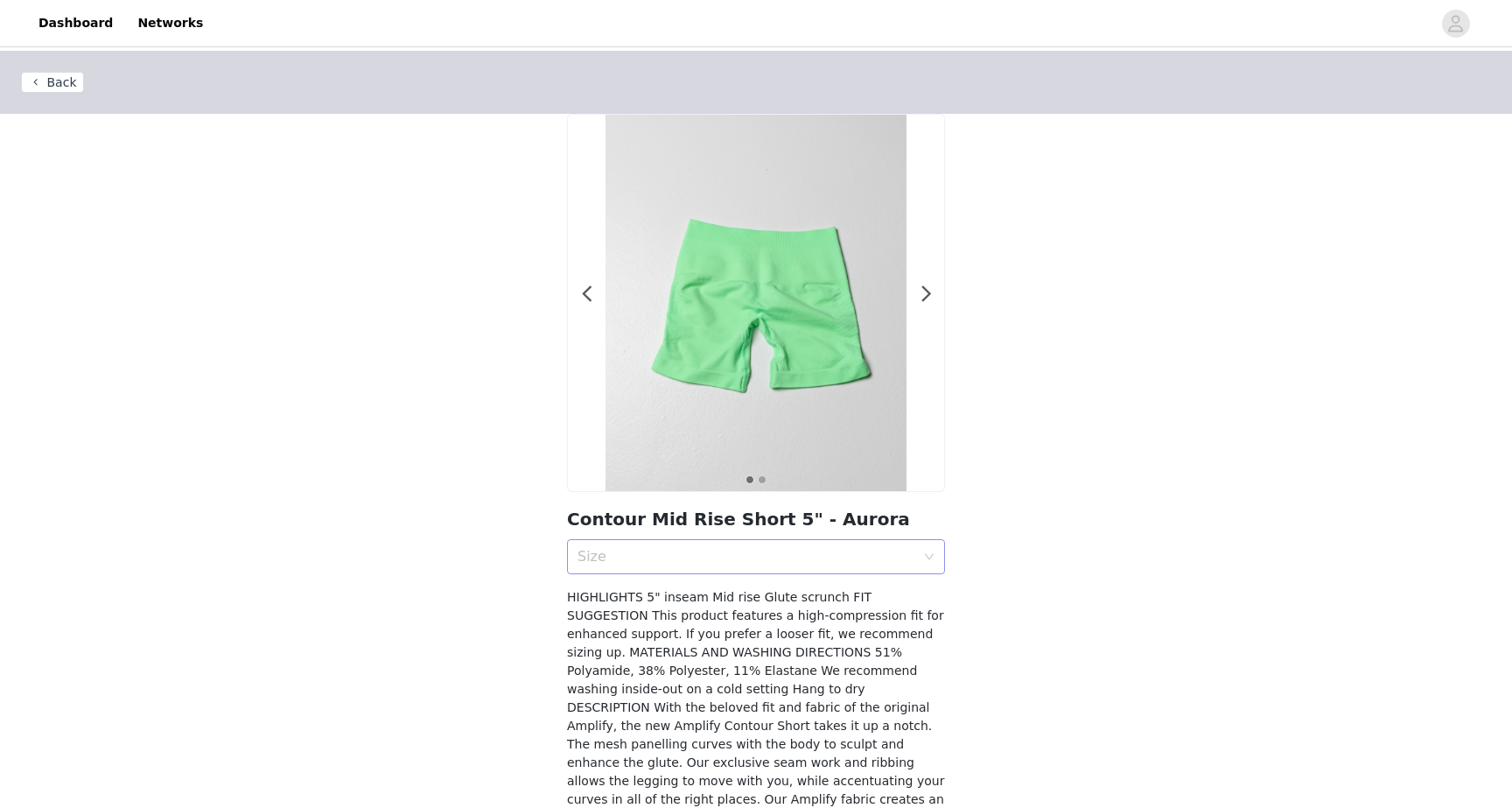
click at [688, 549] on div "Size" at bounding box center [747, 556] width 338 height 18
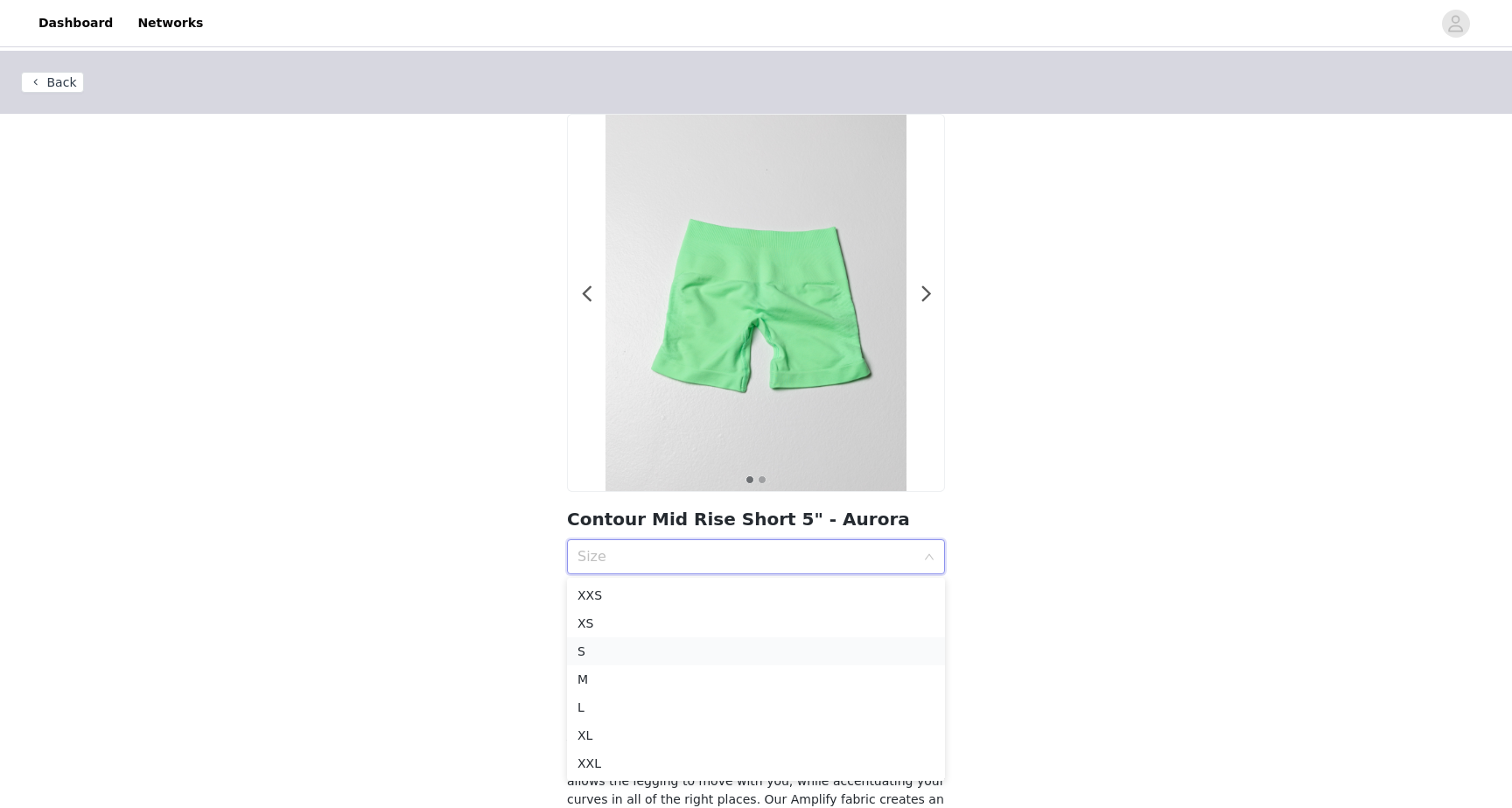
click at [672, 659] on div "S" at bounding box center [756, 651] width 357 height 20
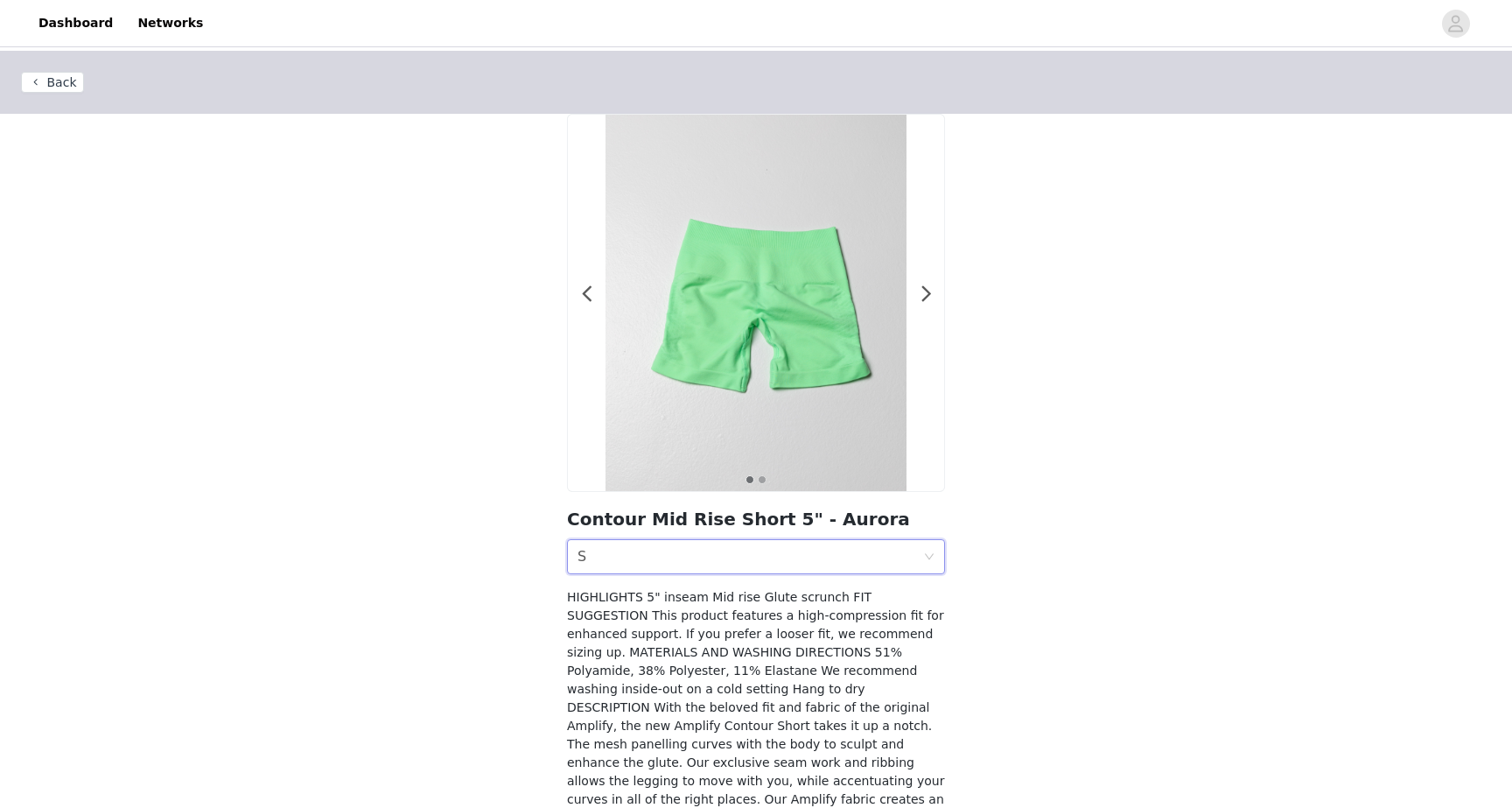
scroll to position [124, 0]
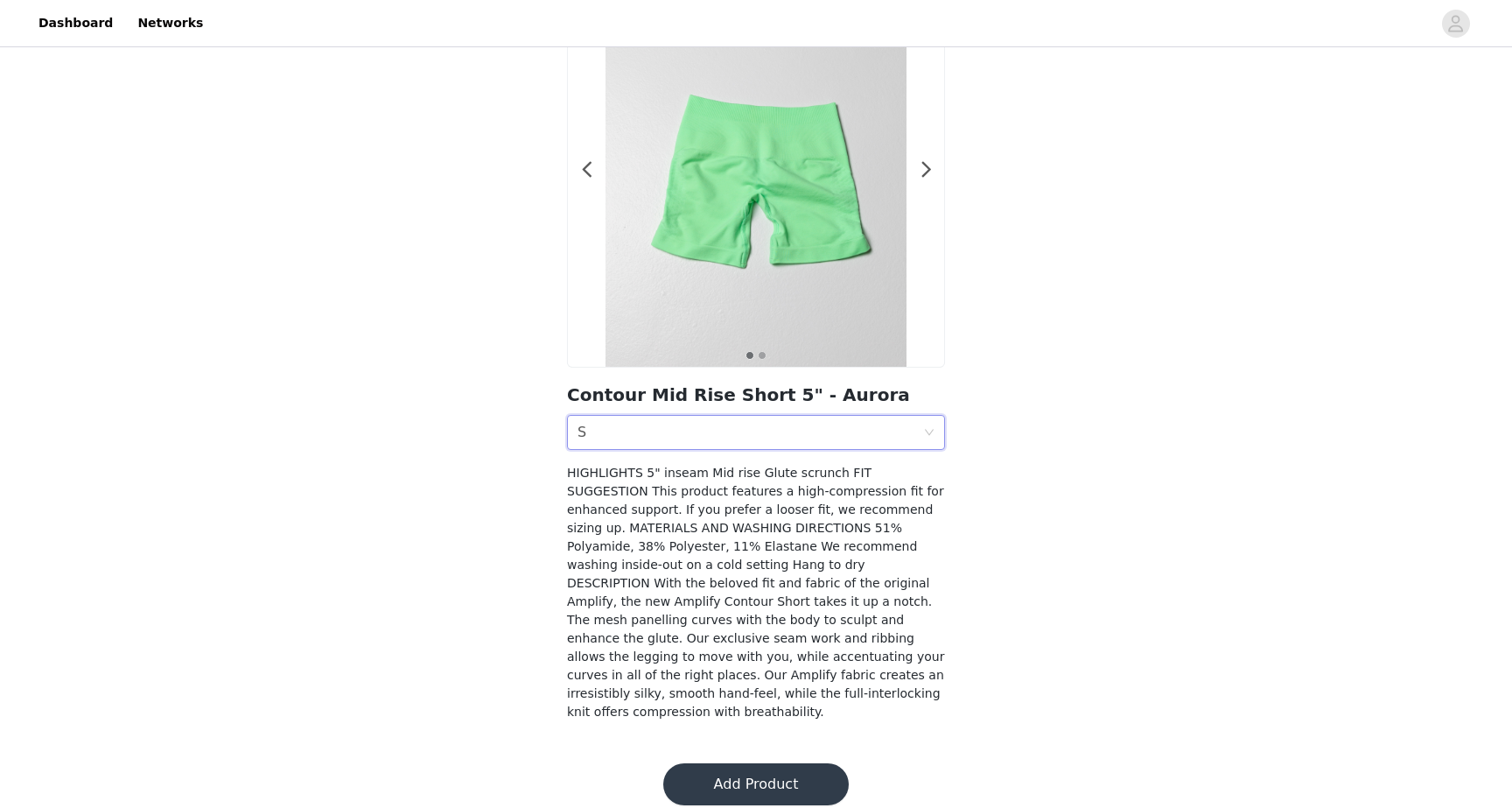
click at [736, 763] on button "Add Product" at bounding box center [756, 784] width 186 height 42
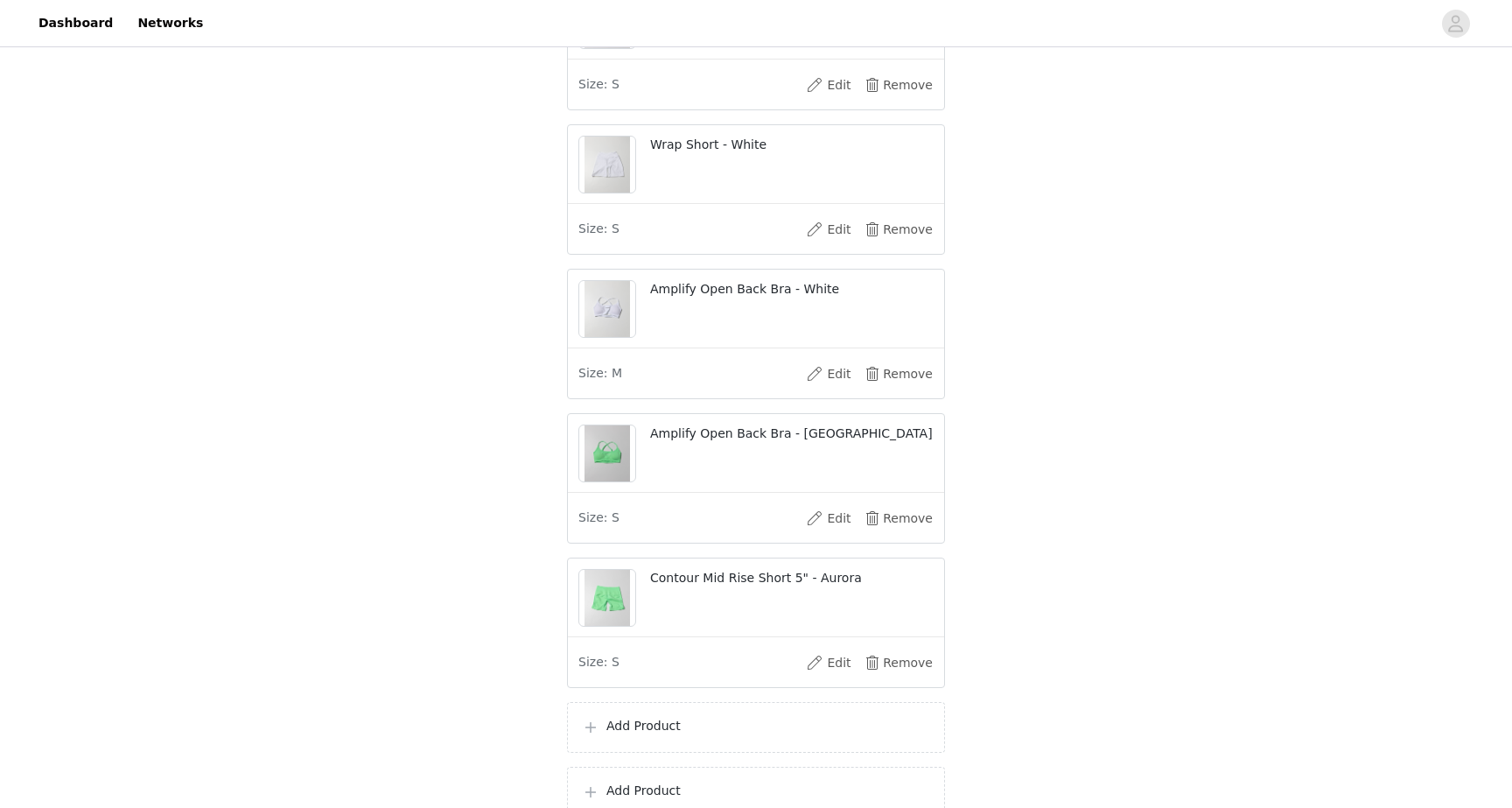
scroll to position [683, 0]
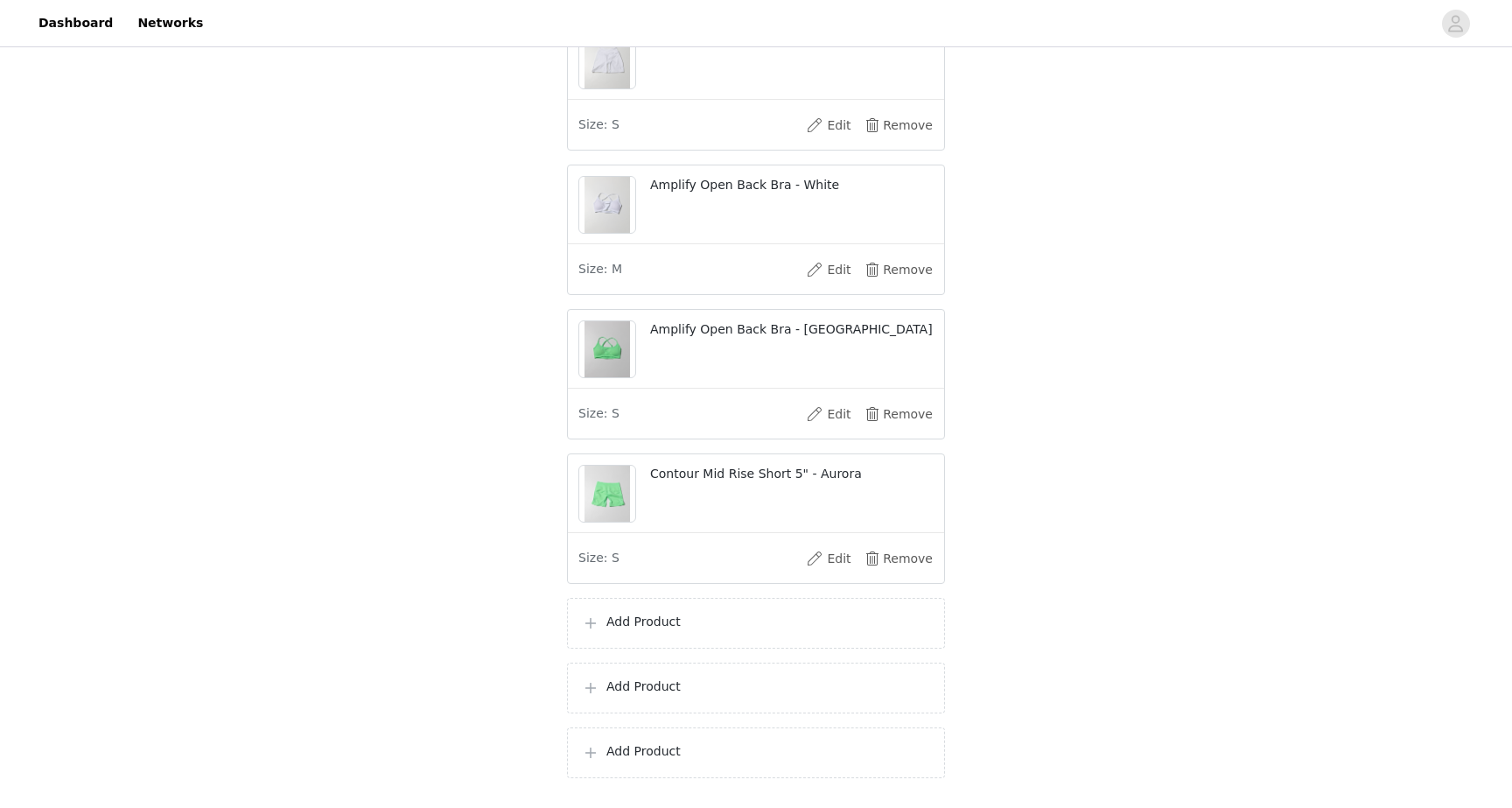
click at [781, 630] on div "Add Product" at bounding box center [755, 623] width 378 height 51
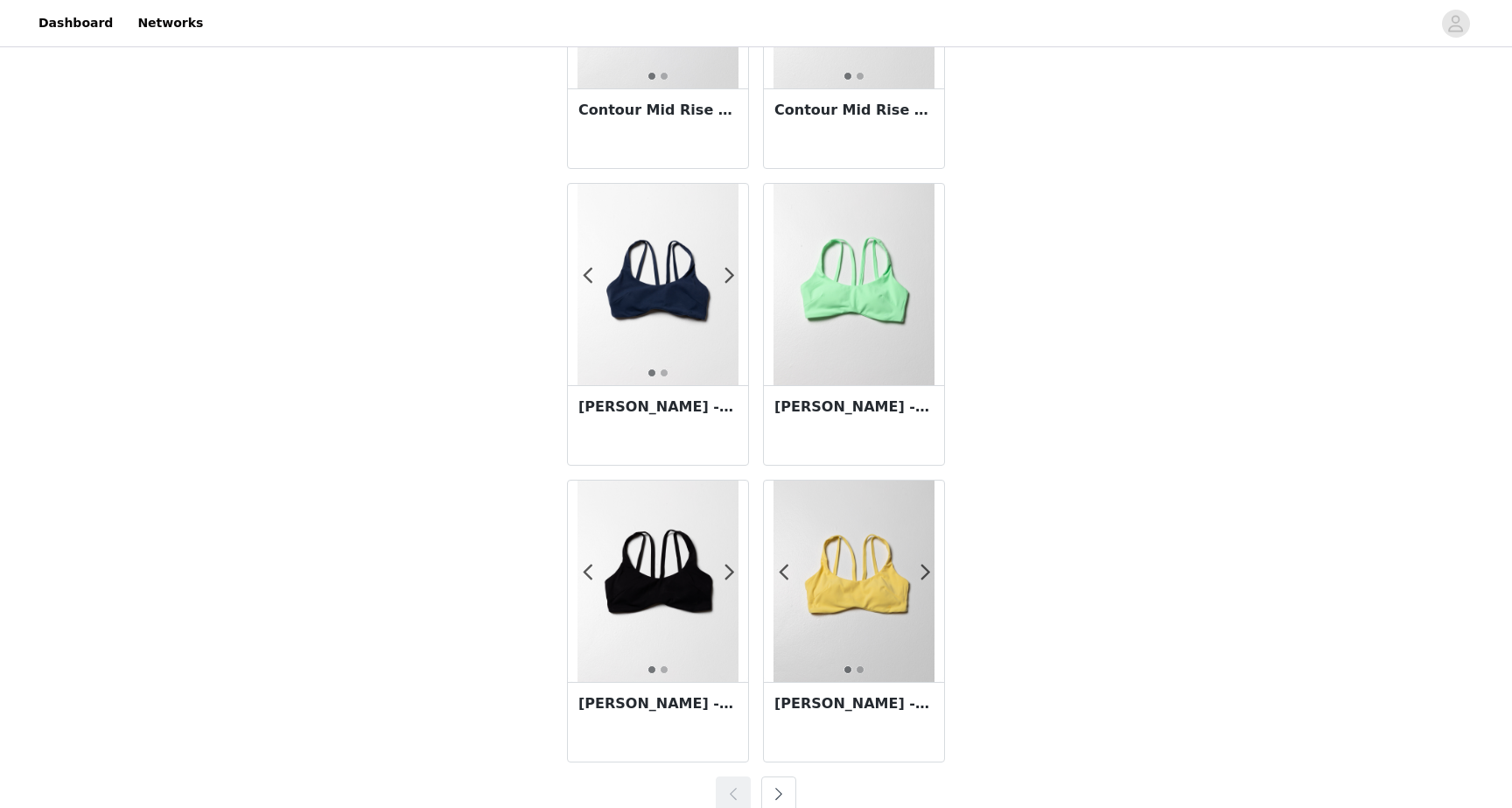
scroll to position [2923, 0]
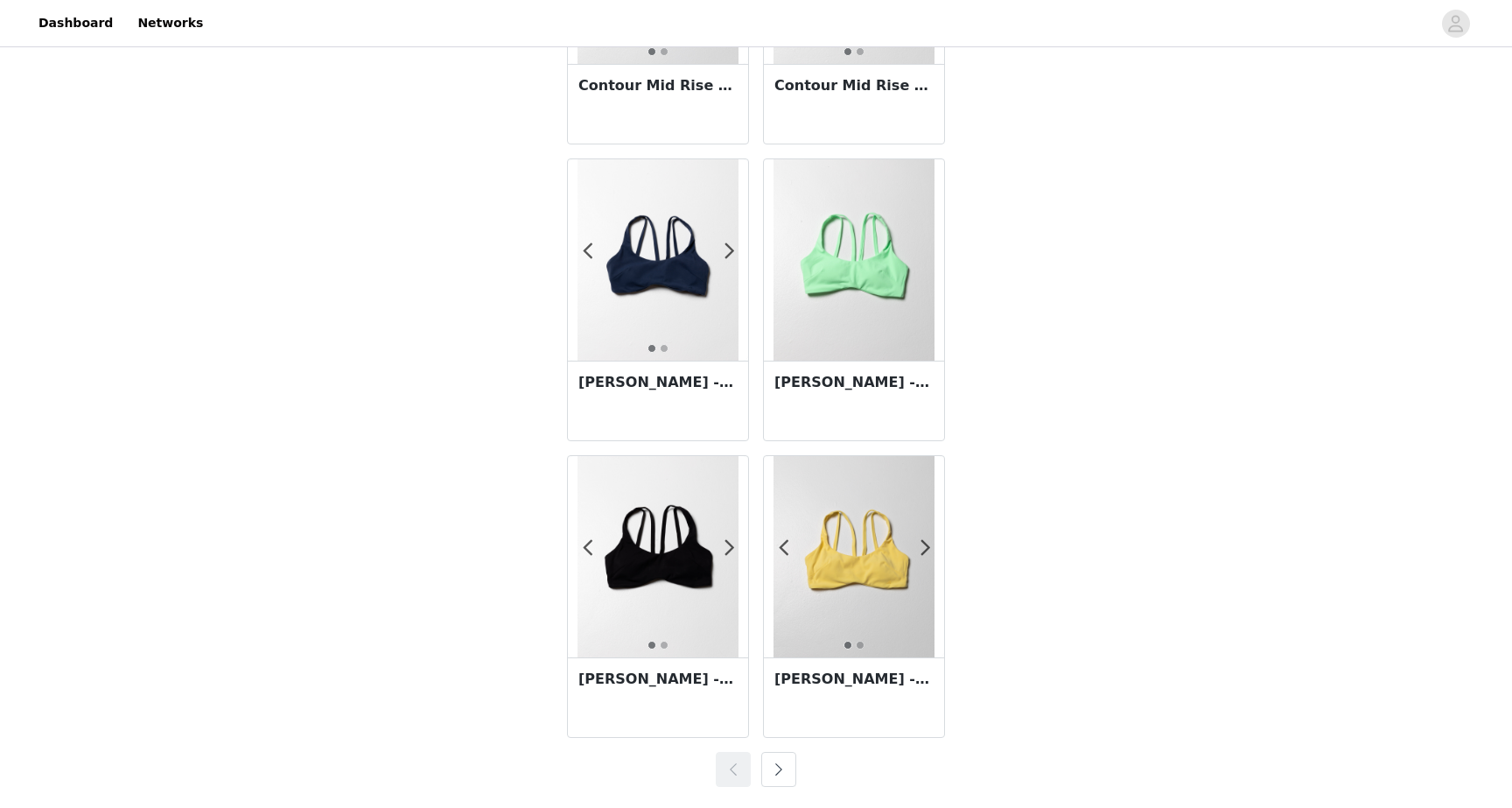
click at [788, 766] on button "button" at bounding box center [779, 769] width 35 height 35
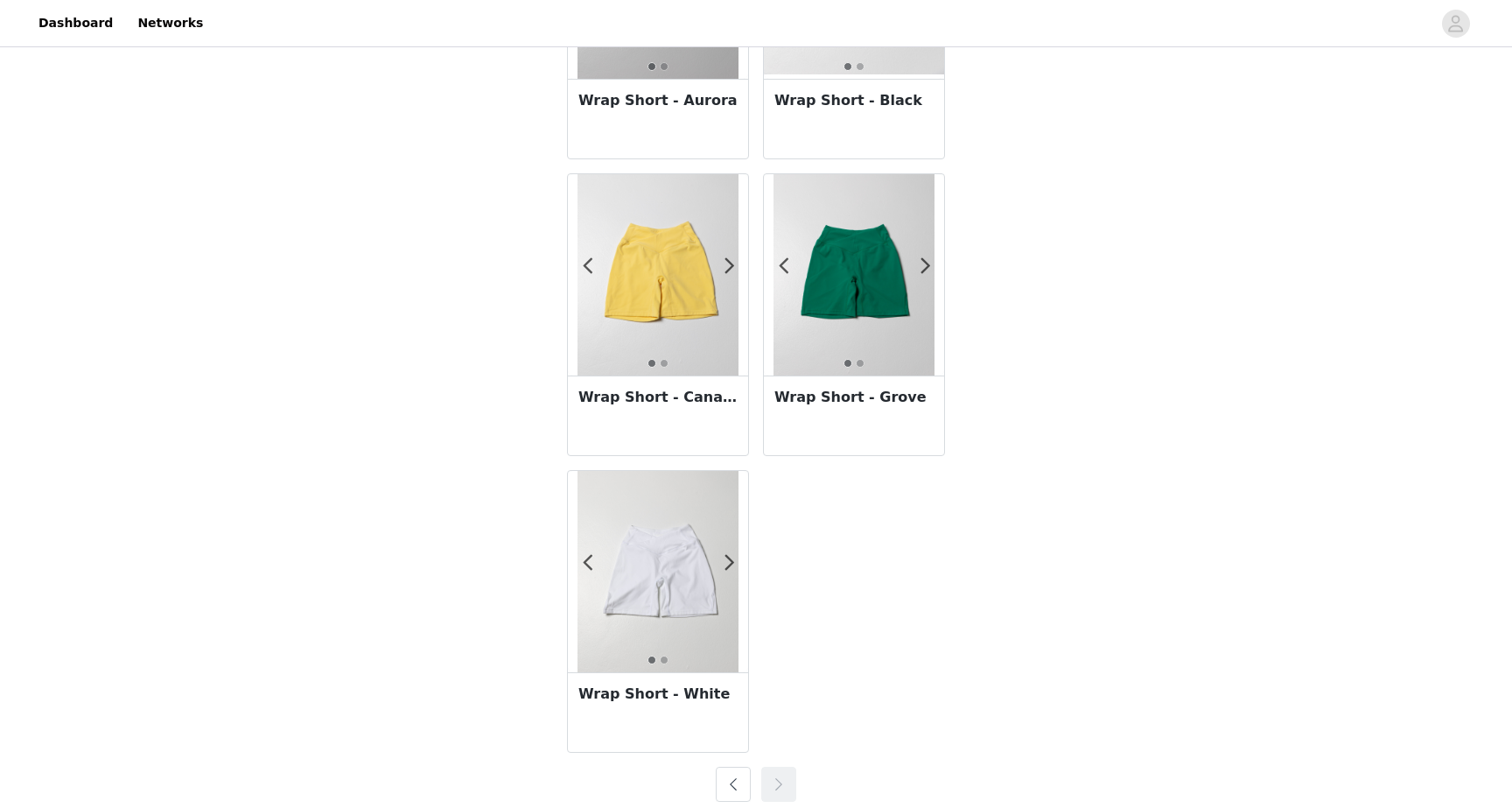
scroll to position [2329, 0]
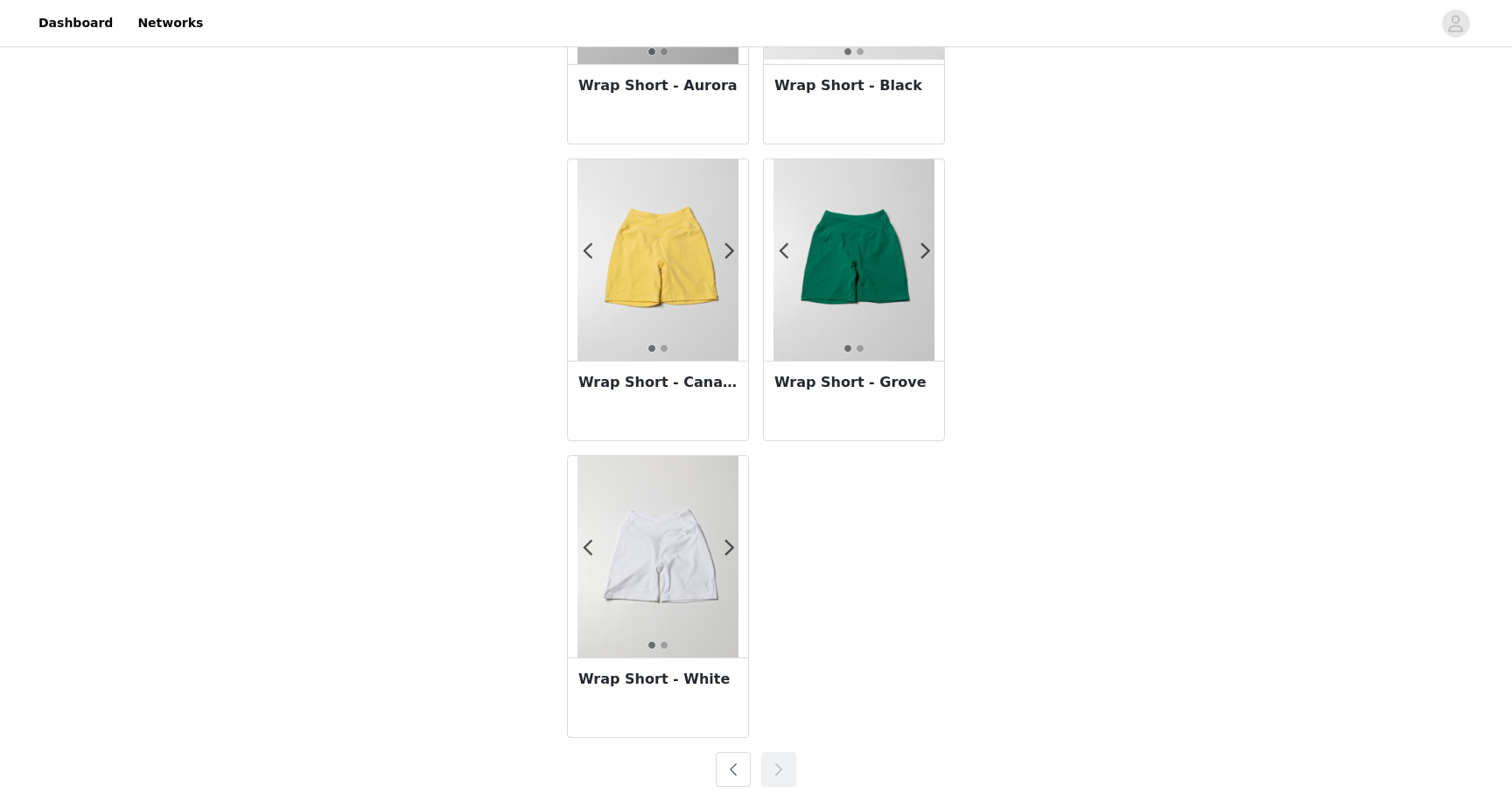
click at [733, 773] on button "button" at bounding box center [733, 769] width 35 height 35
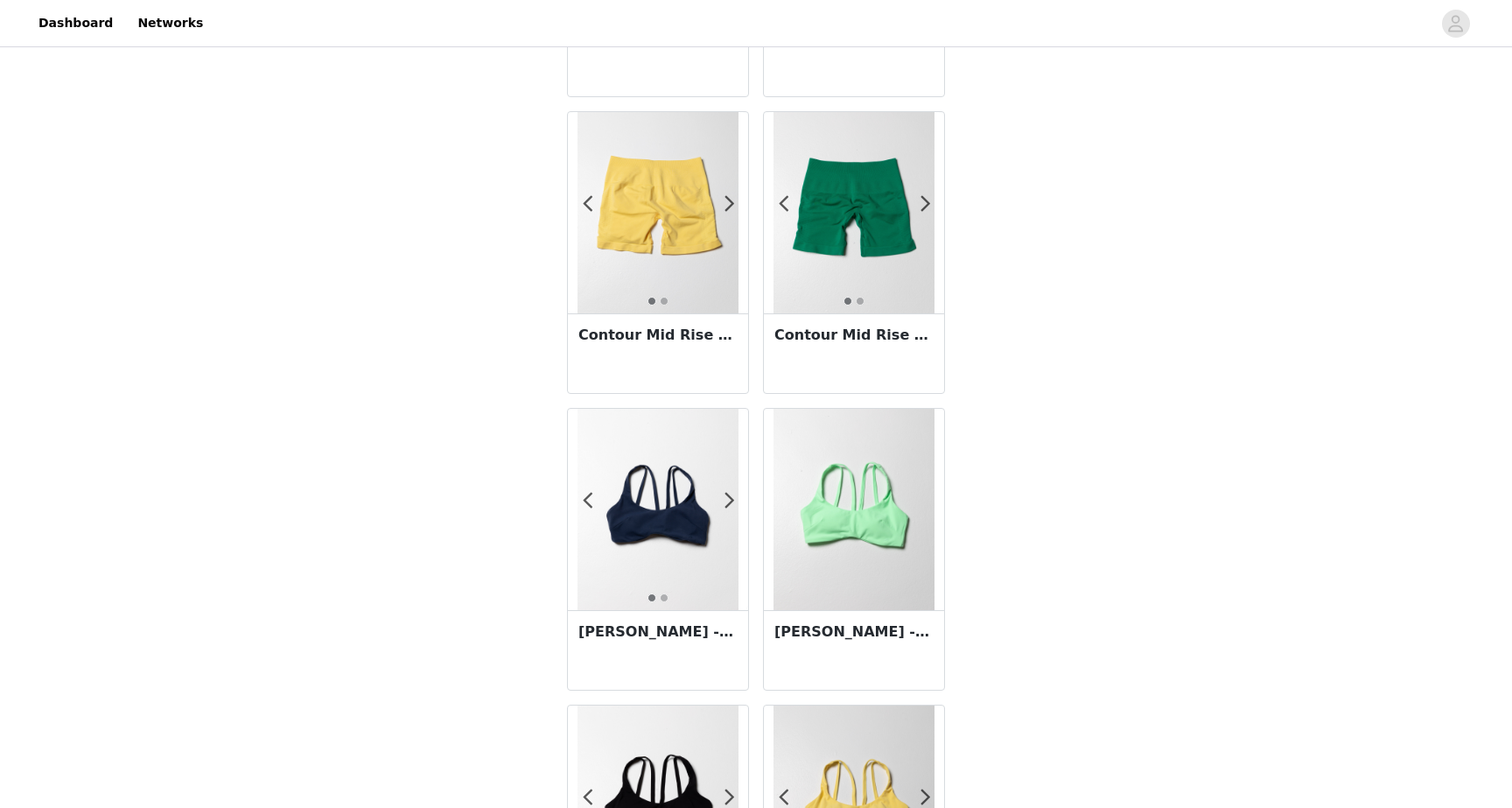
scroll to position [2676, 0]
click at [650, 231] on img at bounding box center [658, 211] width 161 height 202
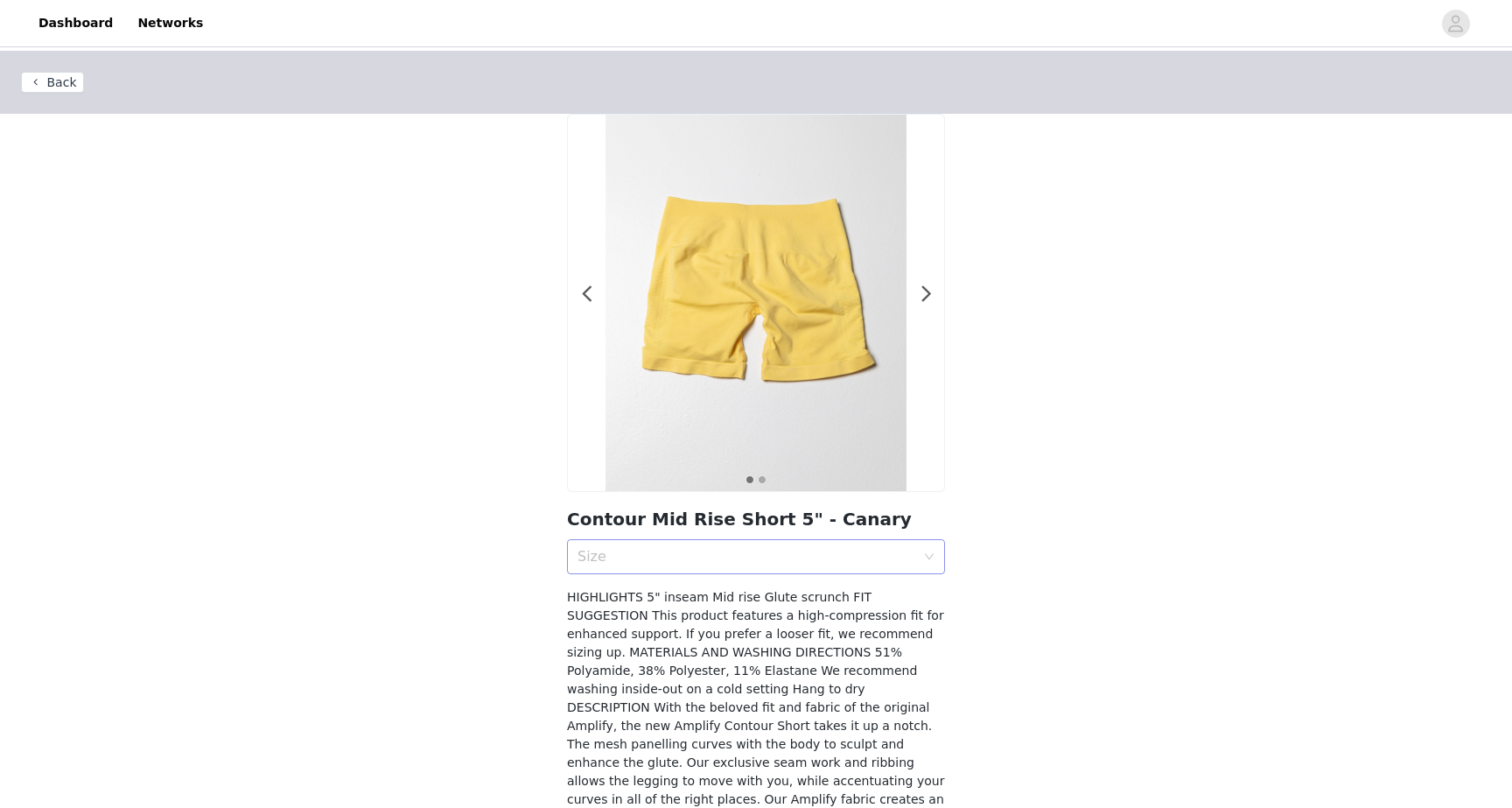
click at [789, 559] on div "Size" at bounding box center [747, 556] width 338 height 18
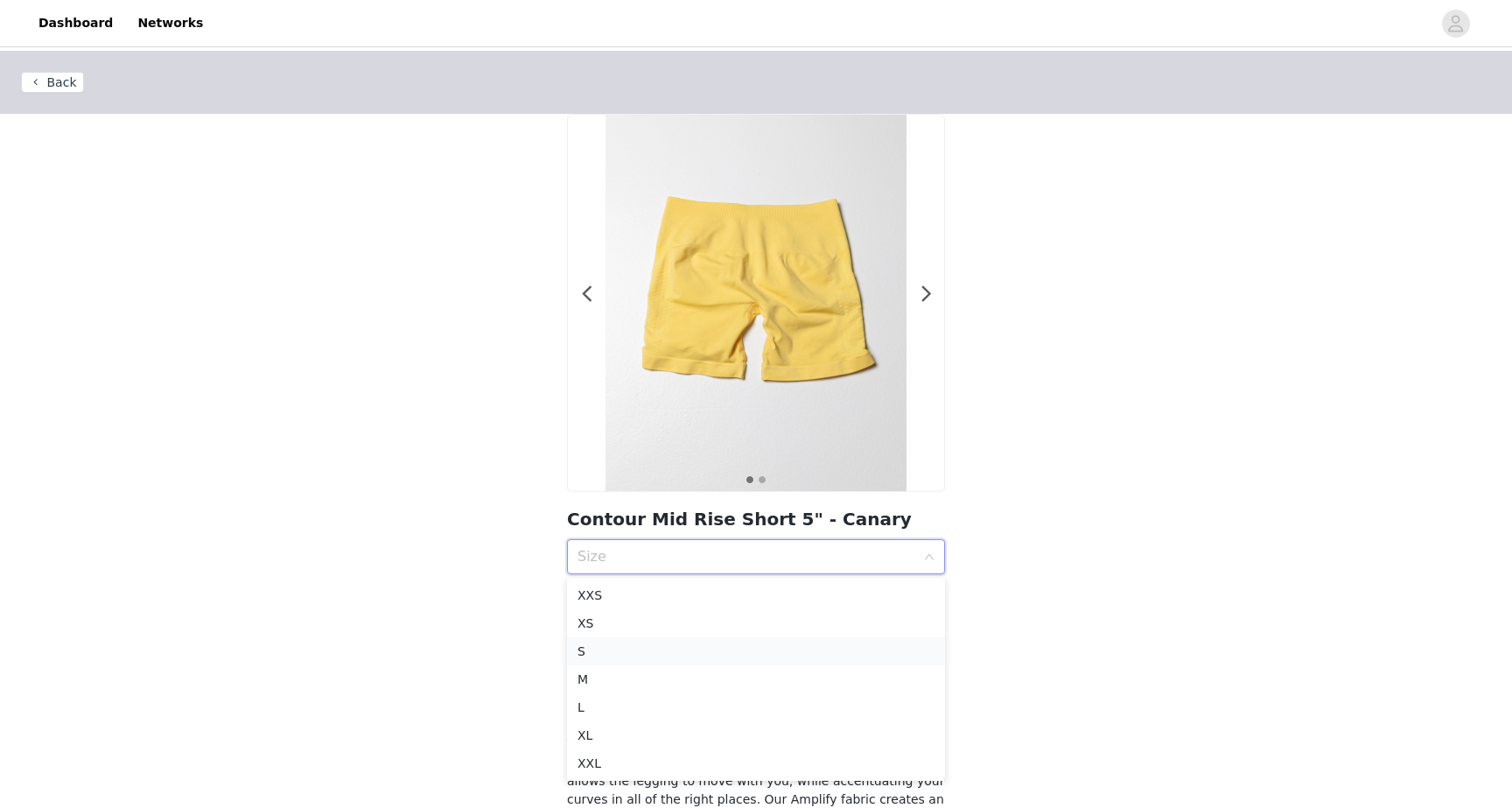
click at [686, 654] on div "S" at bounding box center [756, 651] width 357 height 20
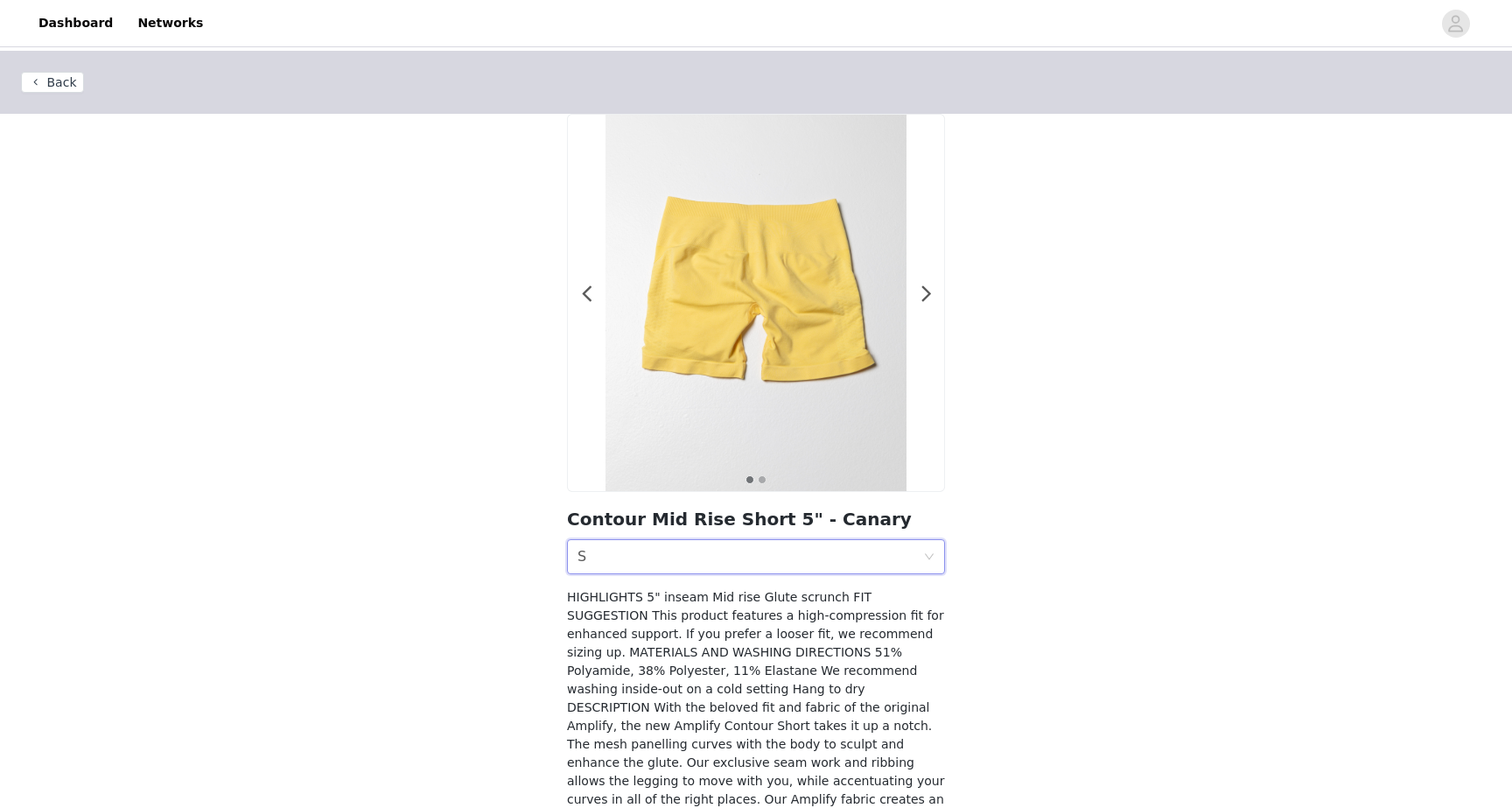
scroll to position [124, 0]
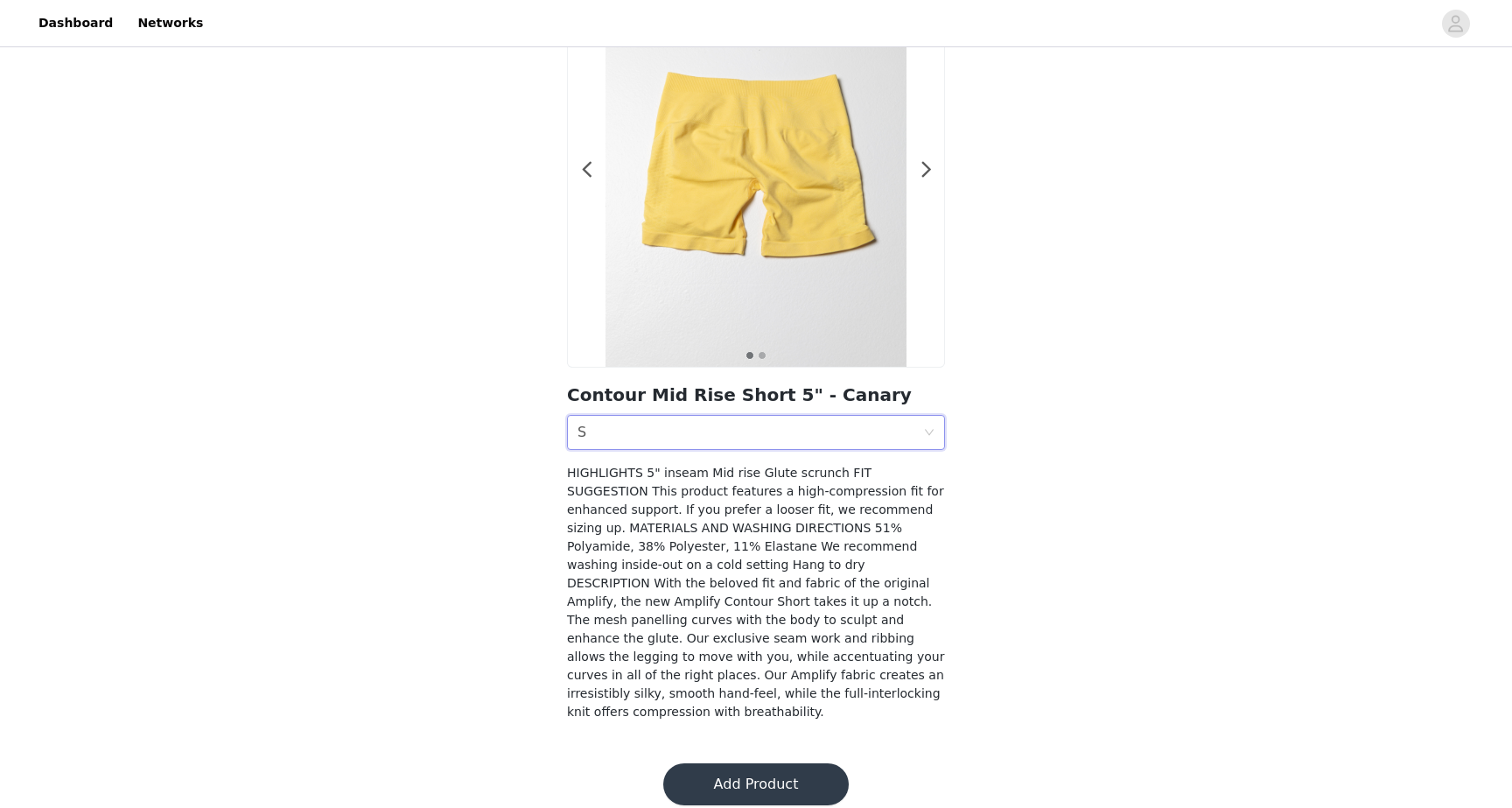
click at [748, 768] on button "Add Product" at bounding box center [756, 784] width 186 height 42
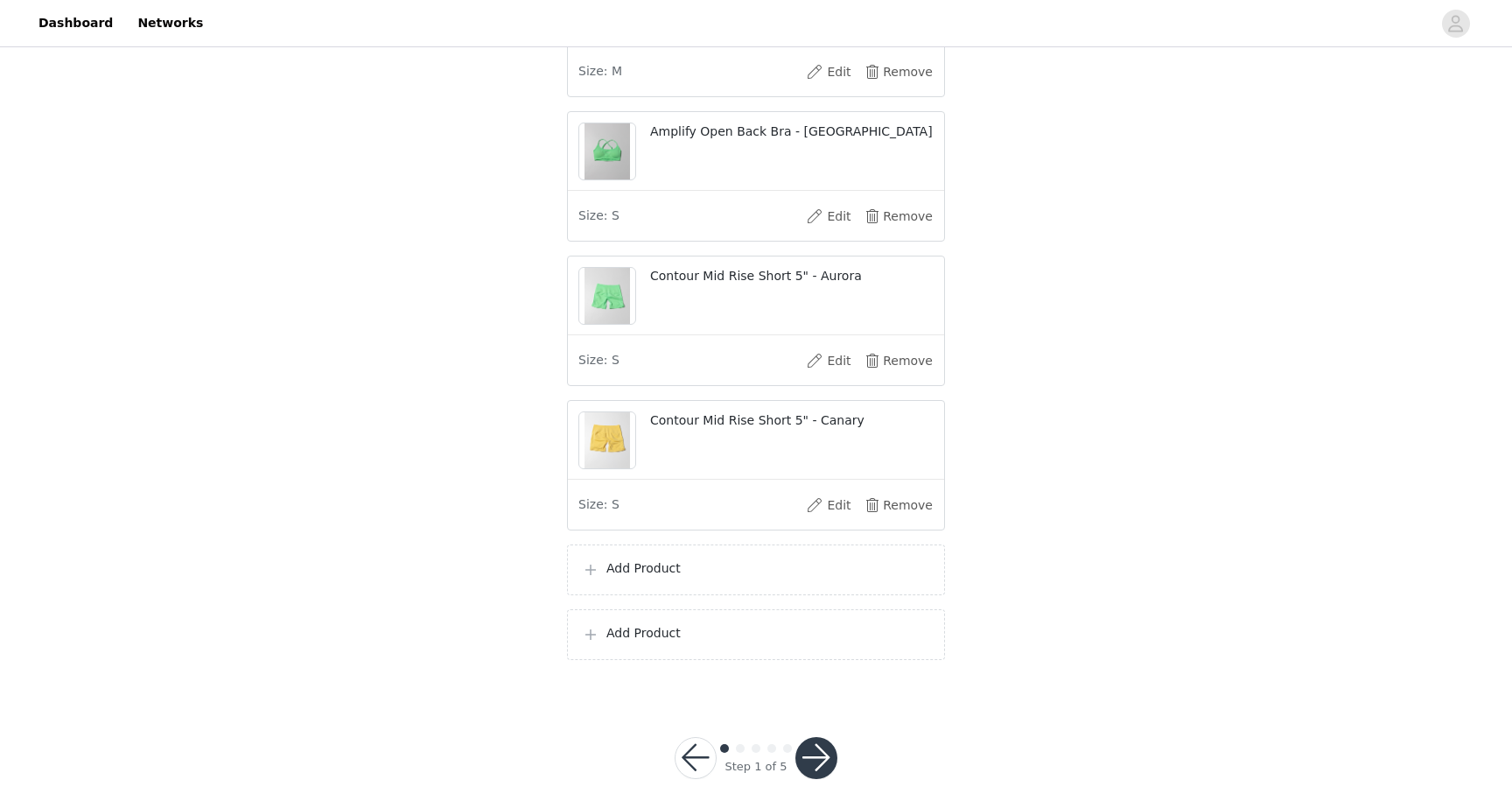
scroll to position [911, 0]
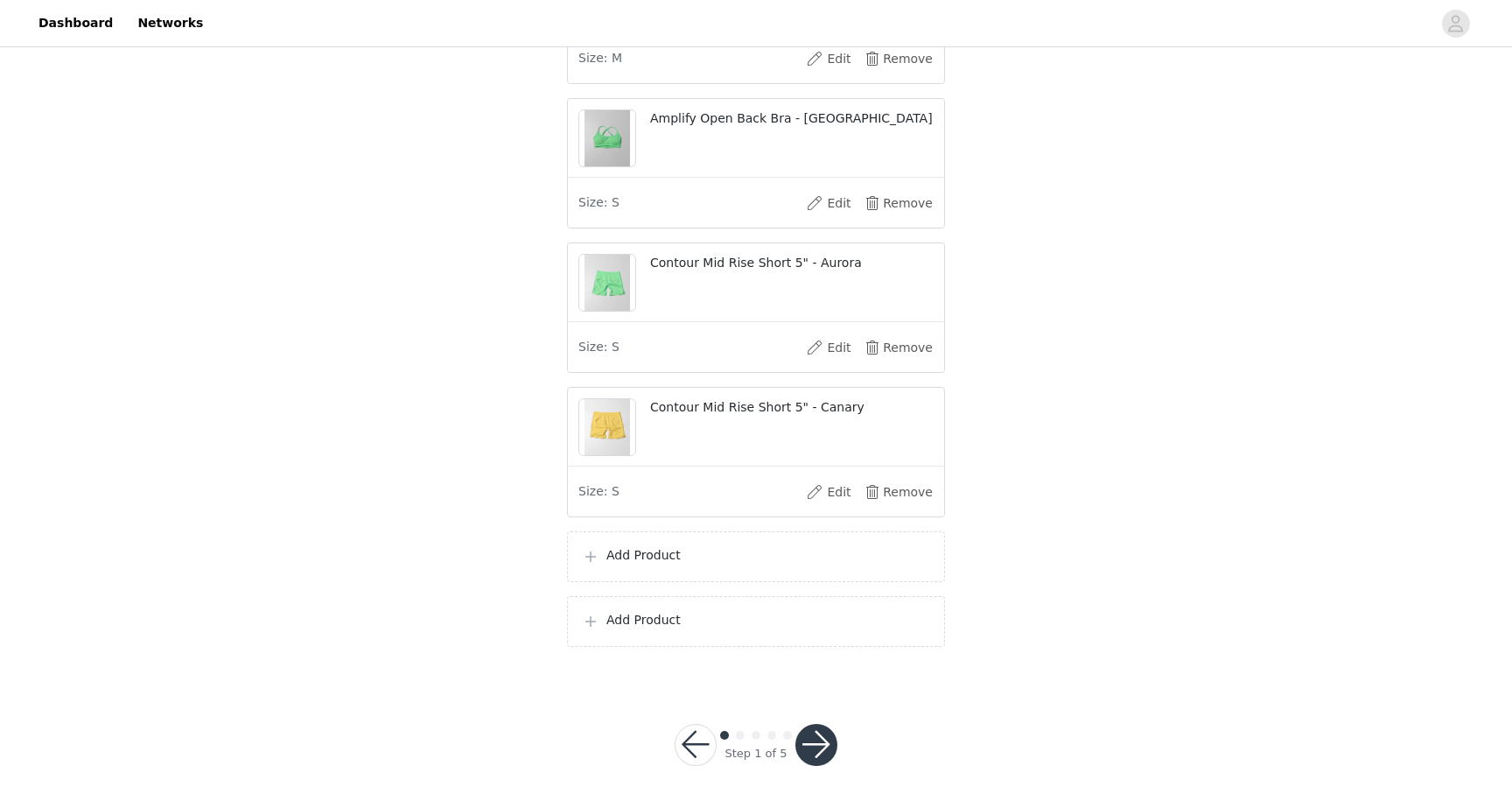
click at [808, 566] on div "Add Product" at bounding box center [755, 556] width 348 height 21
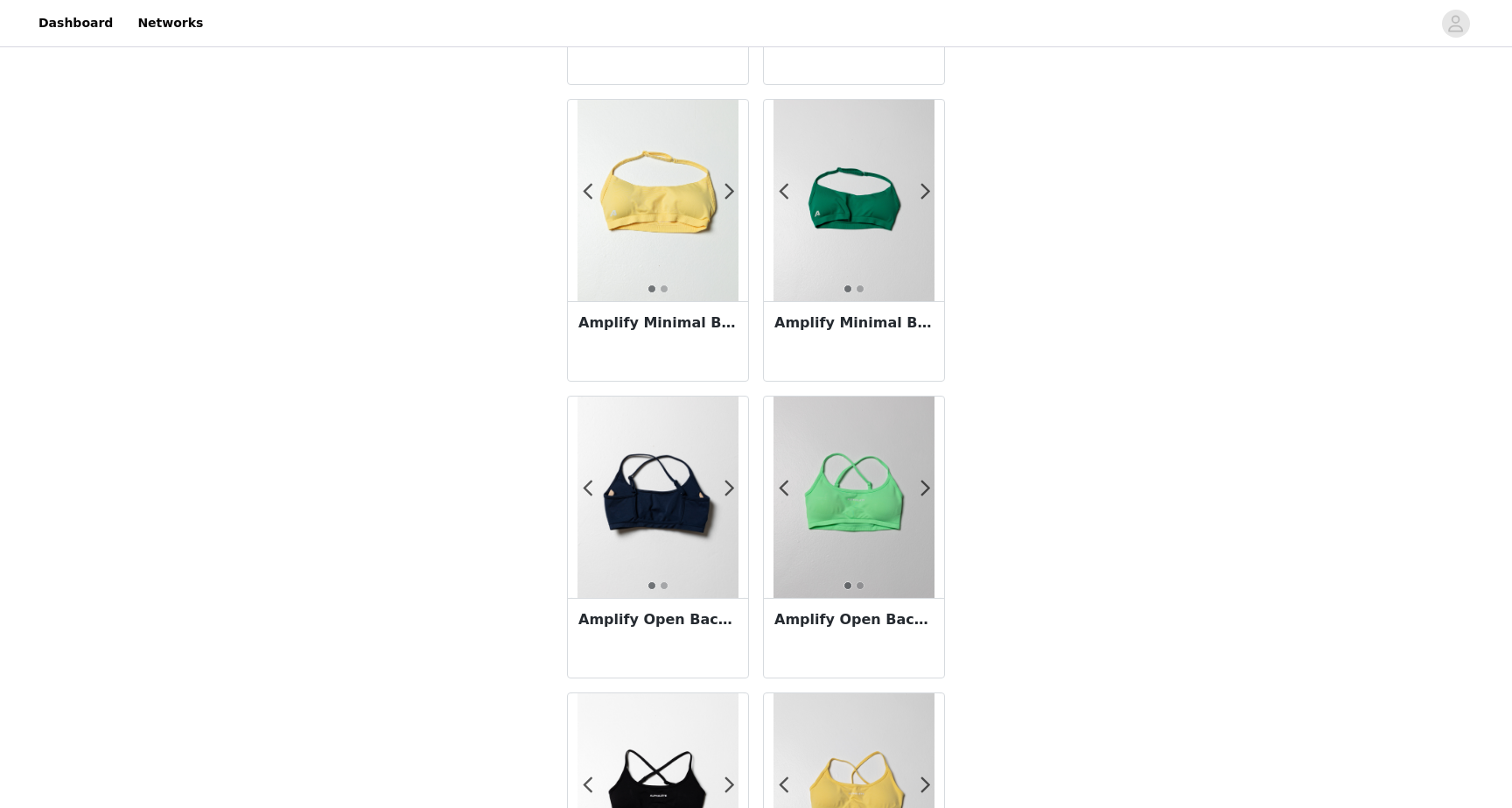
scroll to position [303, 0]
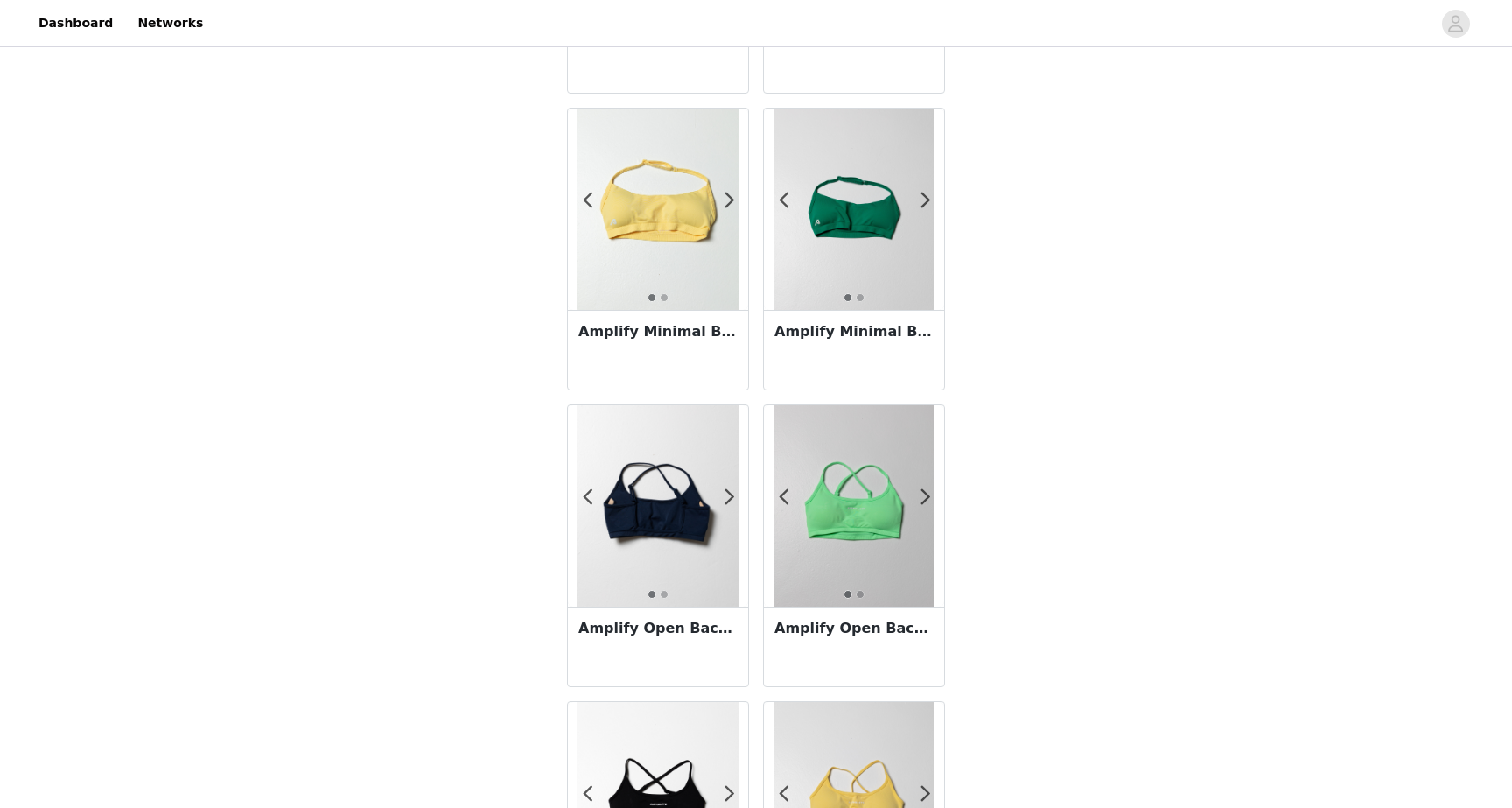
click at [666, 228] on img at bounding box center [658, 209] width 161 height 202
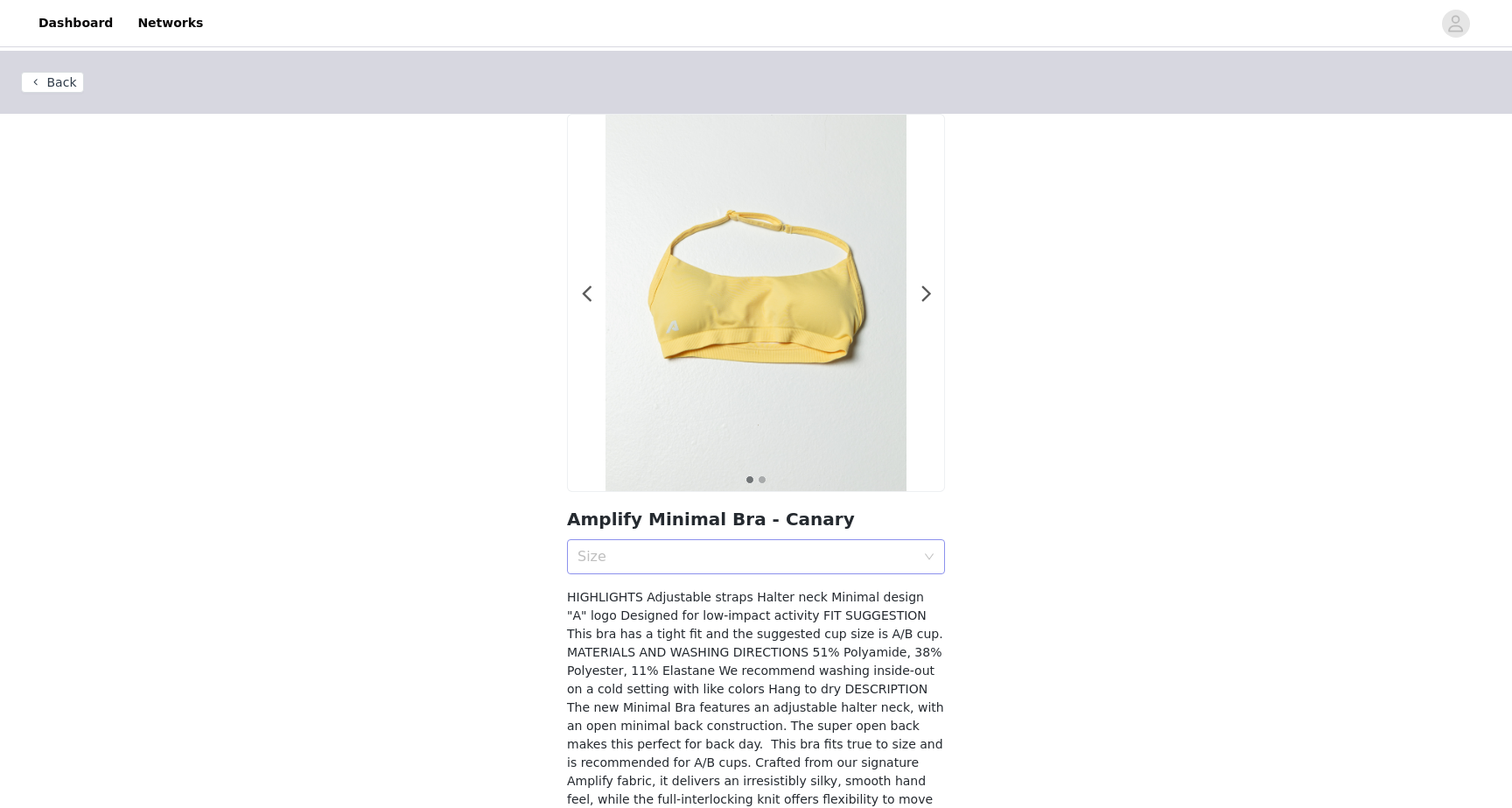
click at [739, 550] on div "Size" at bounding box center [747, 556] width 338 height 18
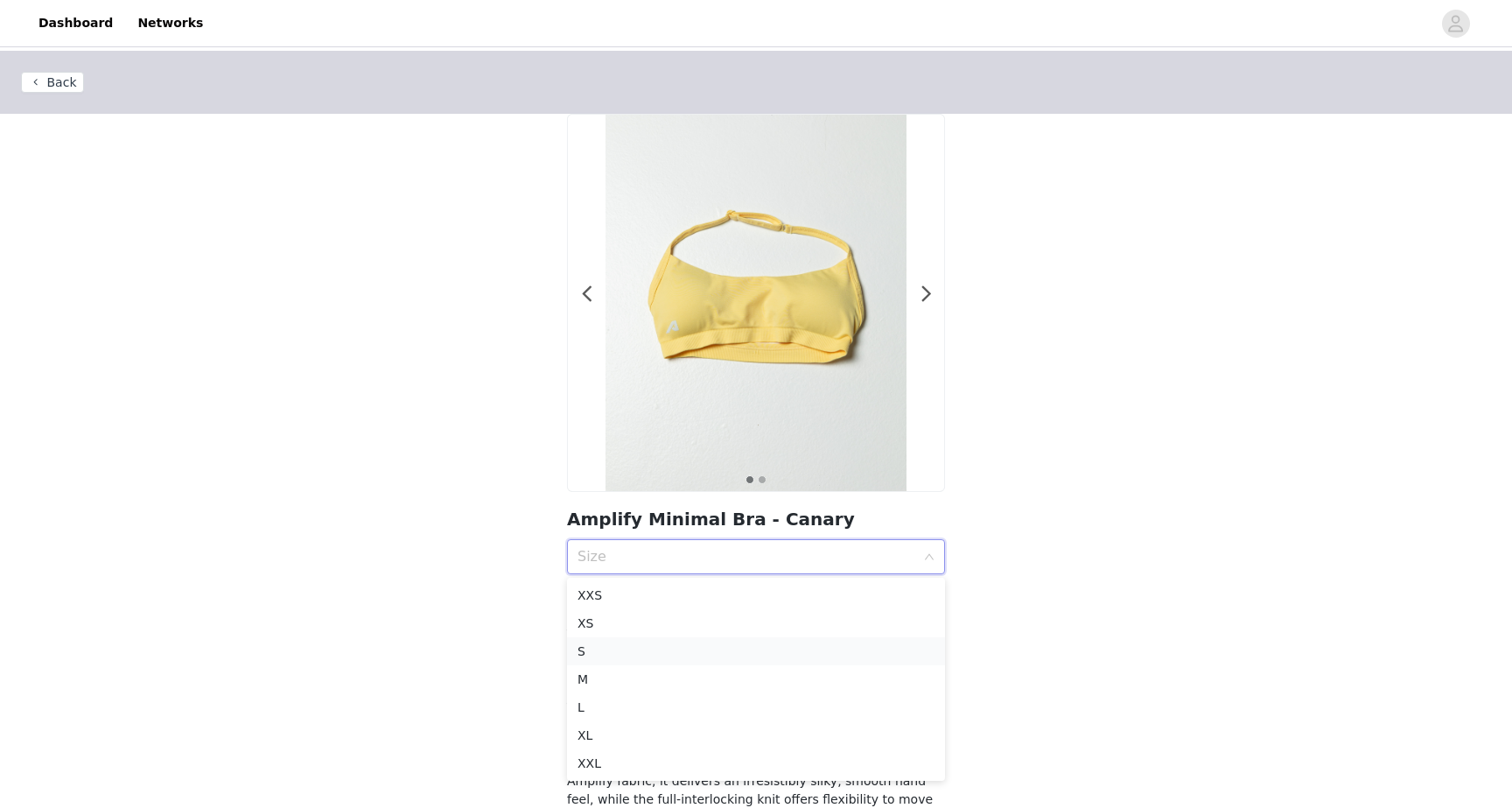
click at [675, 657] on div "S" at bounding box center [756, 651] width 357 height 20
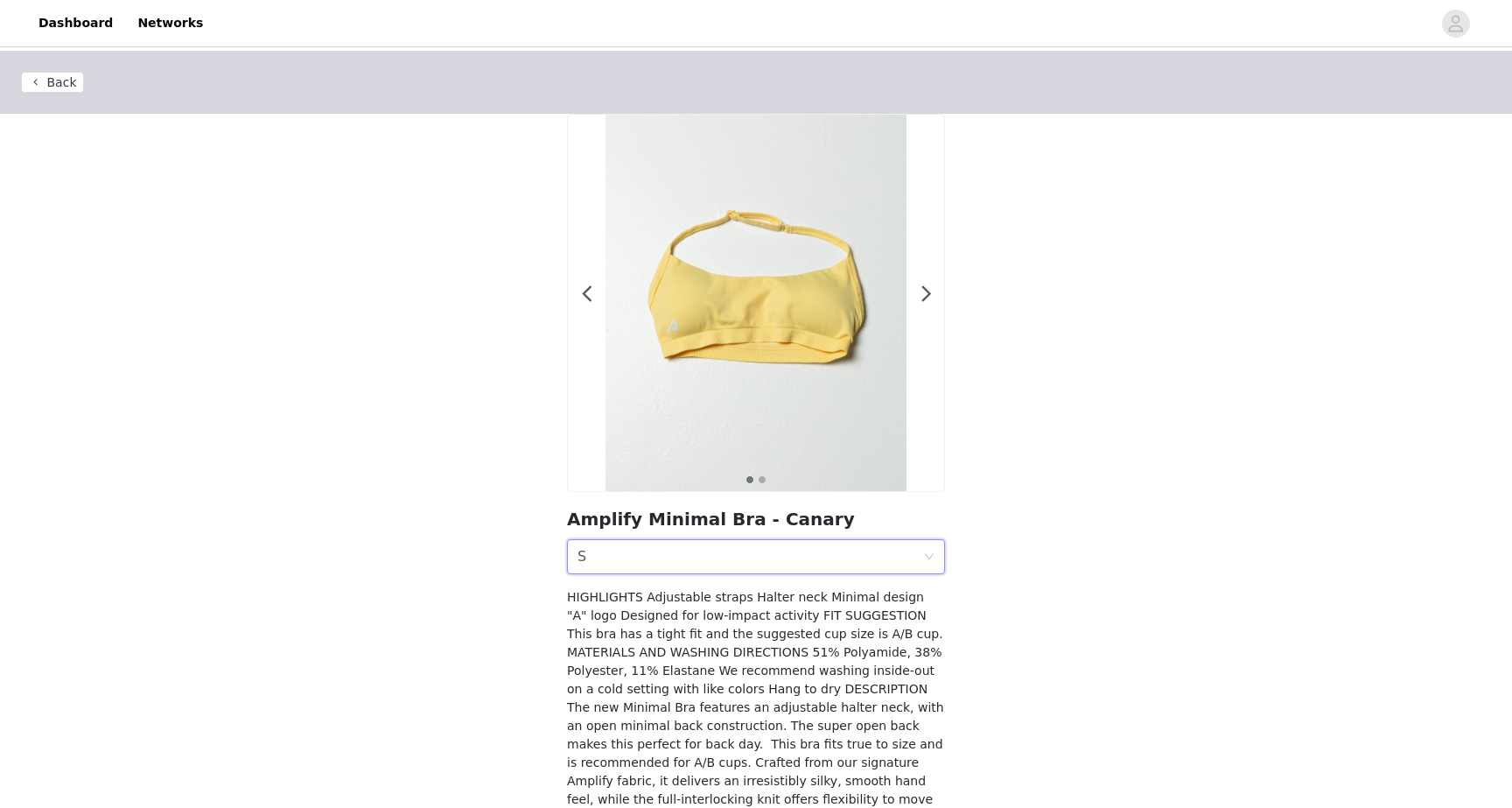
scroll to position [106, 0]
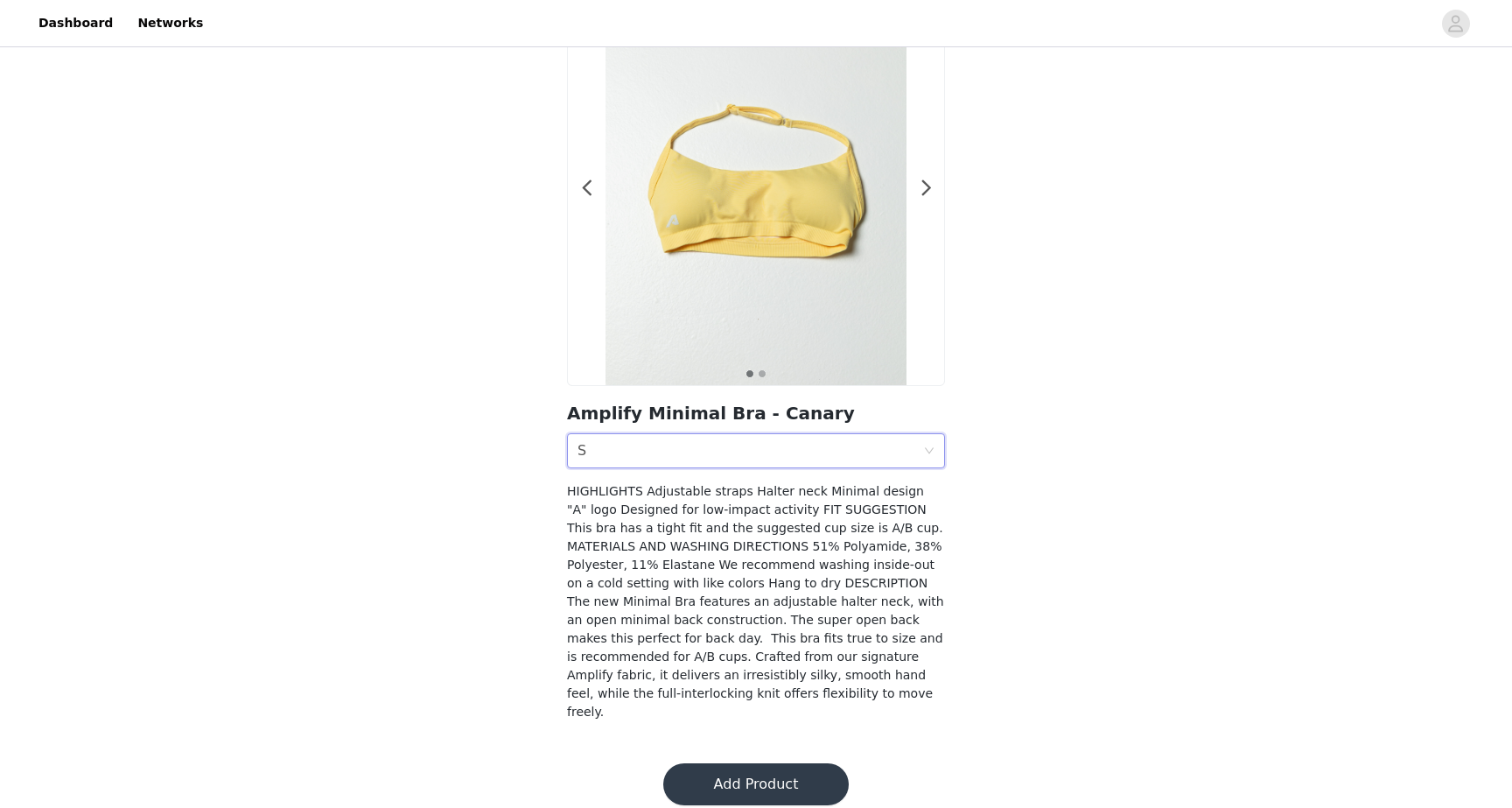
click at [673, 463] on div "Size S" at bounding box center [750, 450] width 345 height 33
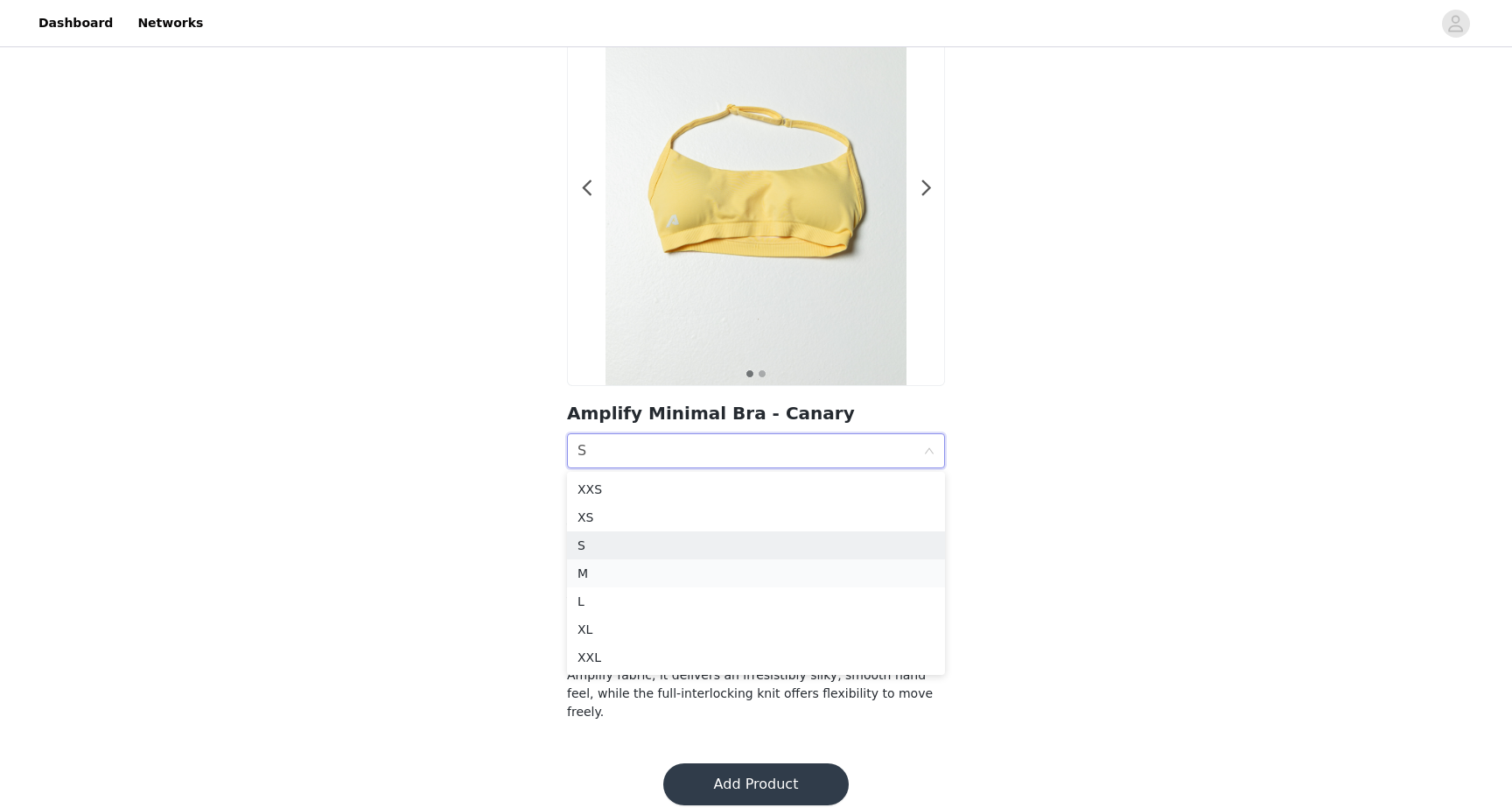
click at [654, 572] on div "M" at bounding box center [756, 573] width 357 height 20
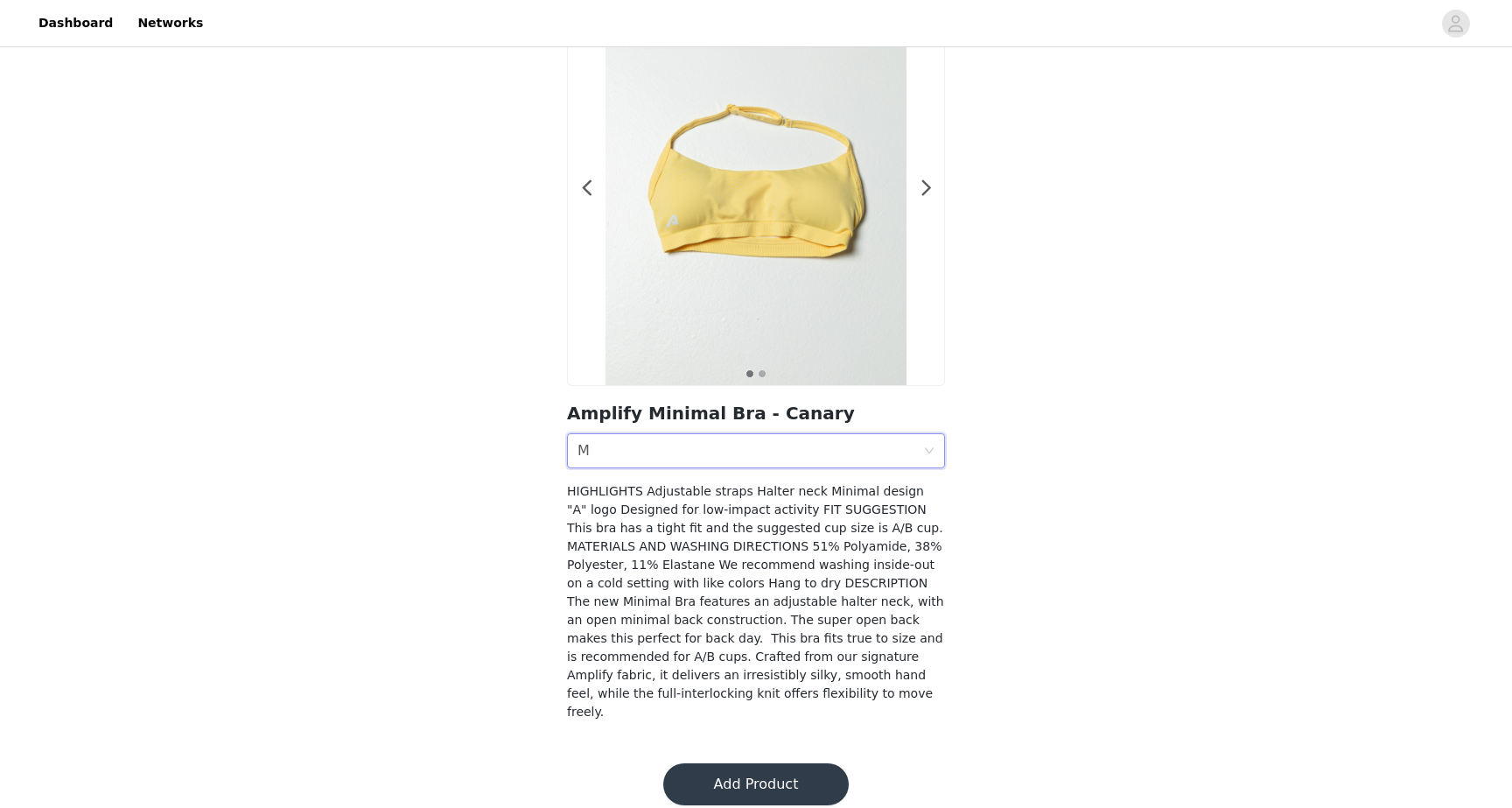
click at [773, 769] on button "Add Product" at bounding box center [756, 784] width 186 height 42
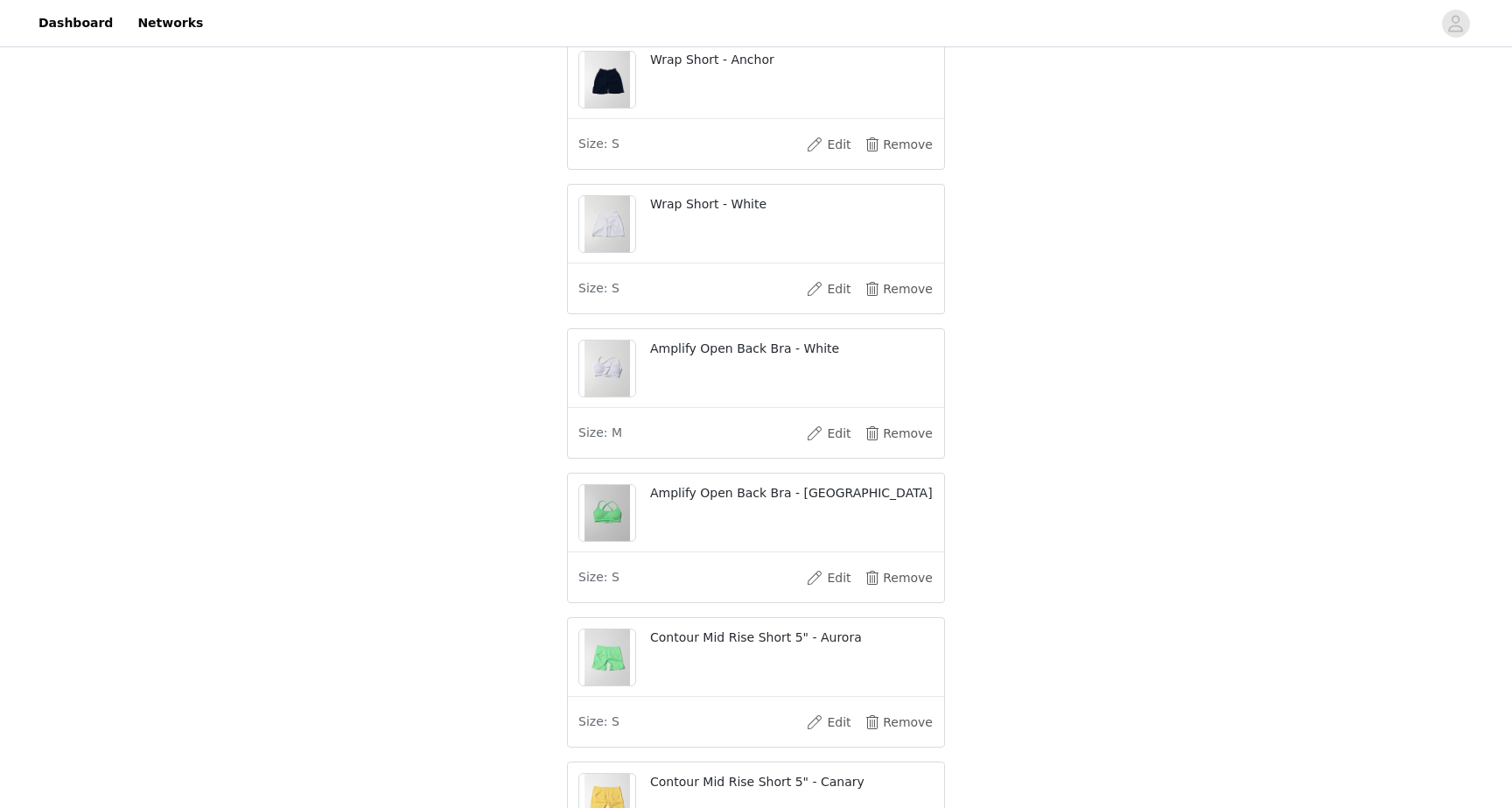
scroll to position [991, 0]
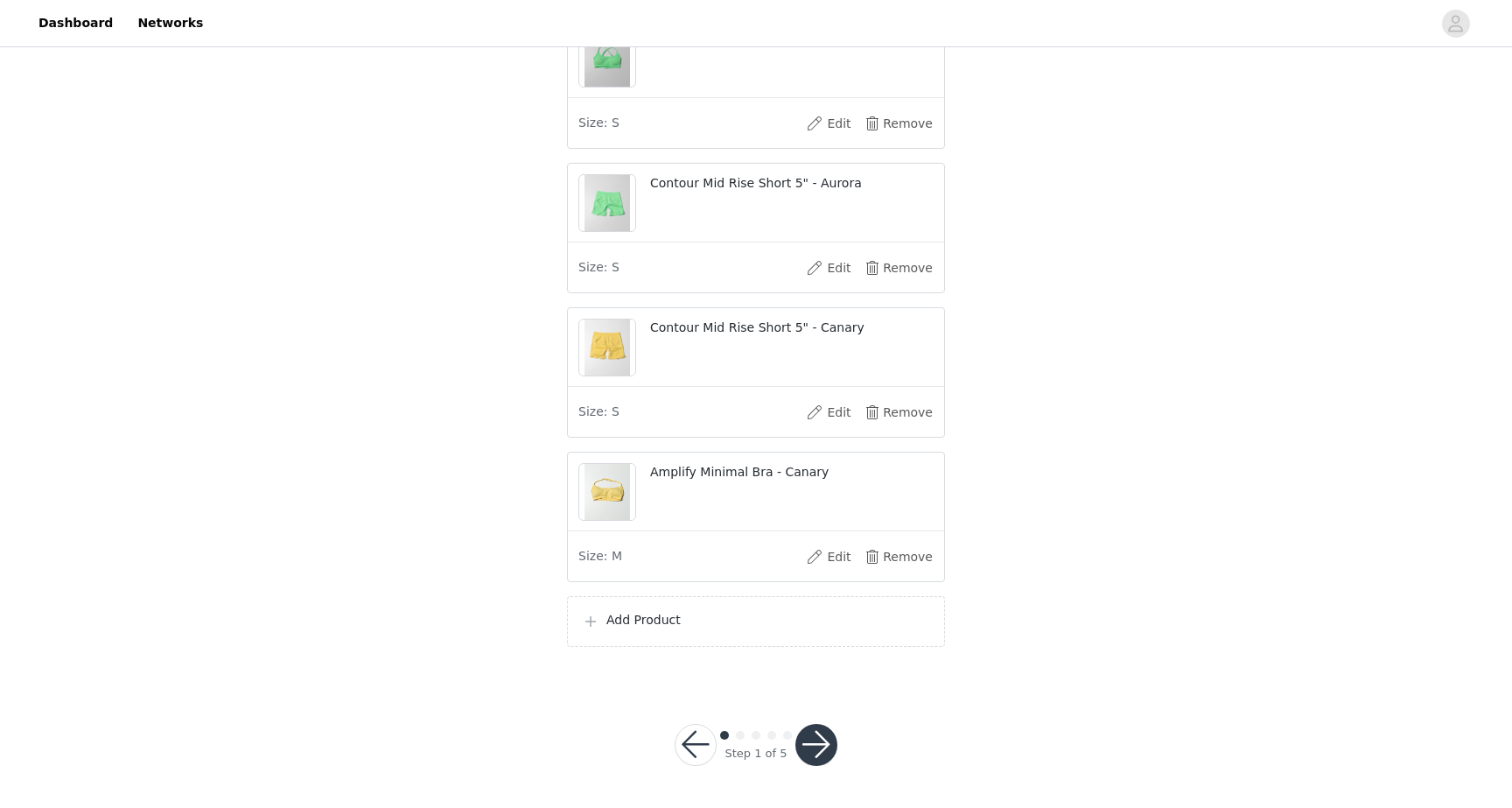
click at [802, 613] on p "Add Product" at bounding box center [767, 620] width 324 height 19
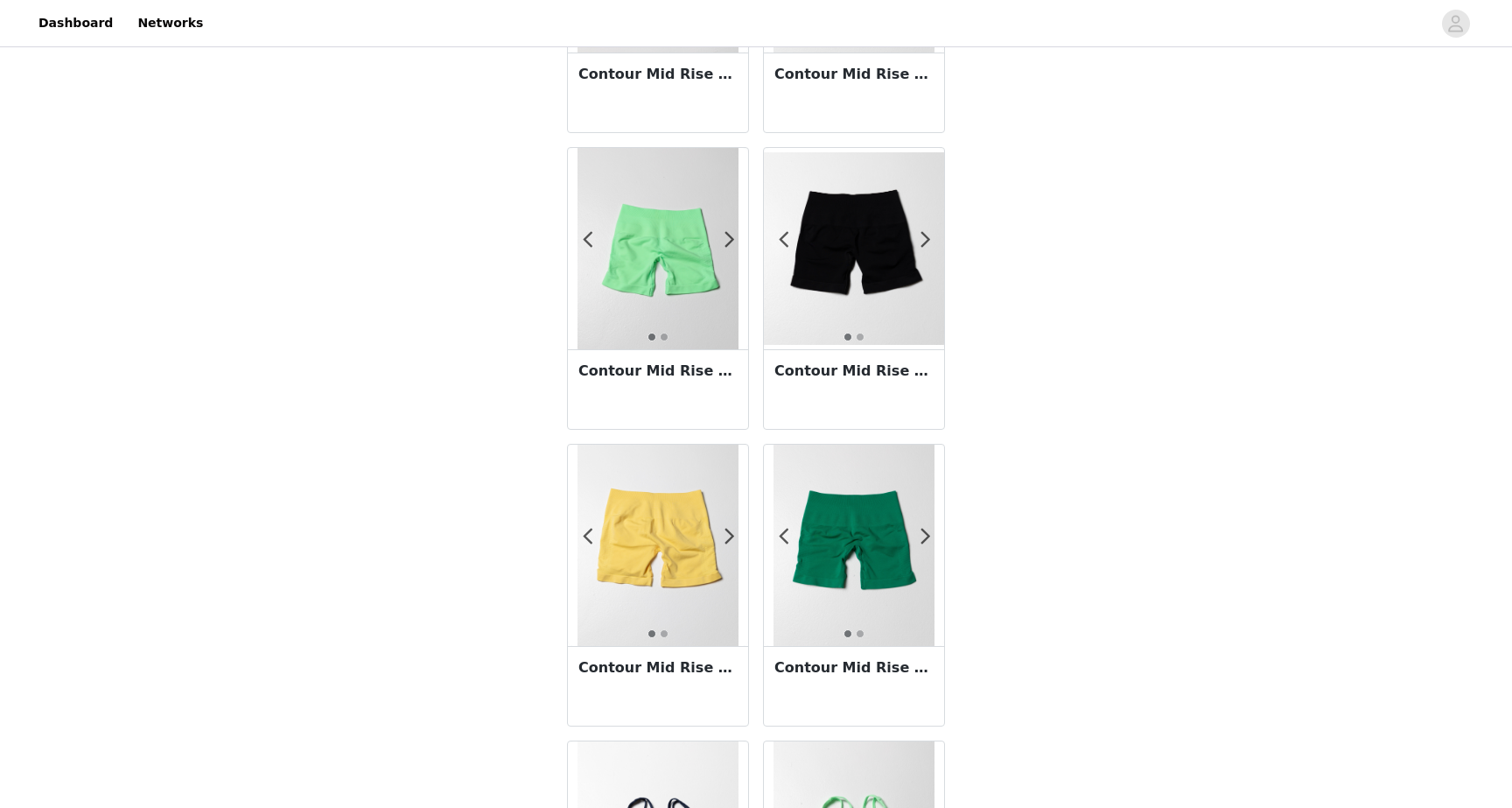
scroll to position [2923, 0]
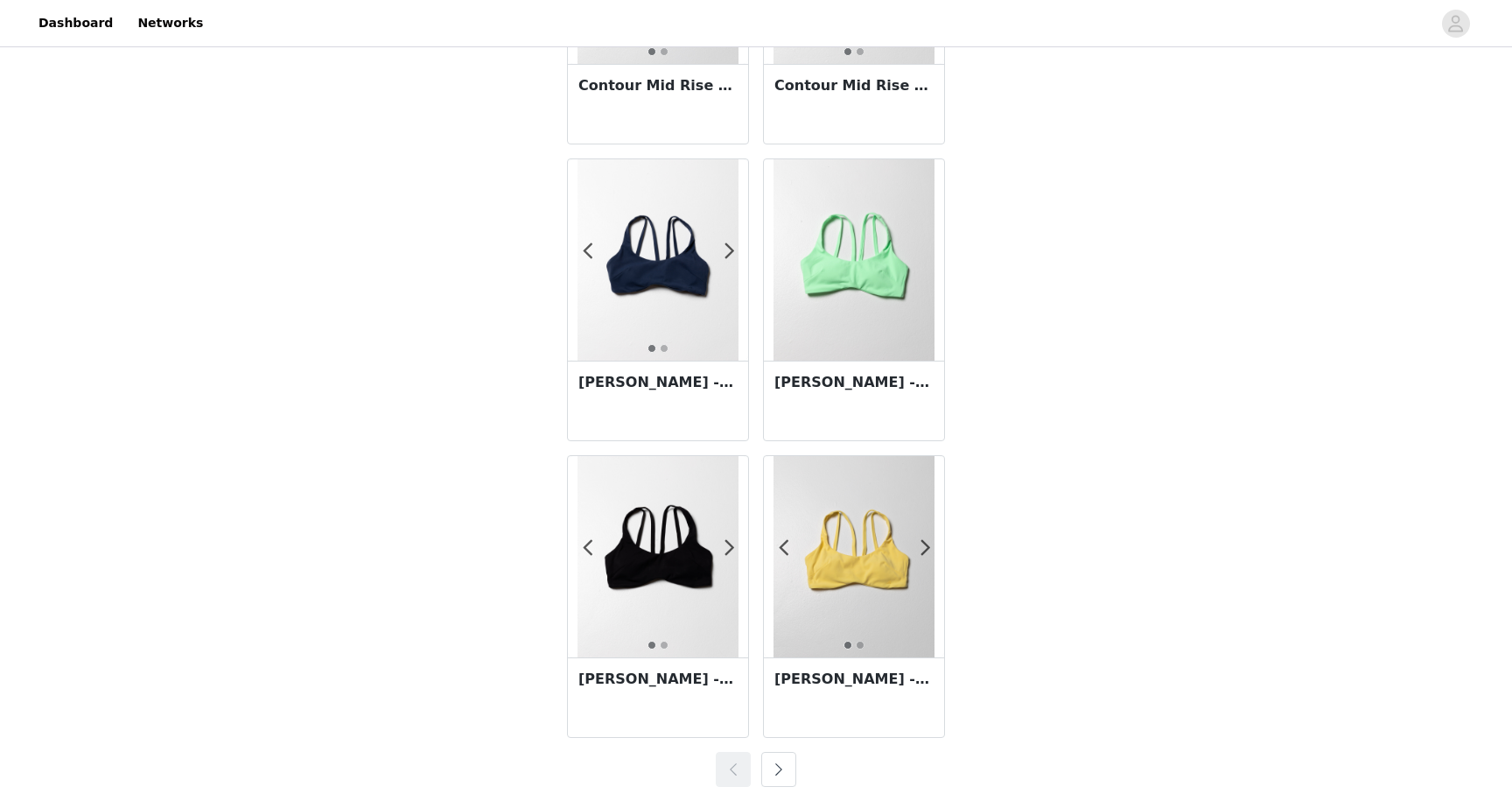
click at [790, 768] on button "button" at bounding box center [779, 769] width 35 height 35
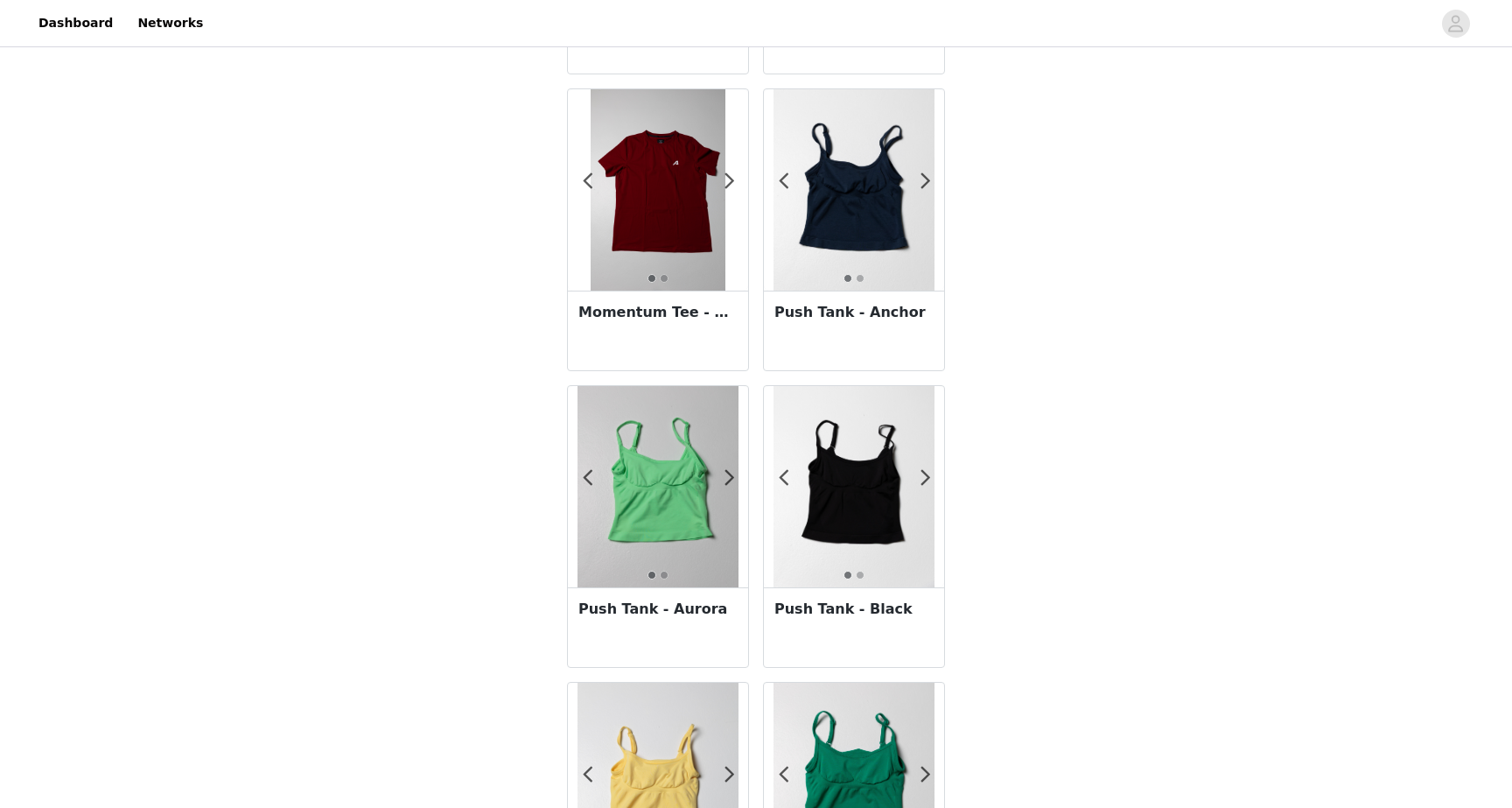
scroll to position [319, 0]
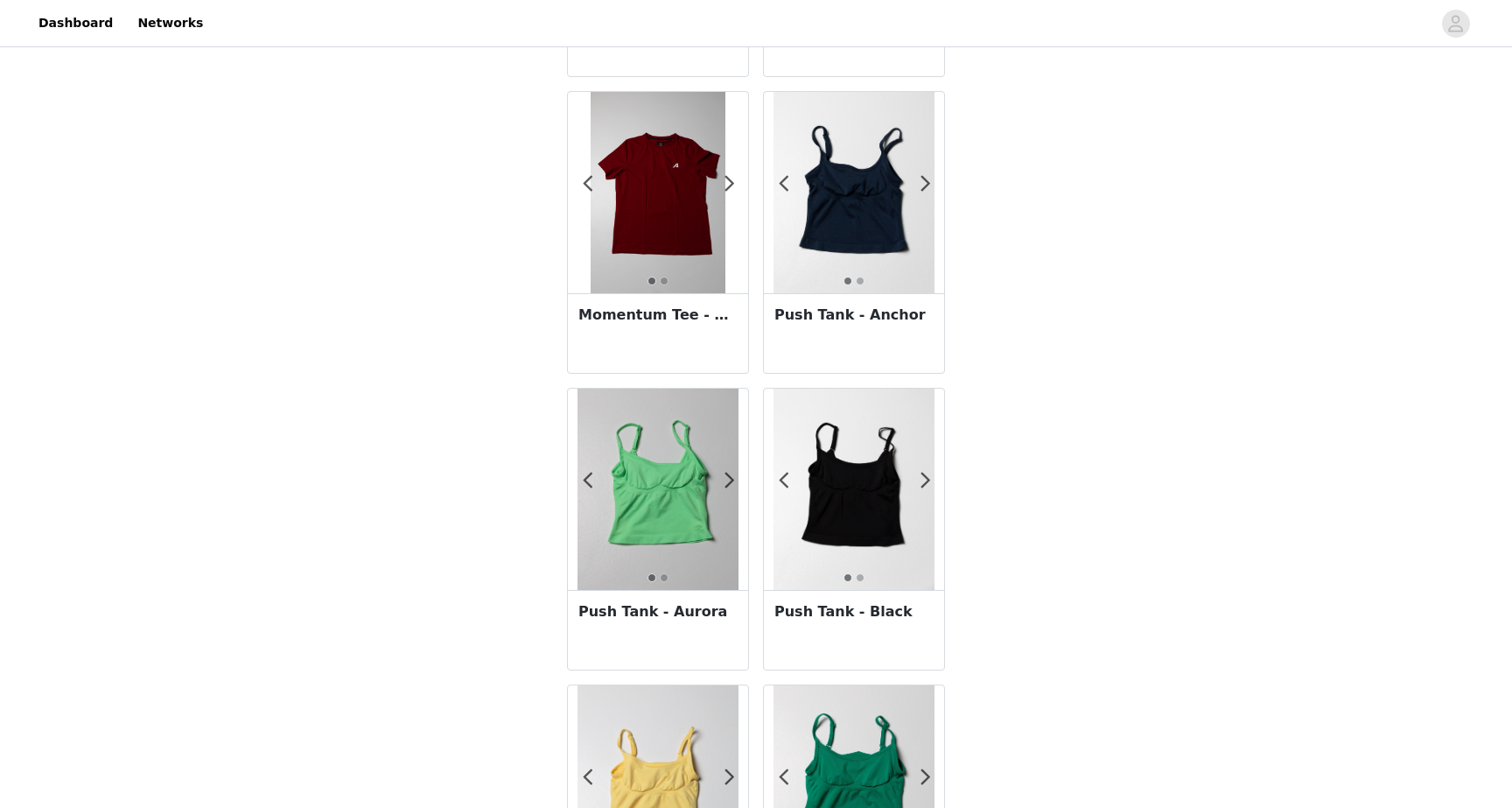
click at [636, 501] on img at bounding box center [658, 489] width 161 height 202
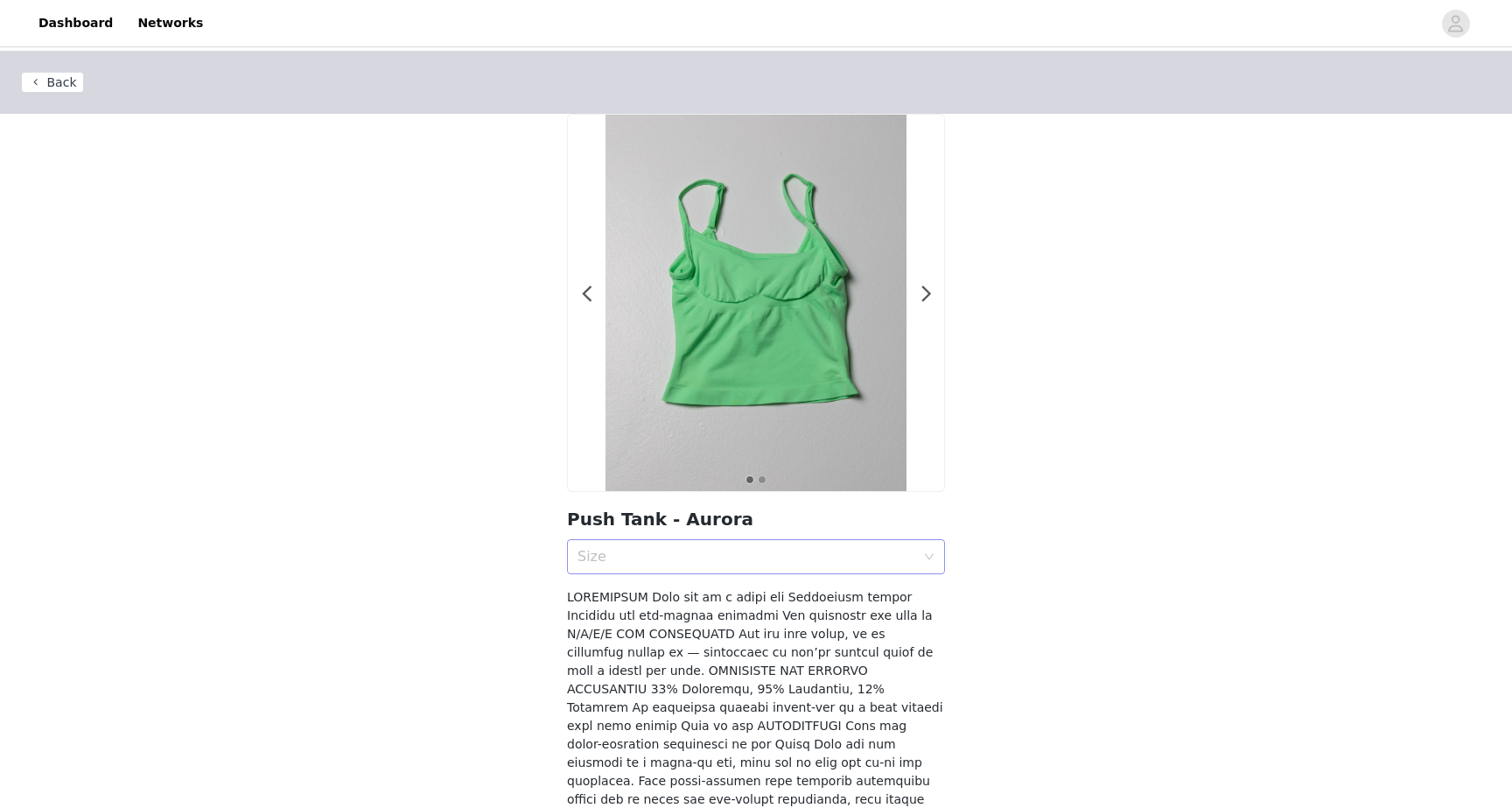
click at [801, 558] on div "Size" at bounding box center [747, 556] width 338 height 18
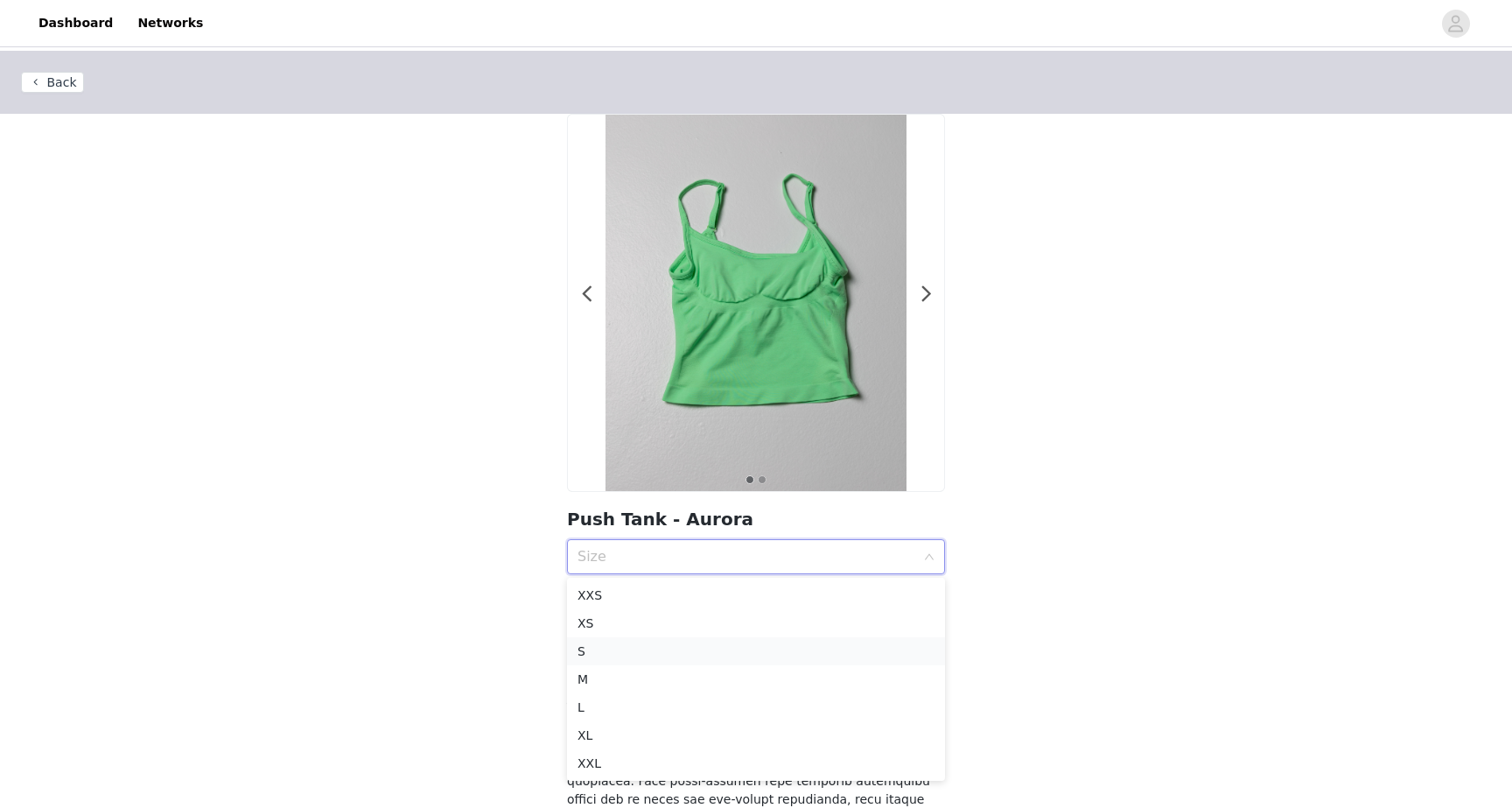
click at [734, 653] on div "S" at bounding box center [756, 651] width 357 height 20
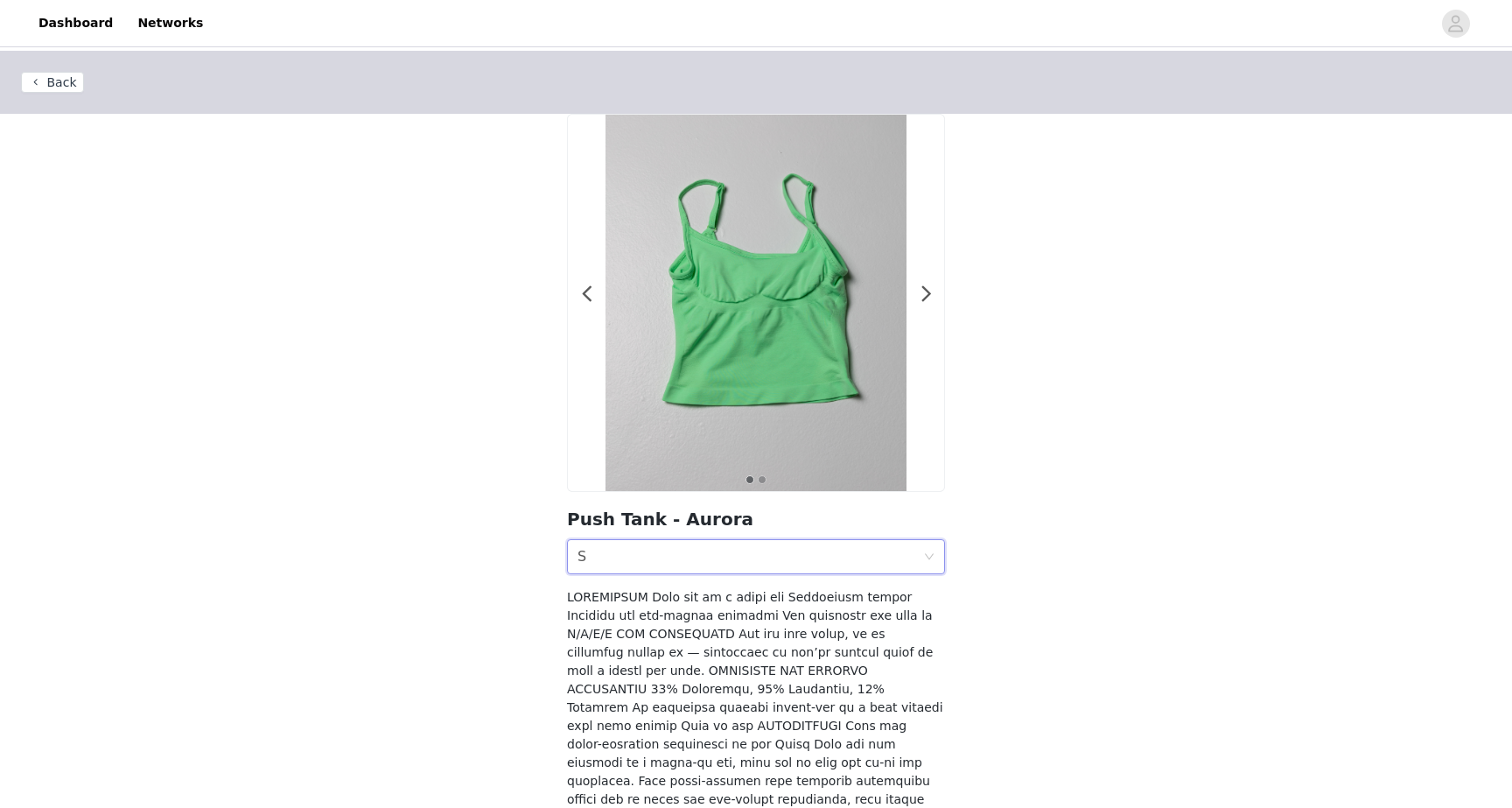
scroll to position [198, 0]
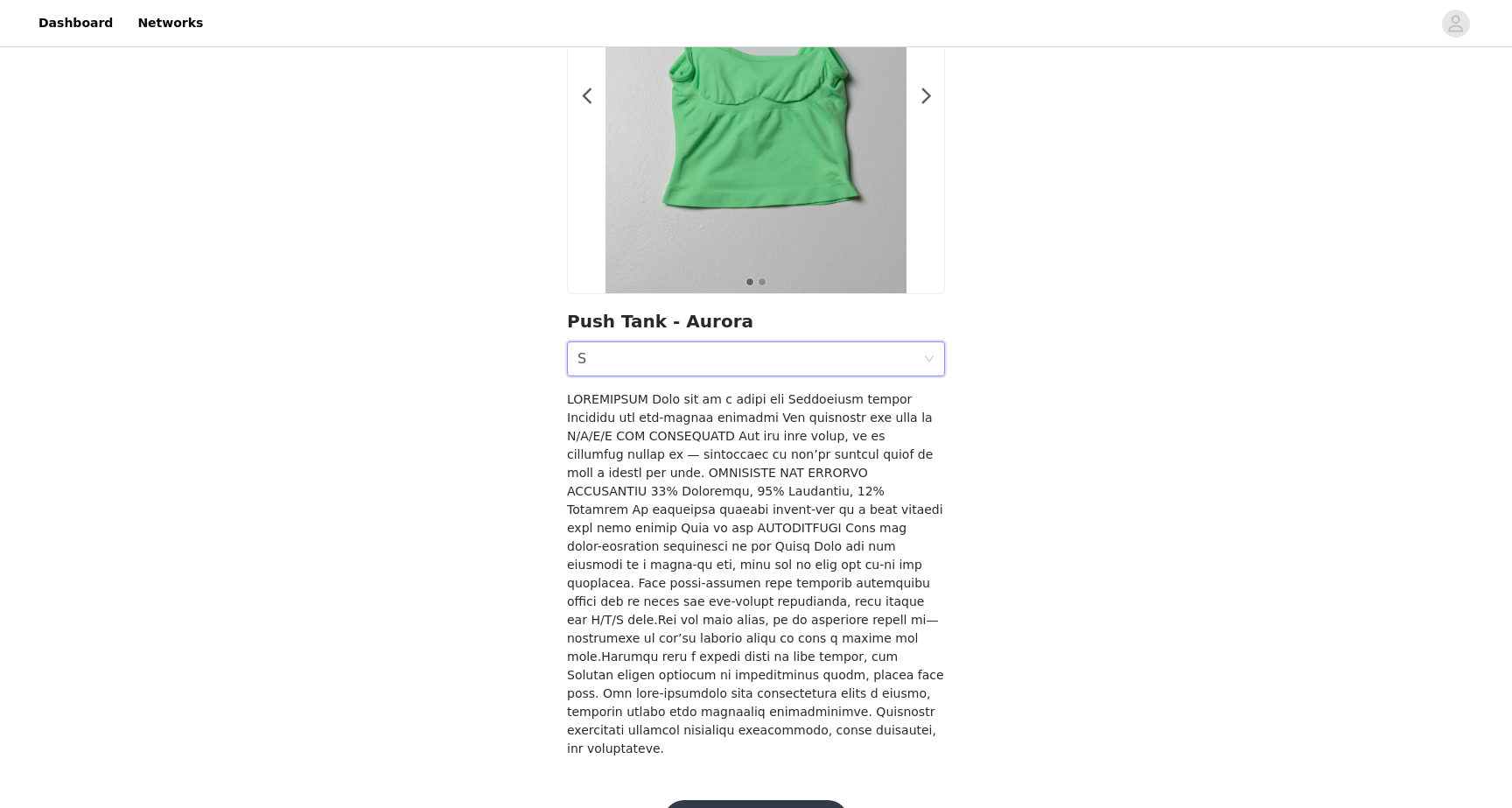
click at [743, 369] on div "Size S" at bounding box center [750, 358] width 345 height 33
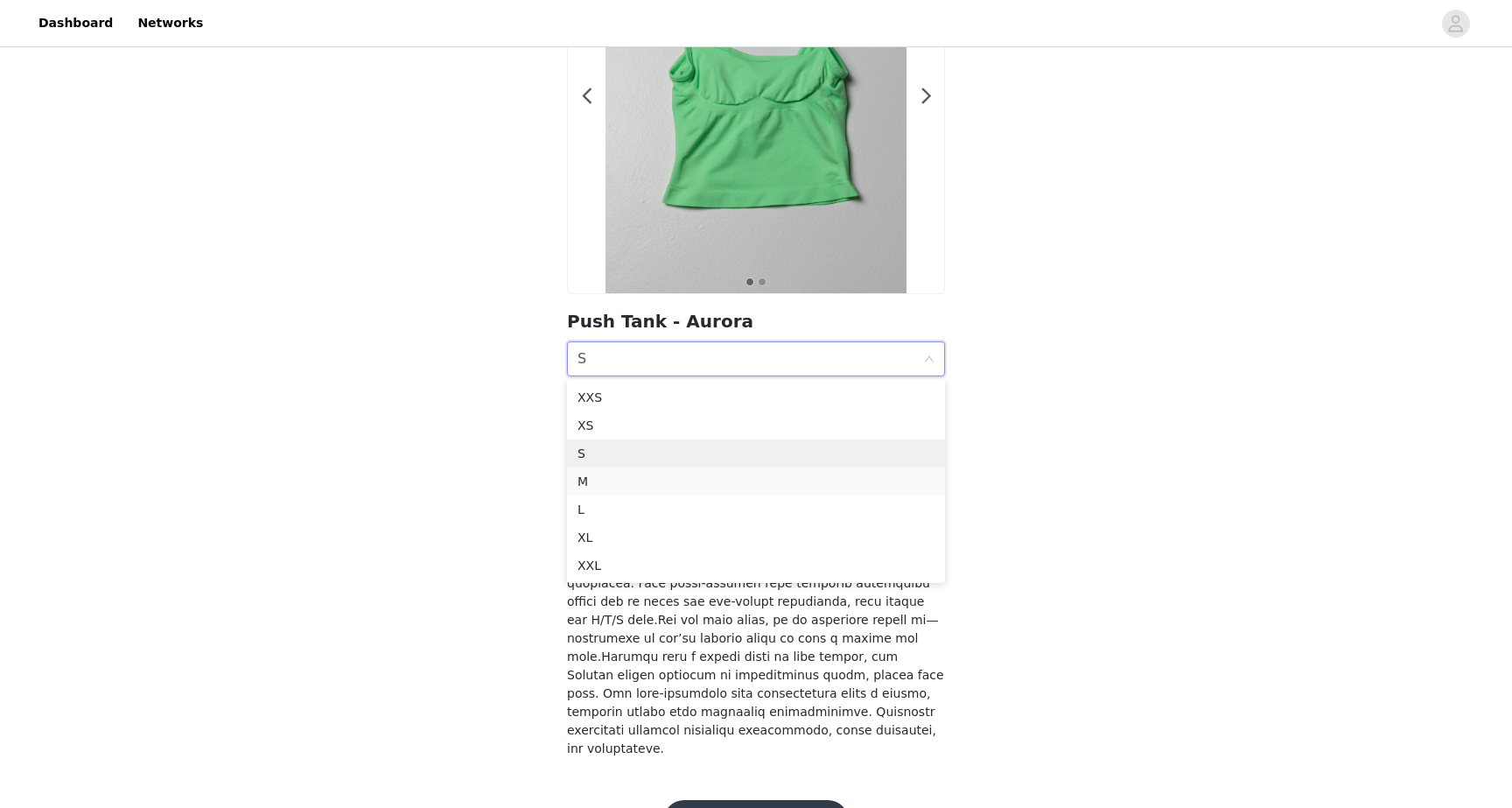
click at [715, 486] on div "M" at bounding box center [756, 481] width 357 height 20
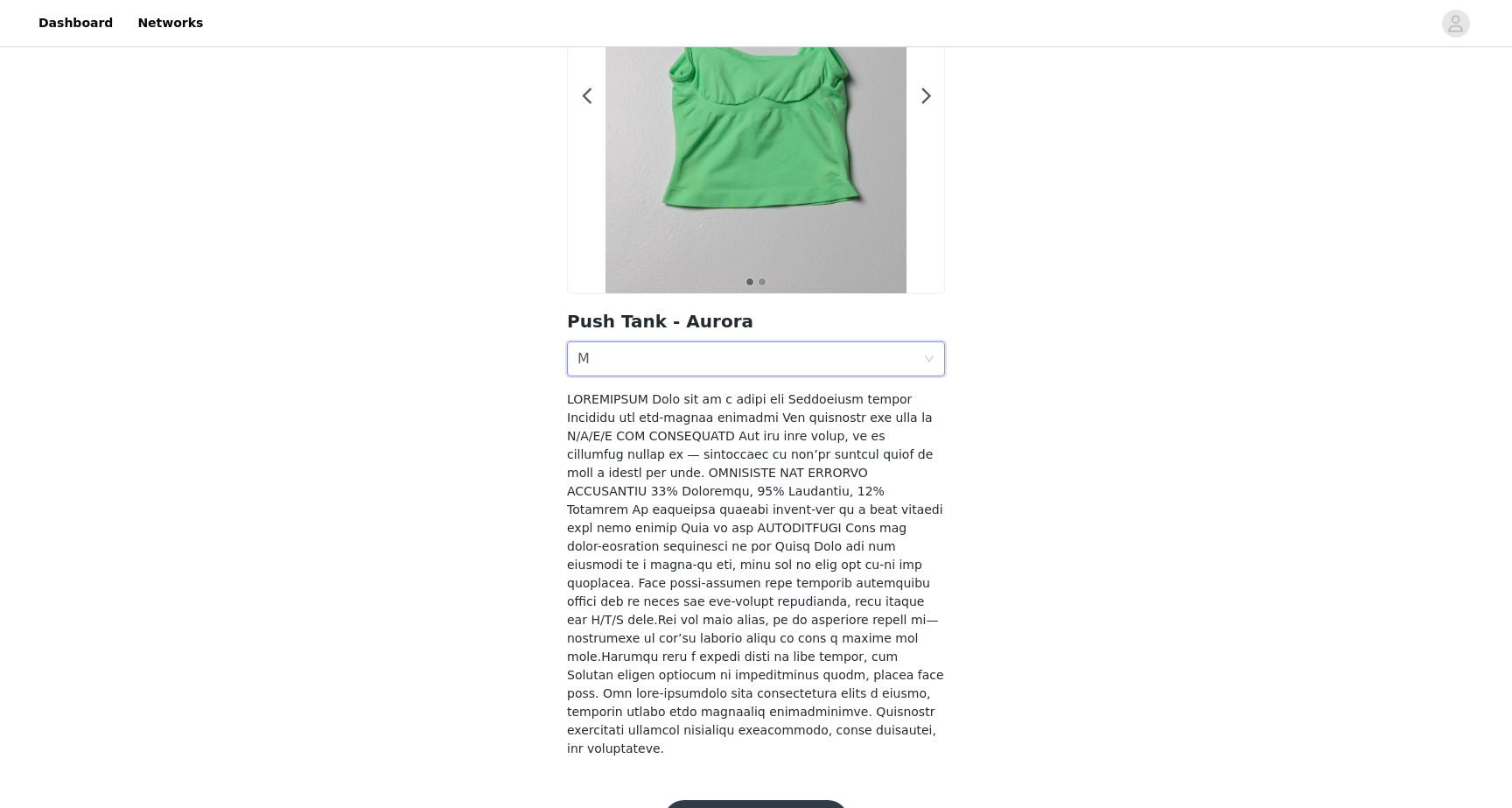
click at [758, 800] on button "Add Product" at bounding box center [756, 821] width 186 height 42
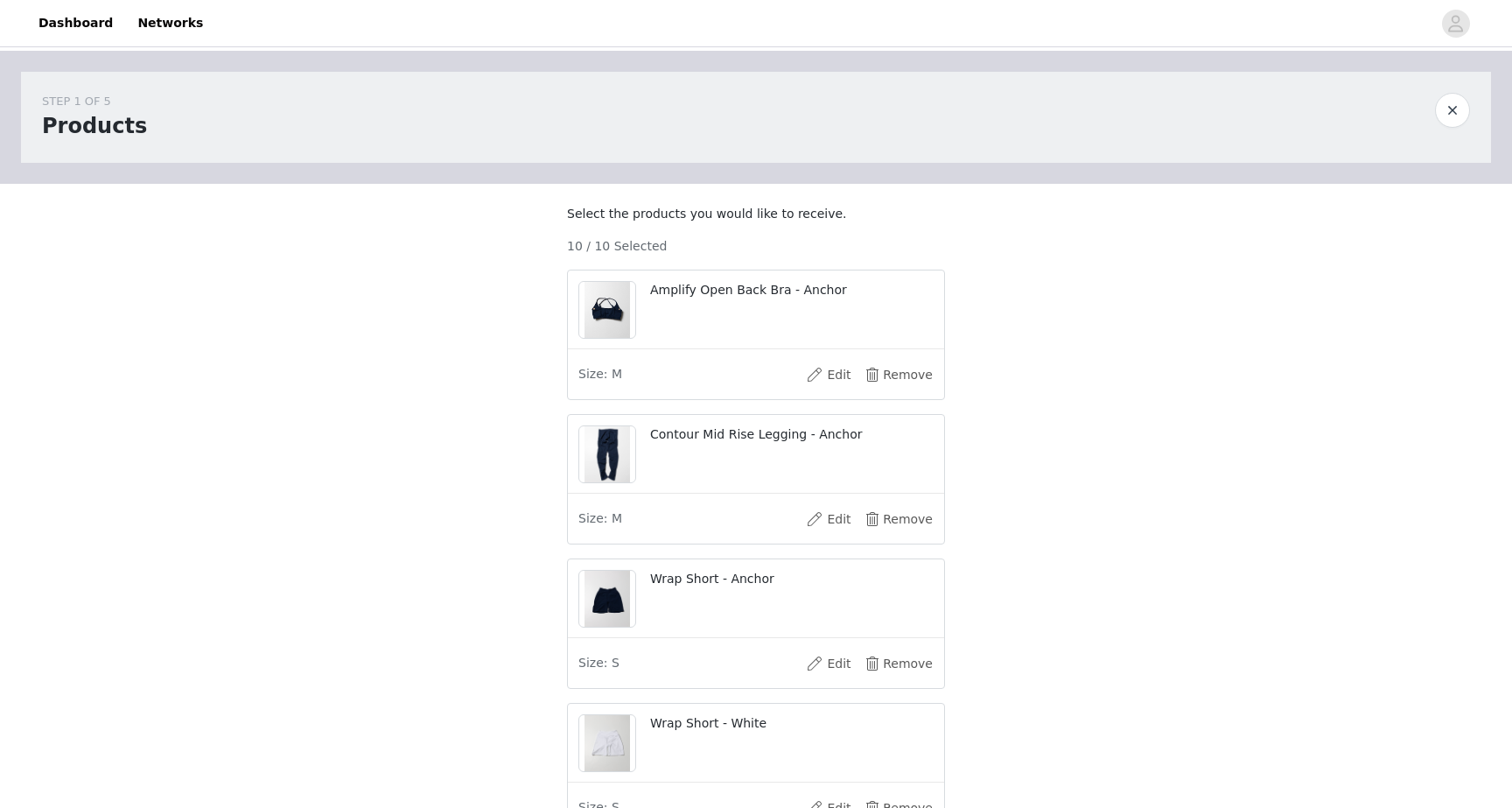
scroll to position [1071, 0]
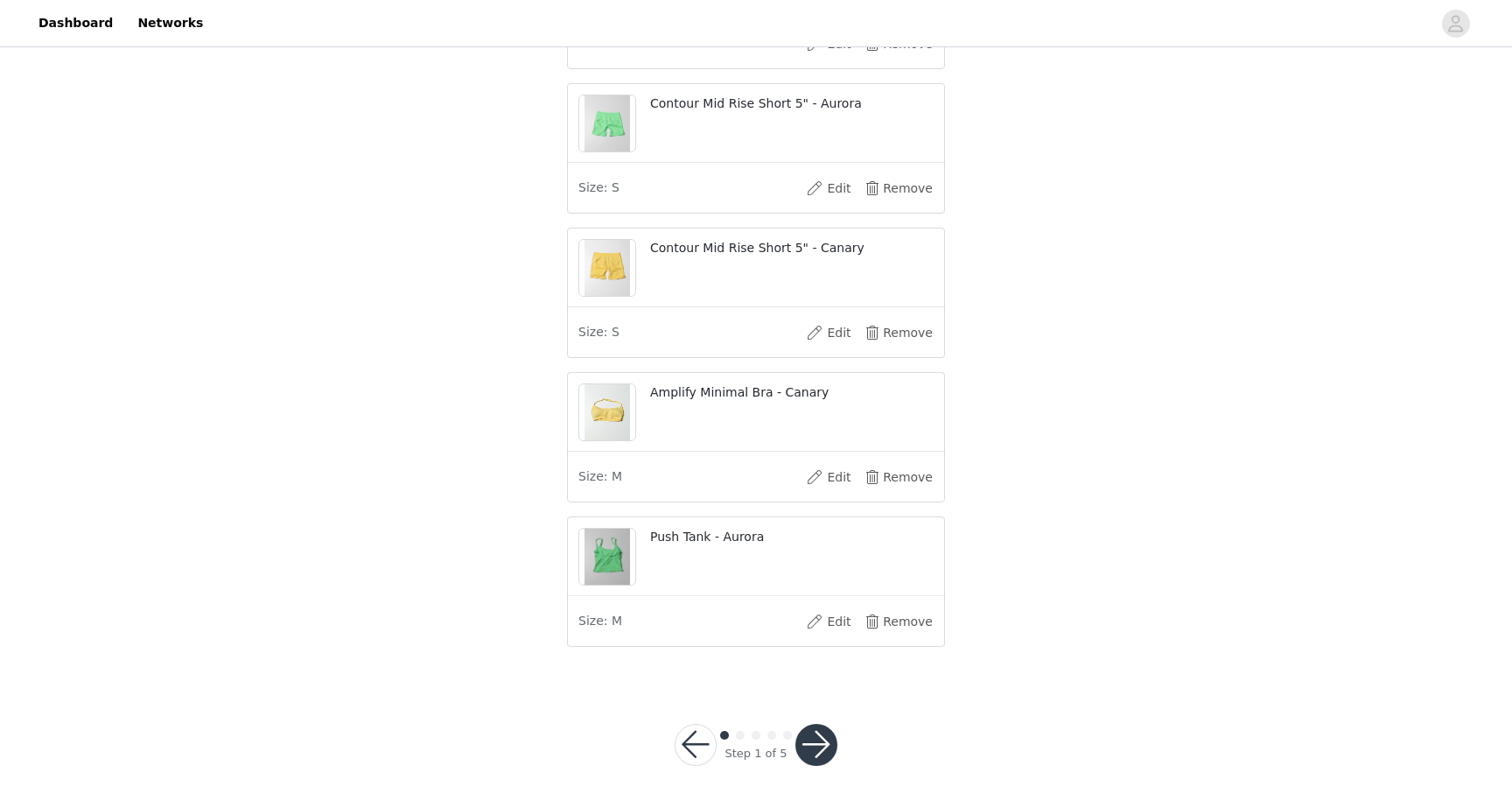
click at [816, 748] on button "button" at bounding box center [816, 744] width 42 height 42
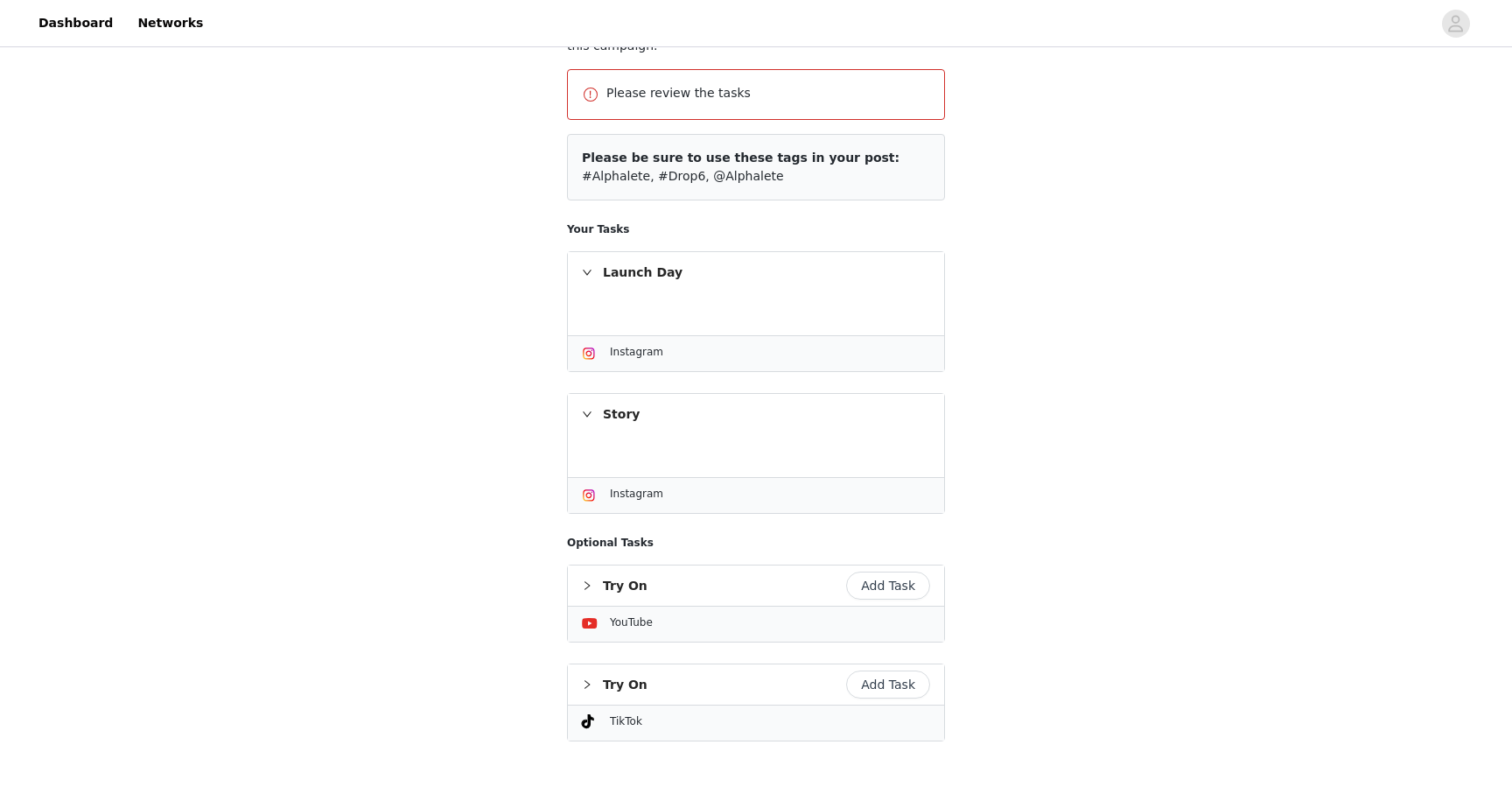
scroll to position [287, 0]
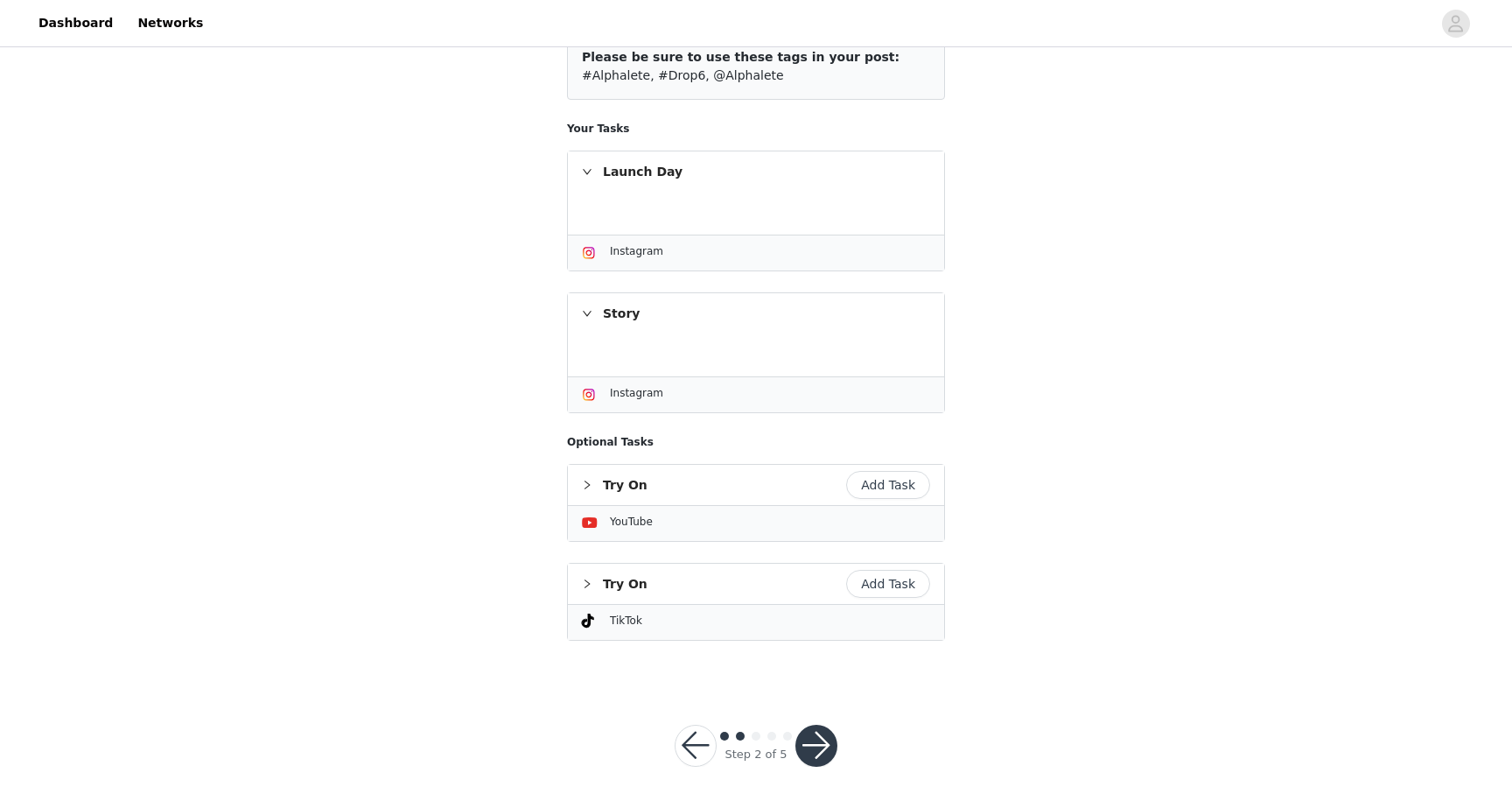
click at [824, 742] on button "button" at bounding box center [816, 745] width 42 height 42
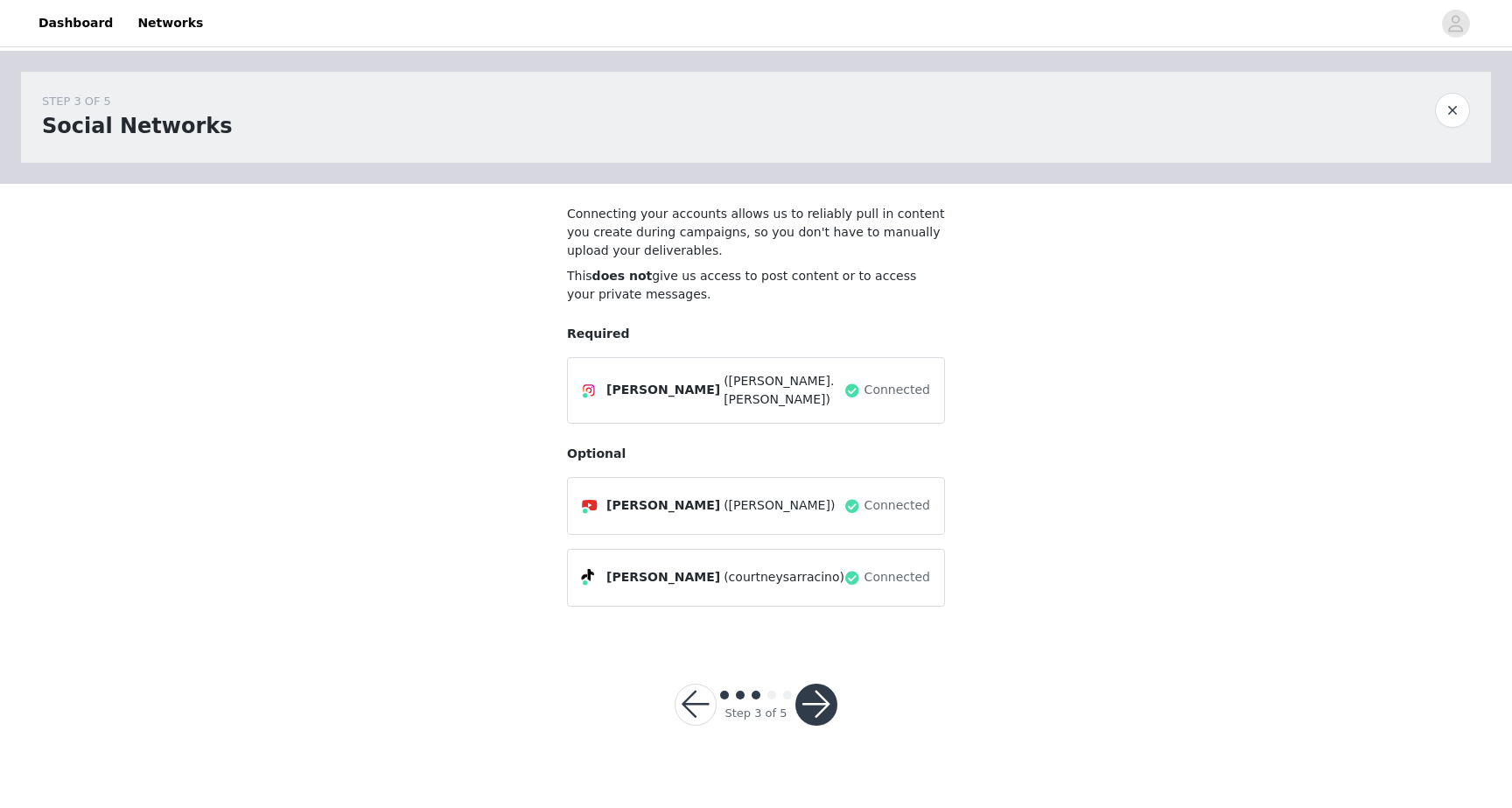
click at [823, 690] on button "button" at bounding box center [816, 705] width 42 height 42
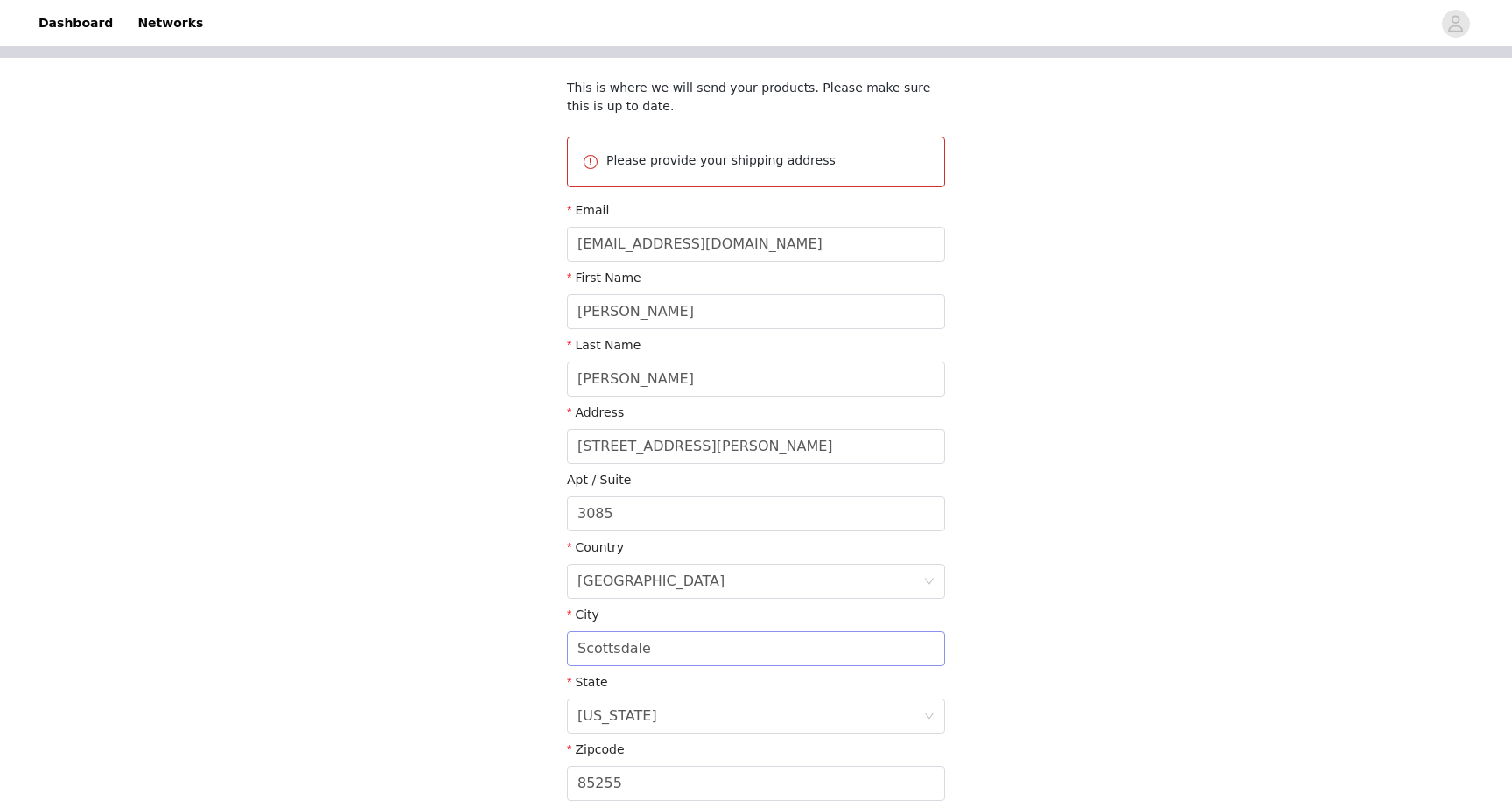
scroll to position [272, 0]
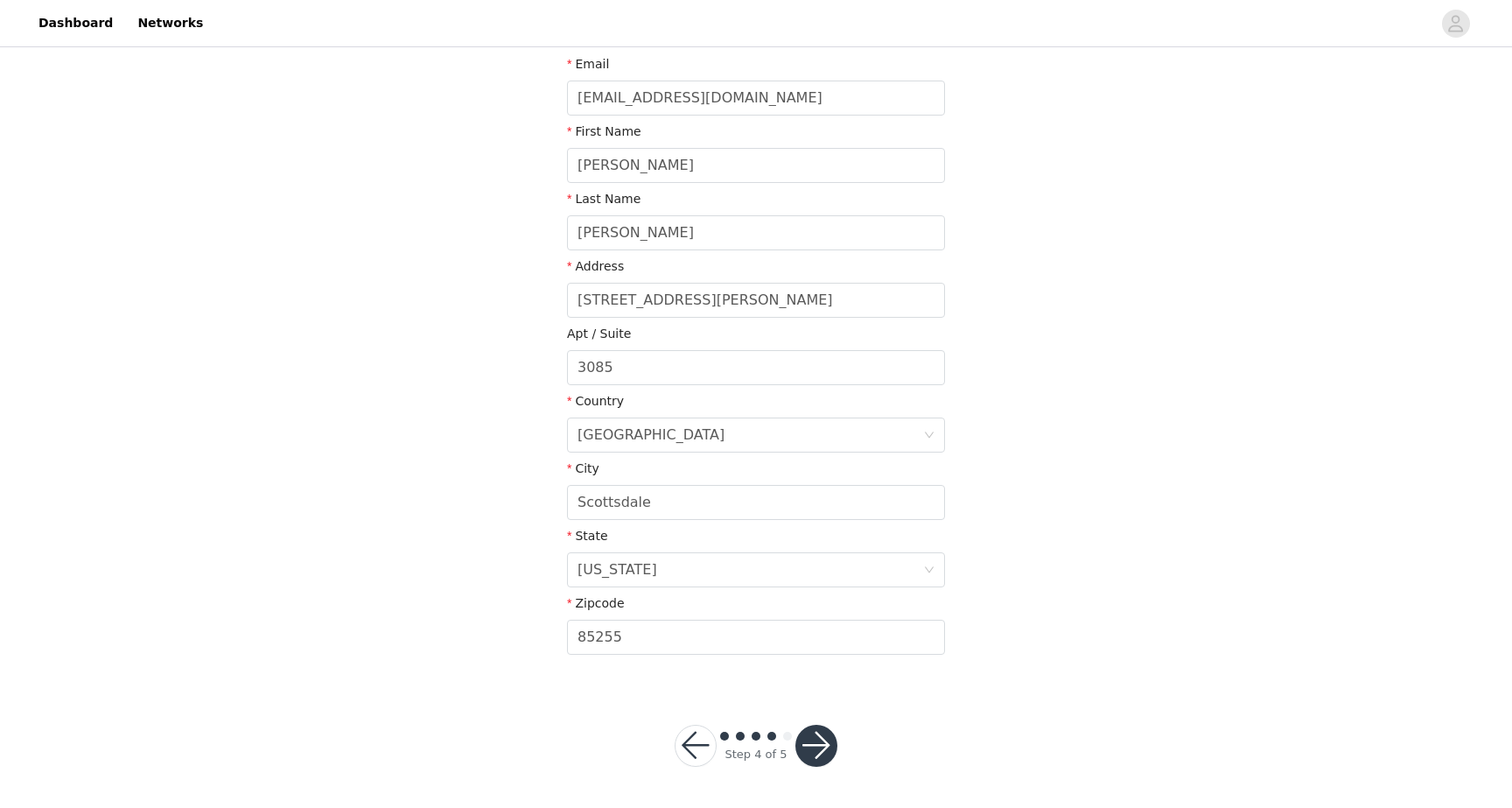
click at [819, 744] on button "button" at bounding box center [816, 745] width 42 height 42
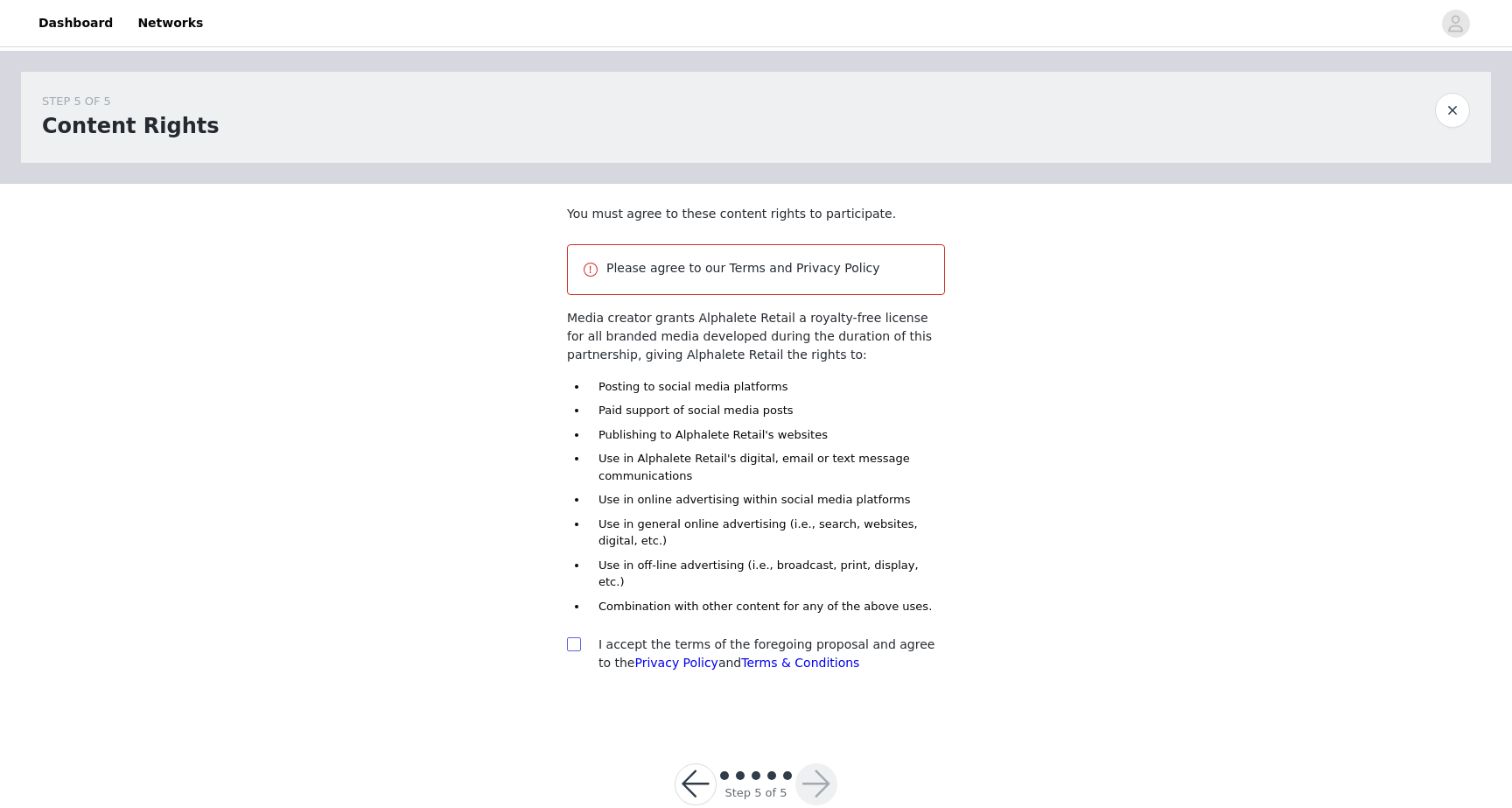
click at [577, 637] on input "checkbox" at bounding box center [572, 643] width 12 height 12
checkbox input "true"
click at [817, 765] on button "button" at bounding box center [816, 784] width 42 height 42
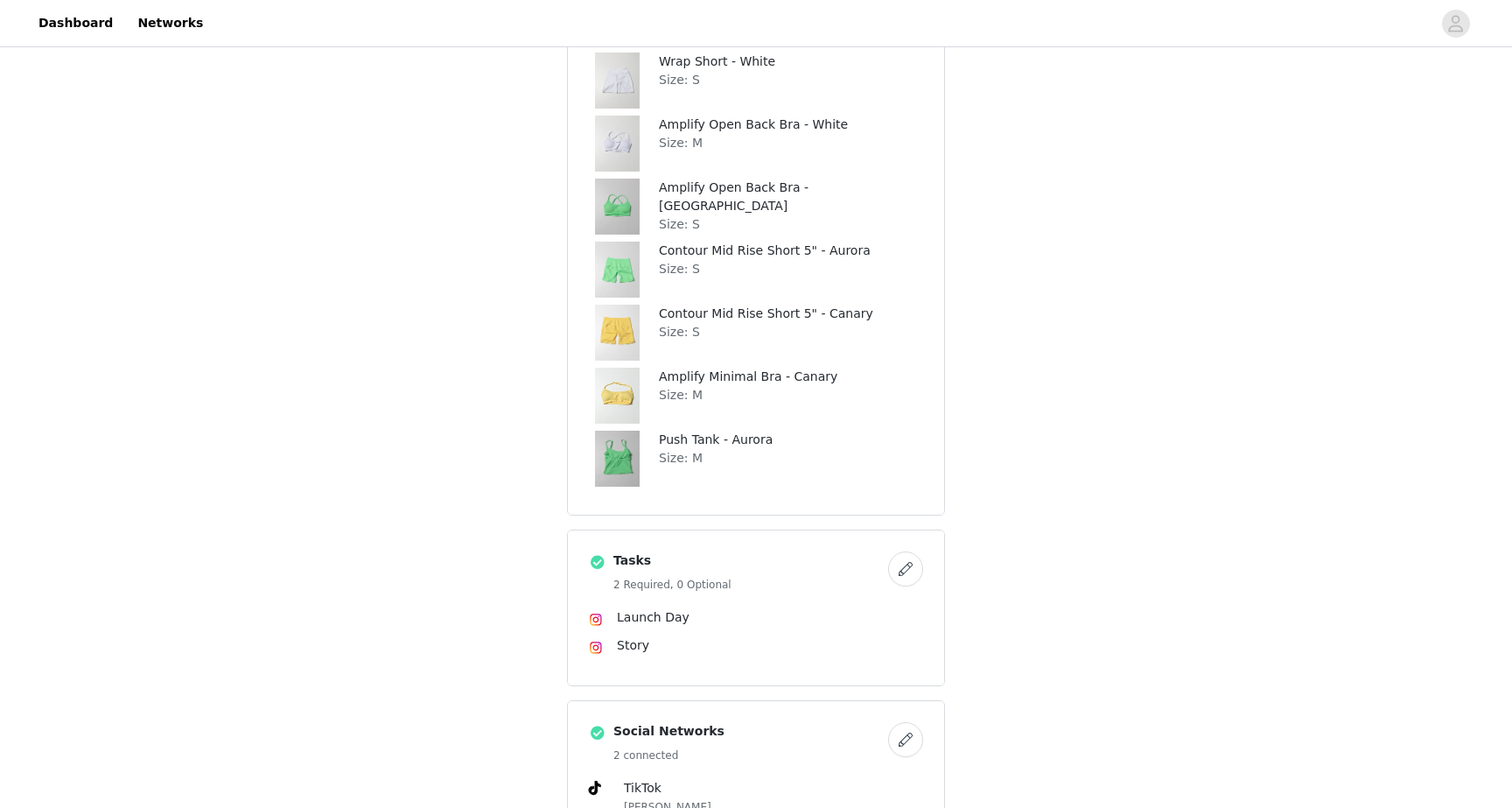
scroll to position [1064, 0]
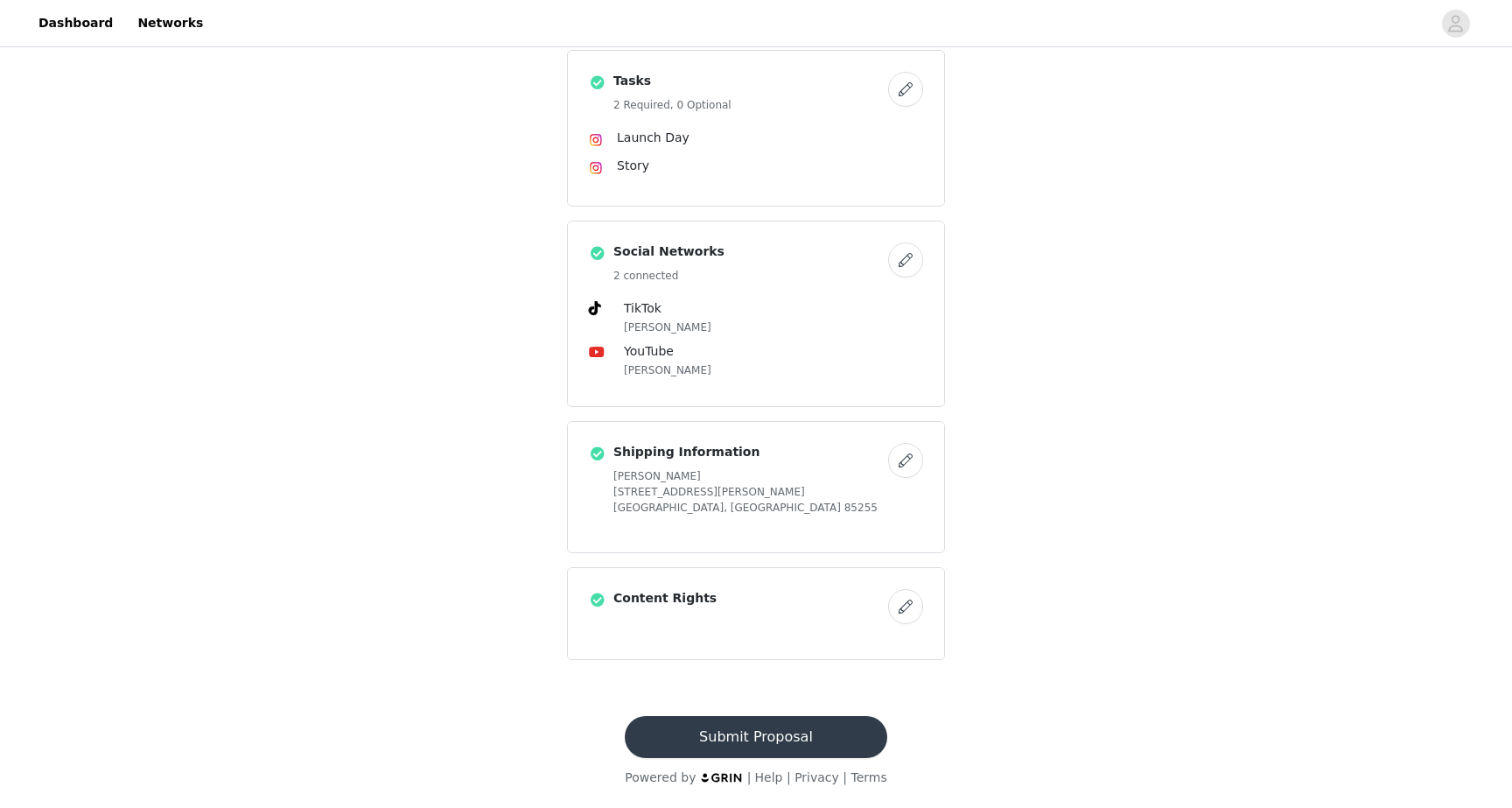
click at [760, 737] on button "Submit Proposal" at bounding box center [755, 737] width 262 height 42
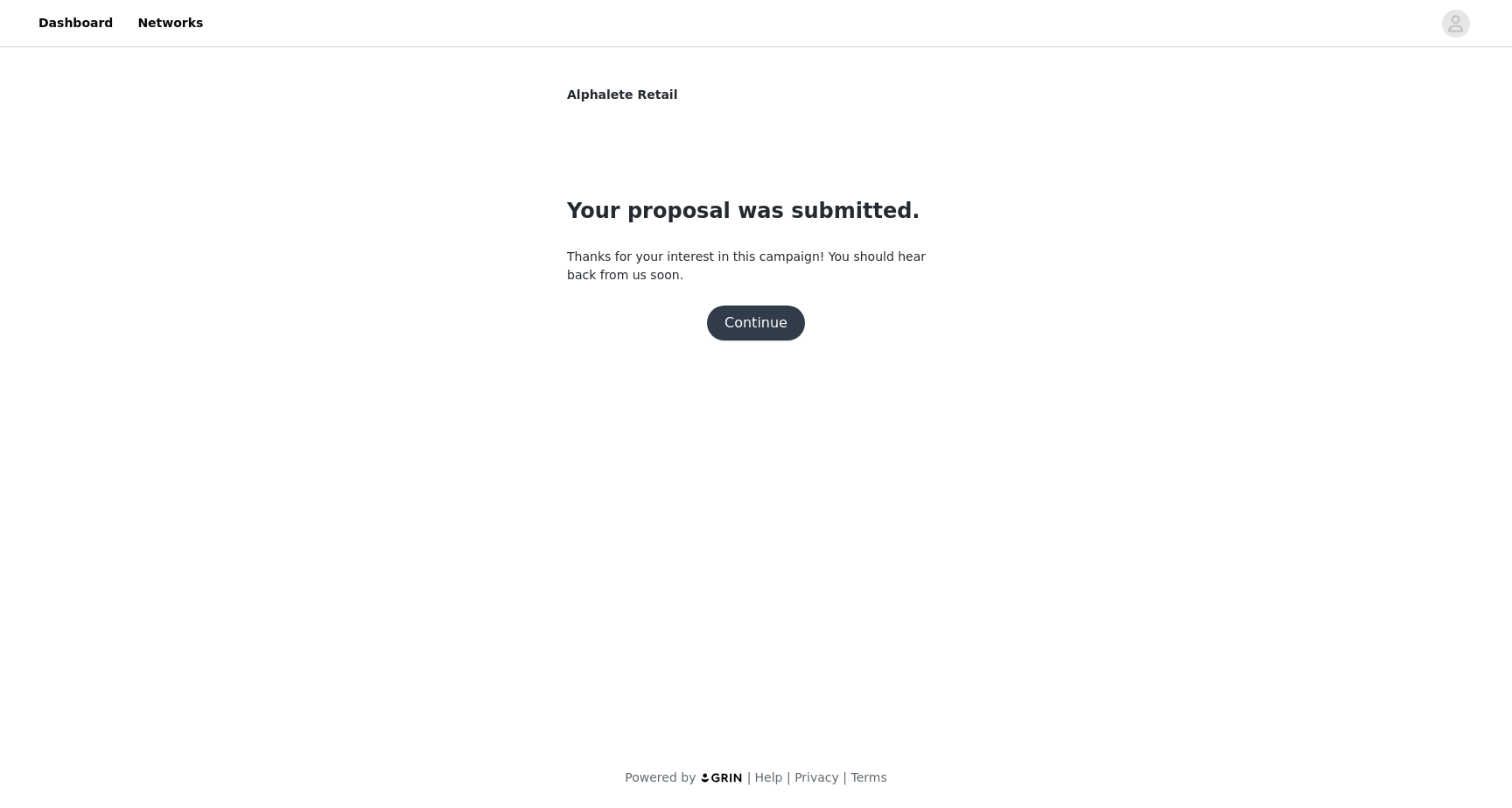
click at [779, 320] on button "Continue" at bounding box center [756, 323] width 98 height 35
